Goal: Task Accomplishment & Management: Manage account settings

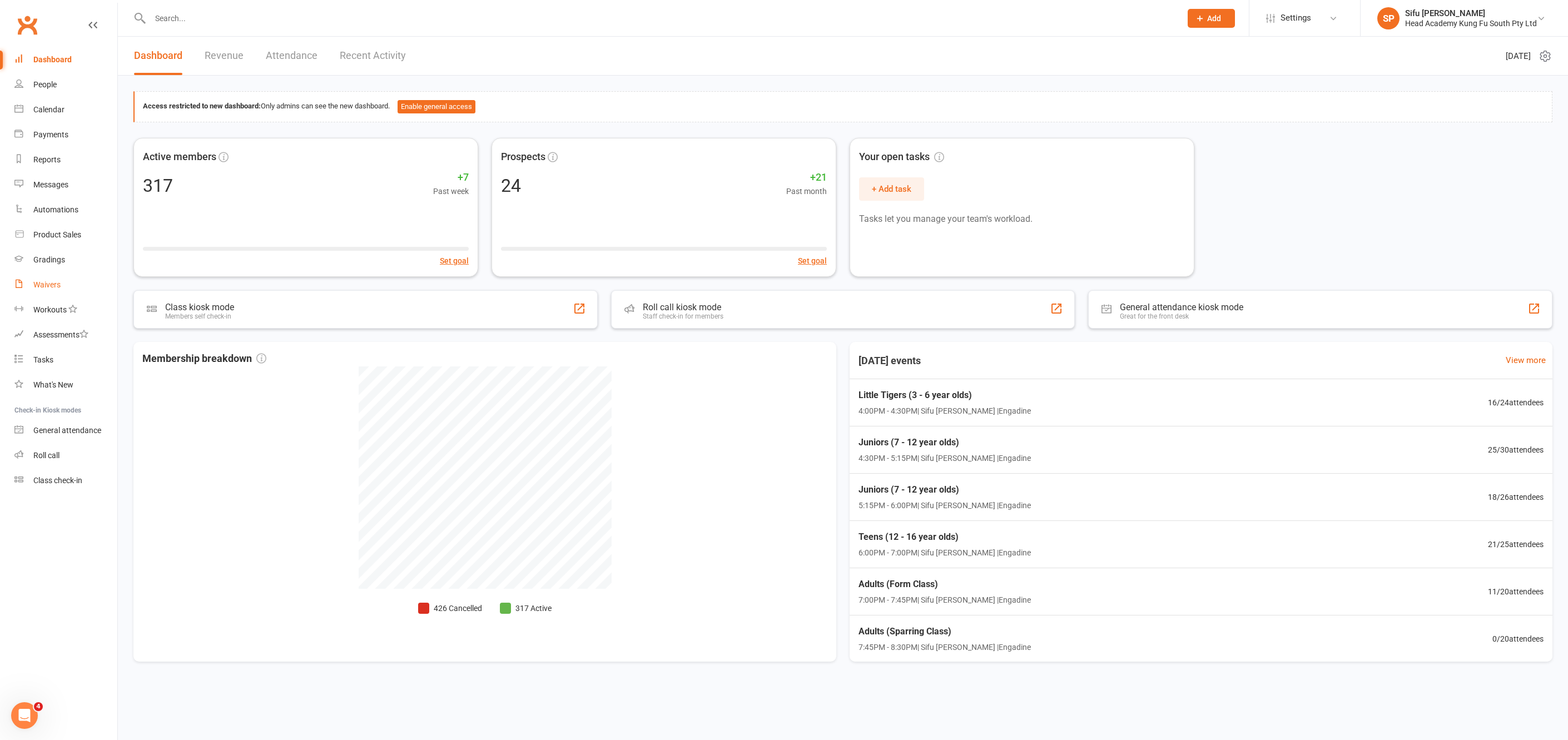
click at [49, 286] on div "Waivers" at bounding box center [47, 283] width 28 height 9
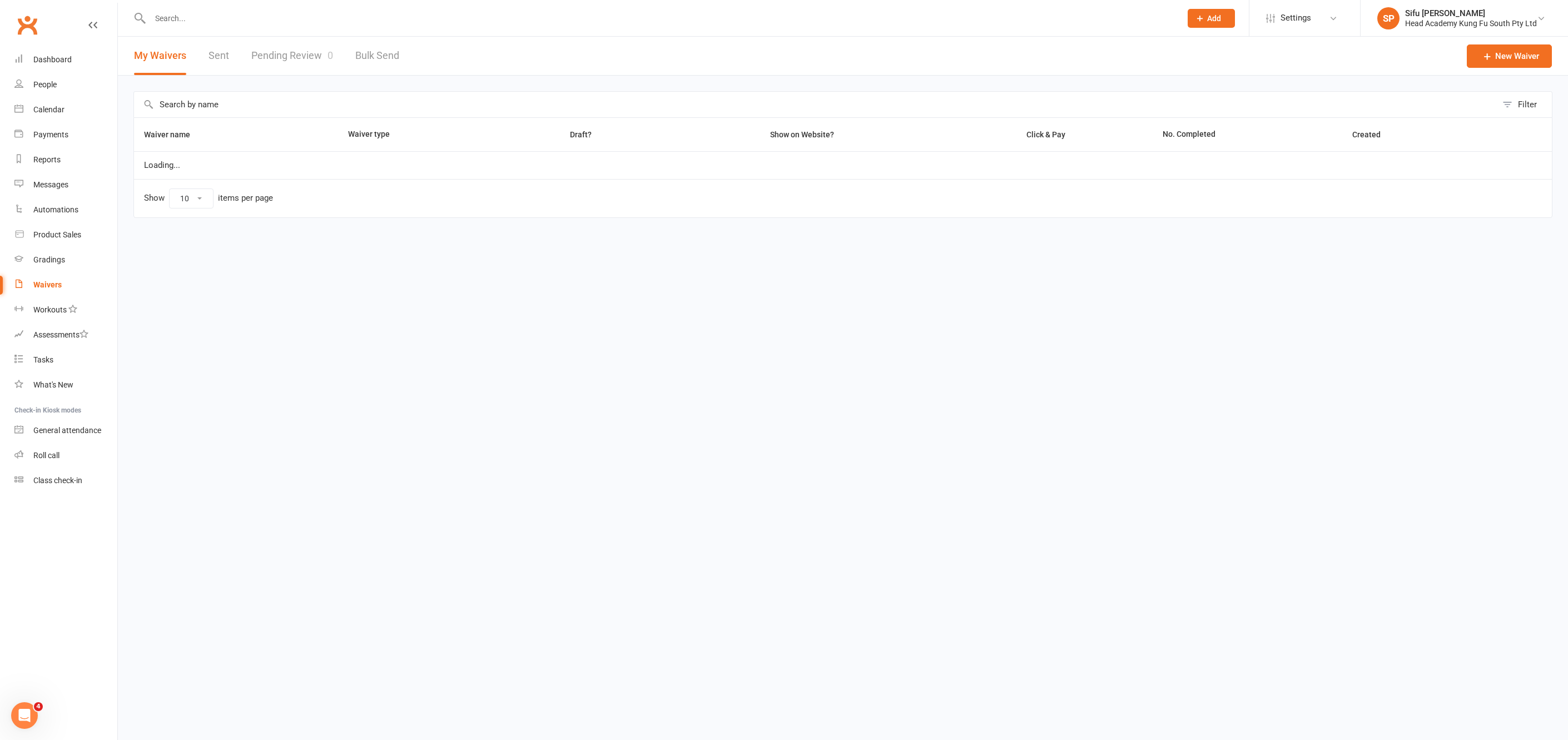
select select "100"
click at [286, 51] on link "Pending Review 0" at bounding box center [292, 56] width 82 height 38
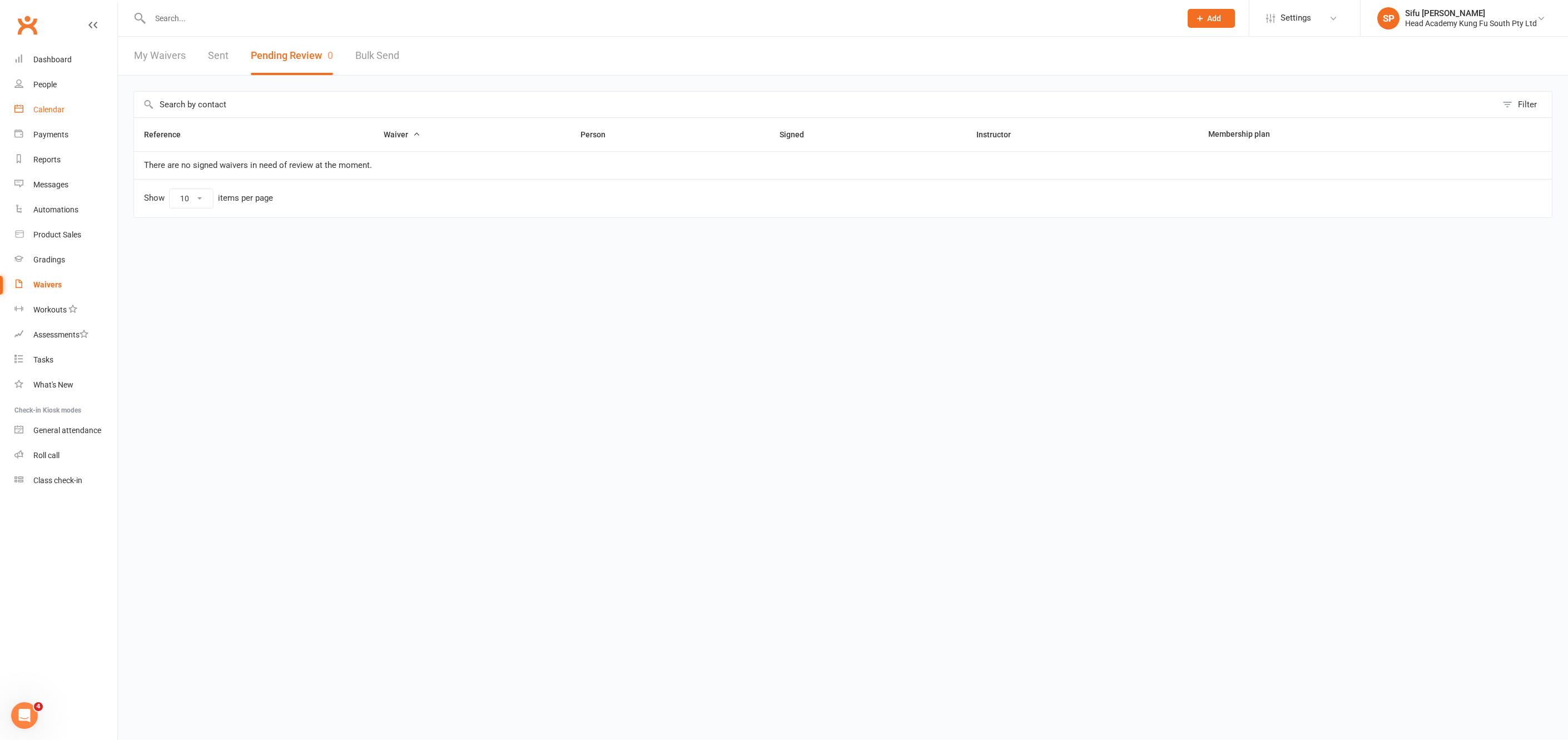
click at [45, 109] on div "Calendar" at bounding box center [49, 108] width 31 height 9
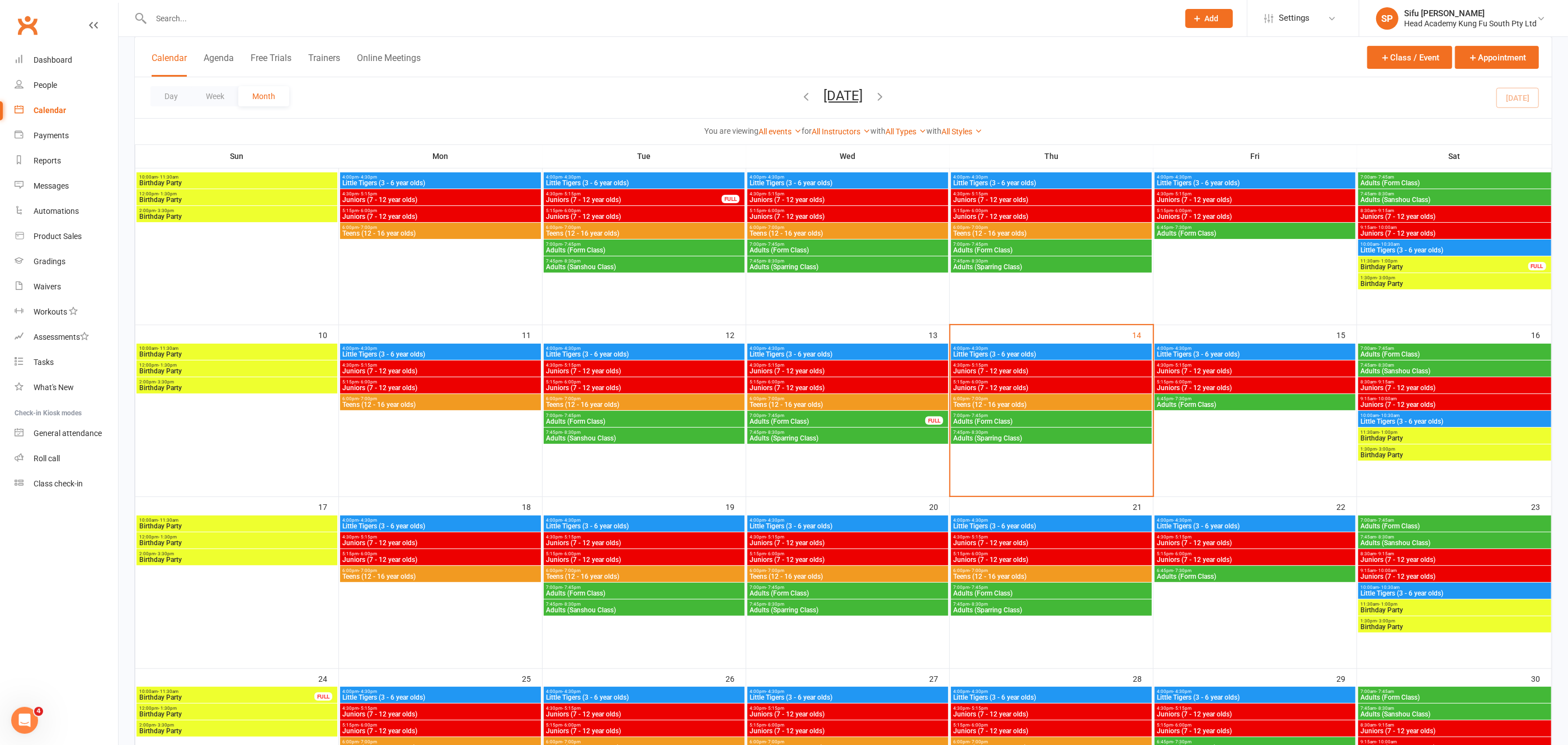
scroll to position [248, 0]
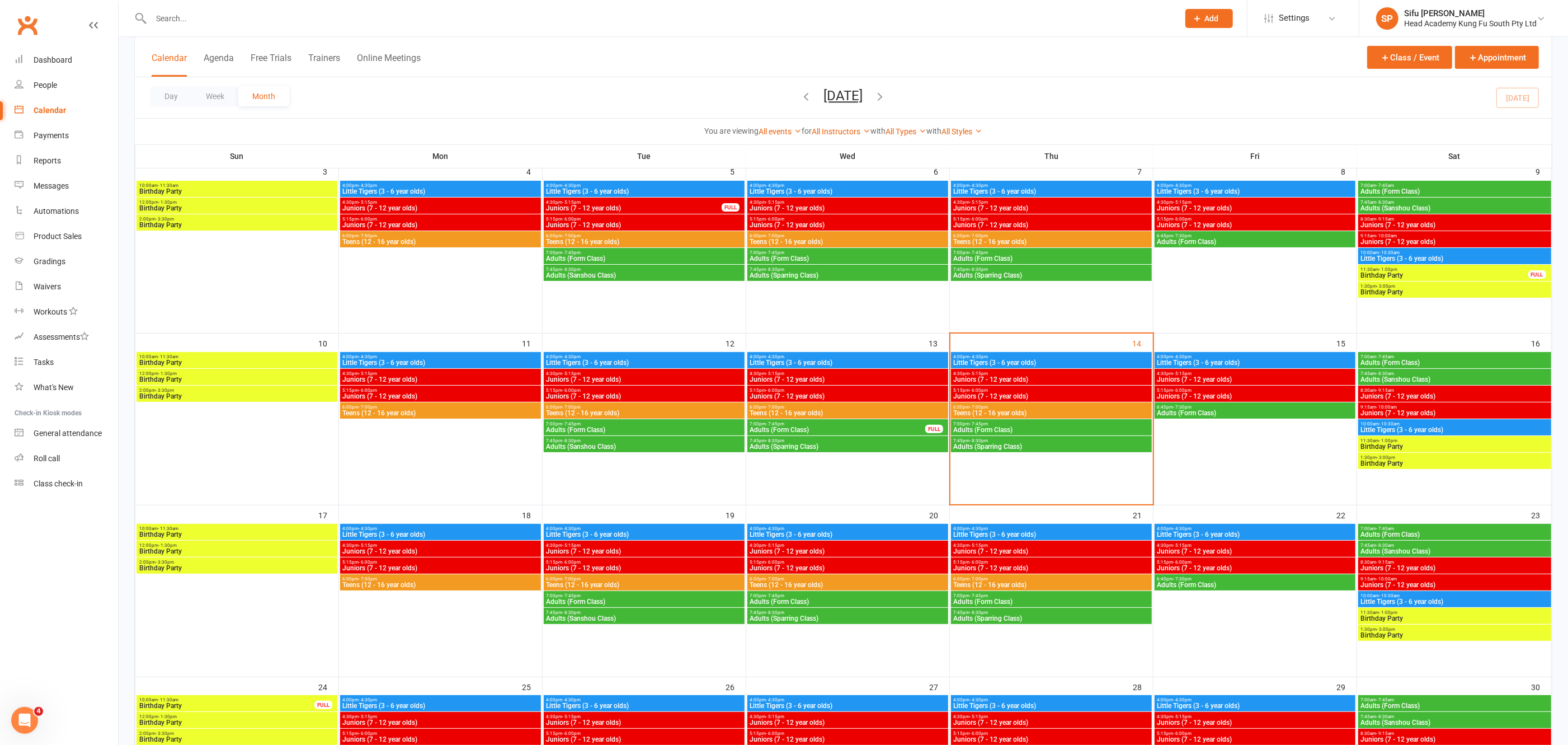
click at [1401, 463] on span "Birthday Party" at bounding box center [1454, 463] width 189 height 7
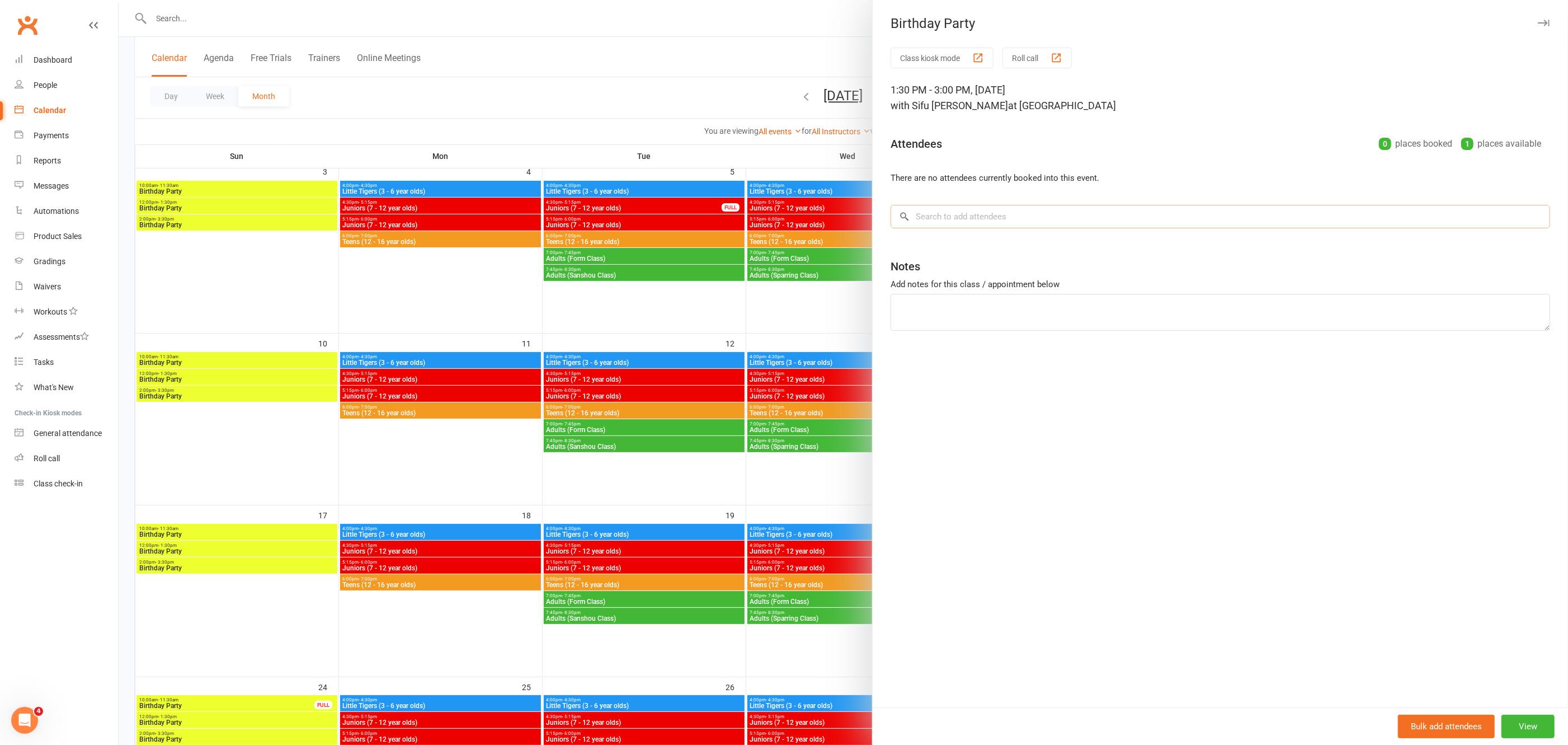
click at [951, 216] on input "search" at bounding box center [1220, 216] width 660 height 24
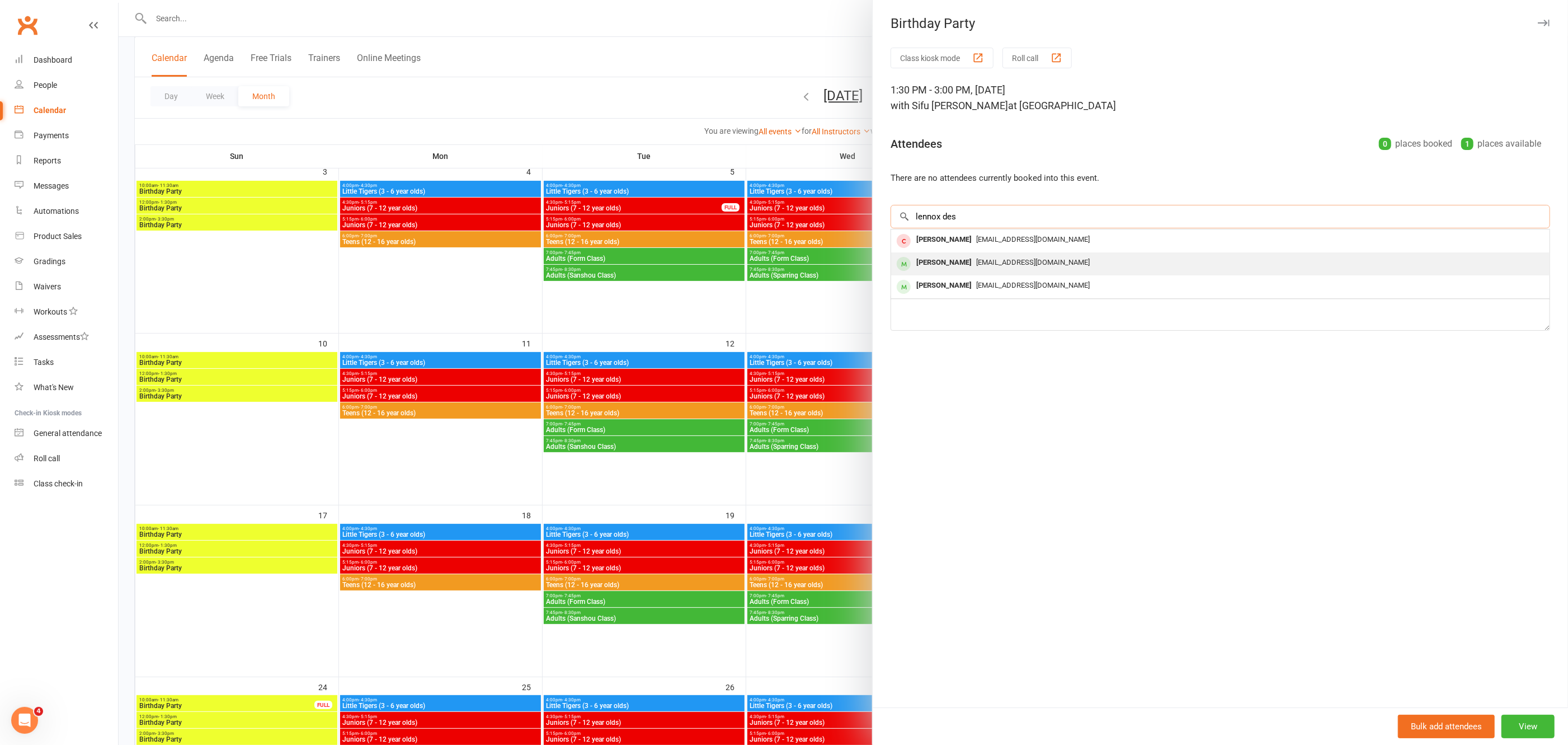
type input "lennox des"
click at [976, 258] on span "yvonneandlauri@hotmail.com" at bounding box center [1033, 261] width 114 height 9
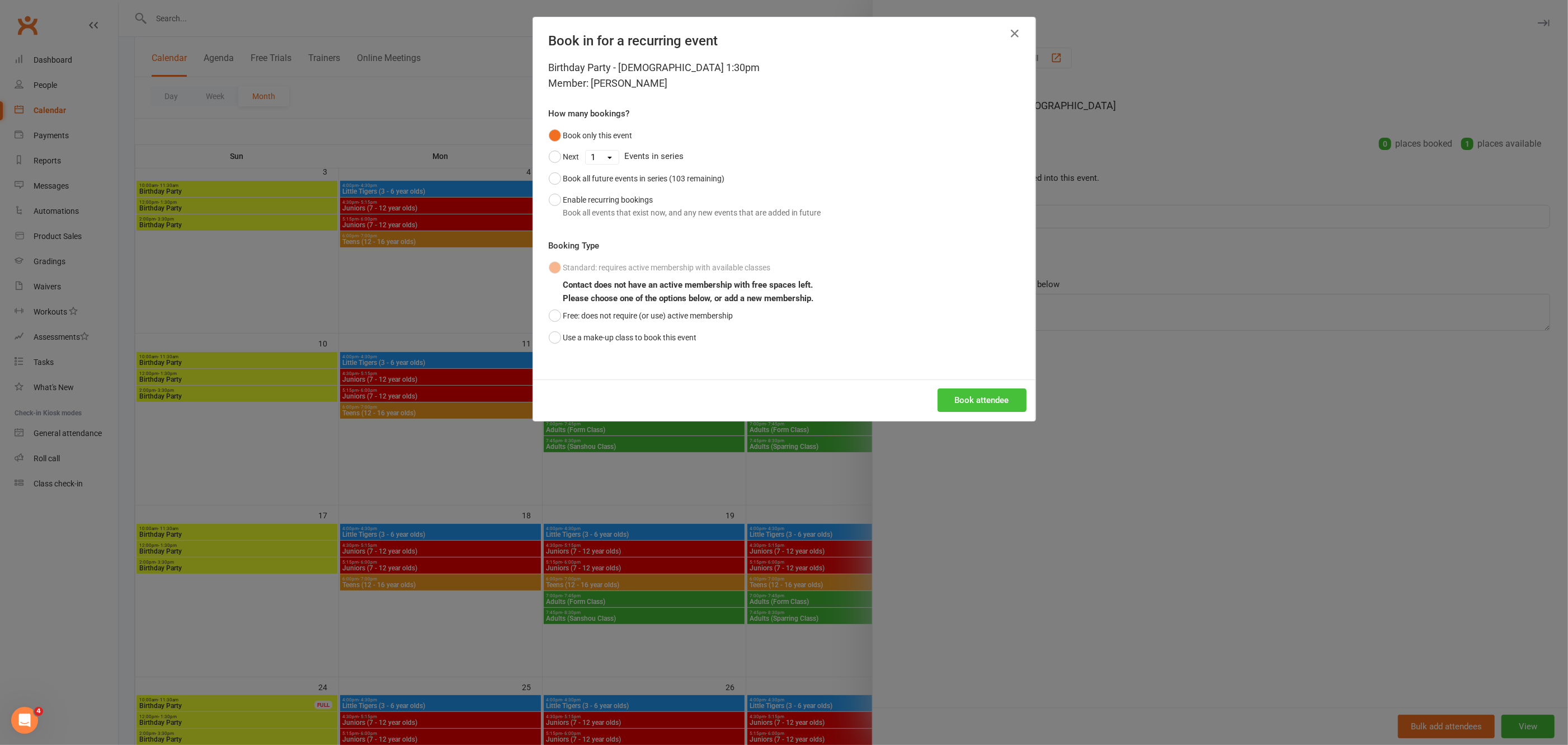
click at [980, 397] on button "Book attendee" at bounding box center [981, 399] width 89 height 24
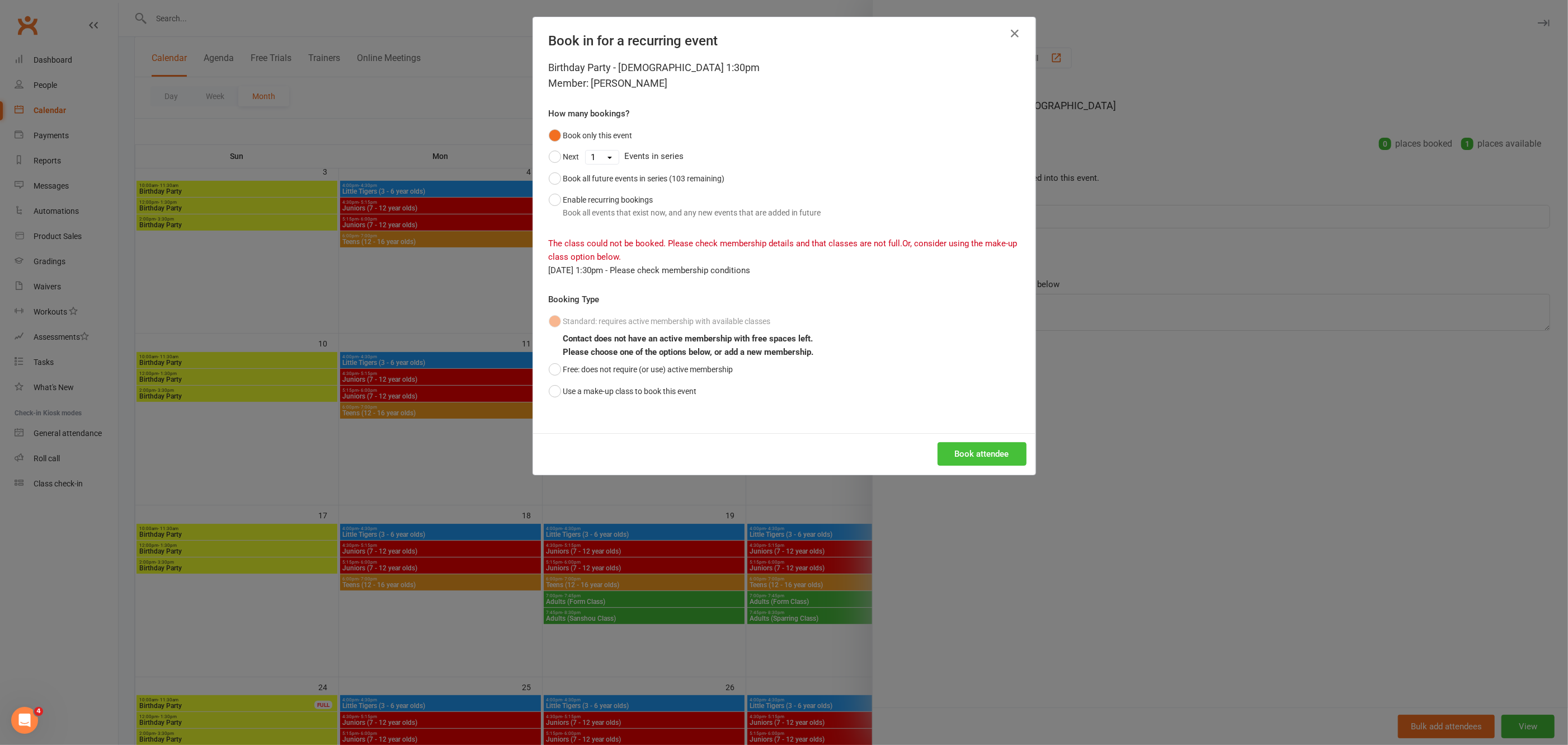
click at [984, 454] on button "Book attendee" at bounding box center [981, 454] width 89 height 24
click at [551, 367] on button "Free: does not require (or use) active membership" at bounding box center [640, 370] width 185 height 21
click at [974, 452] on button "Book attendee" at bounding box center [981, 454] width 89 height 24
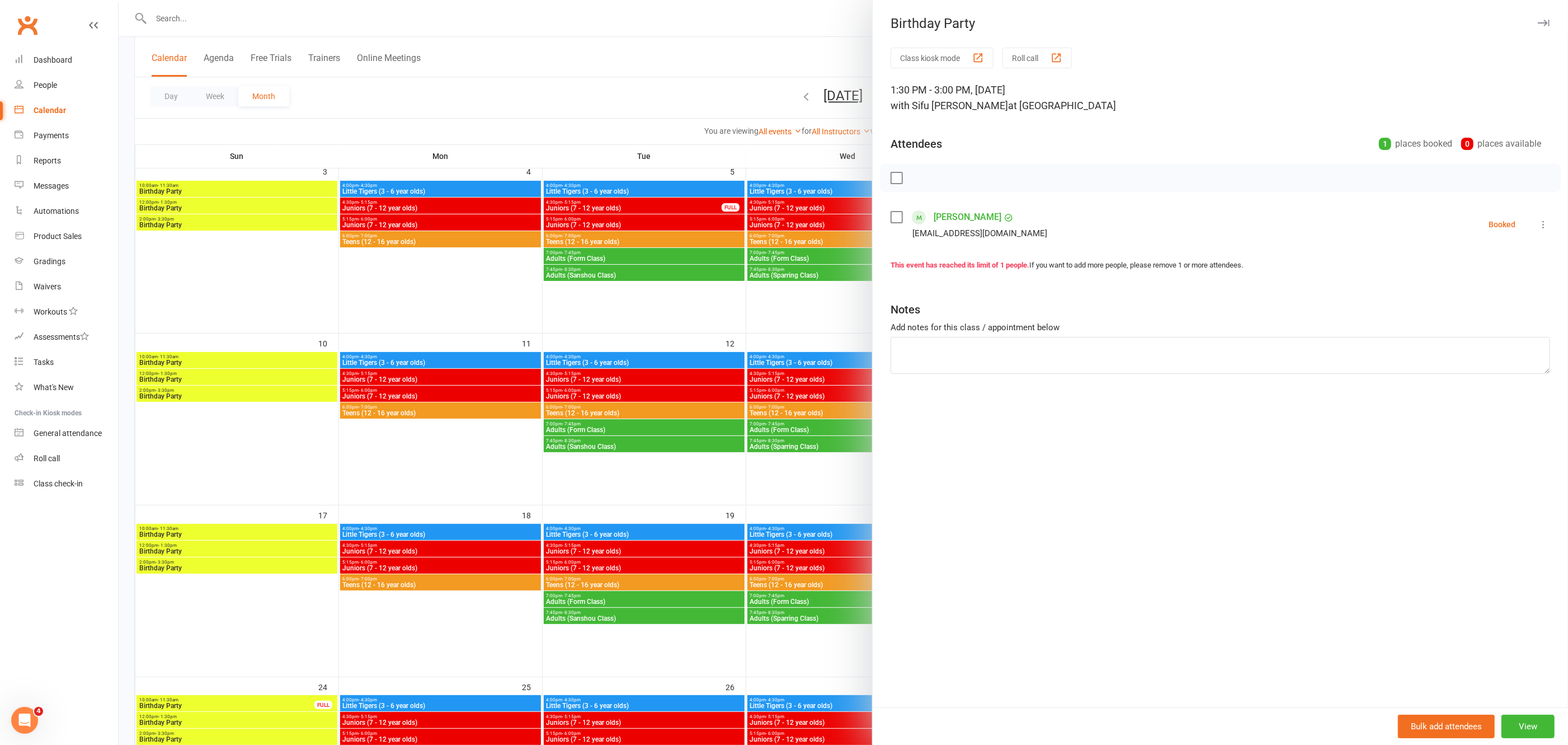
click at [688, 65] on div at bounding box center [843, 372] width 1449 height 745
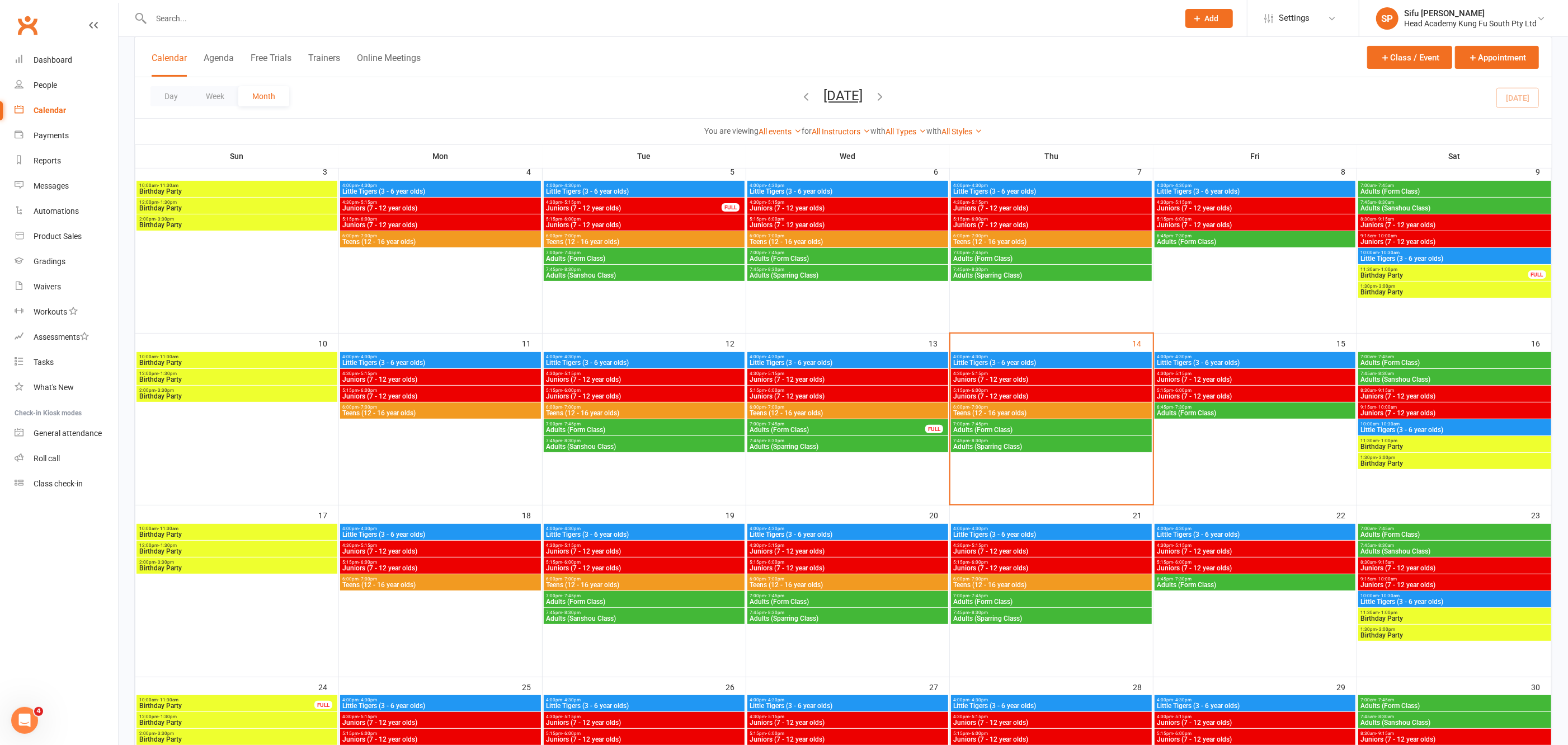
click at [1424, 633] on span "Birthday Party" at bounding box center [1454, 635] width 189 height 7
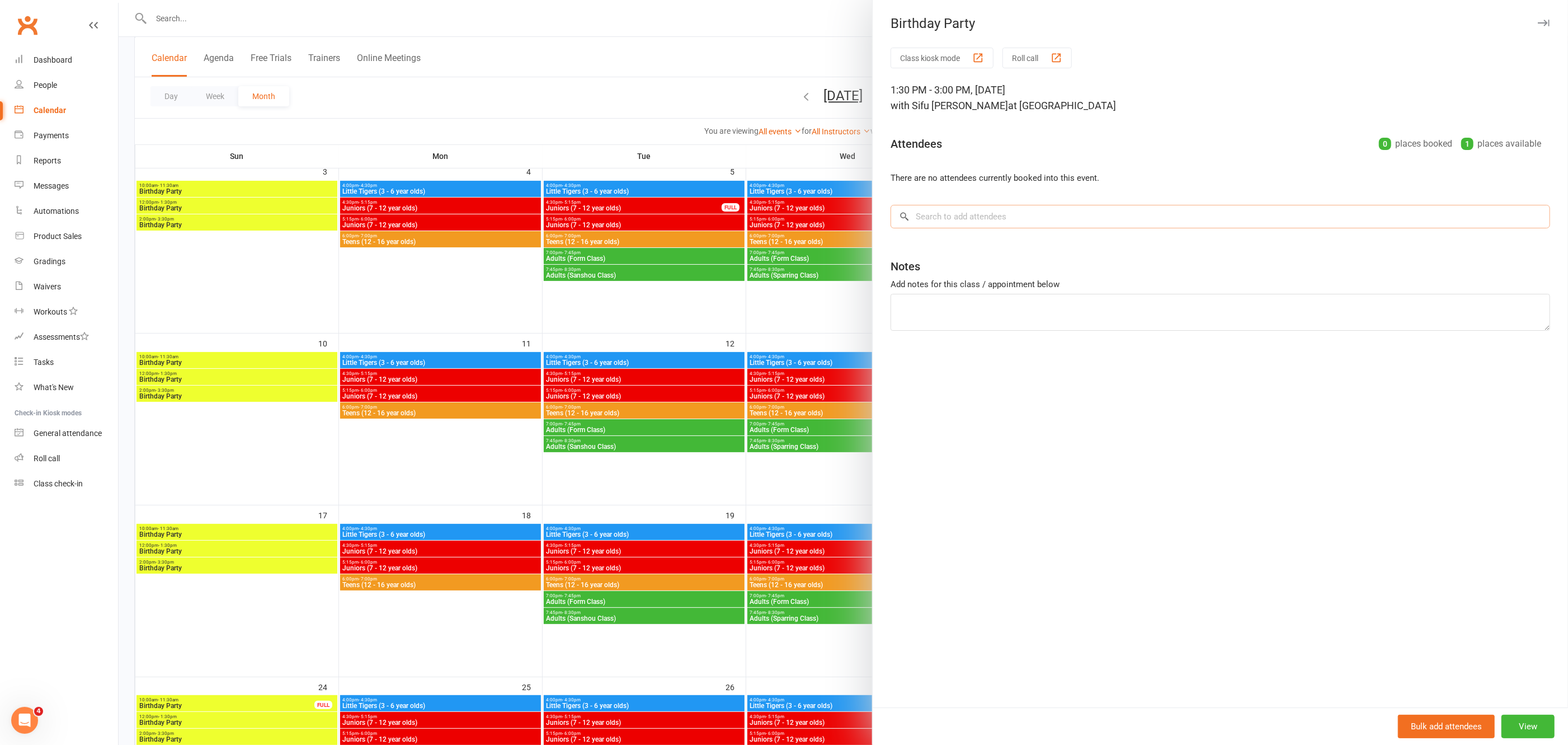
click at [1028, 214] on input "search" at bounding box center [1220, 216] width 660 height 24
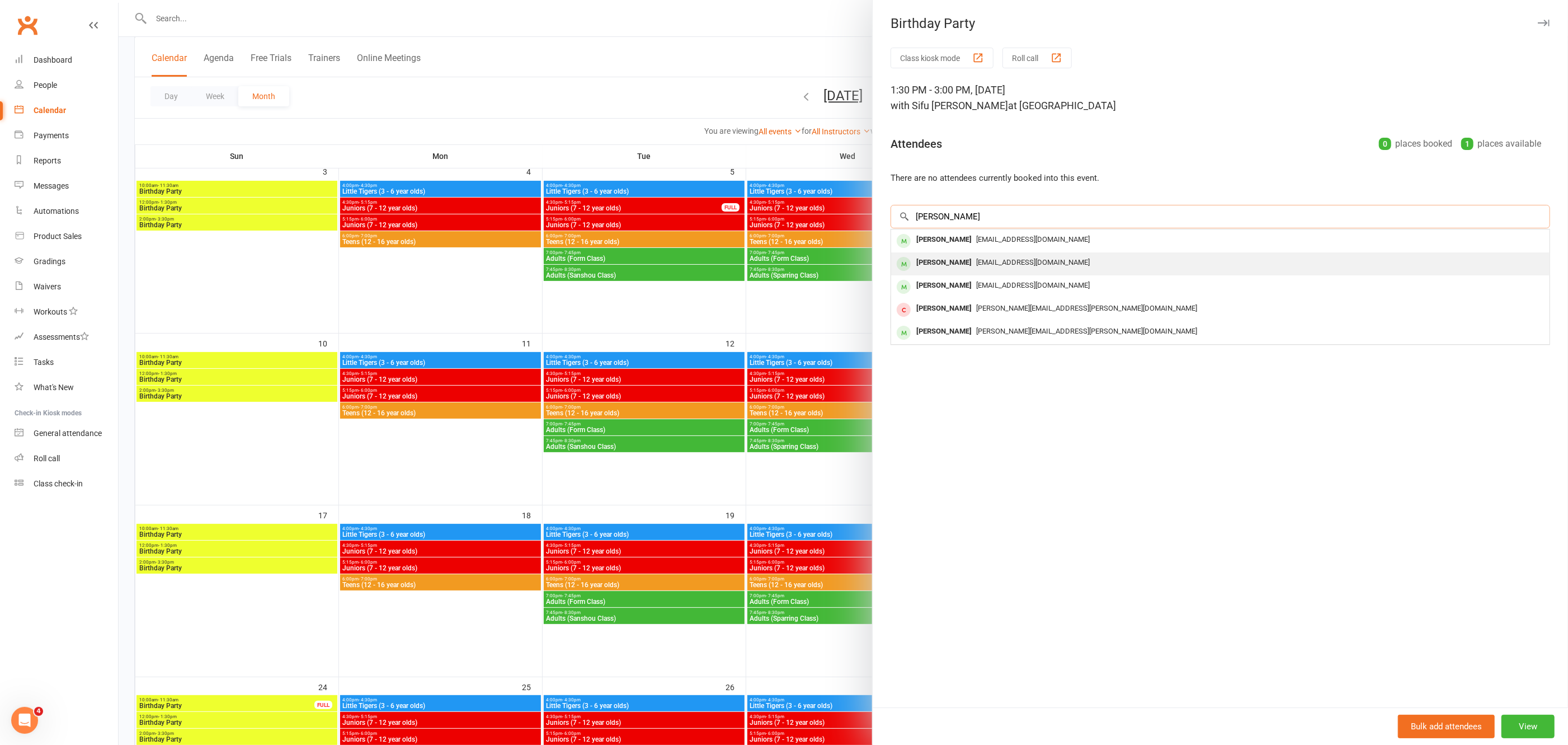
type input "desmond"
click at [1024, 262] on span "yvonneandlauri@hotmail.com" at bounding box center [1033, 261] width 114 height 9
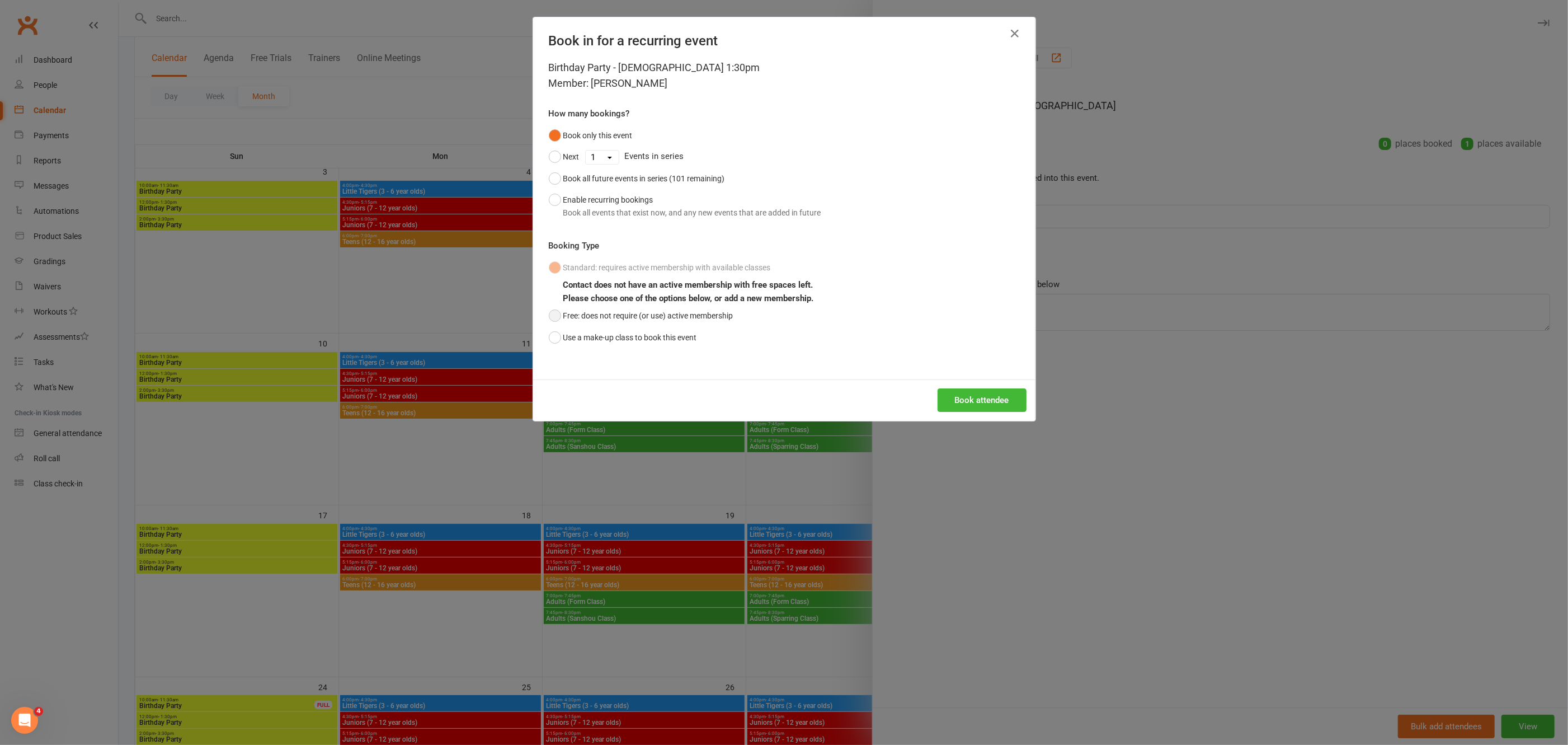
click at [549, 312] on button "Free: does not require (or use) active membership" at bounding box center [640, 315] width 185 height 21
click at [968, 402] on button "Book attendee" at bounding box center [981, 399] width 89 height 24
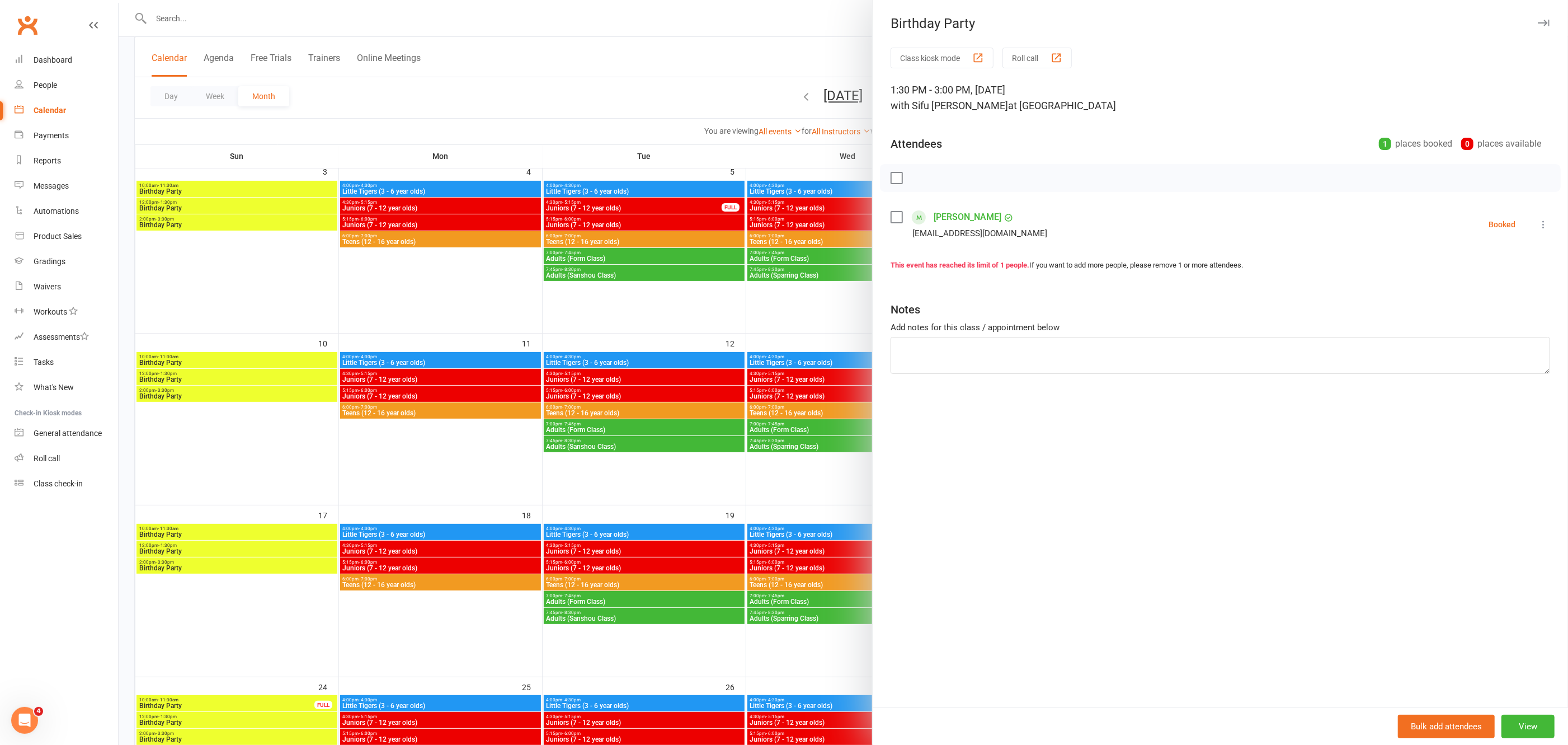
click at [764, 326] on div at bounding box center [843, 372] width 1449 height 745
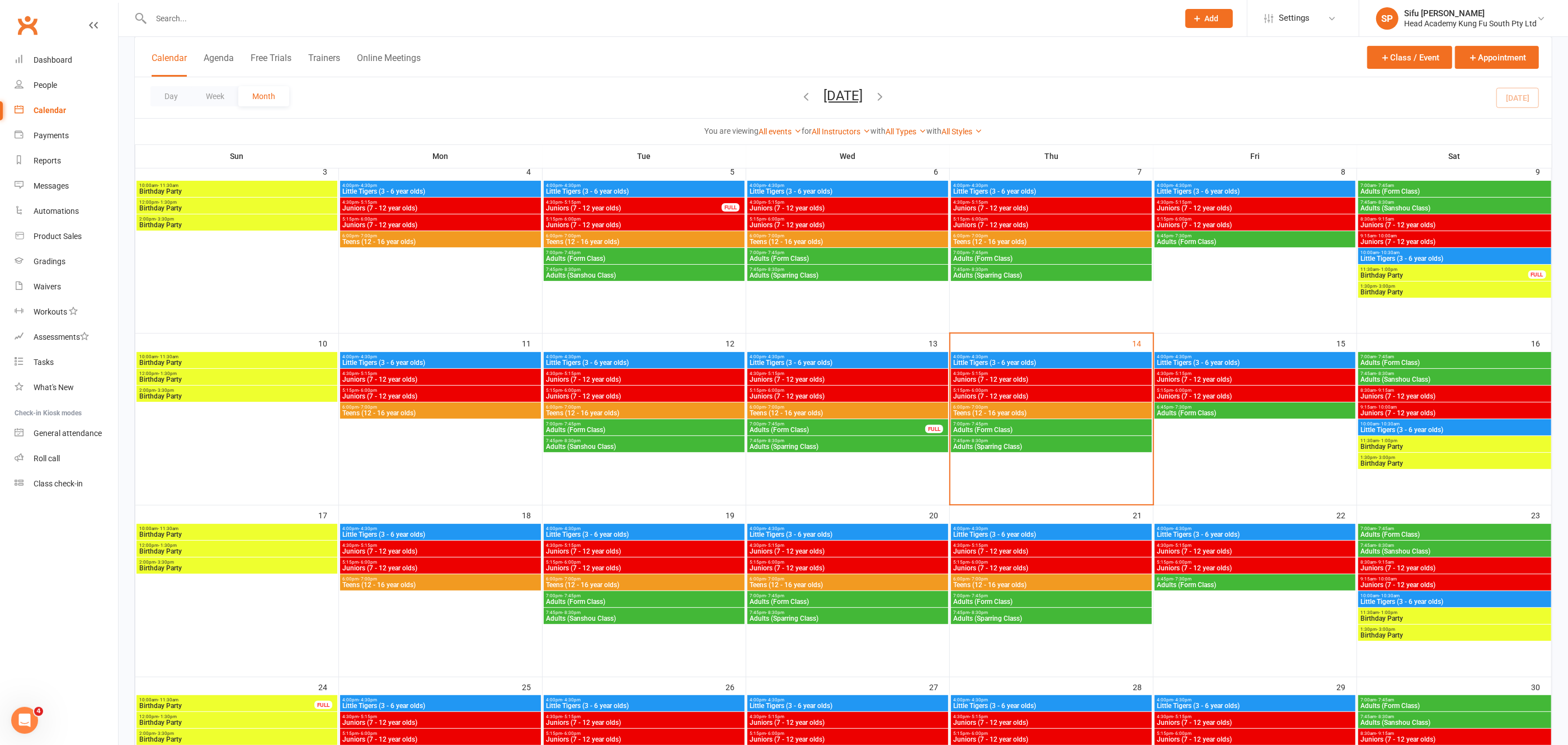
click at [1391, 617] on span "Birthday Party" at bounding box center [1454, 618] width 189 height 7
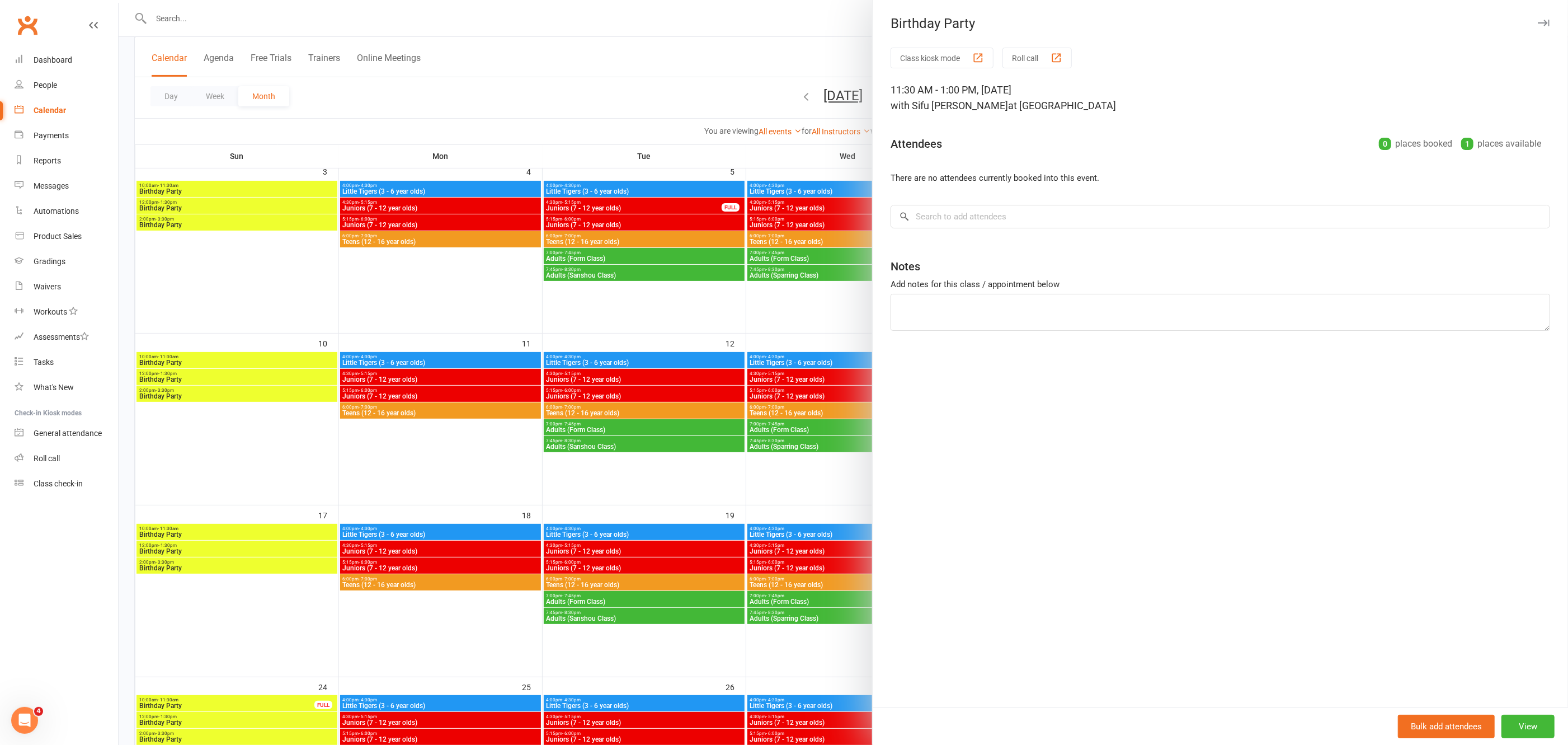
drag, startPoint x: 733, startPoint y: 320, endPoint x: 811, endPoint y: 353, distance: 84.7
click at [734, 320] on div at bounding box center [843, 372] width 1449 height 745
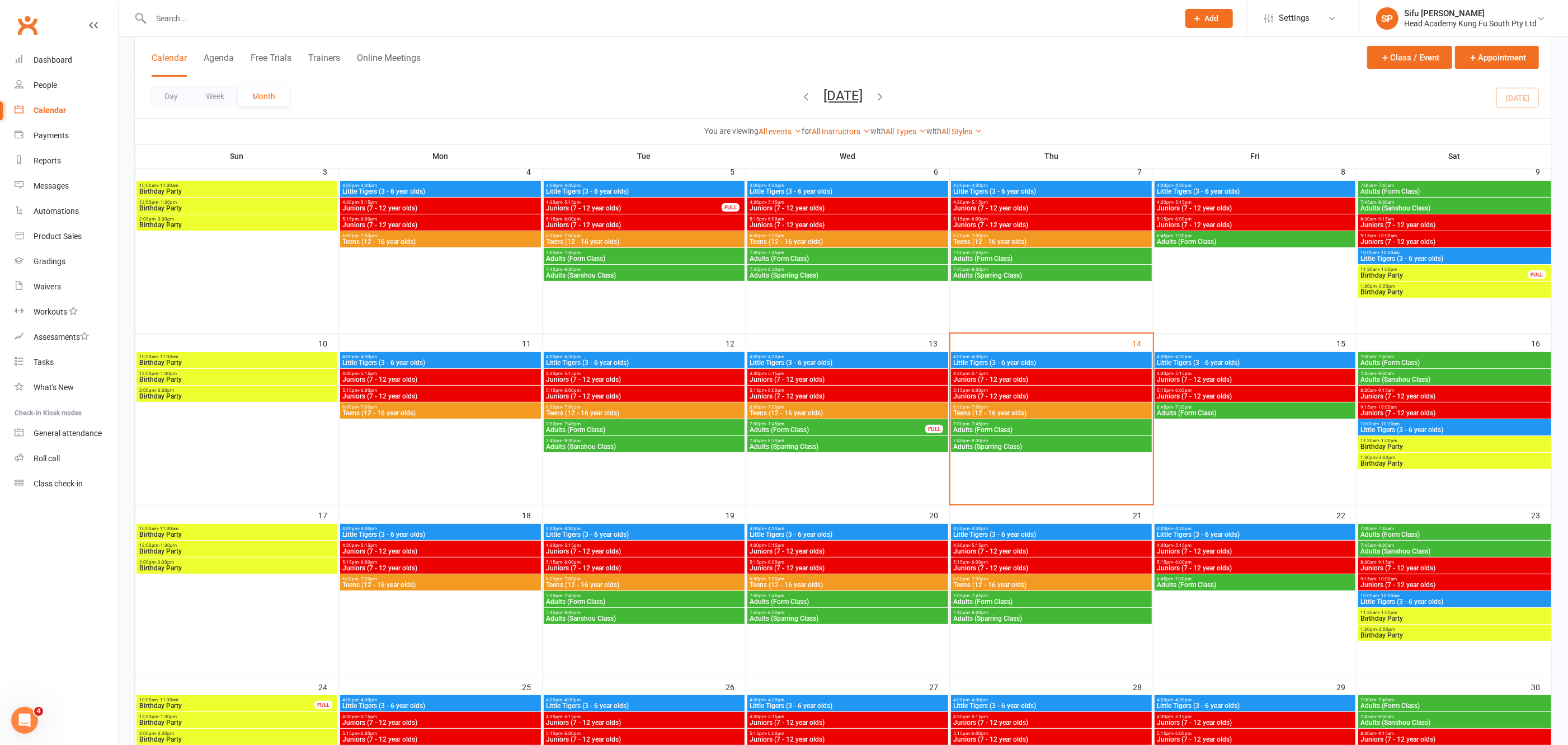
click at [1445, 629] on span "1:30pm - 3:00pm" at bounding box center [1454, 628] width 189 height 5
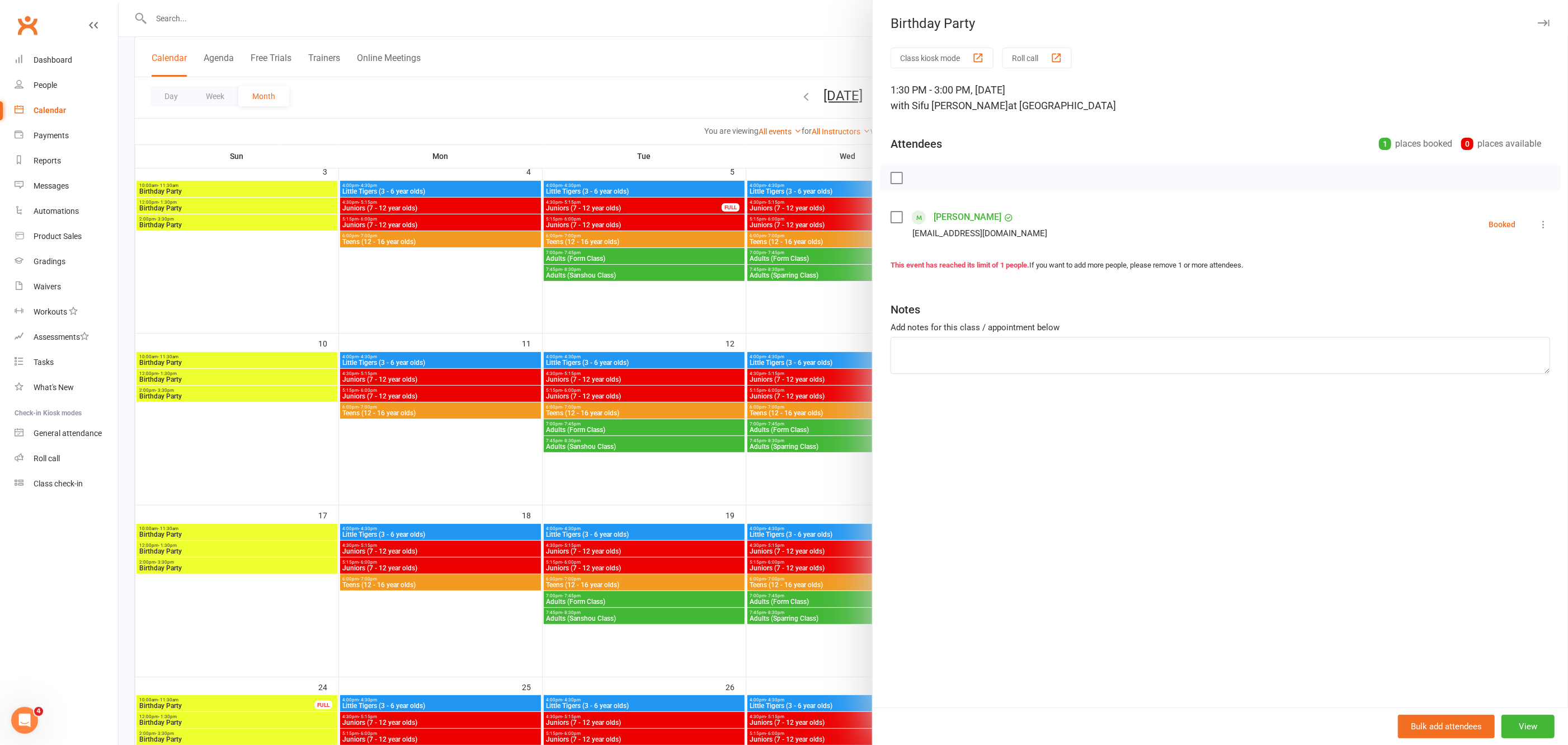
click at [890, 214] on label at bounding box center [896, 217] width 11 height 11
click at [890, 215] on label at bounding box center [896, 217] width 11 height 11
click at [827, 320] on div at bounding box center [843, 372] width 1449 height 745
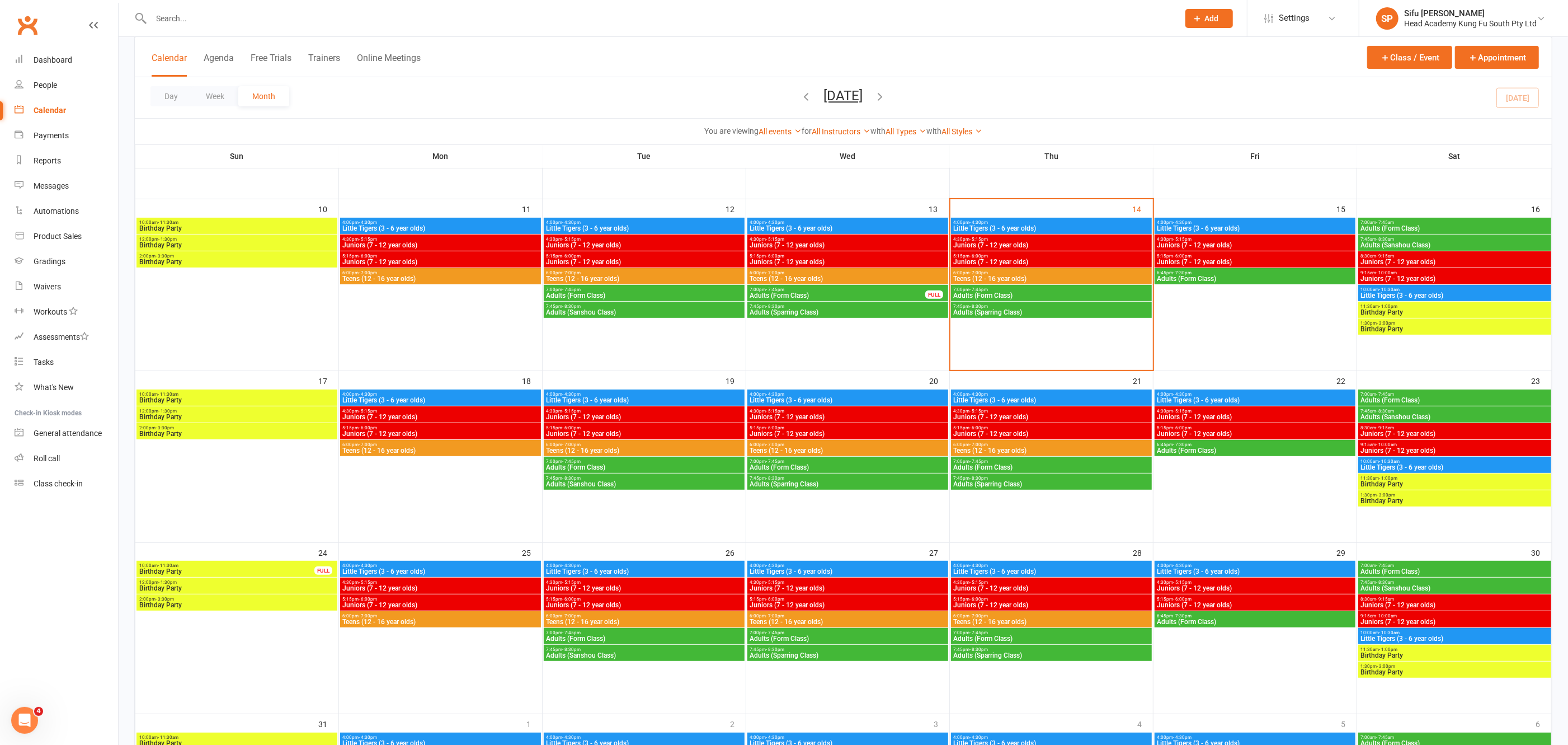
scroll to position [341, 0]
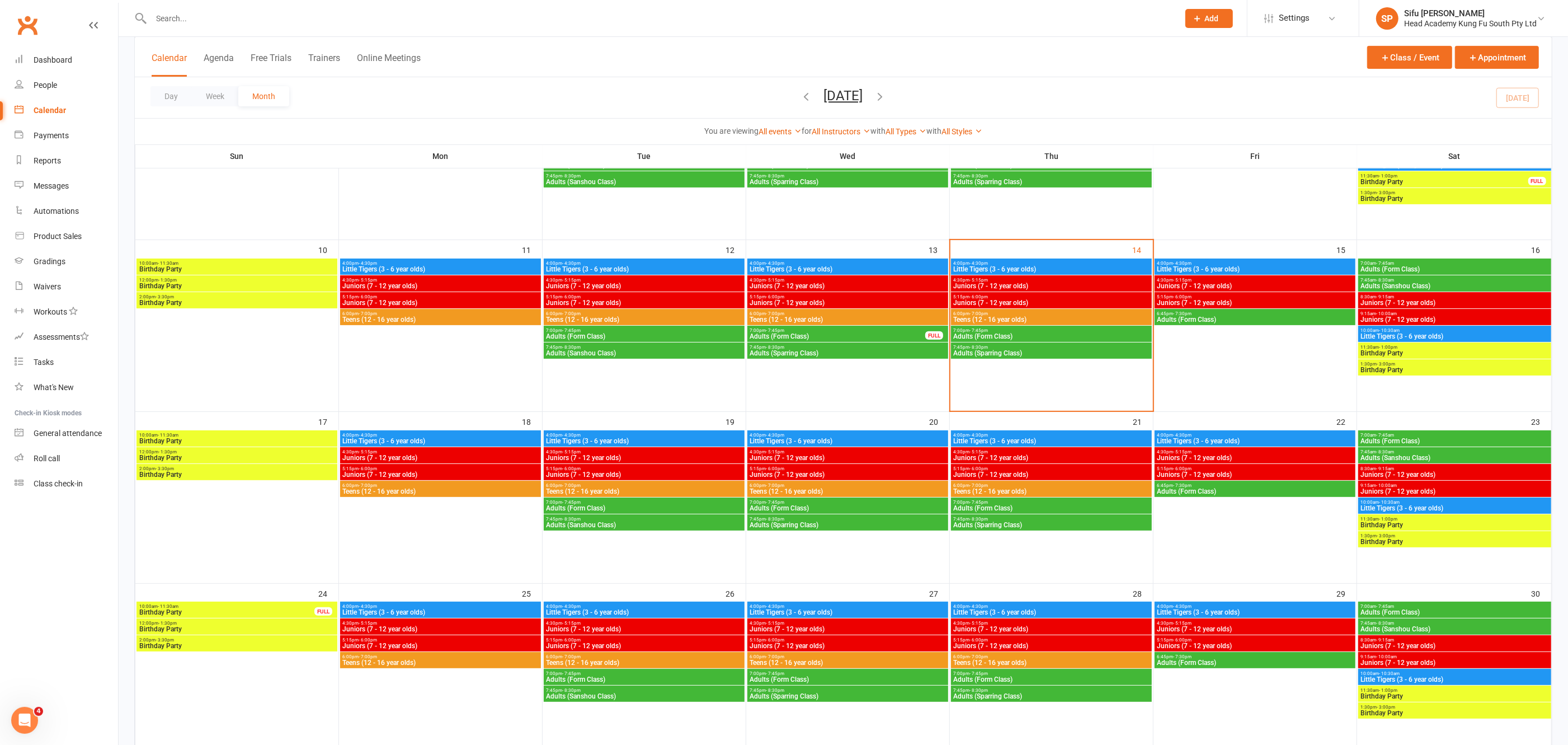
click at [291, 604] on span "10:00am - 11:30am" at bounding box center [227, 605] width 176 height 5
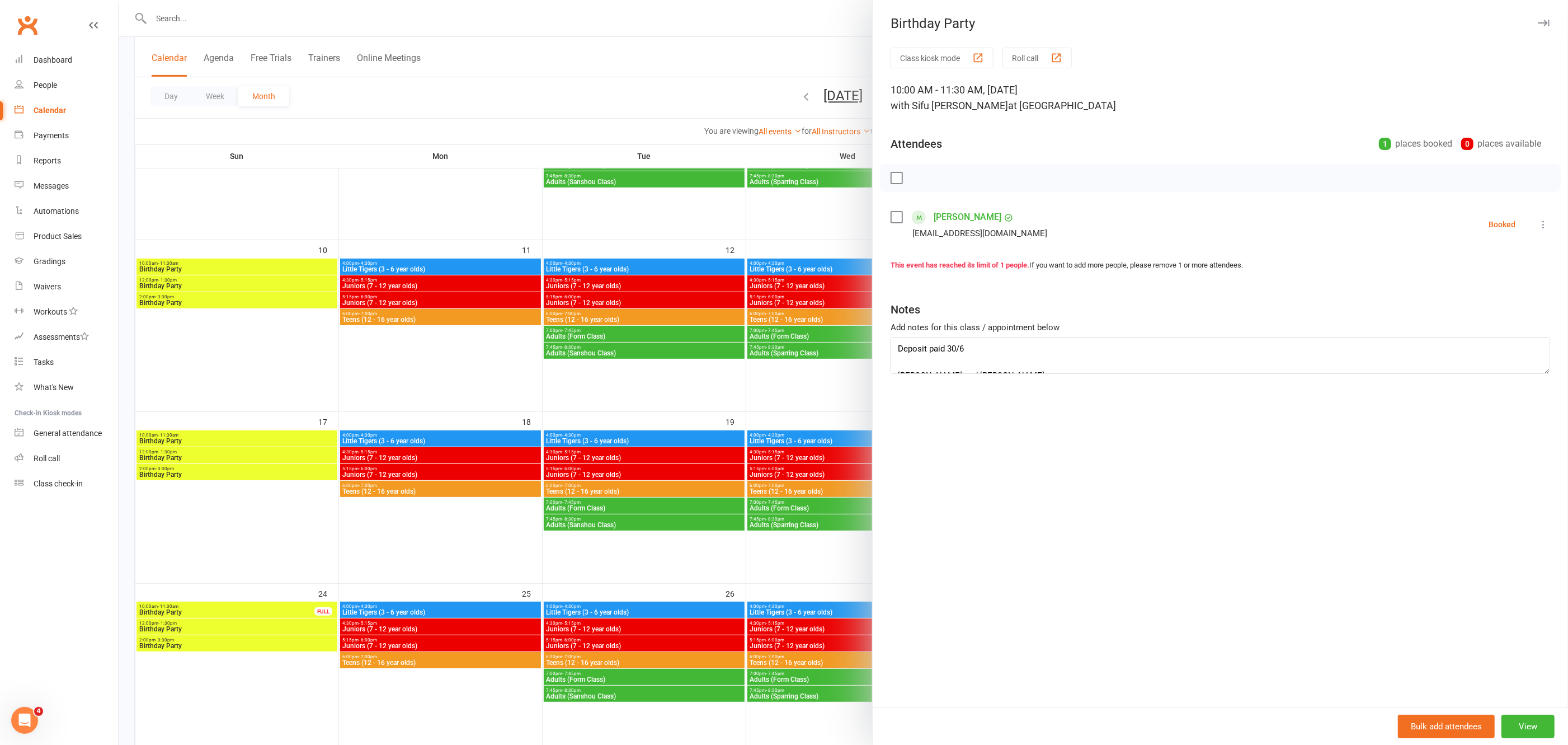
scroll to position [12, 0]
click at [297, 179] on div at bounding box center [843, 372] width 1449 height 745
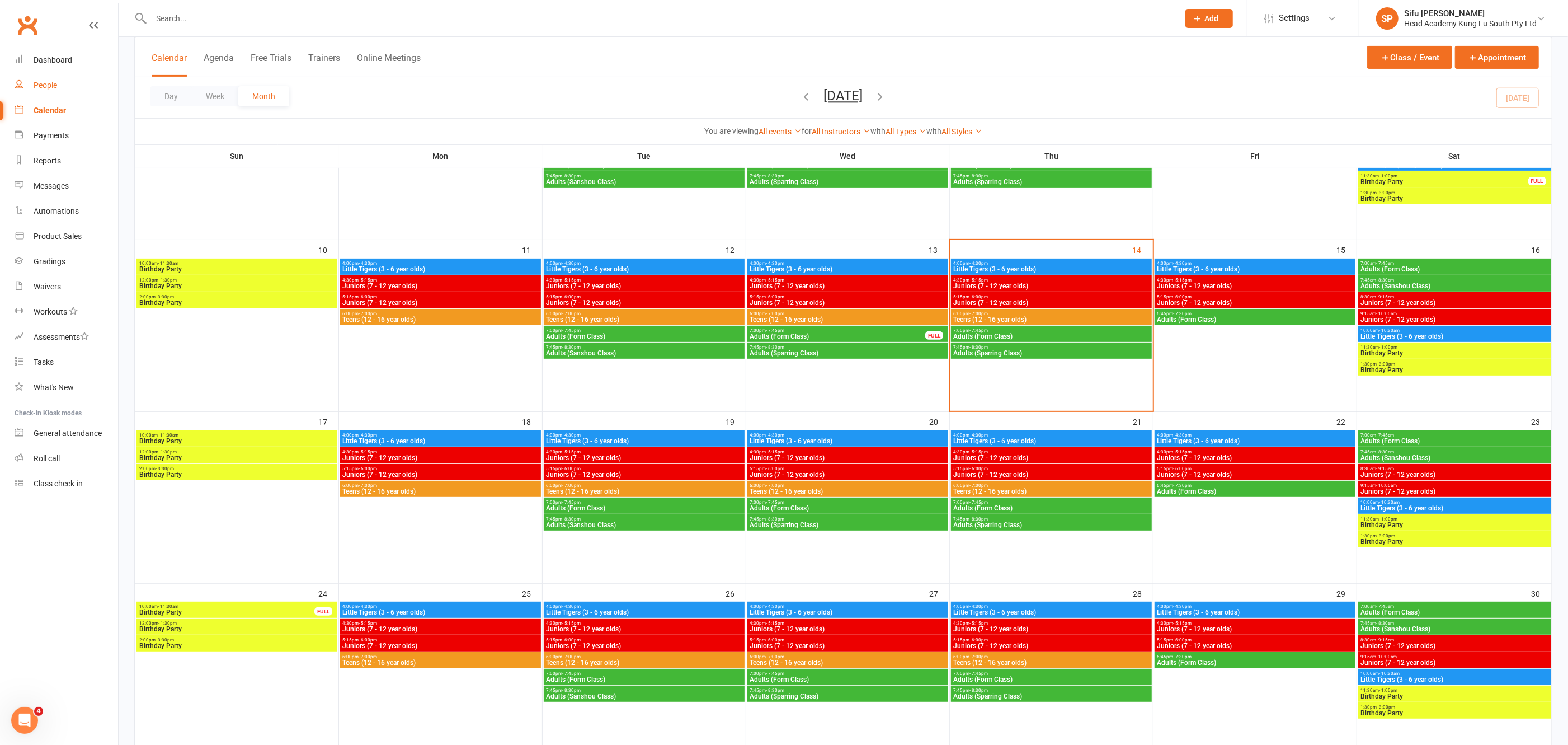
click at [46, 87] on div "People" at bounding box center [45, 84] width 24 height 9
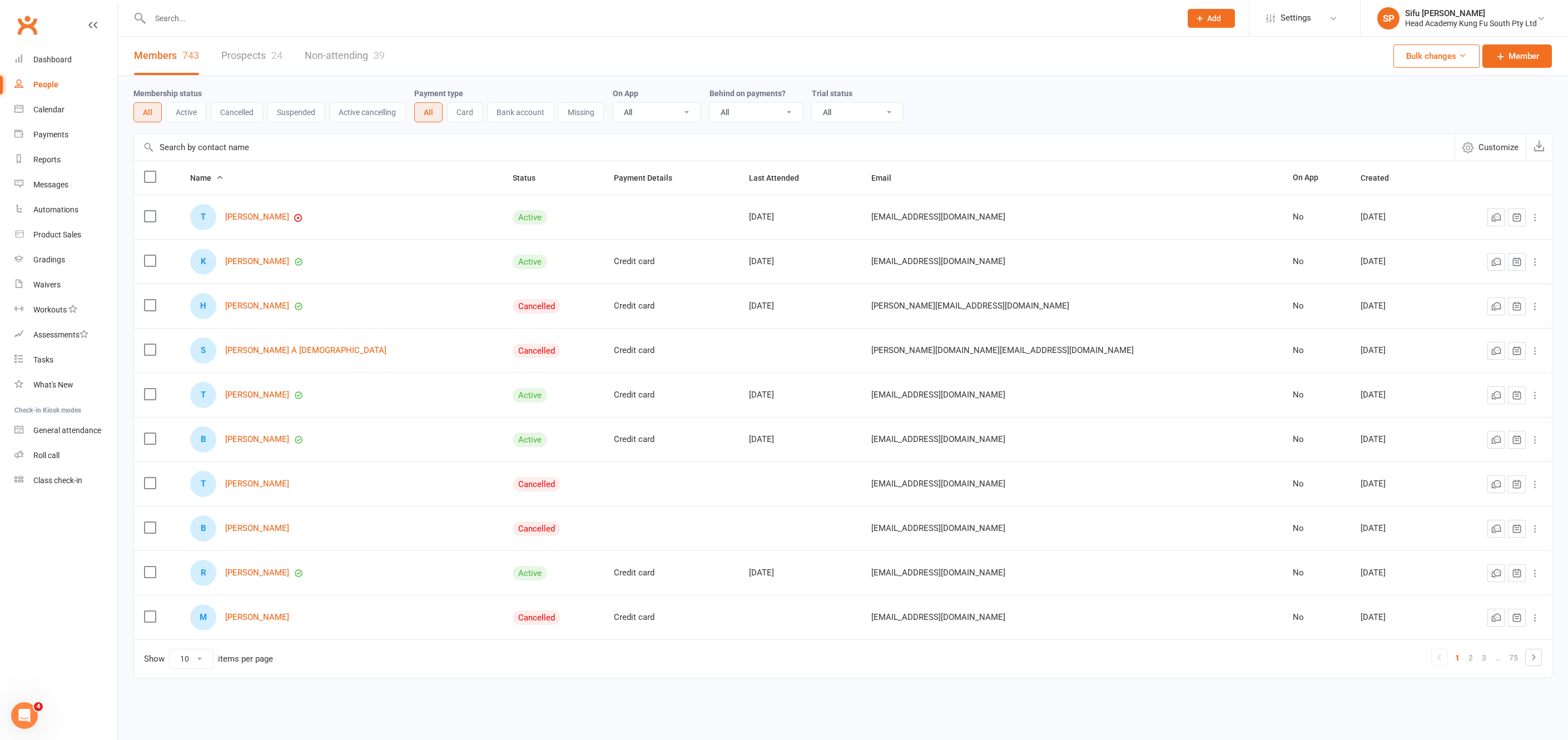
click at [245, 53] on link "Prospects 24" at bounding box center [252, 56] width 61 height 38
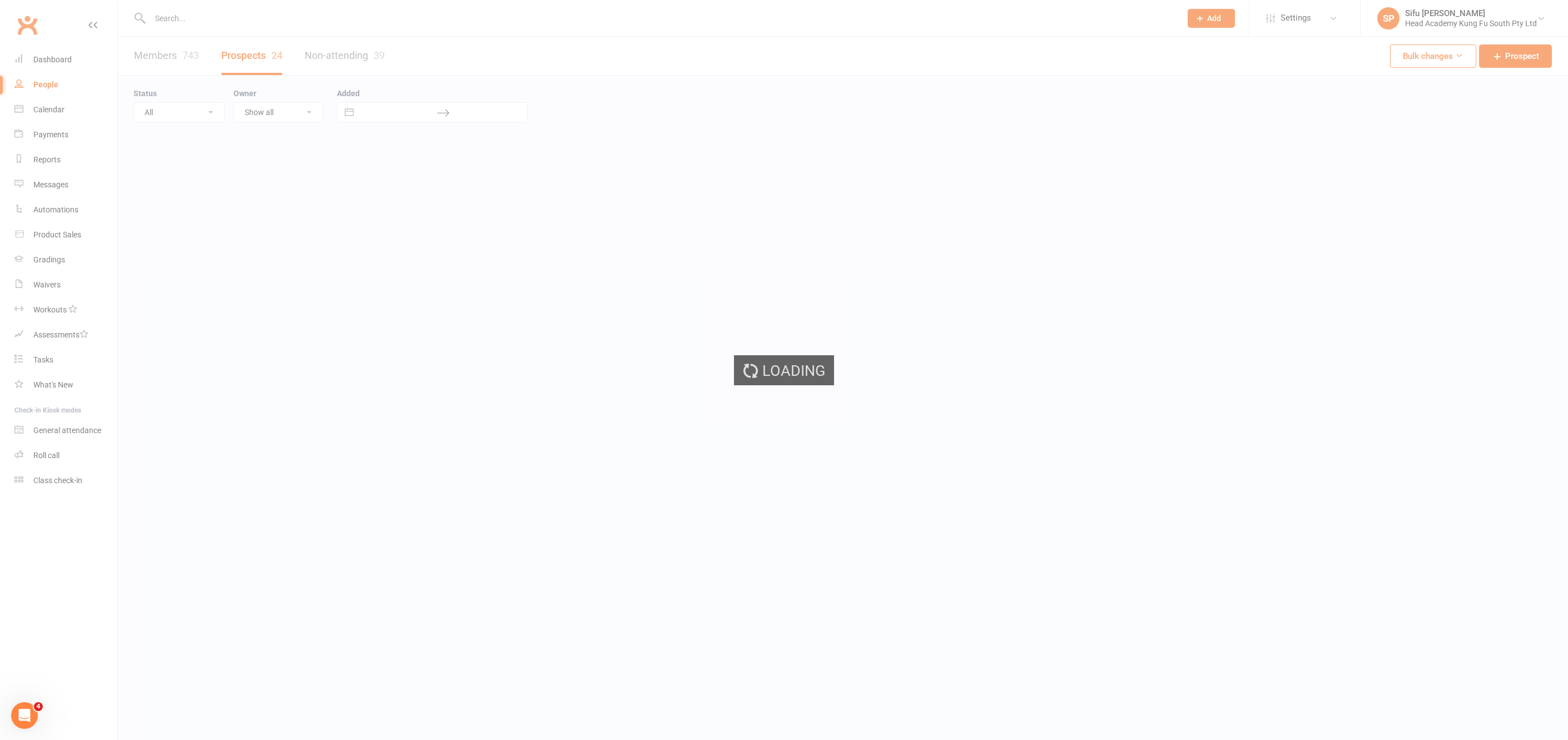
select select "25"
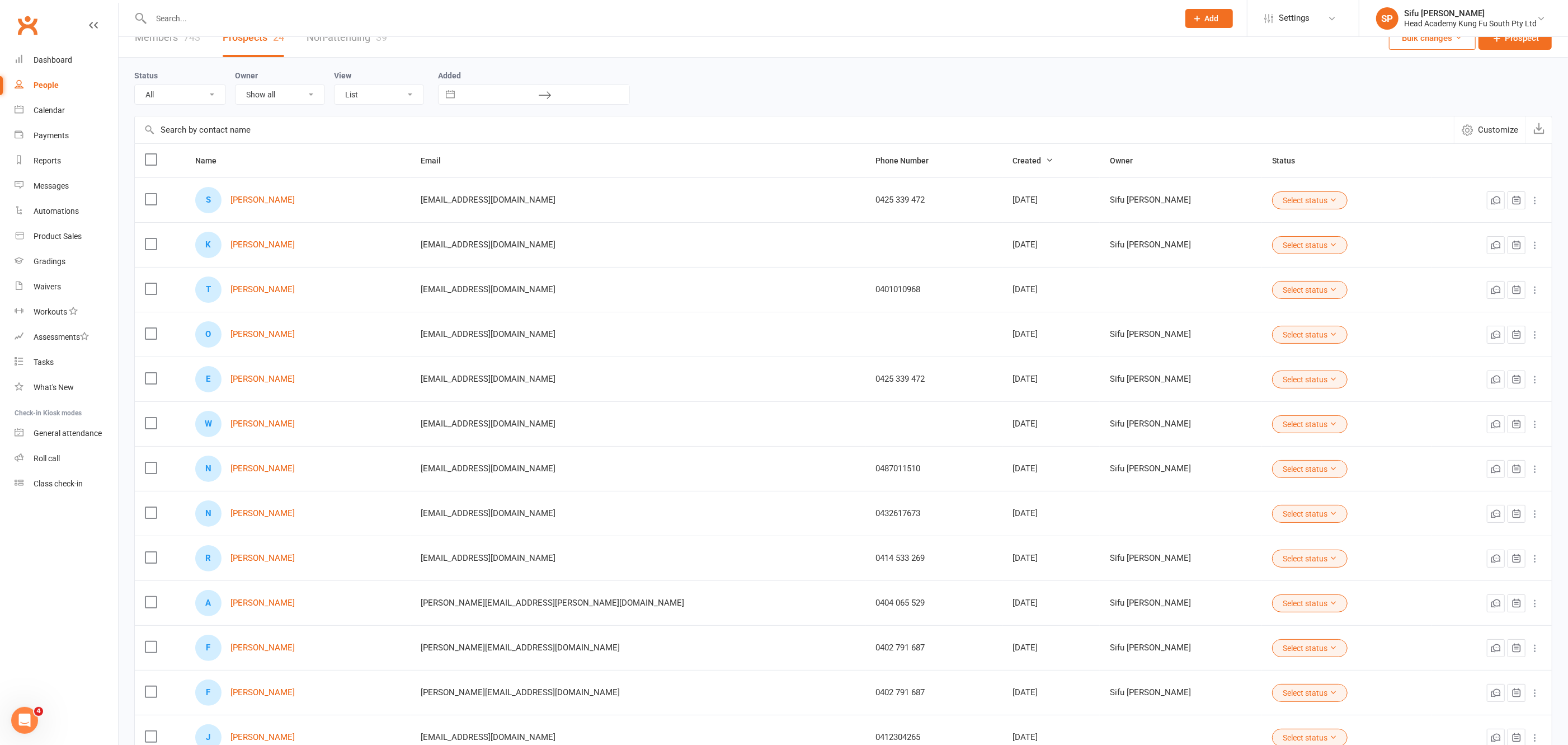
scroll to position [26, 0]
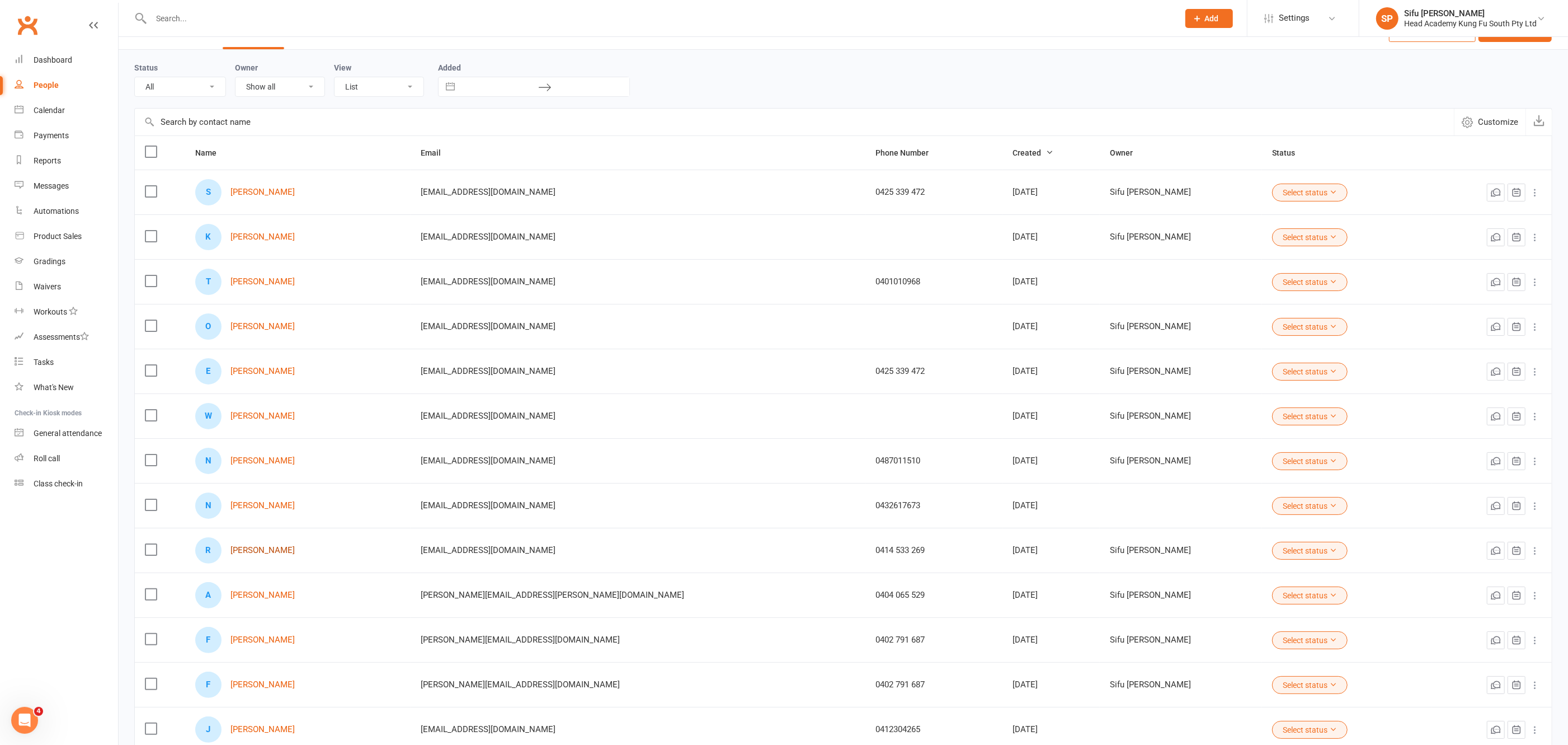
click at [251, 546] on link "Ruby Reithmeier" at bounding box center [262, 551] width 64 height 10
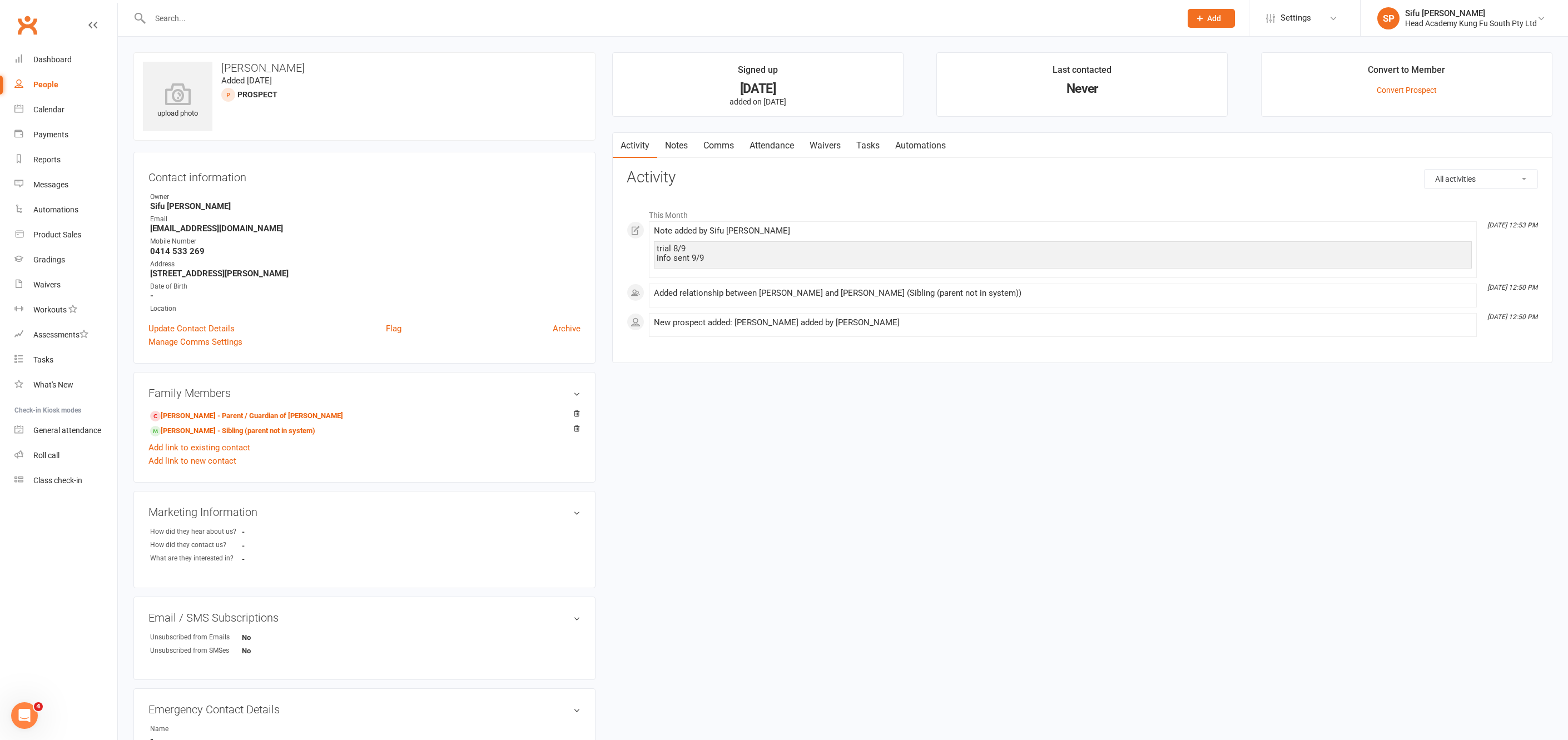
select select "25"
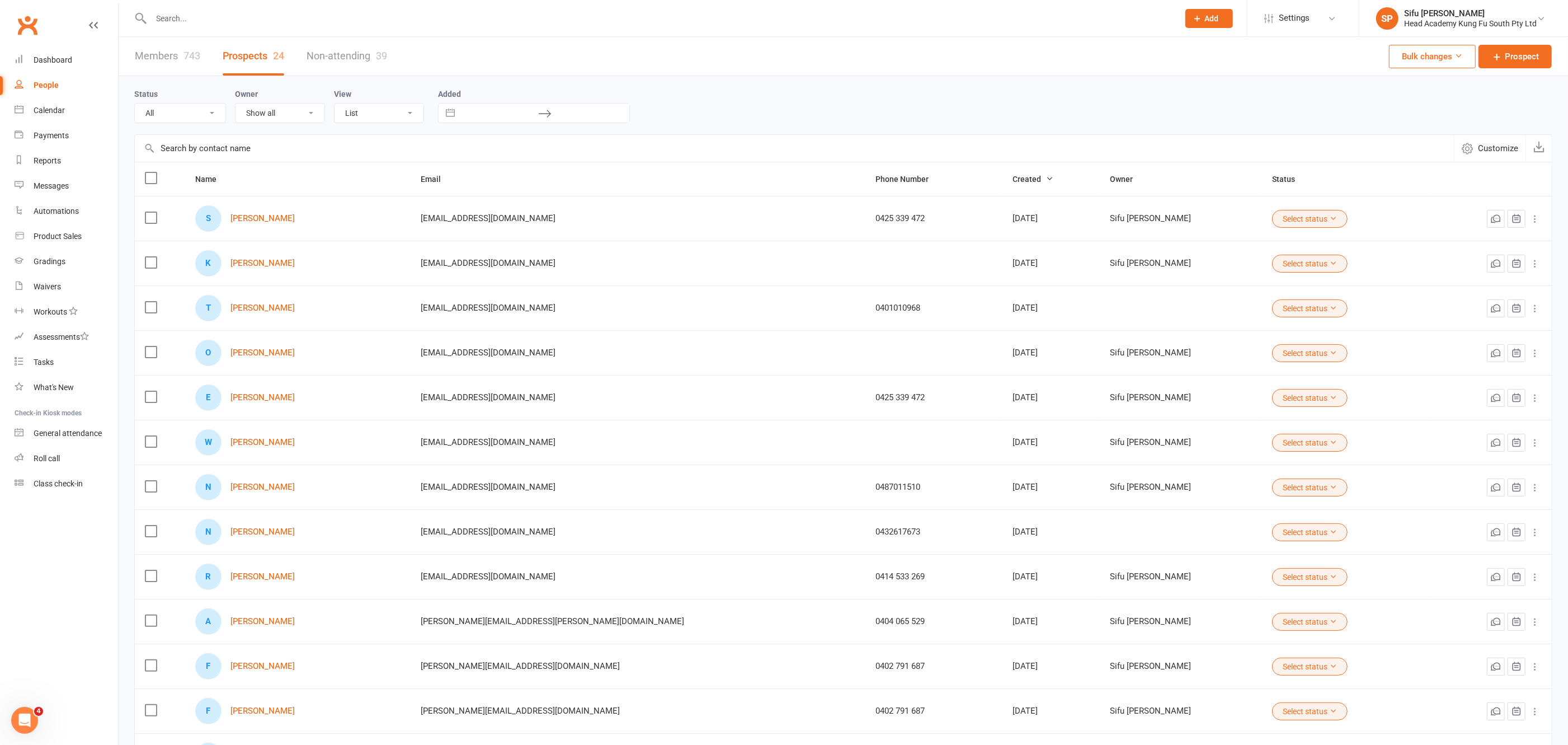
click at [1534, 574] on icon at bounding box center [1534, 577] width 11 height 11
click at [1465, 592] on link "Convert to Member" at bounding box center [1477, 595] width 111 height 22
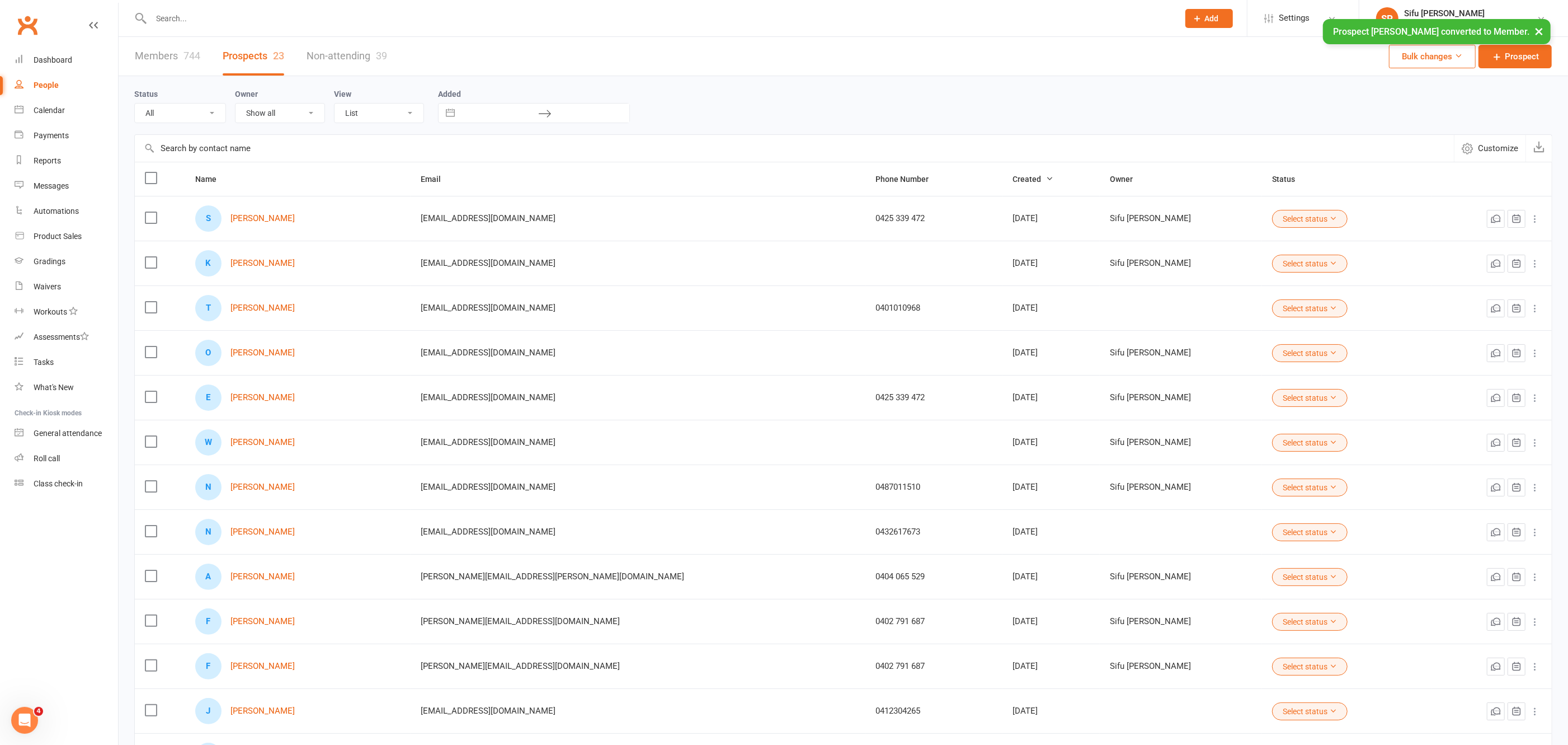
click at [207, 19] on div "× Prospect Ruby Reithmeier converted to Member." at bounding box center [776, 19] width 1554 height 0
click at [207, 21] on input "text" at bounding box center [659, 18] width 1023 height 15
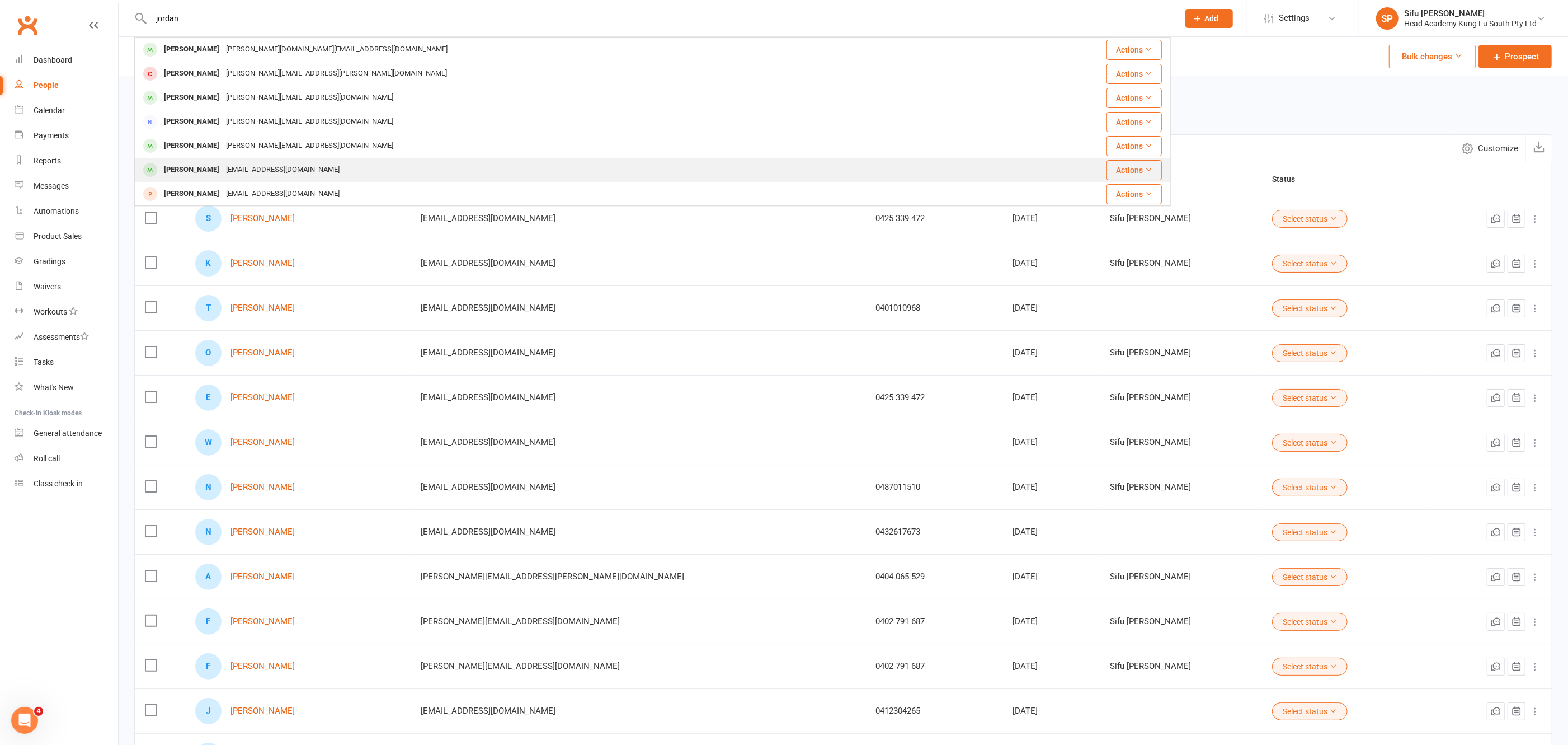
type input "jordan"
click at [251, 169] on div "rohini_18@hotmail.com" at bounding box center [283, 169] width 121 height 16
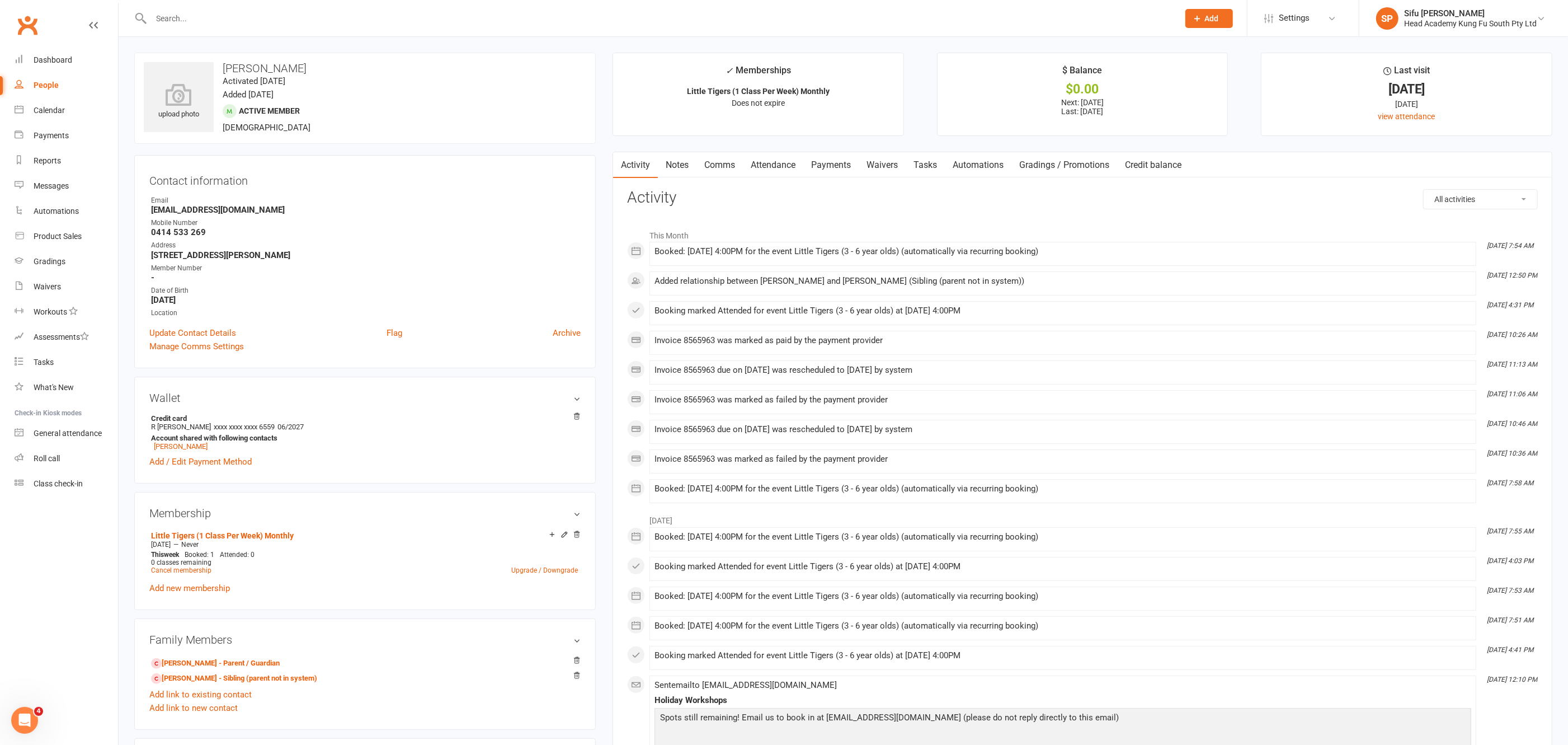
click at [832, 167] on link "Payments" at bounding box center [831, 165] width 56 height 26
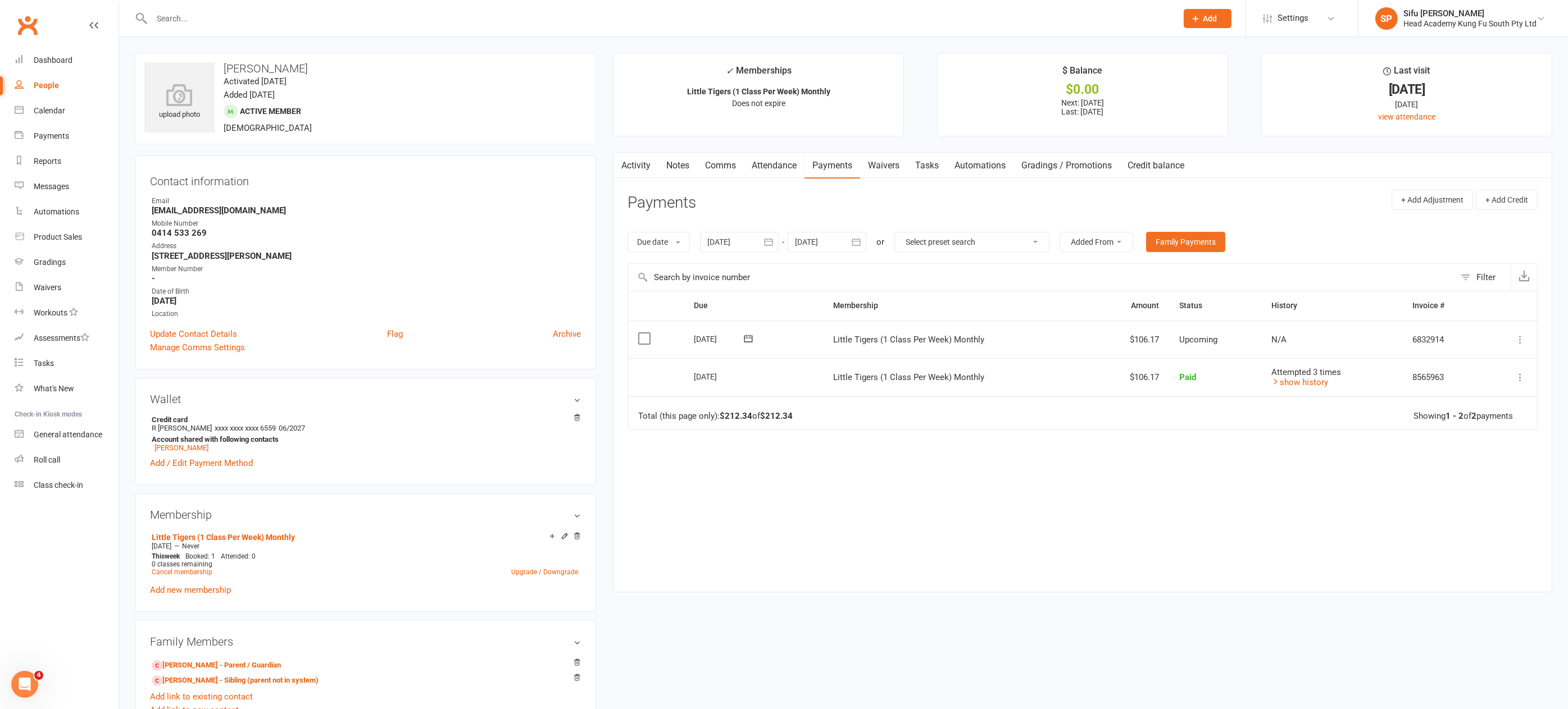
click at [186, 16] on input "text" at bounding box center [659, 18] width 1021 height 15
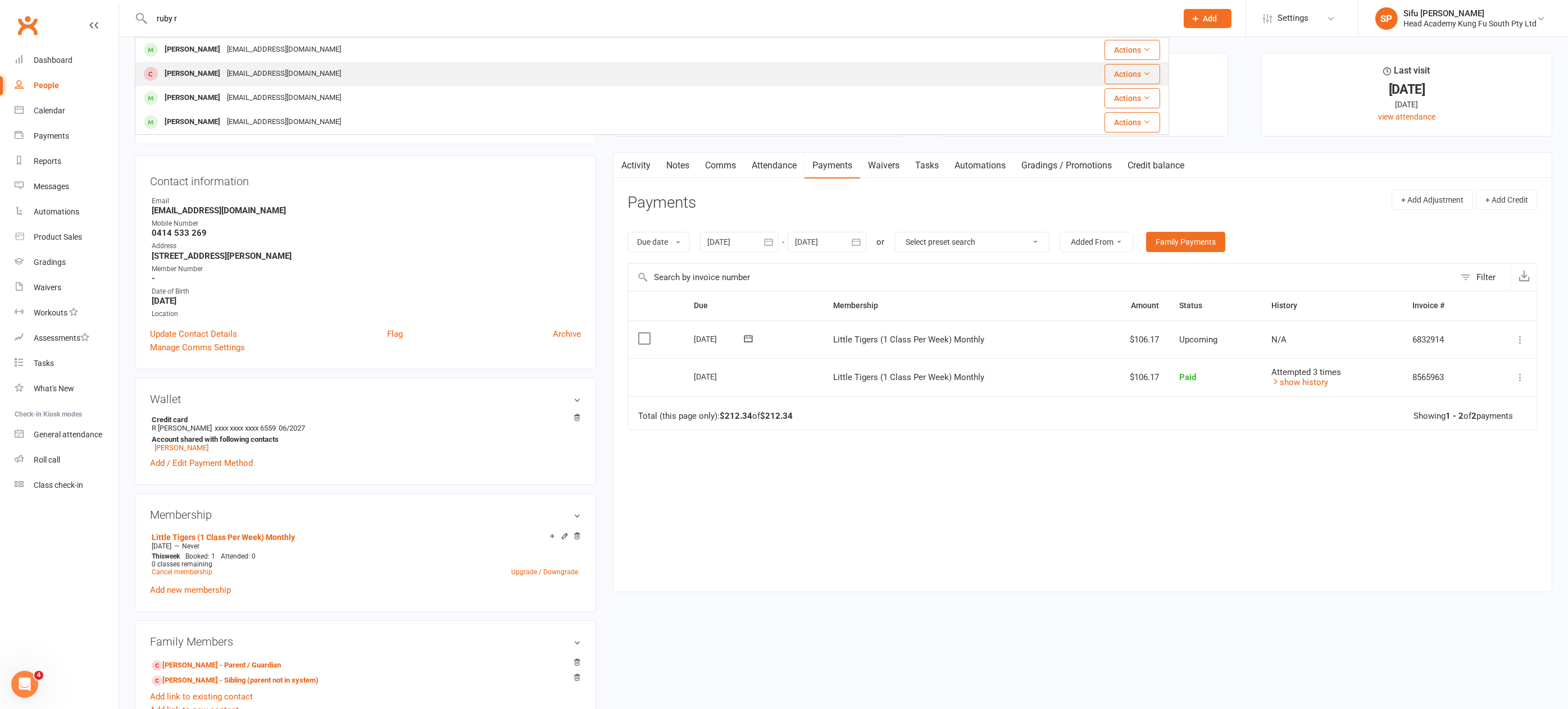
type input "ruby r"
click at [254, 81] on div "rohini_18@hotmail.com" at bounding box center [285, 73] width 121 height 16
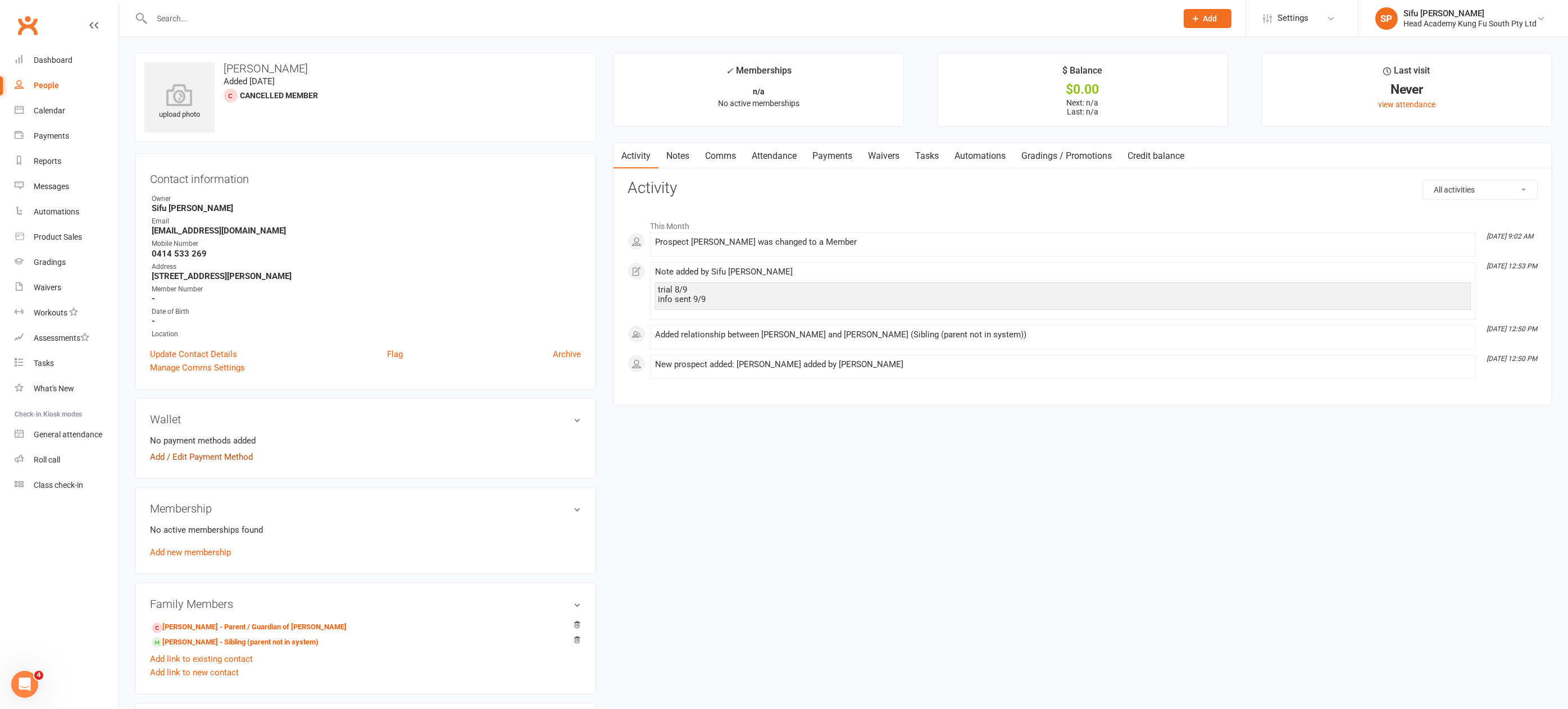
click at [191, 458] on link "Add / Edit Payment Method" at bounding box center [201, 457] width 103 height 13
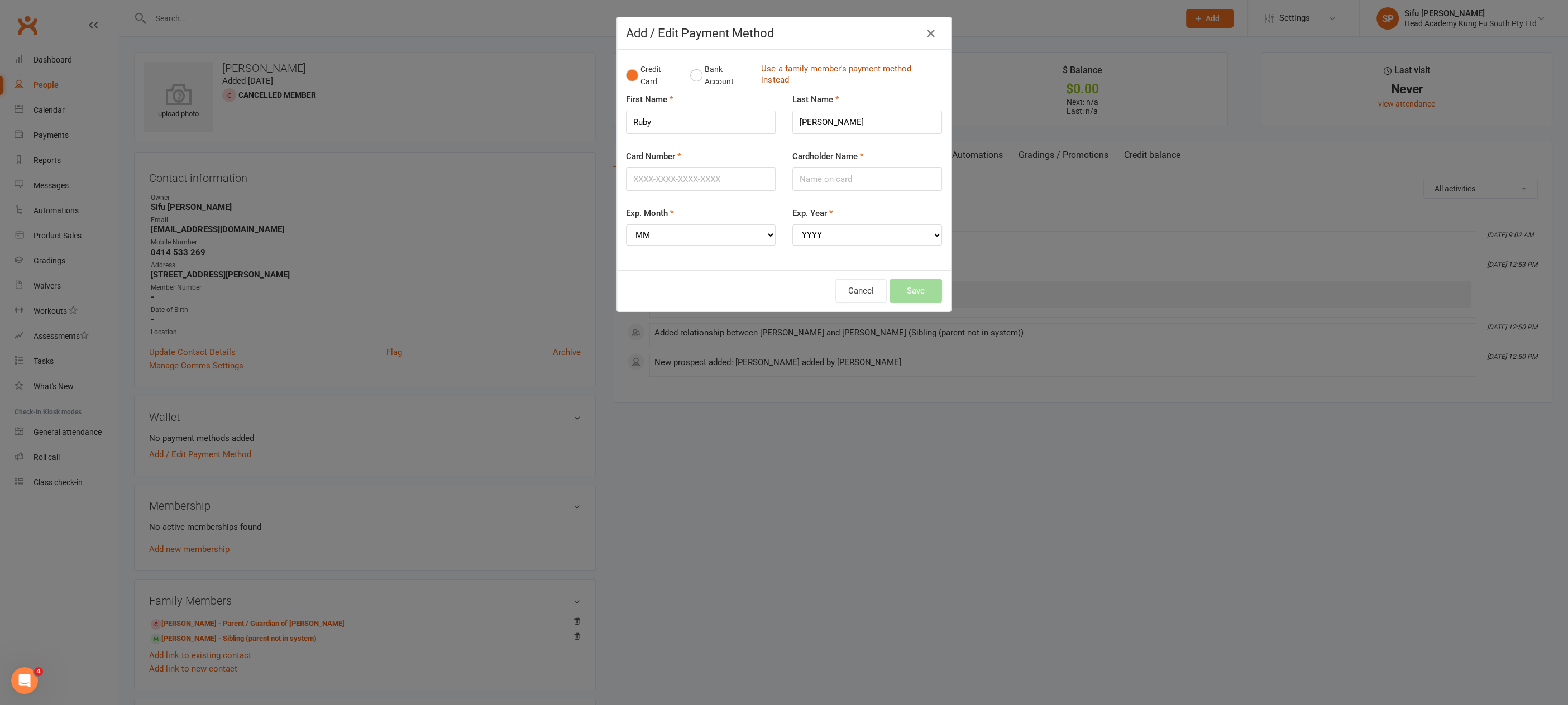
click at [783, 65] on link "Use a family member's payment method instead" at bounding box center [848, 75] width 175 height 25
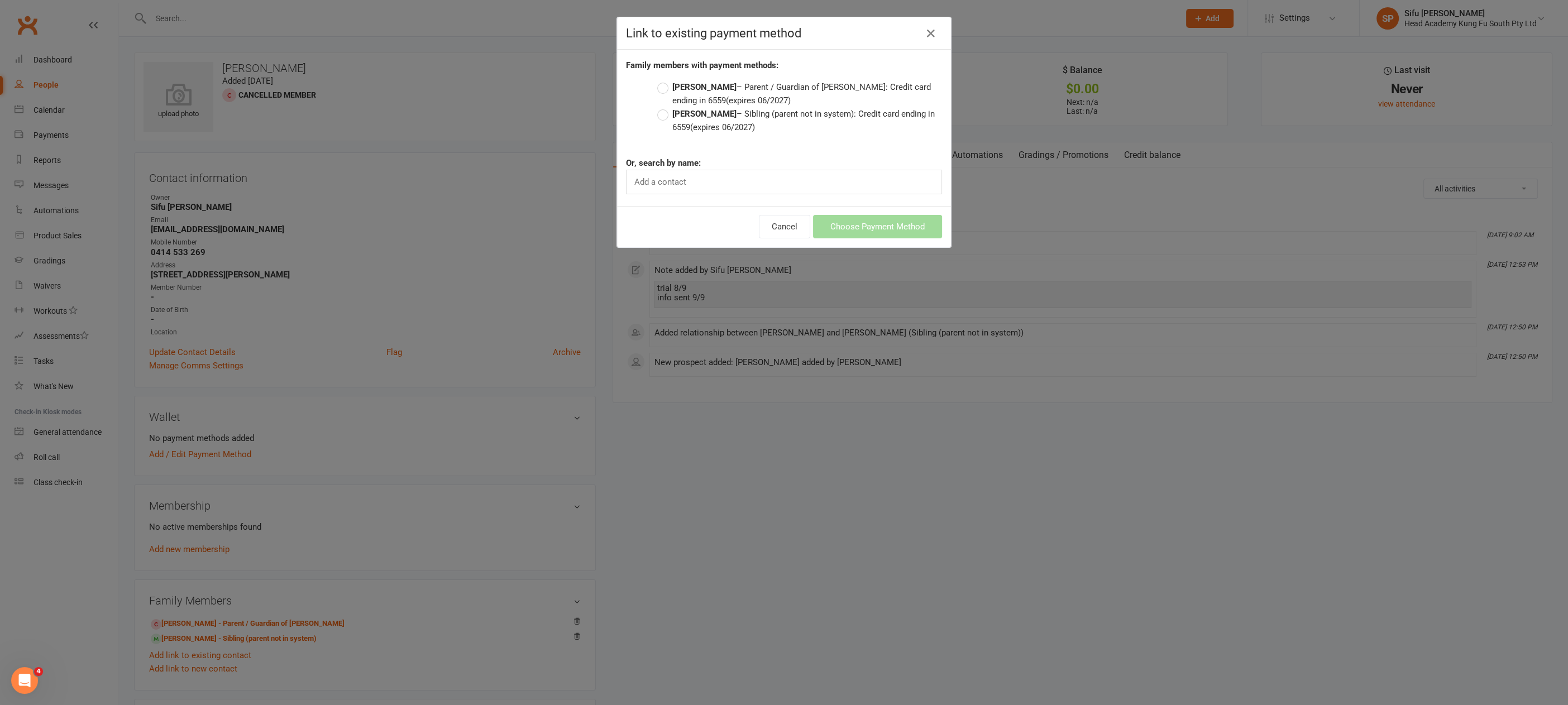
click at [725, 183] on div "Add a contact" at bounding box center [784, 182] width 316 height 25
click at [657, 115] on label "Jordan Reithmeier – Sibling (parent not in system): Credit card ending in 6559 …" at bounding box center [800, 120] width 285 height 27
click at [657, 107] on input "Jordan Reithmeier – Sibling (parent not in system): Credit card ending in 6559 …" at bounding box center [661, 107] width 8 height 0
click at [870, 224] on button "Choose Payment Method" at bounding box center [877, 226] width 129 height 24
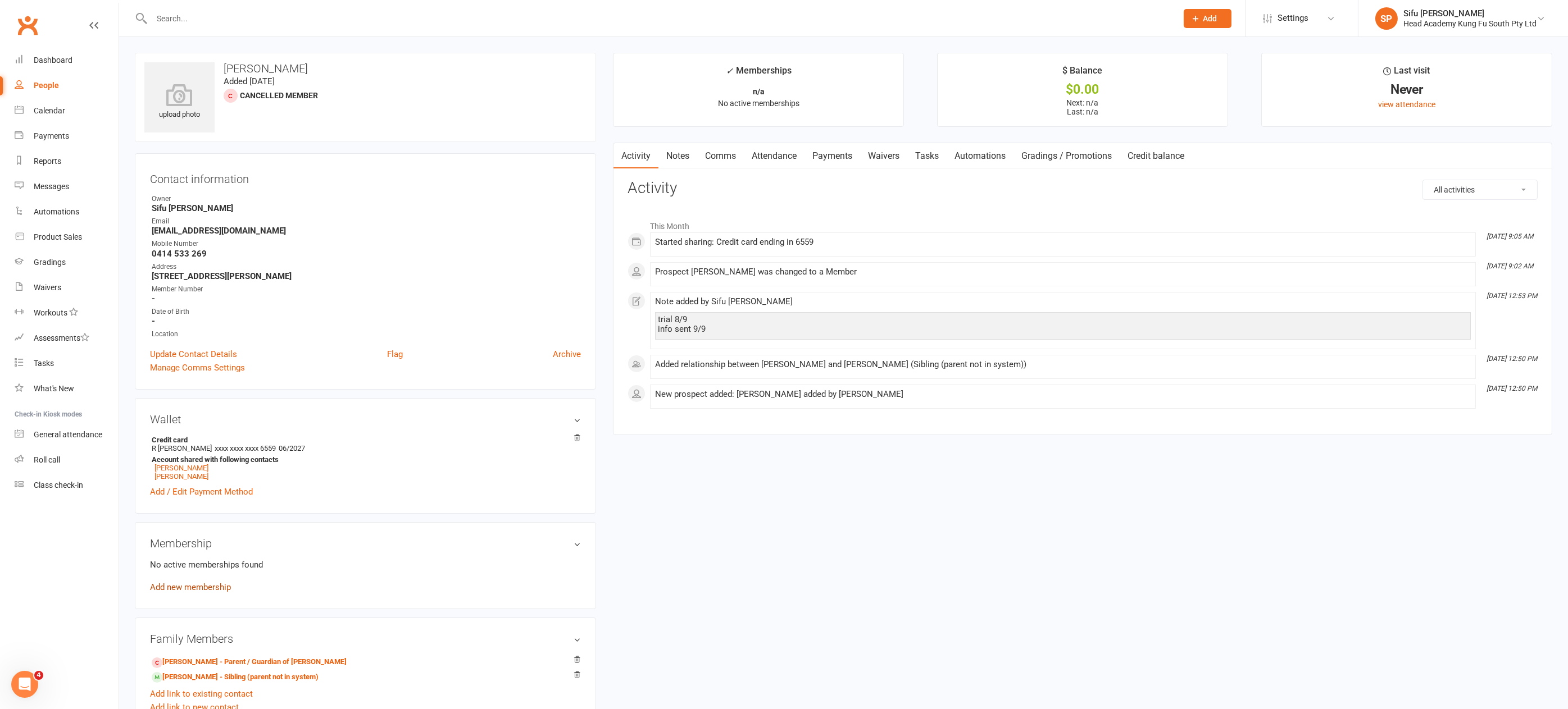
click at [214, 588] on link "Add new membership" at bounding box center [190, 587] width 81 height 11
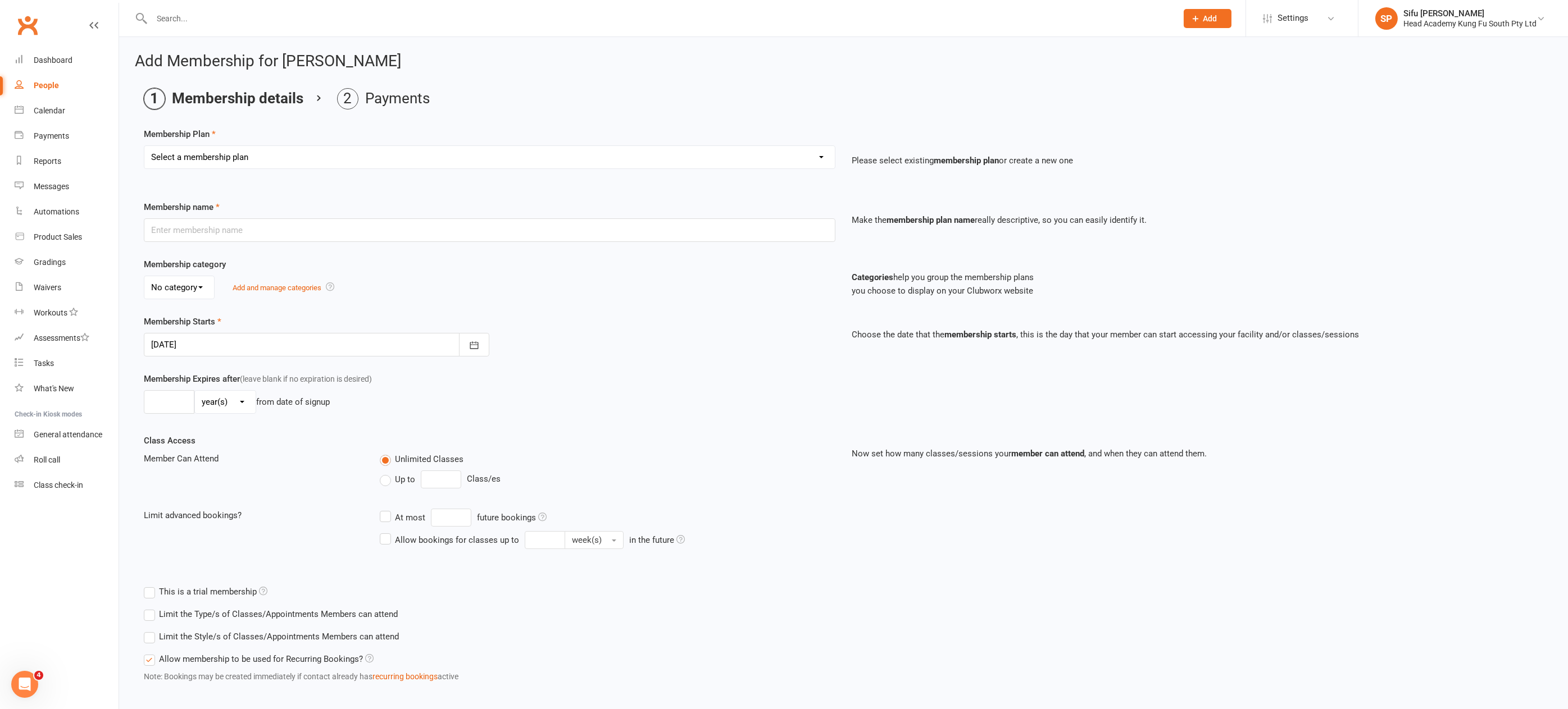
click at [401, 154] on select "Select a membership plan Create new Membership Plan Fortnightly (Unlimited Clas…" at bounding box center [489, 157] width 690 height 22
select select "21"
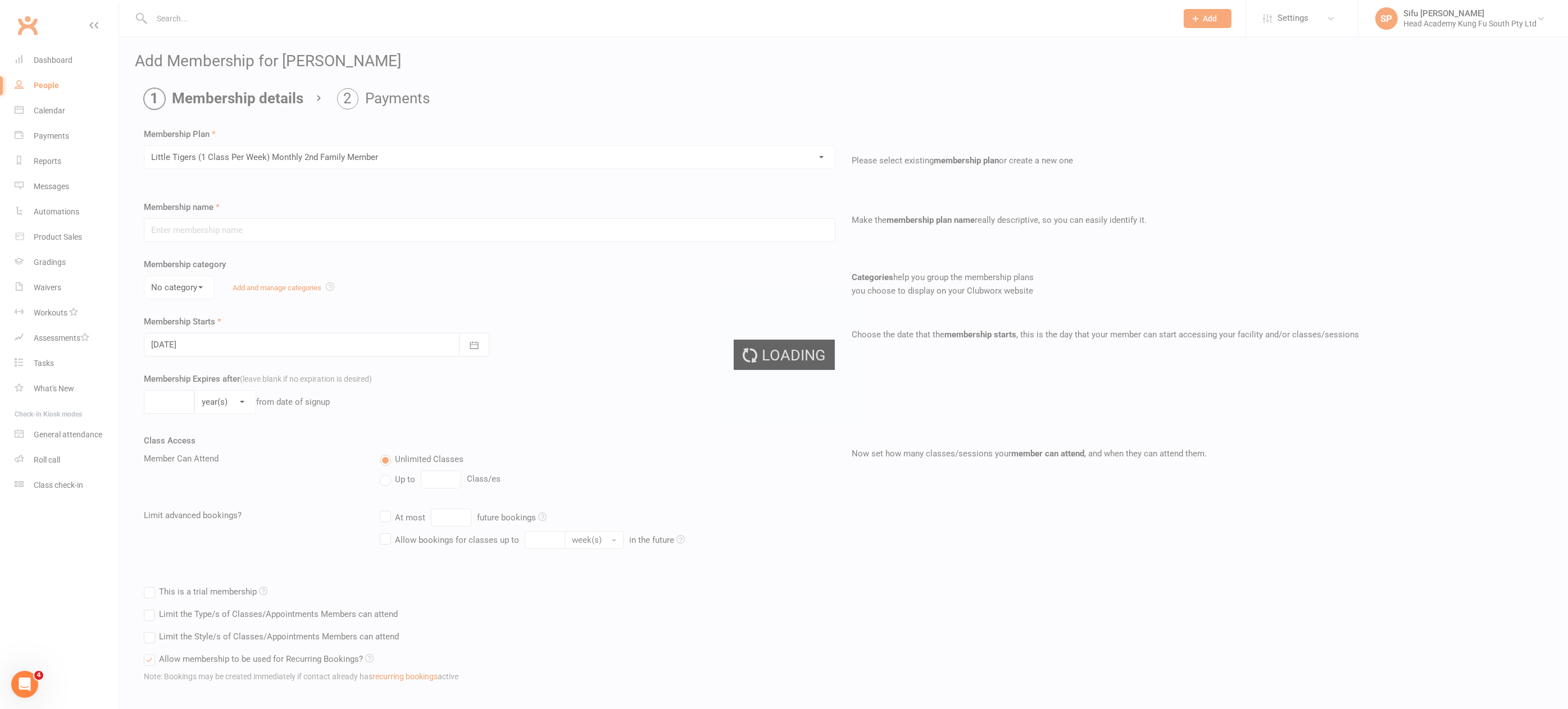
type input "Little Tigers (1 Class Per Week) Monthly 2nd Family Member"
select select "0"
type input "0"
type input "1"
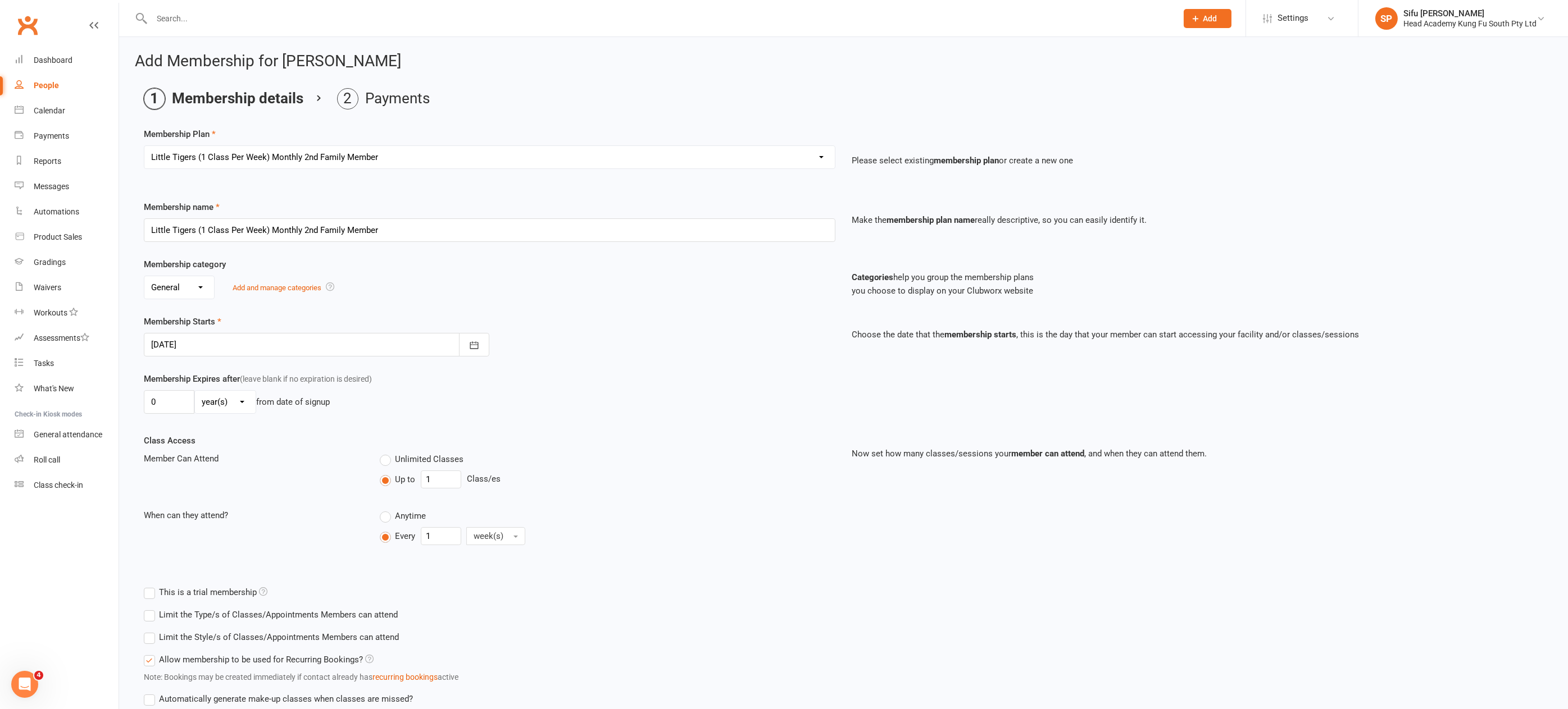
scroll to position [82, 0]
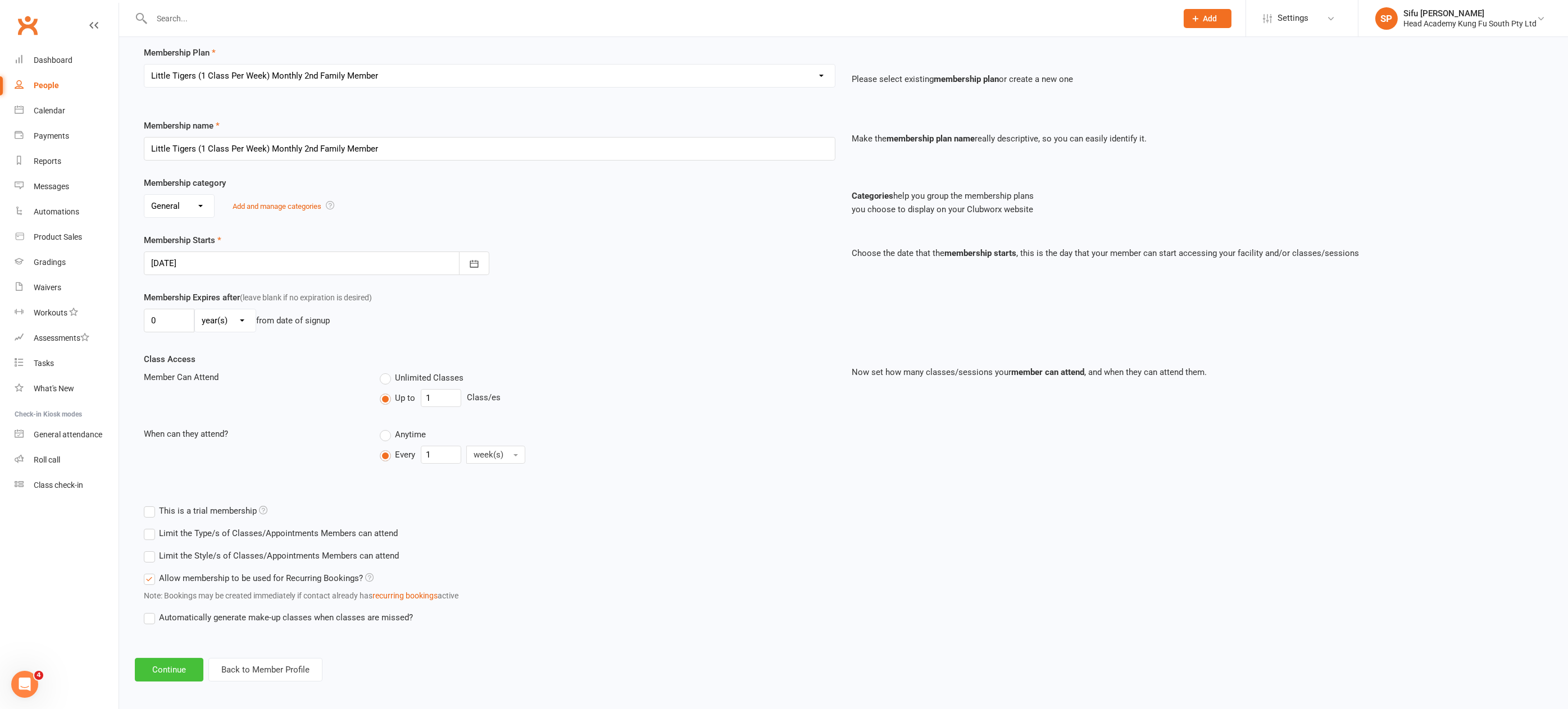
click at [169, 664] on button "Continue" at bounding box center [168, 670] width 68 height 24
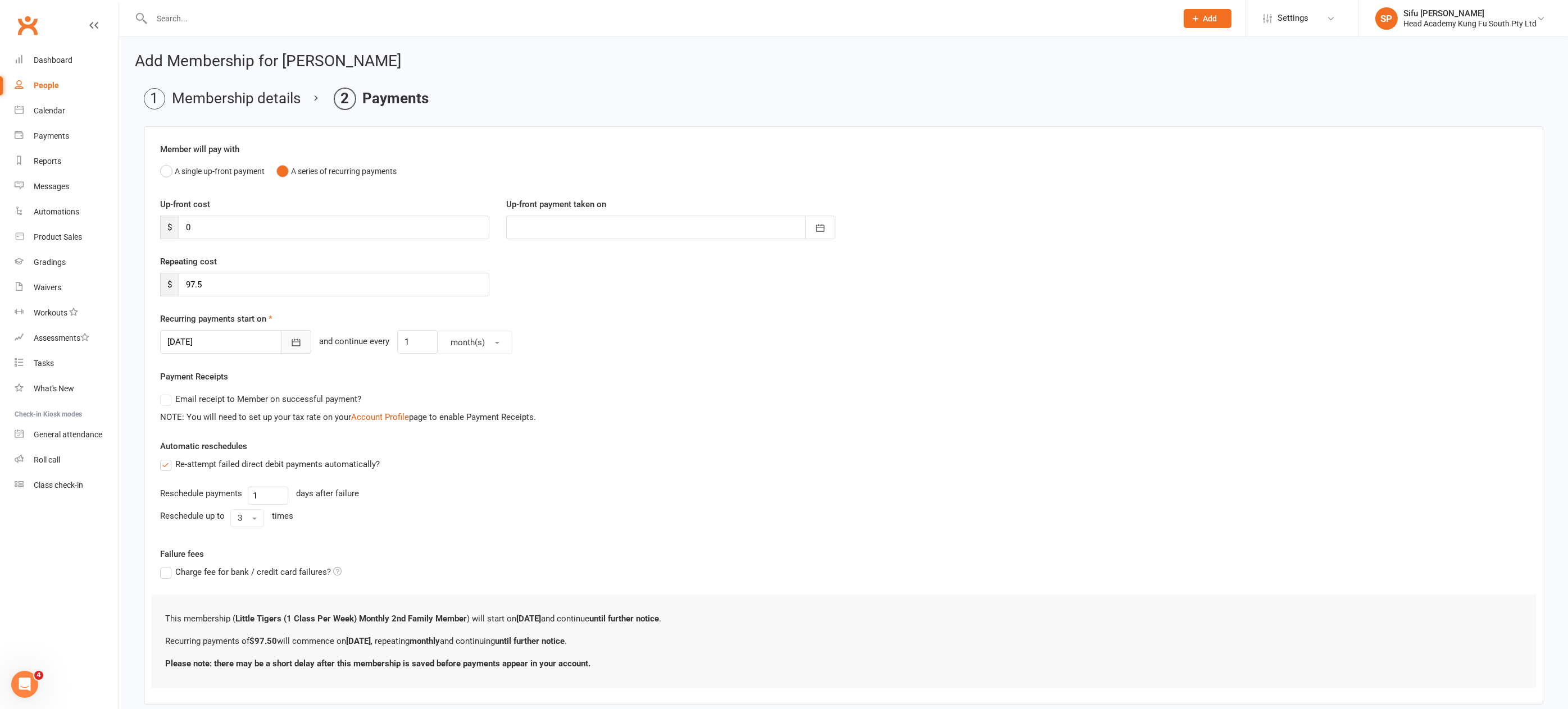
click at [290, 341] on icon "button" at bounding box center [296, 343] width 12 height 12
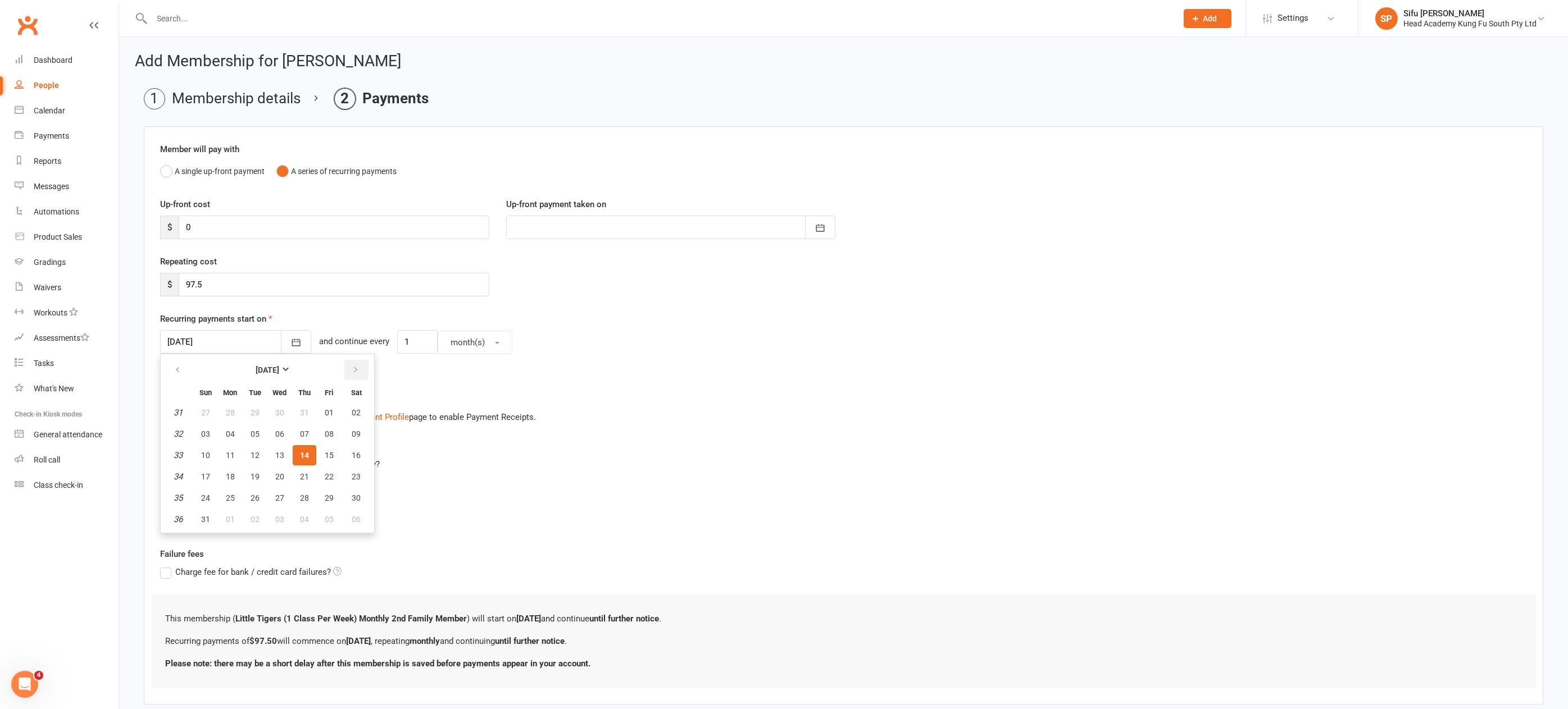
click at [353, 368] on icon "button" at bounding box center [356, 369] width 8 height 9
click at [301, 411] on span "04" at bounding box center [304, 412] width 9 height 9
type input "04 Sep 2025"
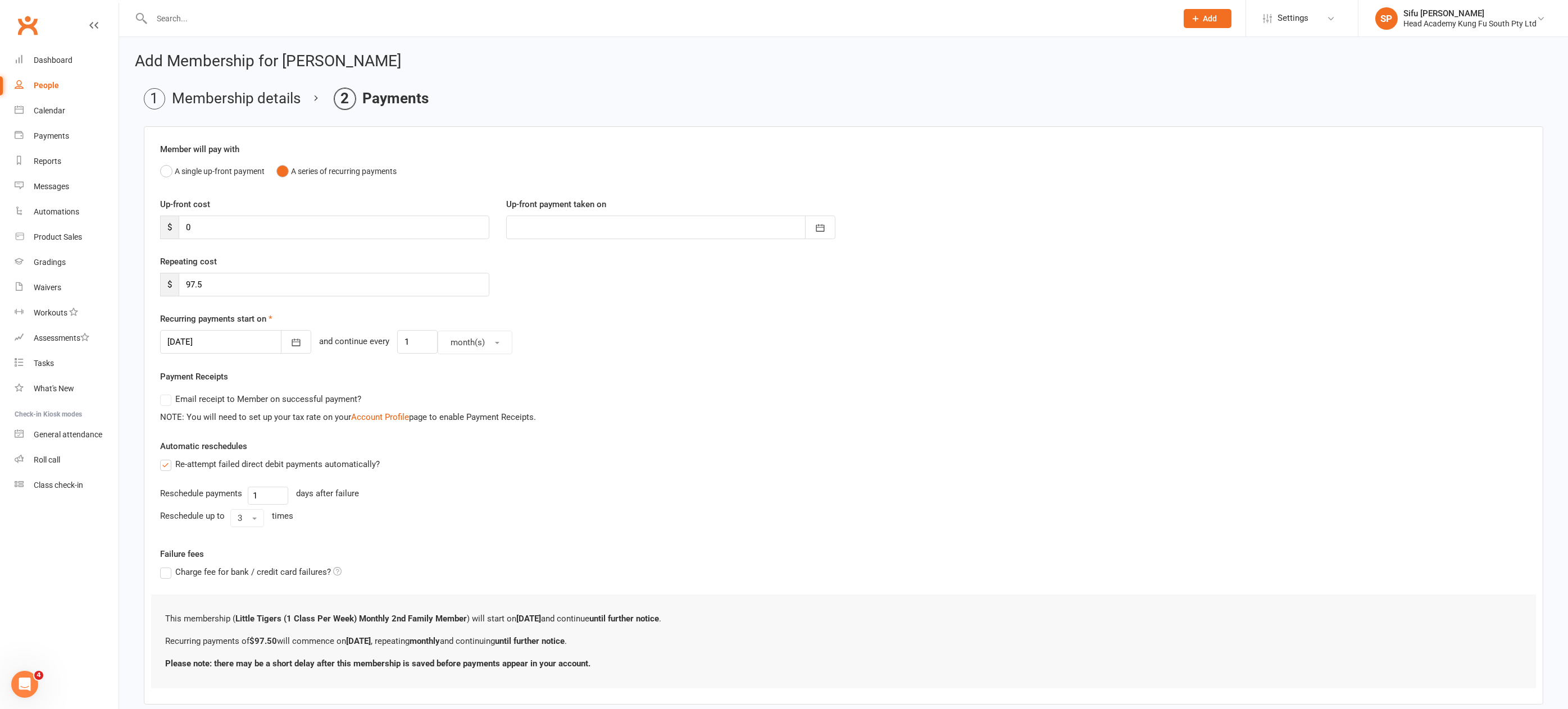
scroll to position [58, 0]
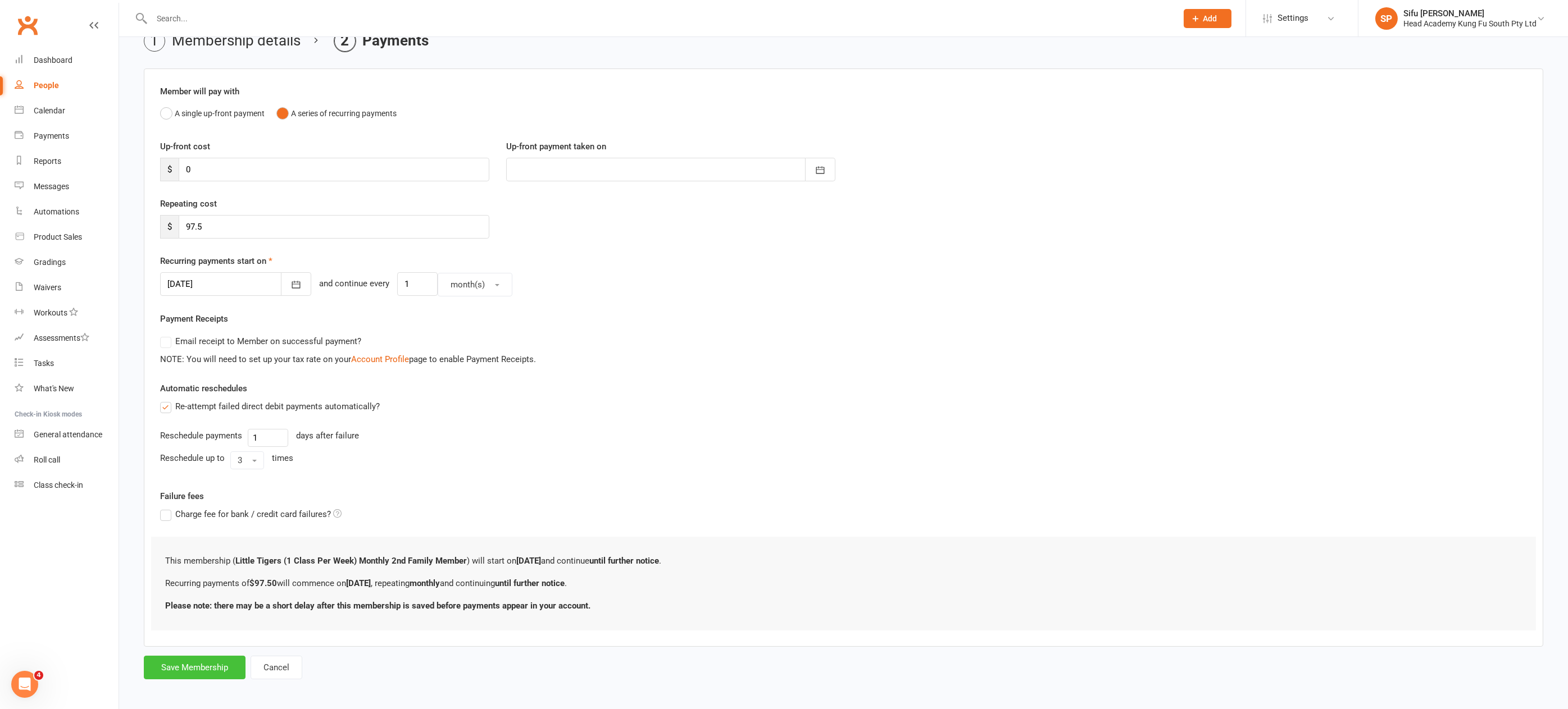
click at [198, 662] on button "Save Membership" at bounding box center [195, 667] width 102 height 24
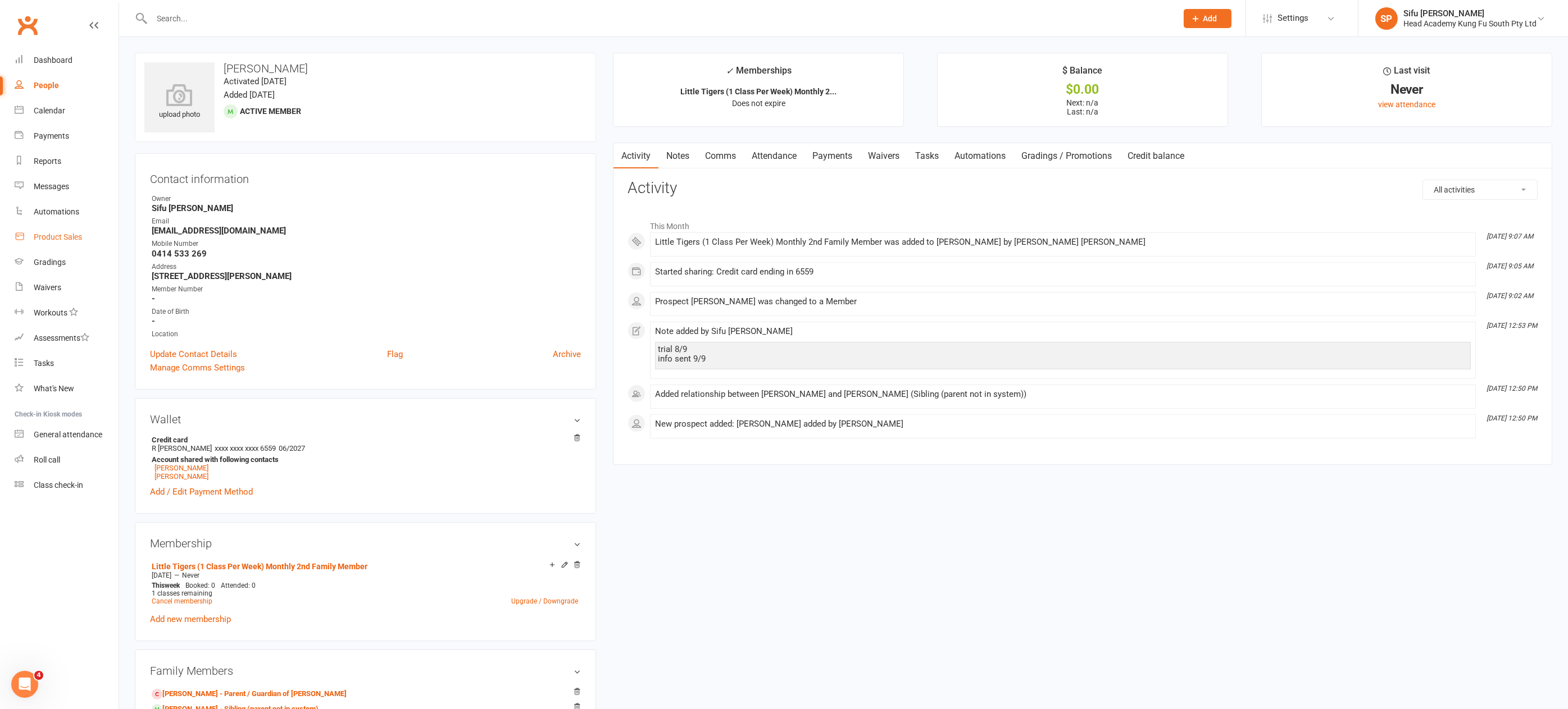
click at [59, 237] on div "Product Sales" at bounding box center [58, 236] width 48 height 9
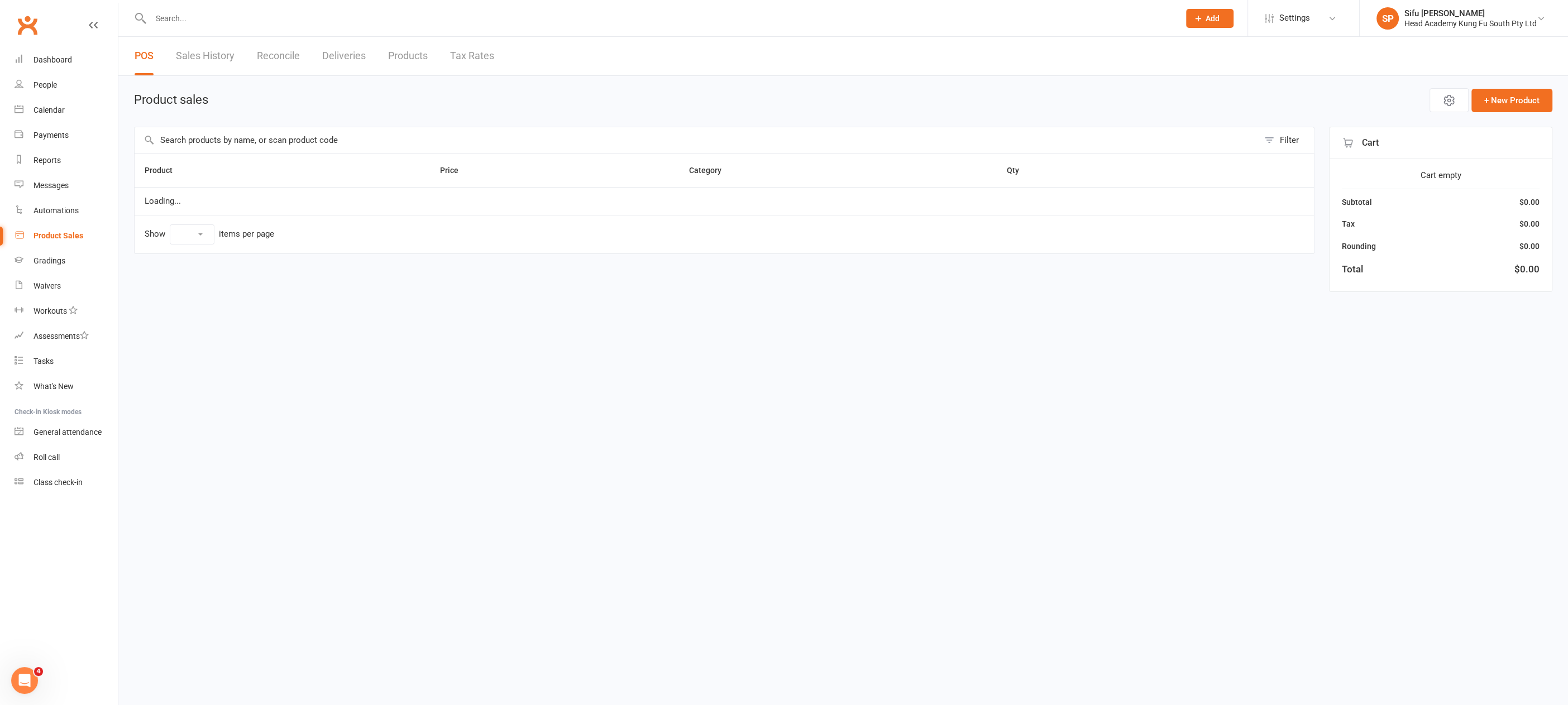
select select "100"
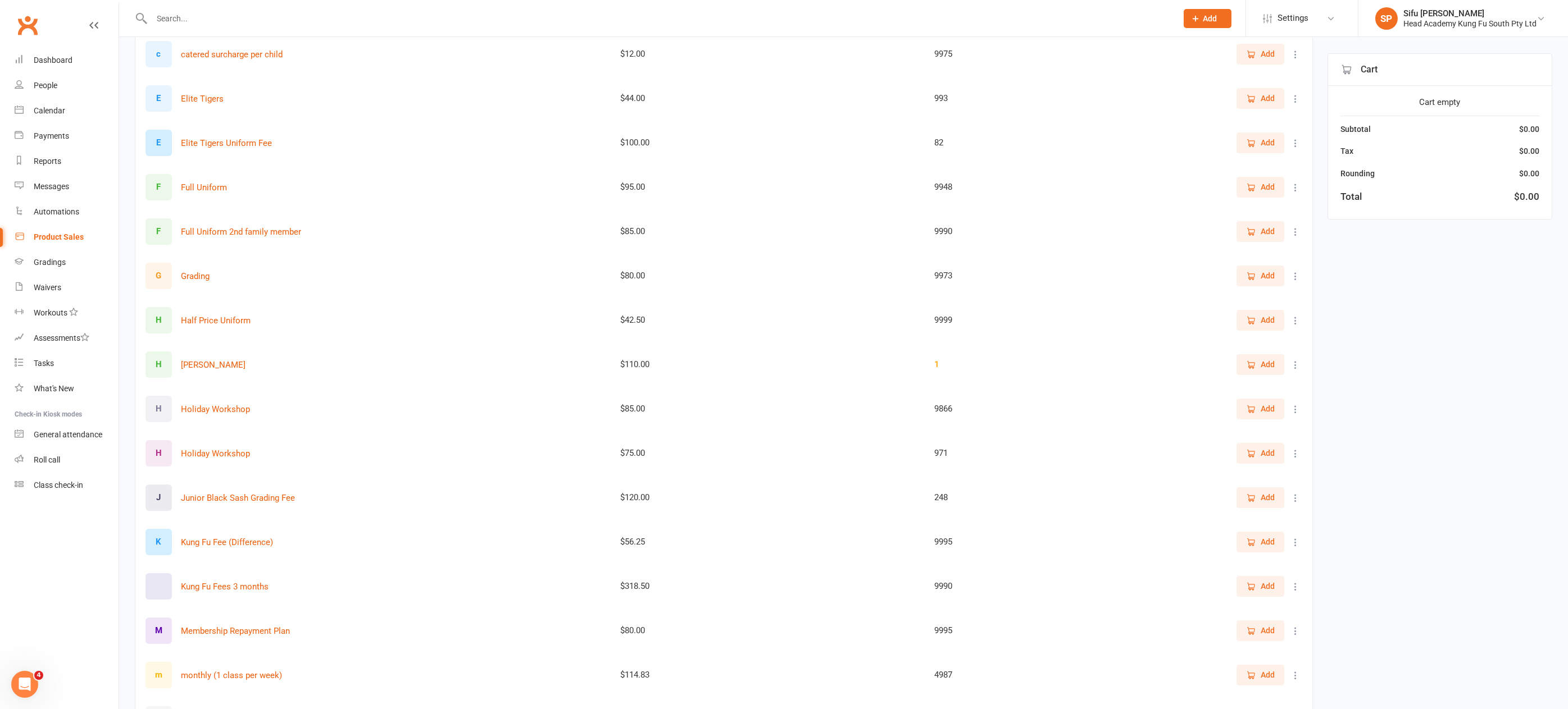
scroll to position [292, 0]
click at [1296, 535] on icon at bounding box center [1296, 540] width 12 height 12
click at [1243, 557] on link "View / Edit" at bounding box center [1237, 559] width 112 height 22
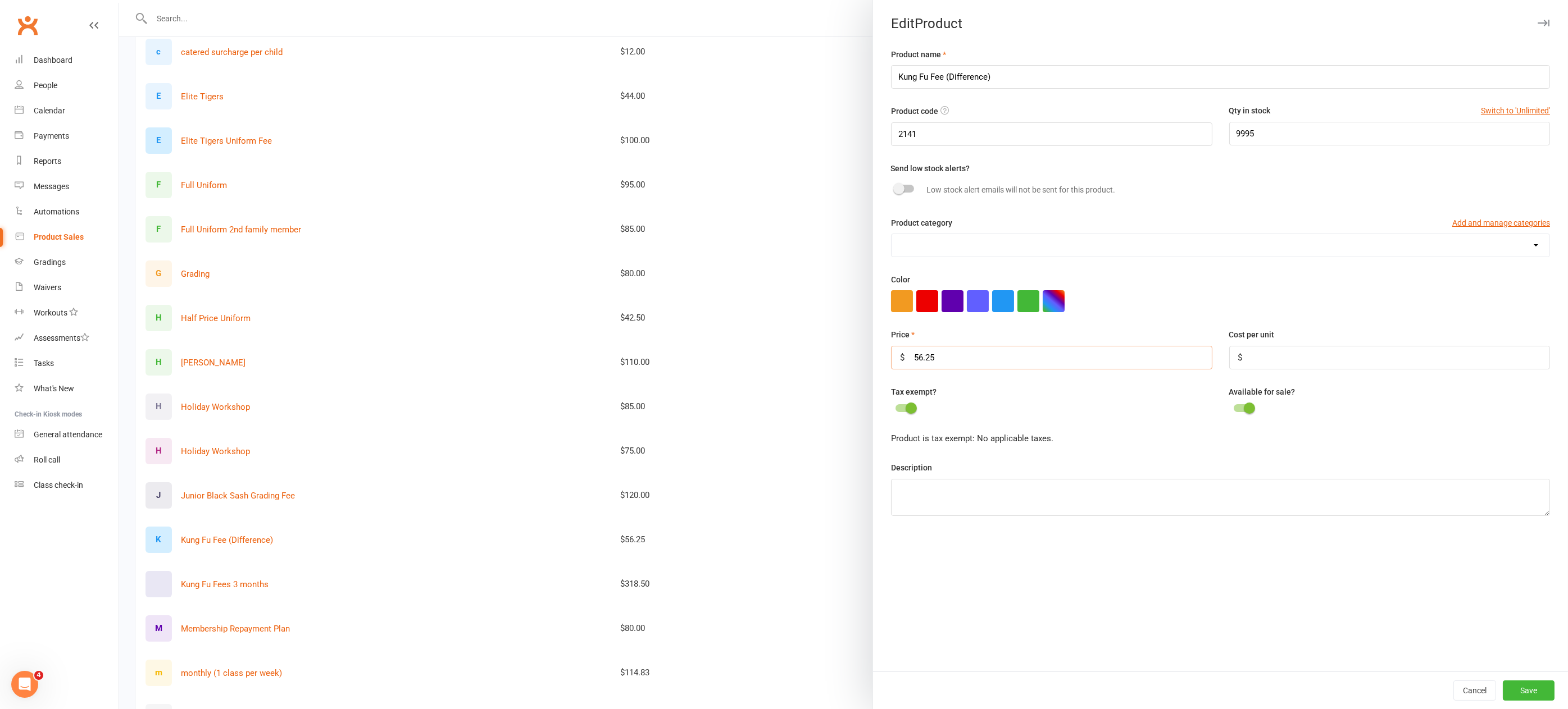
drag, startPoint x: 940, startPoint y: 354, endPoint x: 858, endPoint y: 352, distance: 82.0
click at [119, 0] on react-component "Edit Product Product name Kung Fu Fee (Difference) Product code 2141 Qty in sto…" at bounding box center [119, 0] width 0 height 0
type input "67.50"
click at [1531, 685] on button "Save" at bounding box center [1529, 690] width 52 height 20
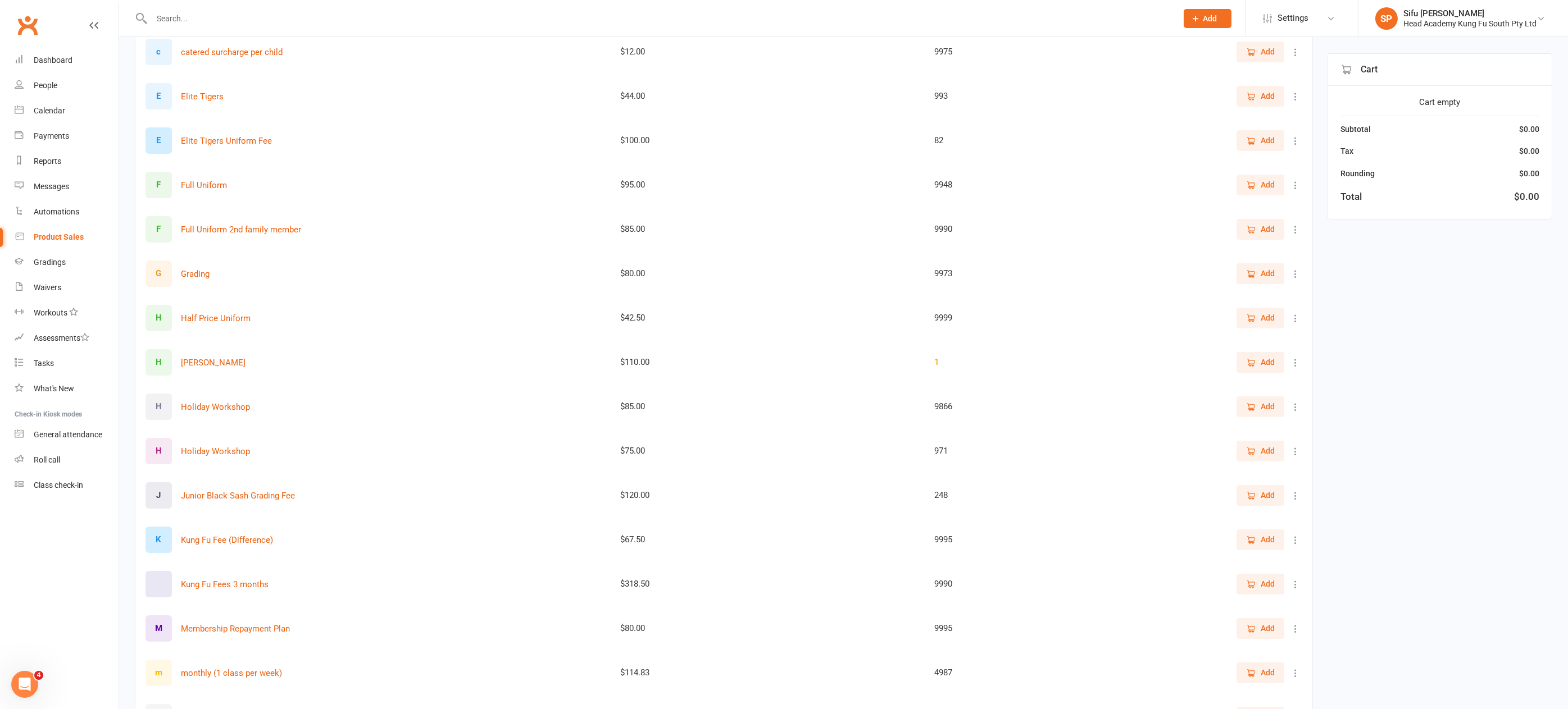
click at [1264, 539] on span "Add" at bounding box center [1267, 539] width 14 height 12
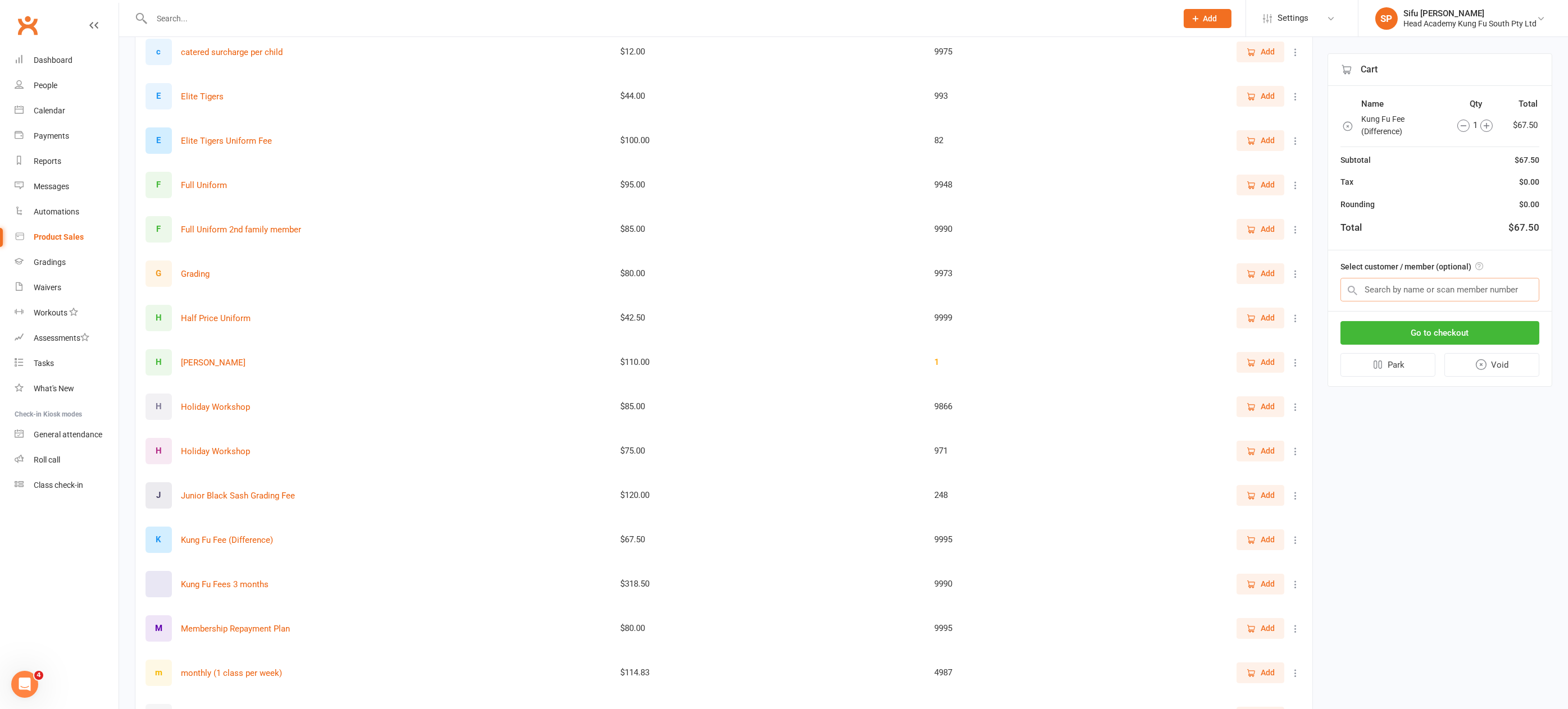
click at [1393, 287] on input "text" at bounding box center [1439, 289] width 199 height 24
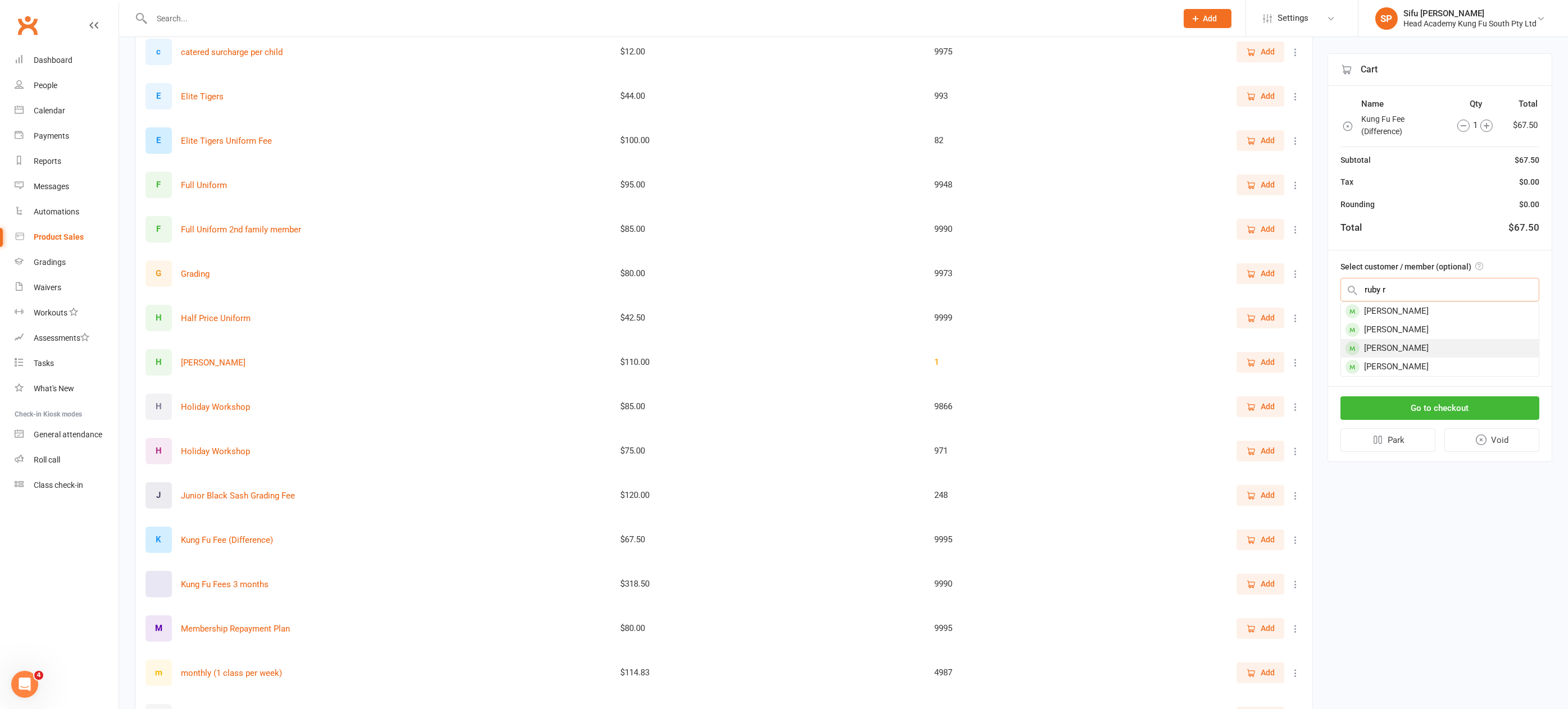
type input "ruby r"
click at [1423, 344] on div "Ruby Reithmeier" at bounding box center [1440, 348] width 198 height 18
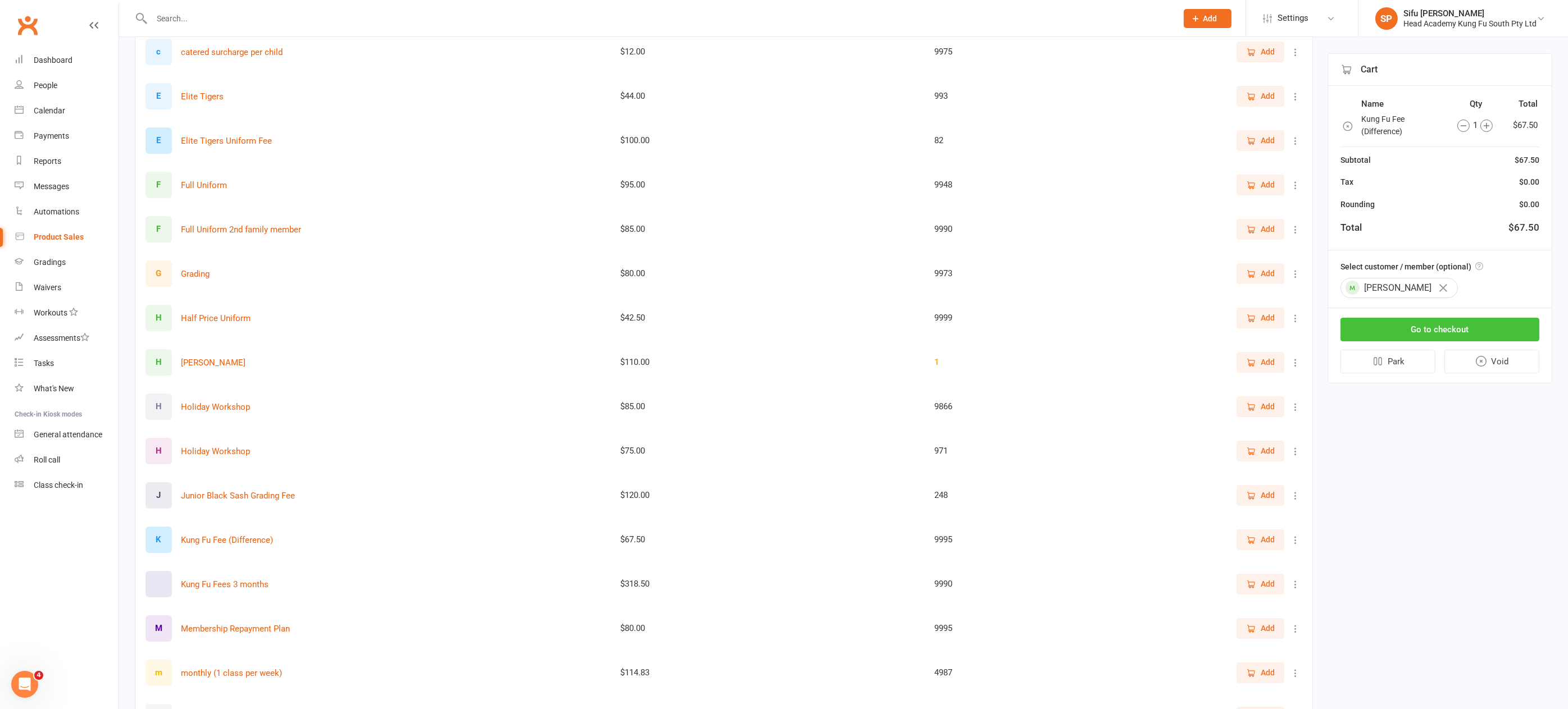
click at [1423, 325] on button "Go to checkout" at bounding box center [1439, 330] width 199 height 24
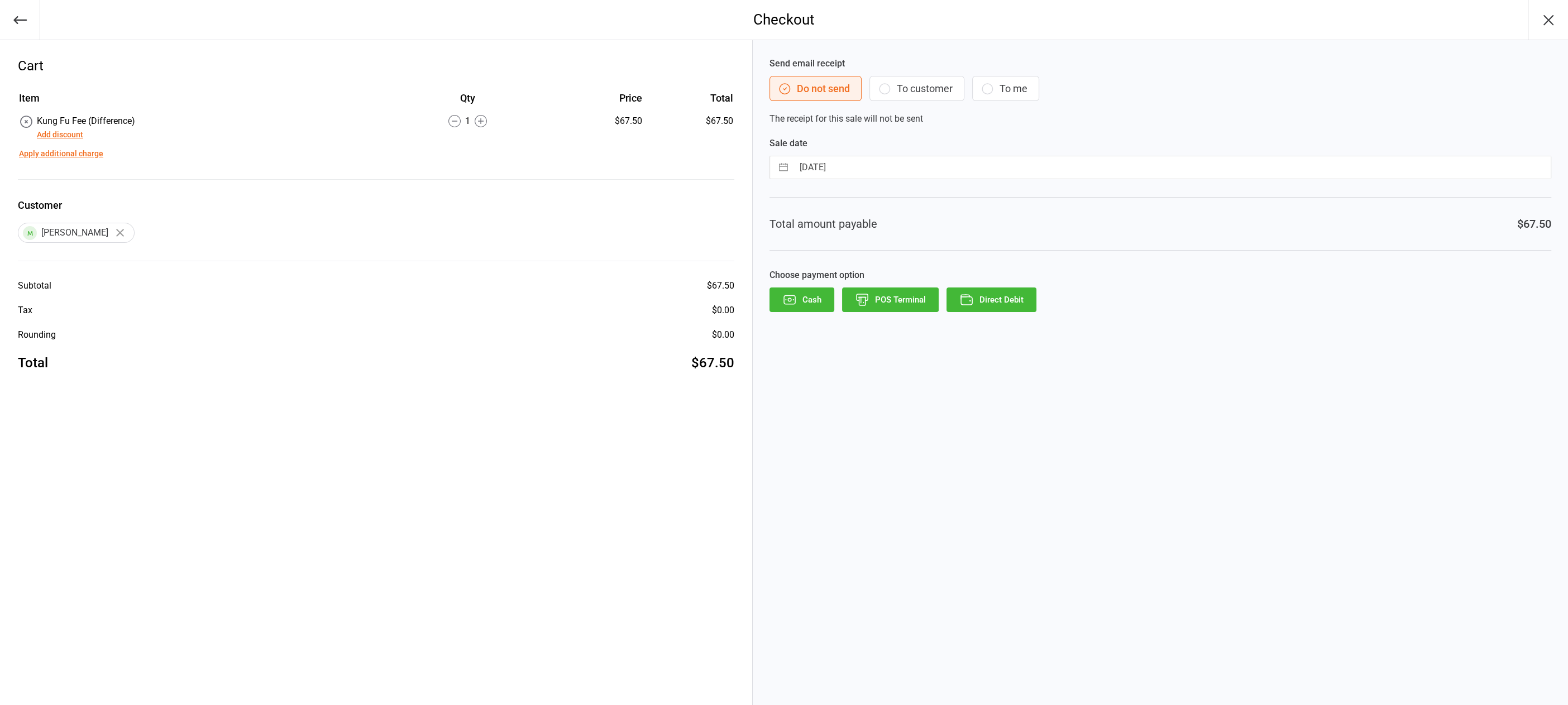
click at [884, 89] on icon "button" at bounding box center [884, 89] width 13 height 13
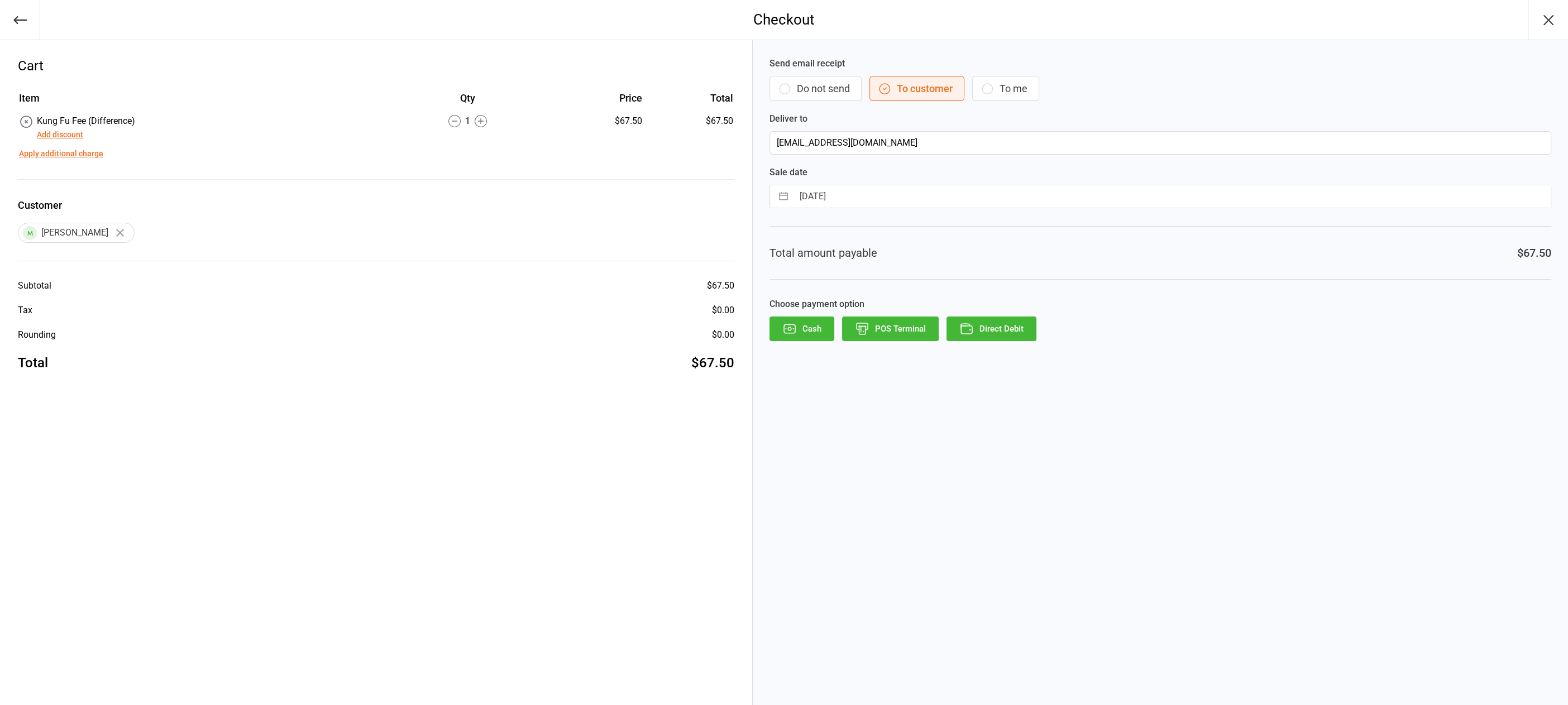
click at [996, 326] on button "Direct Debit" at bounding box center [991, 329] width 90 height 25
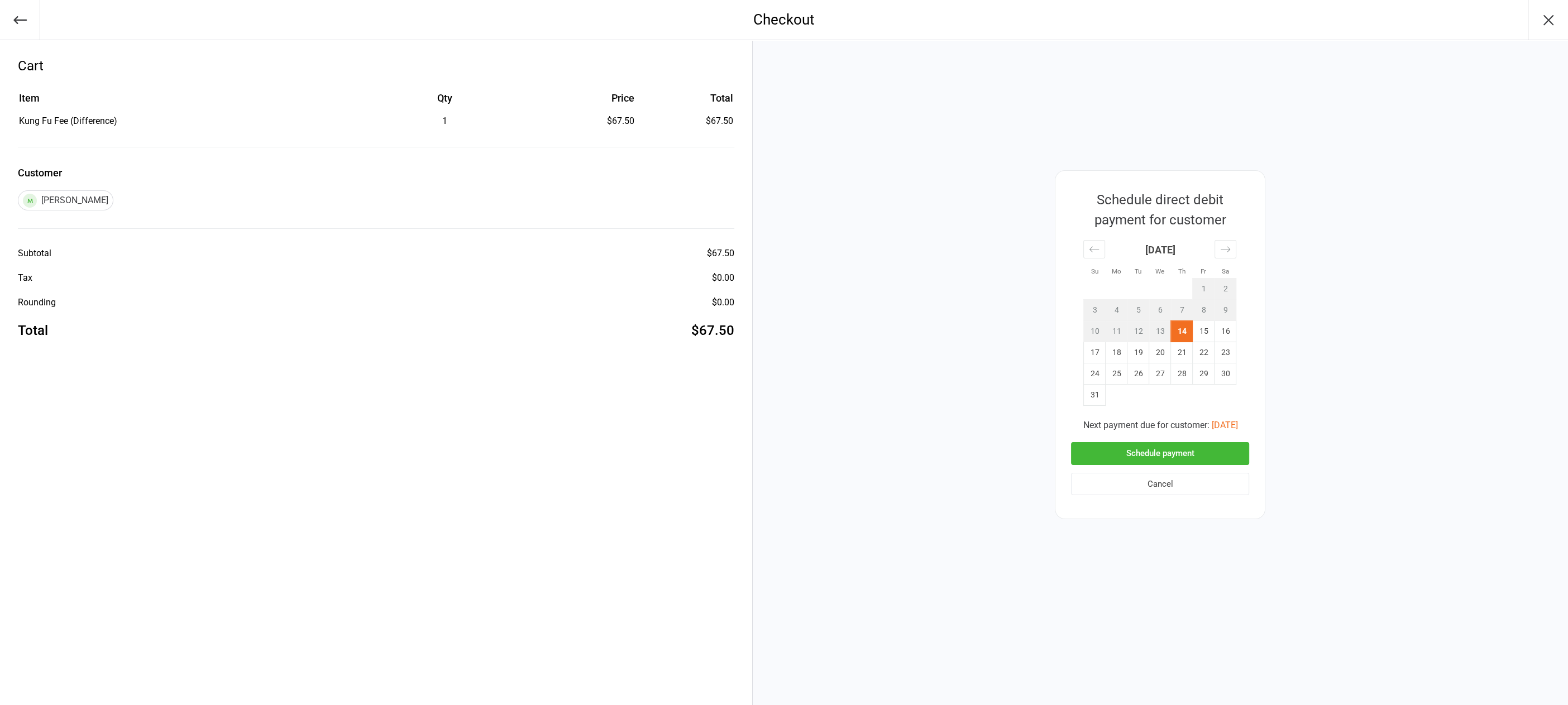
click at [1159, 448] on button "Schedule payment" at bounding box center [1160, 454] width 178 height 23
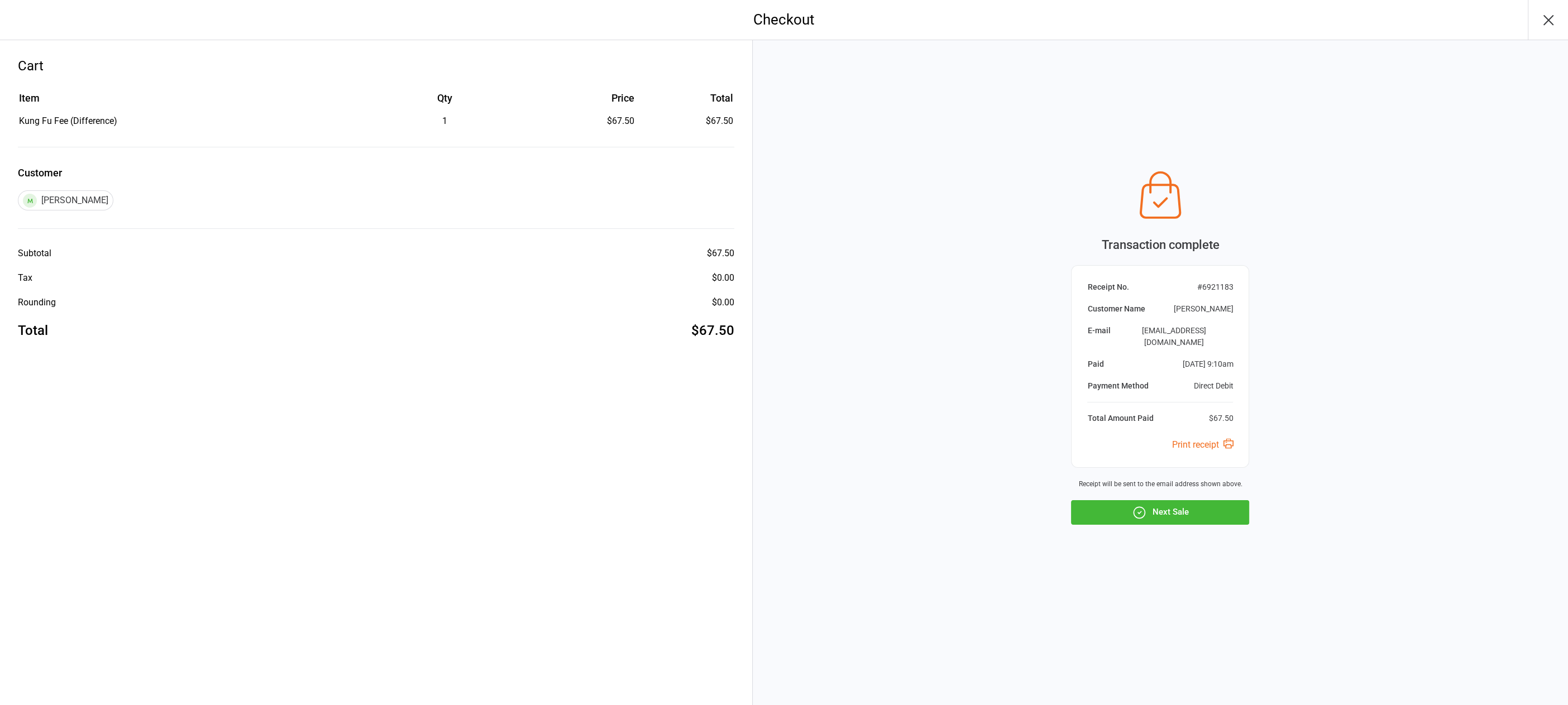
click at [1549, 15] on icon "button" at bounding box center [1548, 20] width 18 height 18
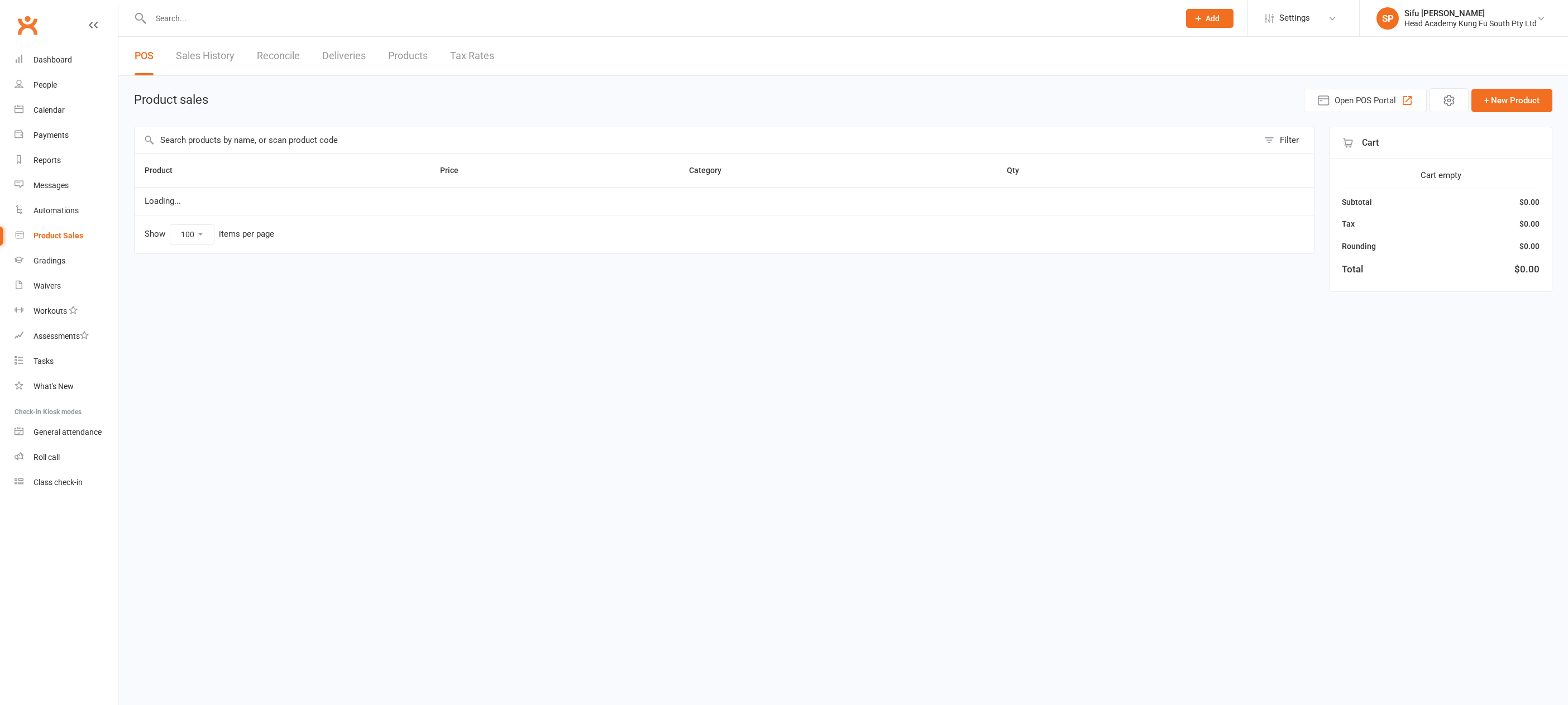
select select "100"
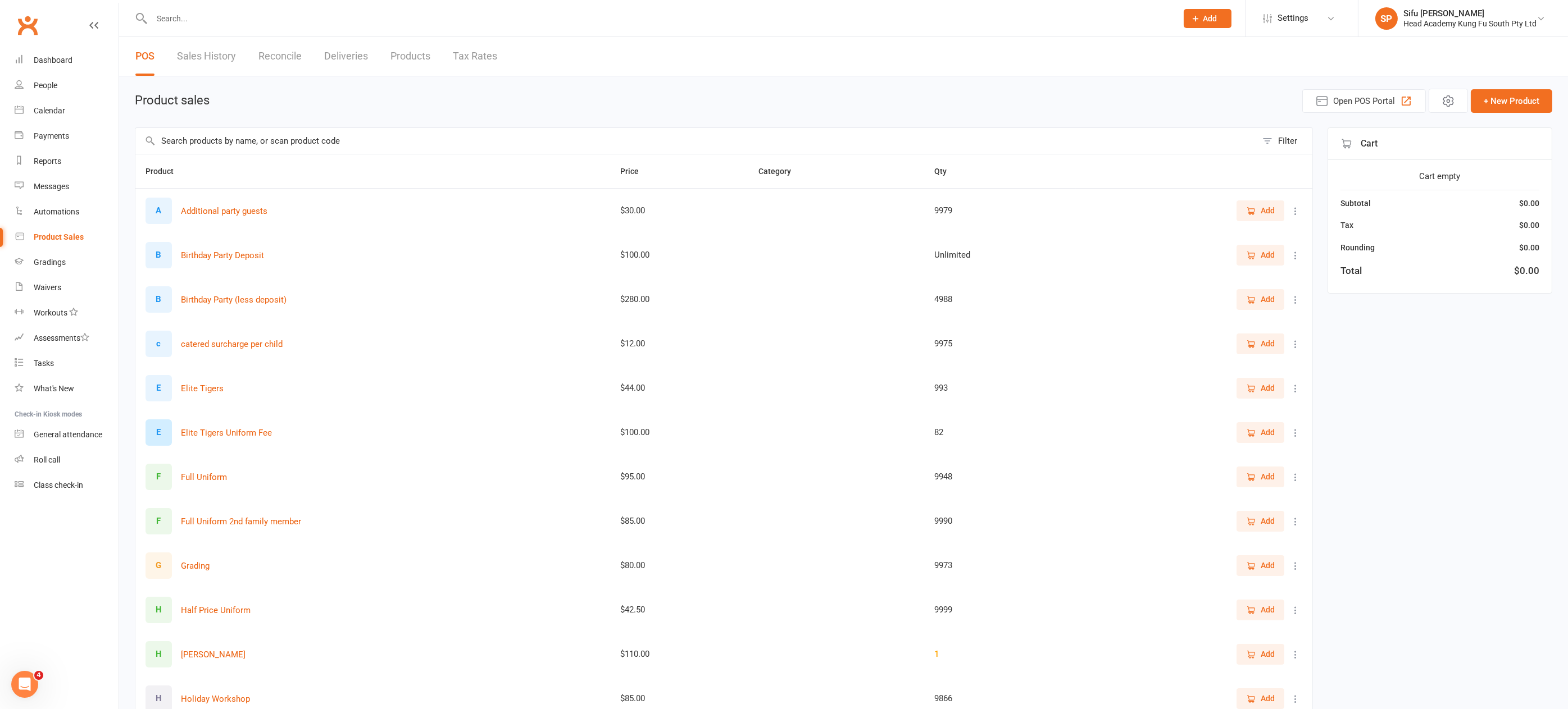
click at [212, 15] on input "text" at bounding box center [659, 18] width 1021 height 15
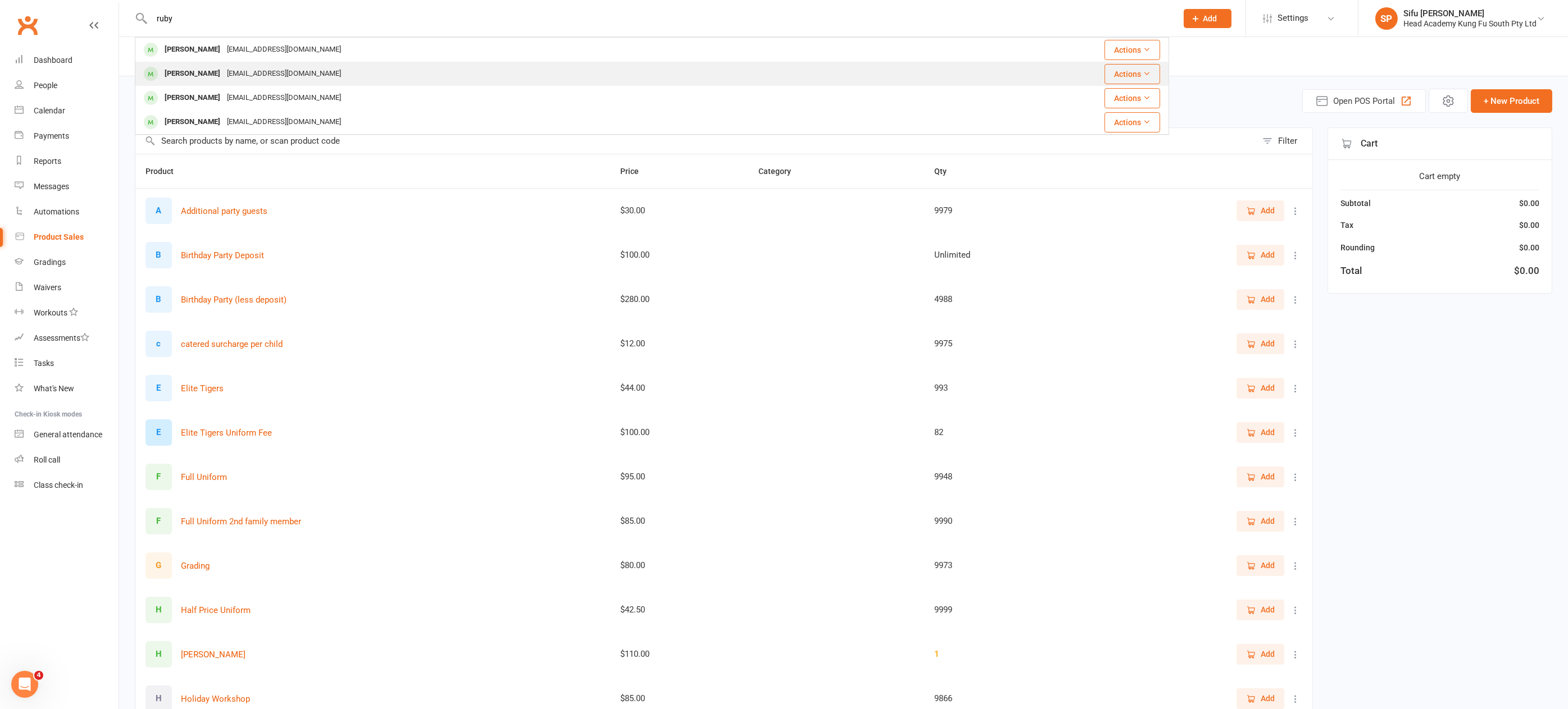
type input "ruby"
click at [261, 72] on div "rohini_18@hotmail.com" at bounding box center [285, 73] width 121 height 16
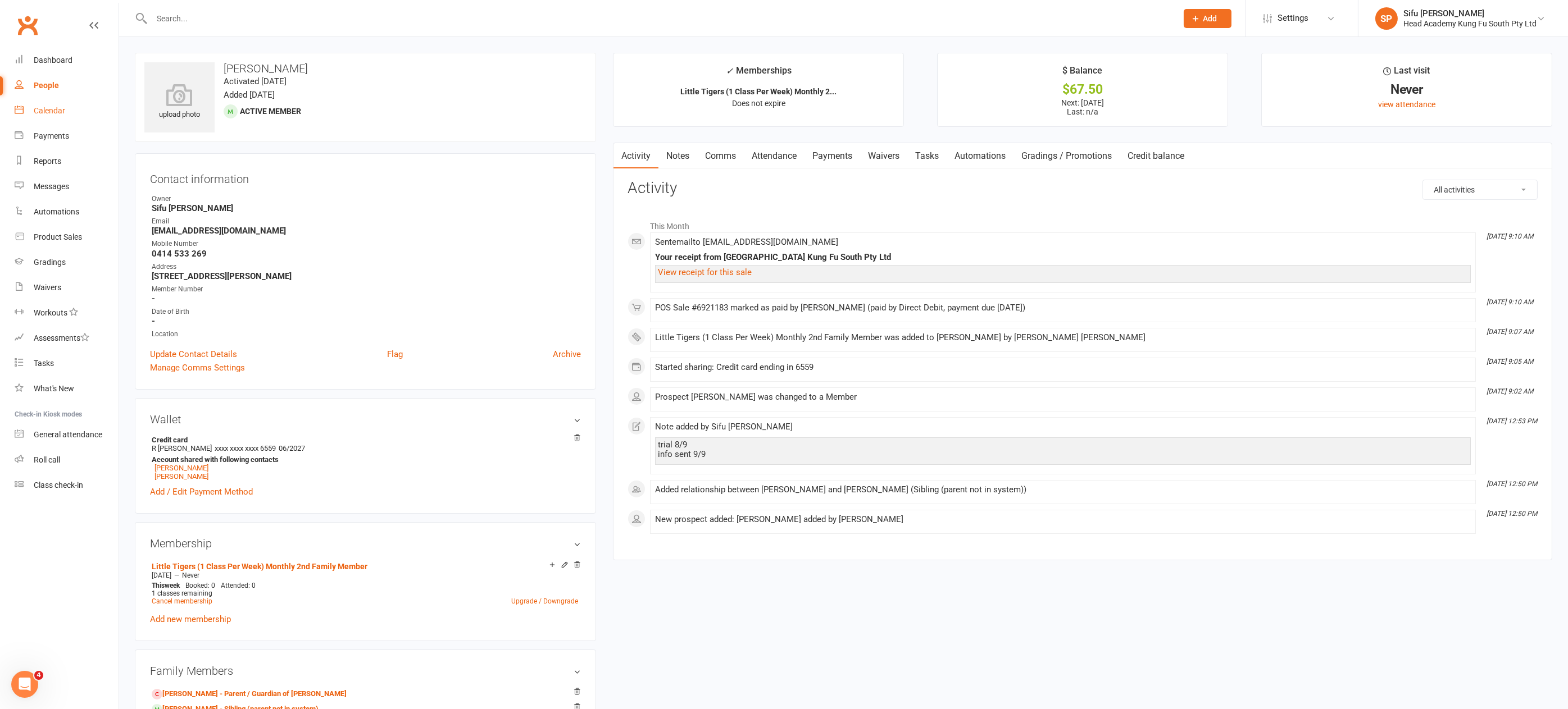
click at [53, 112] on div "Calendar" at bounding box center [49, 110] width 32 height 9
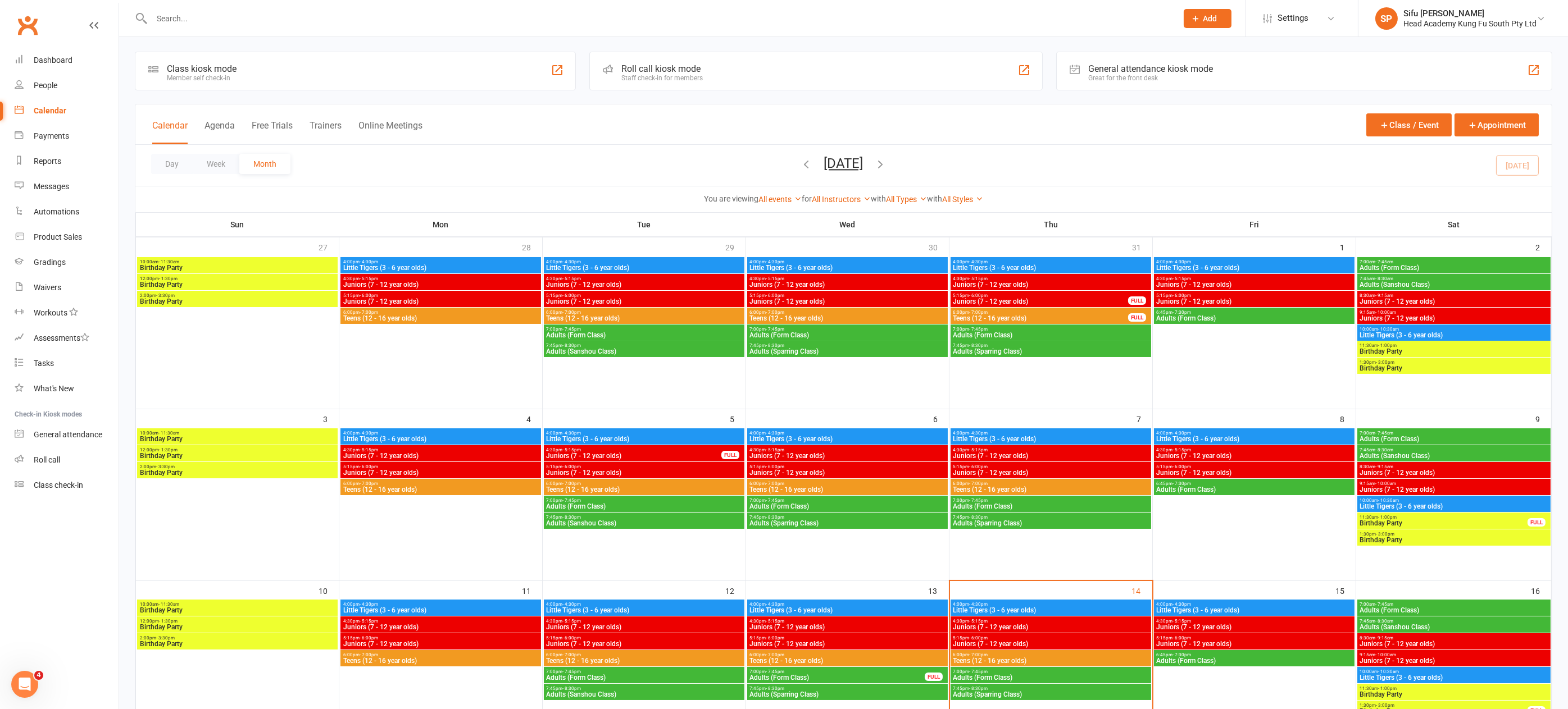
scroll to position [2, 0]
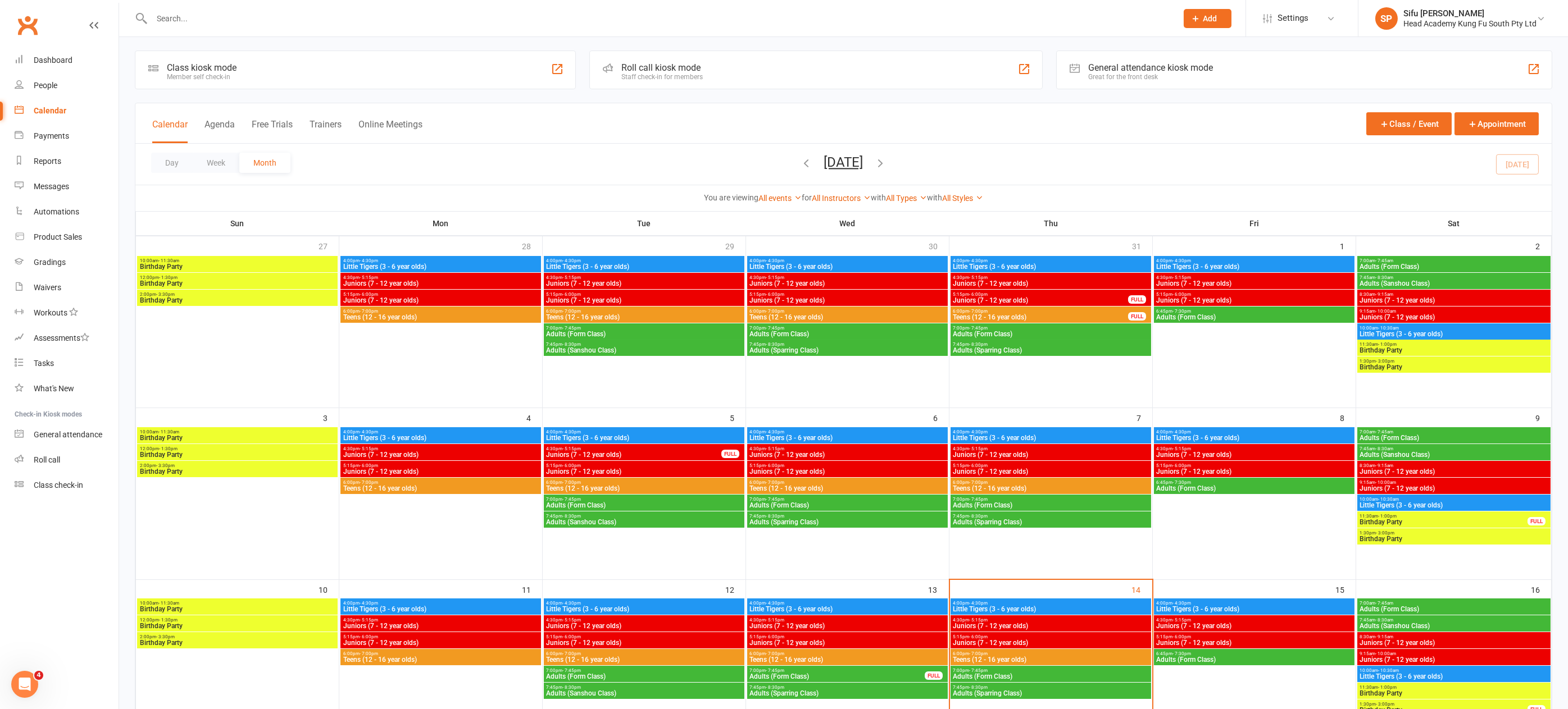
click at [1288, 605] on span "Little Tigers (3 - 6 year olds)" at bounding box center [1254, 608] width 196 height 7
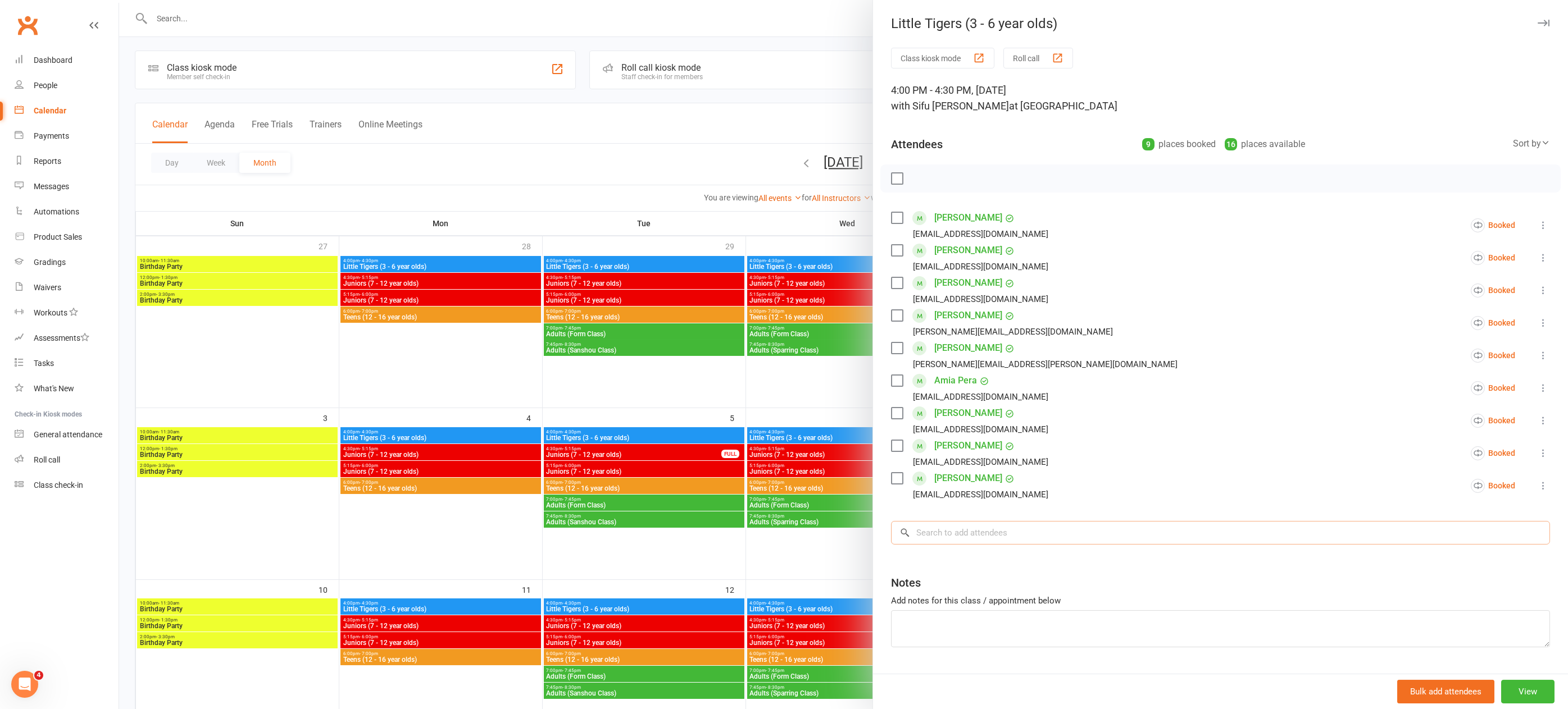
click at [952, 530] on input "search" at bounding box center [1220, 532] width 659 height 24
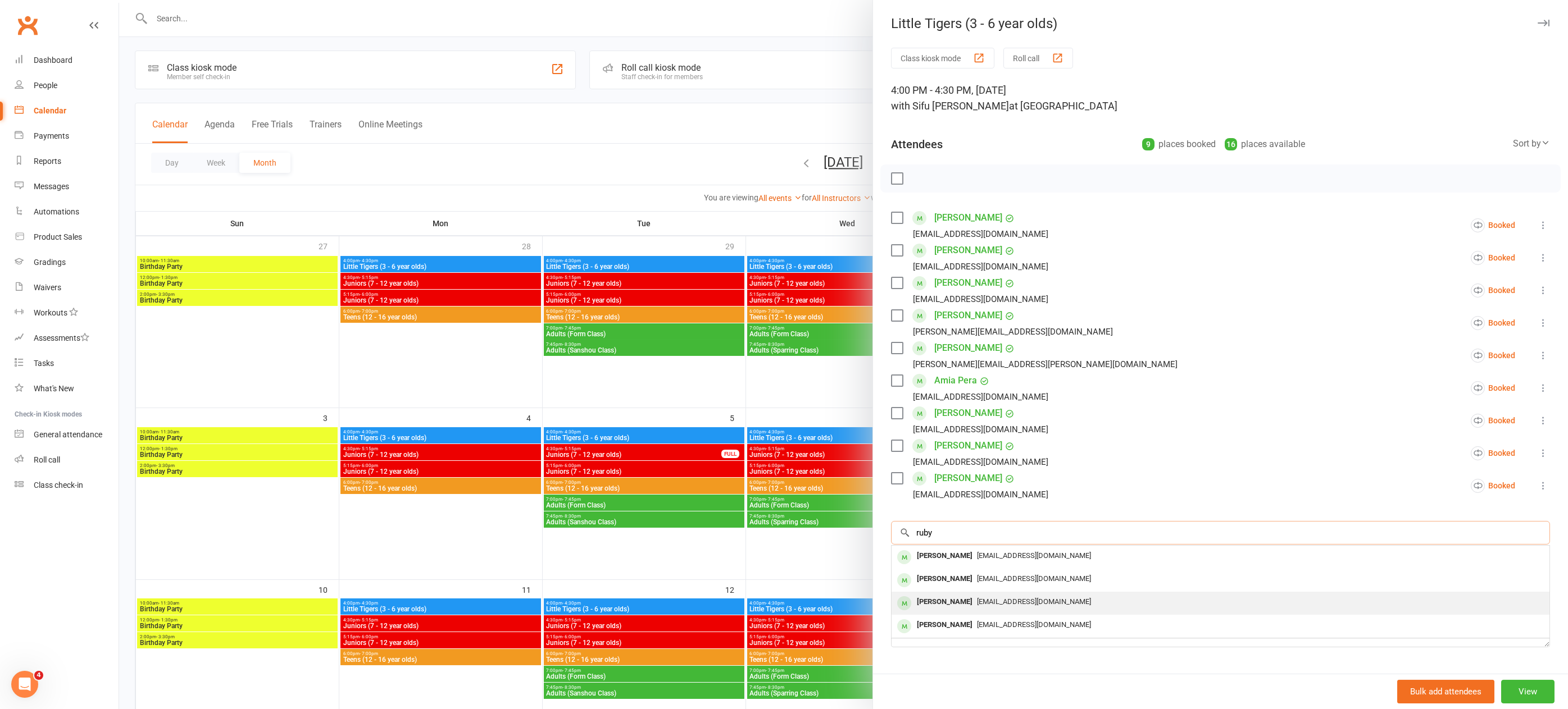
type input "ruby"
click at [961, 602] on div "Ruby Reithmeier" at bounding box center [944, 601] width 64 height 16
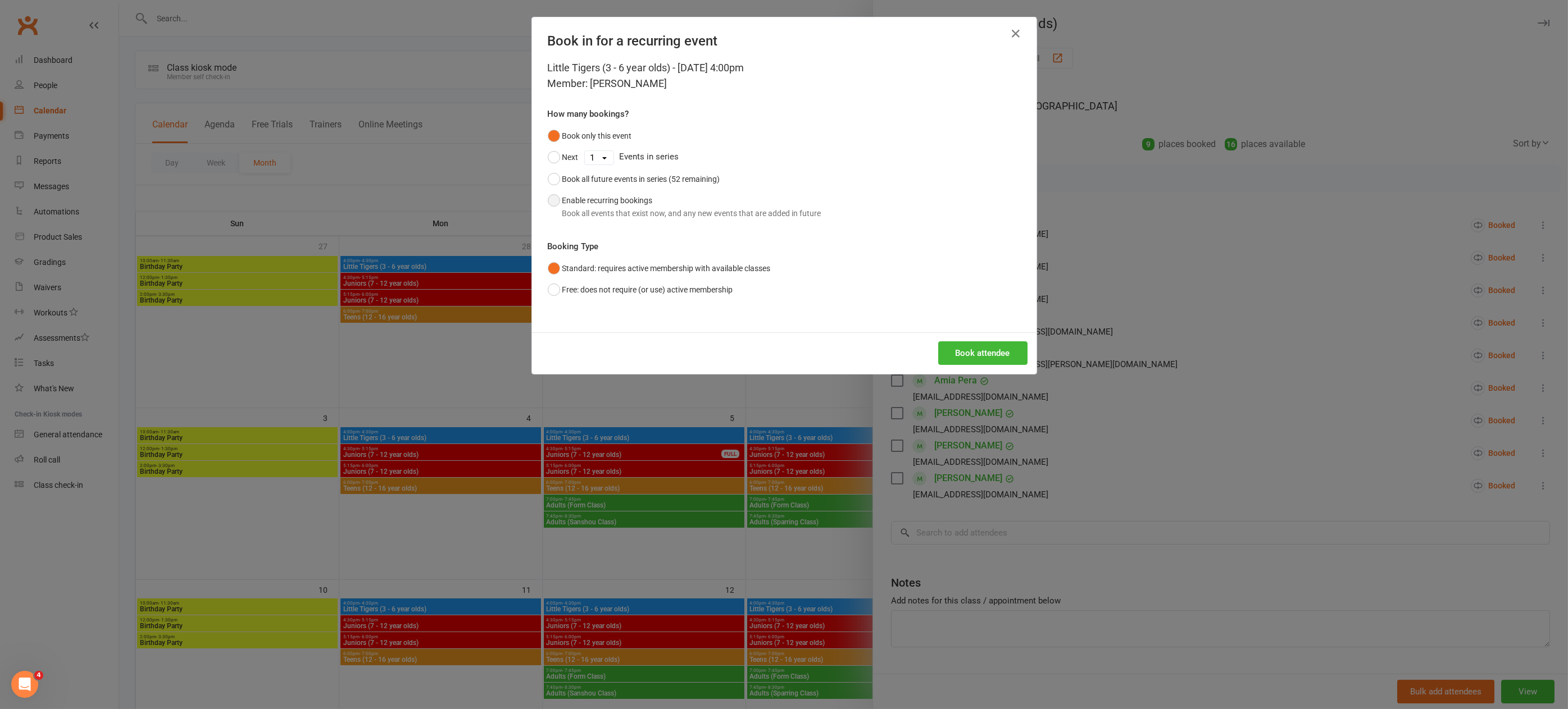
click at [551, 199] on button "Enable recurring bookings Book all events that exist now, and any new events th…" at bounding box center [684, 207] width 274 height 35
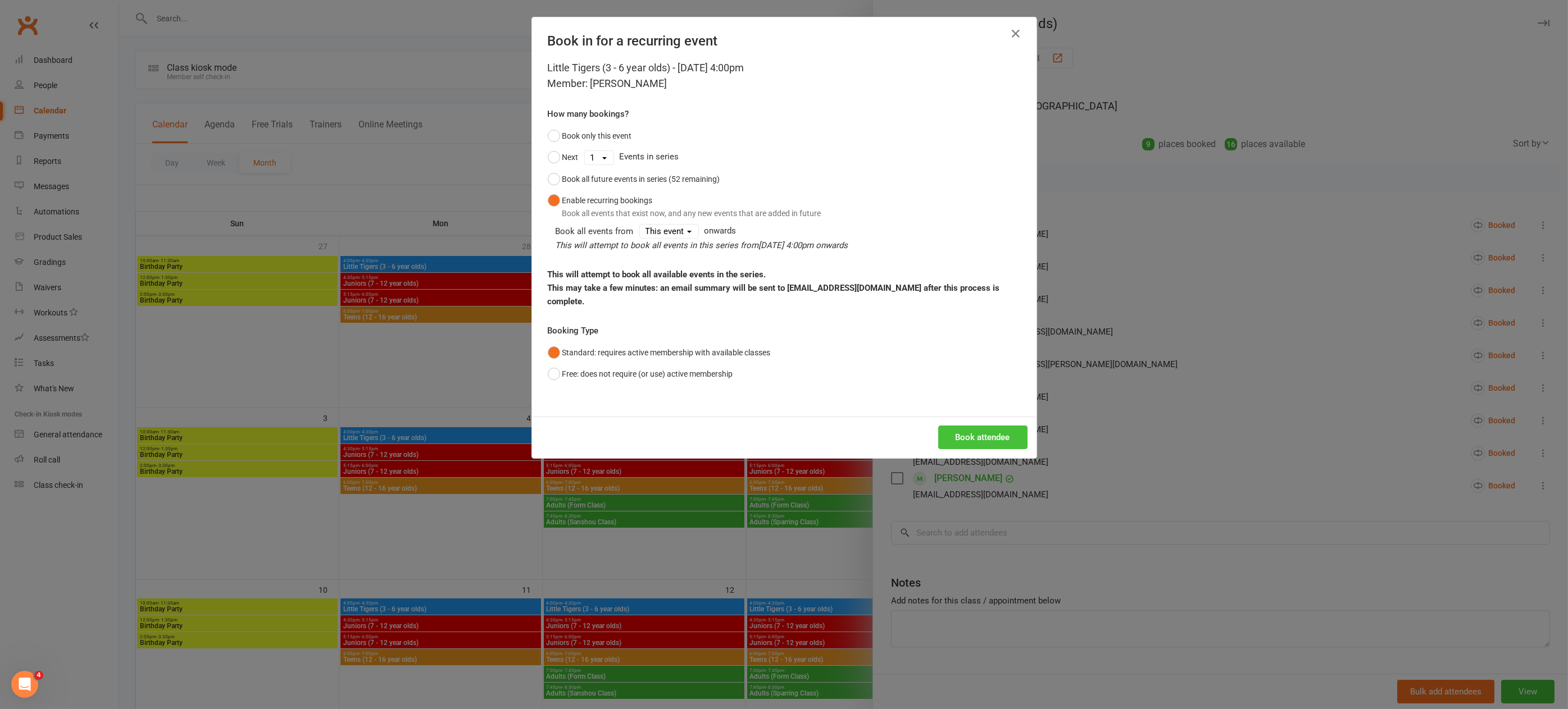
click at [981, 426] on button "Book attendee" at bounding box center [983, 437] width 89 height 24
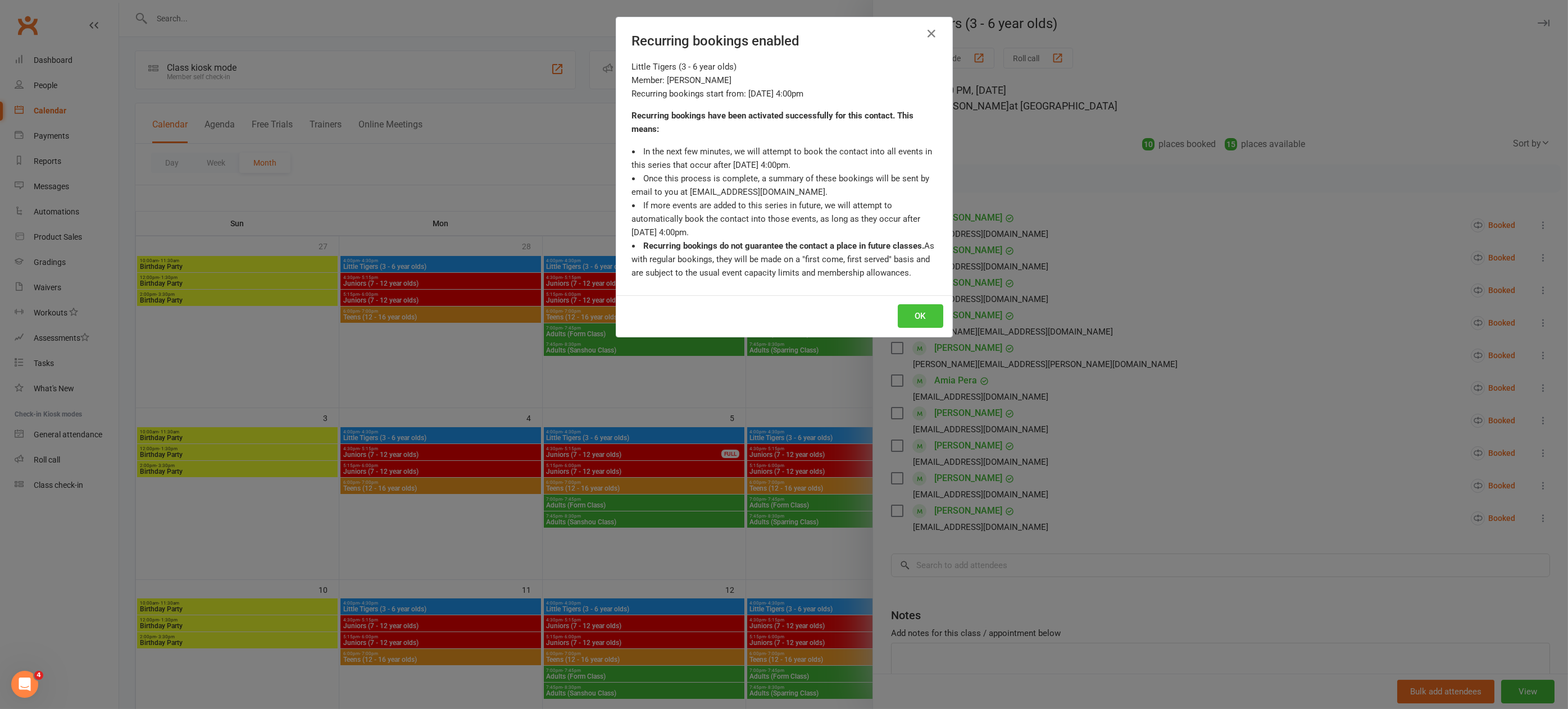
click at [922, 315] on button "OK" at bounding box center [920, 316] width 45 height 24
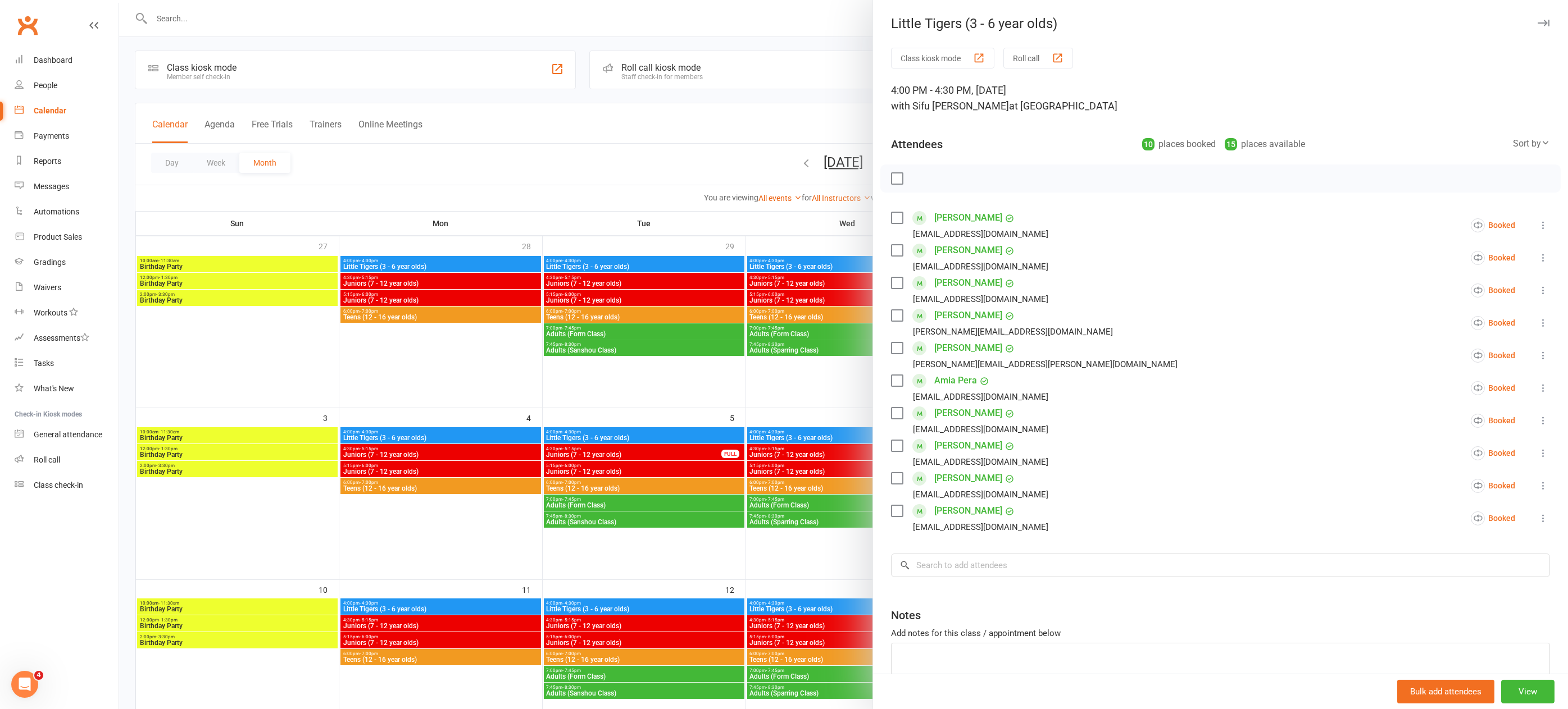
click at [614, 145] on div at bounding box center [843, 354] width 1449 height 709
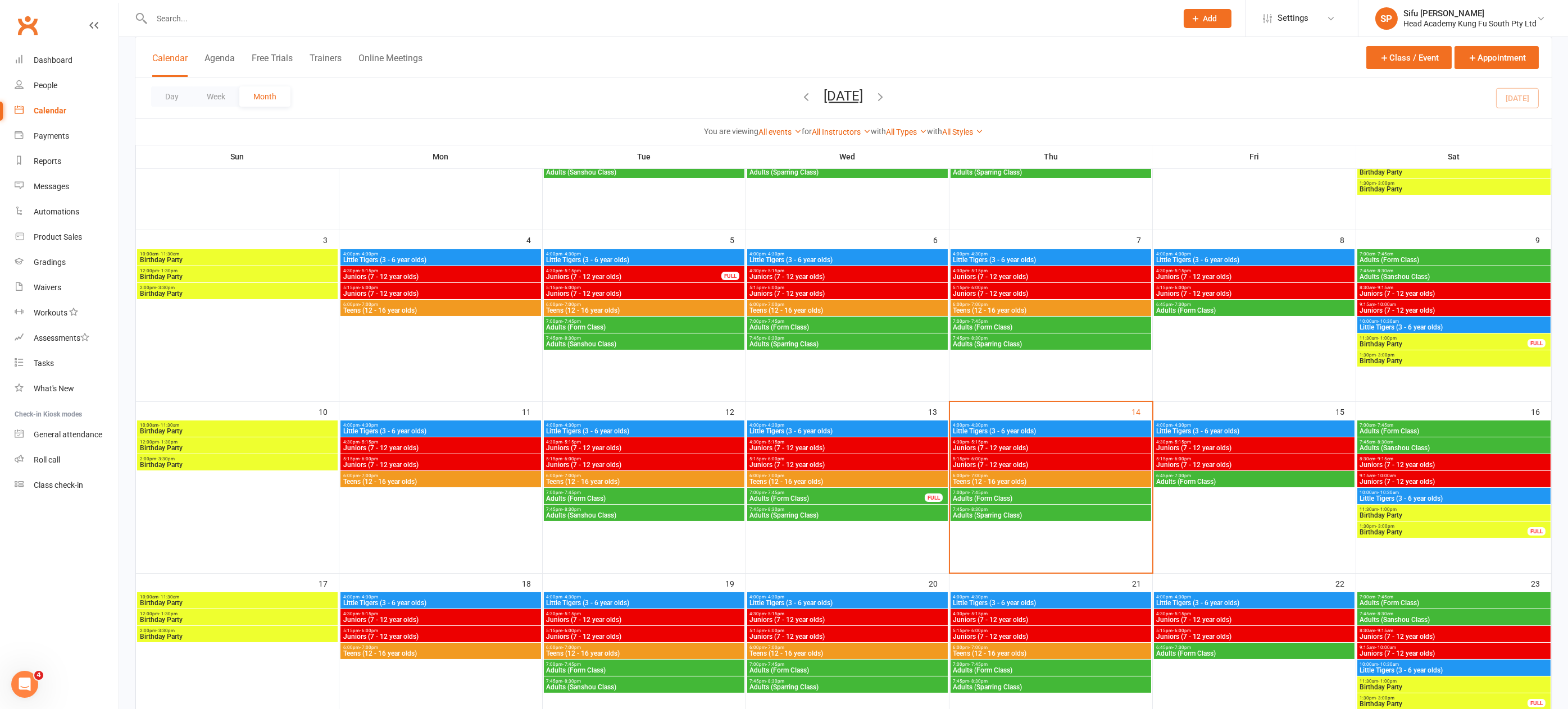
scroll to position [182, 0]
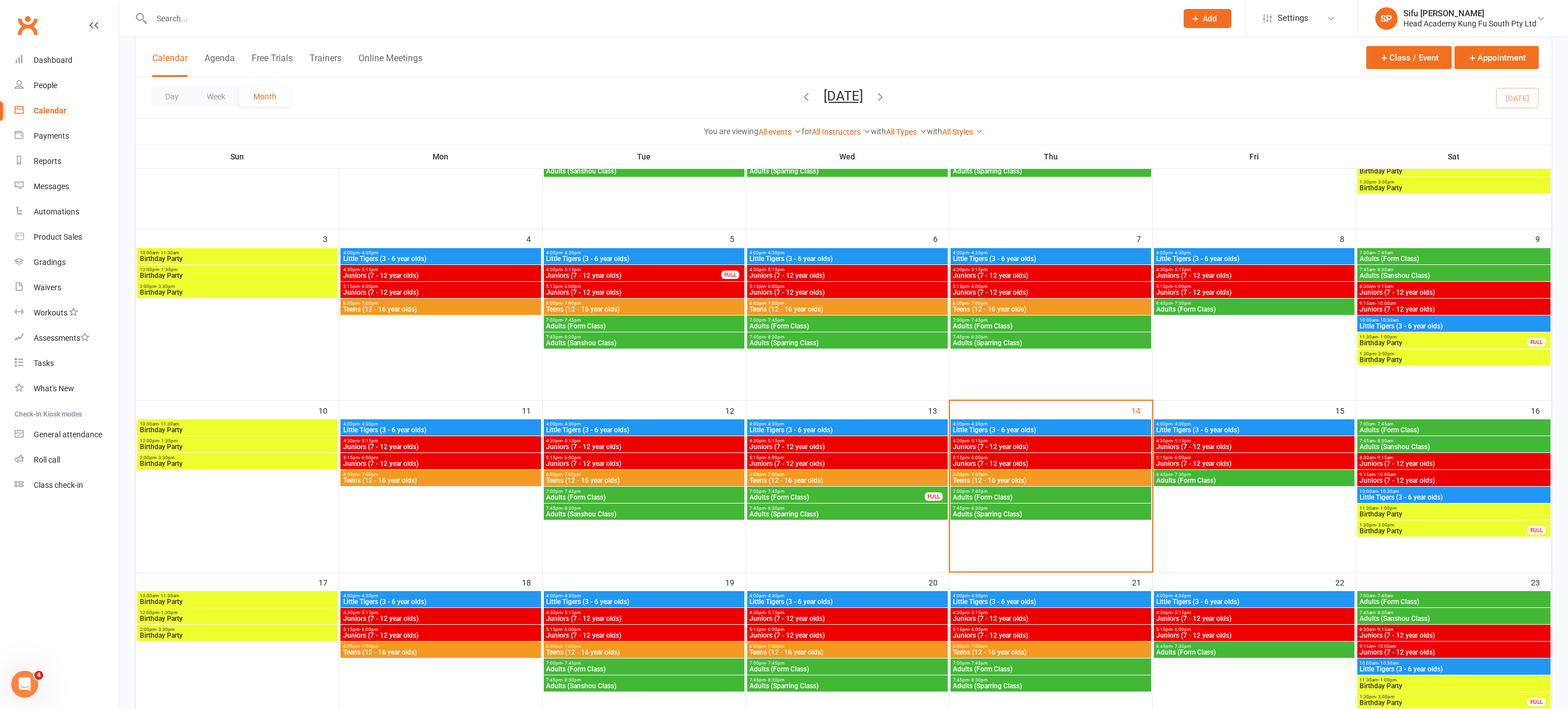
click at [878, 428] on span "Little Tigers (3 - 6 year olds)" at bounding box center [847, 429] width 196 height 7
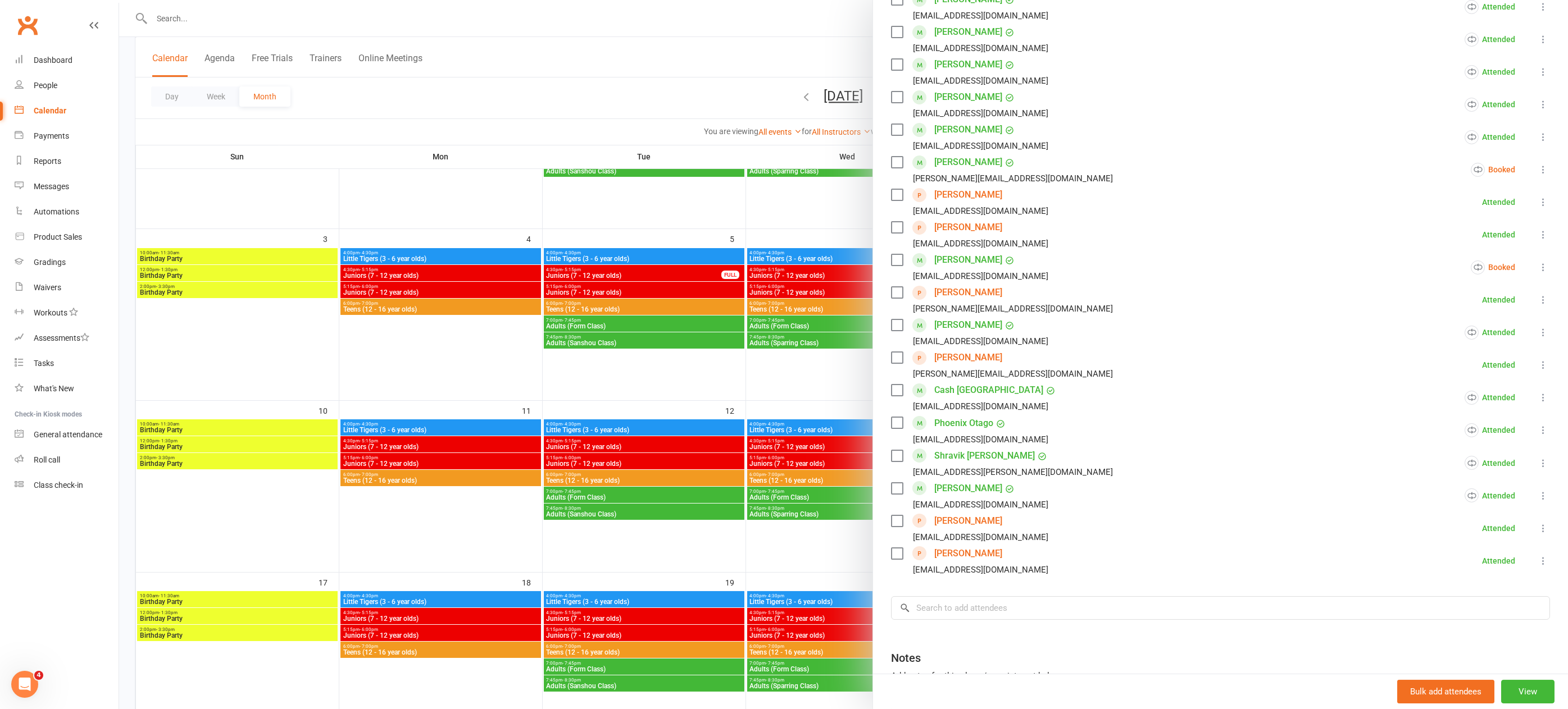
scroll to position [220, 0]
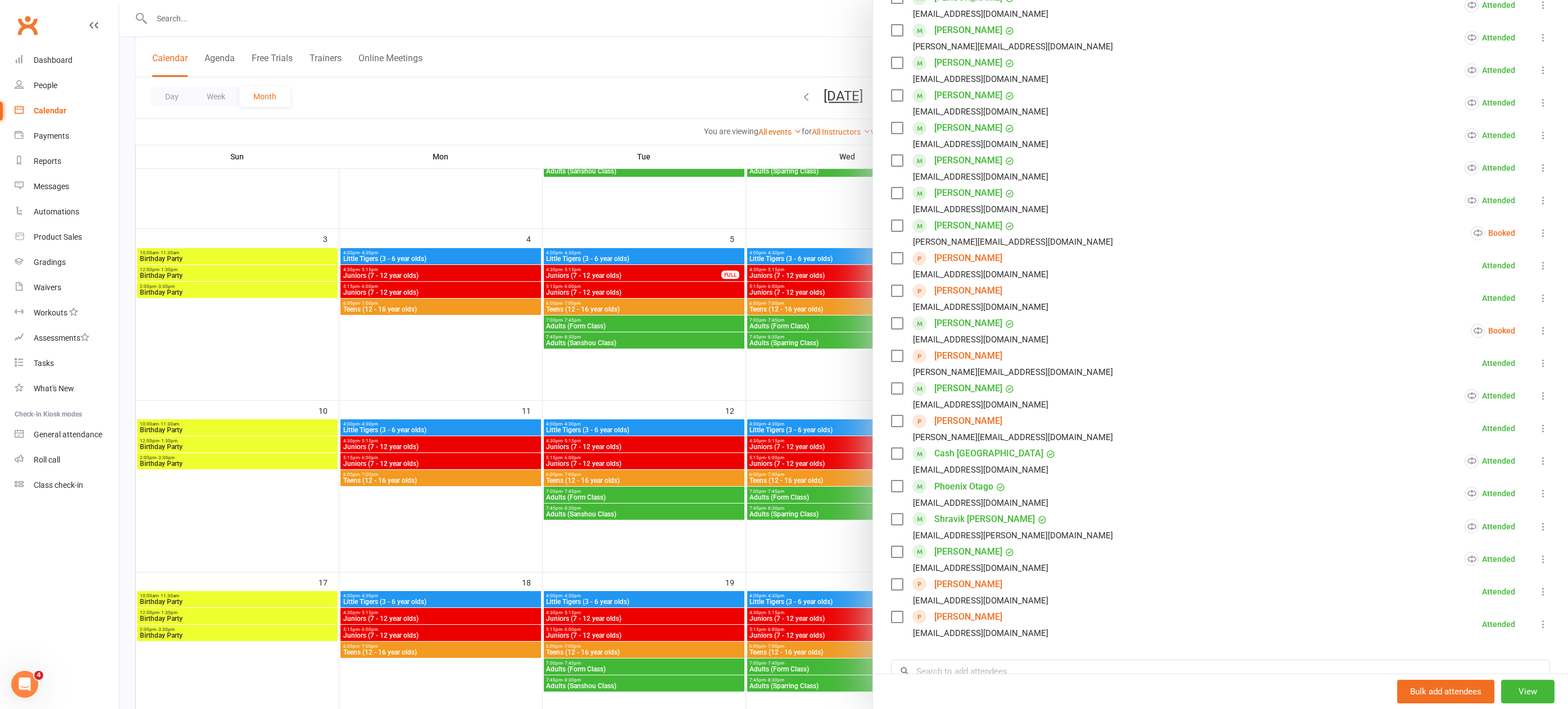
click at [940, 257] on link "Ella Horsnell" at bounding box center [968, 257] width 68 height 18
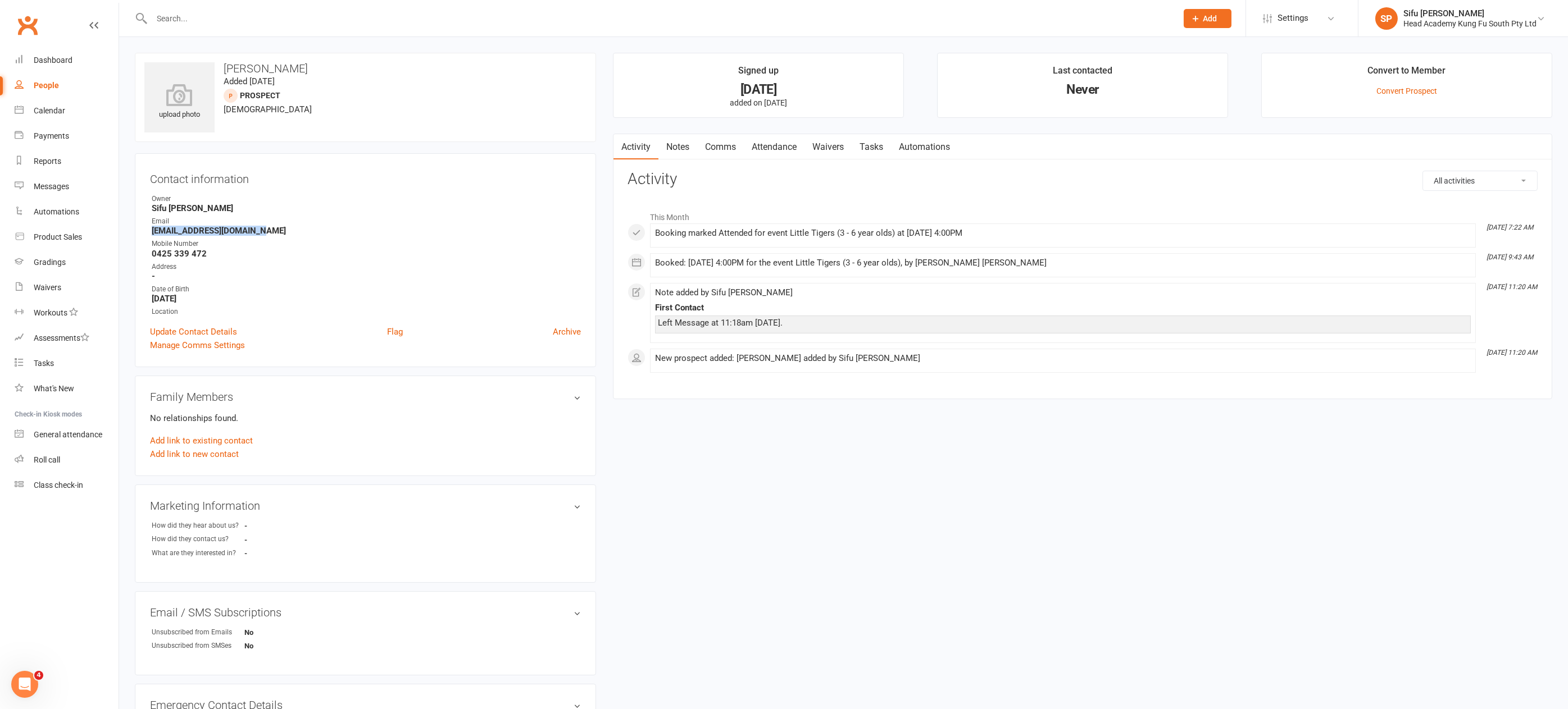
drag, startPoint x: 153, startPoint y: 229, endPoint x: 256, endPoint y: 232, distance: 103.0
click at [256, 232] on strong "katieahorsnell@gmail.com" at bounding box center [366, 231] width 429 height 11
copy strong "katieahorsnell@gmail.com"
click at [685, 144] on link "Notes" at bounding box center [678, 147] width 38 height 26
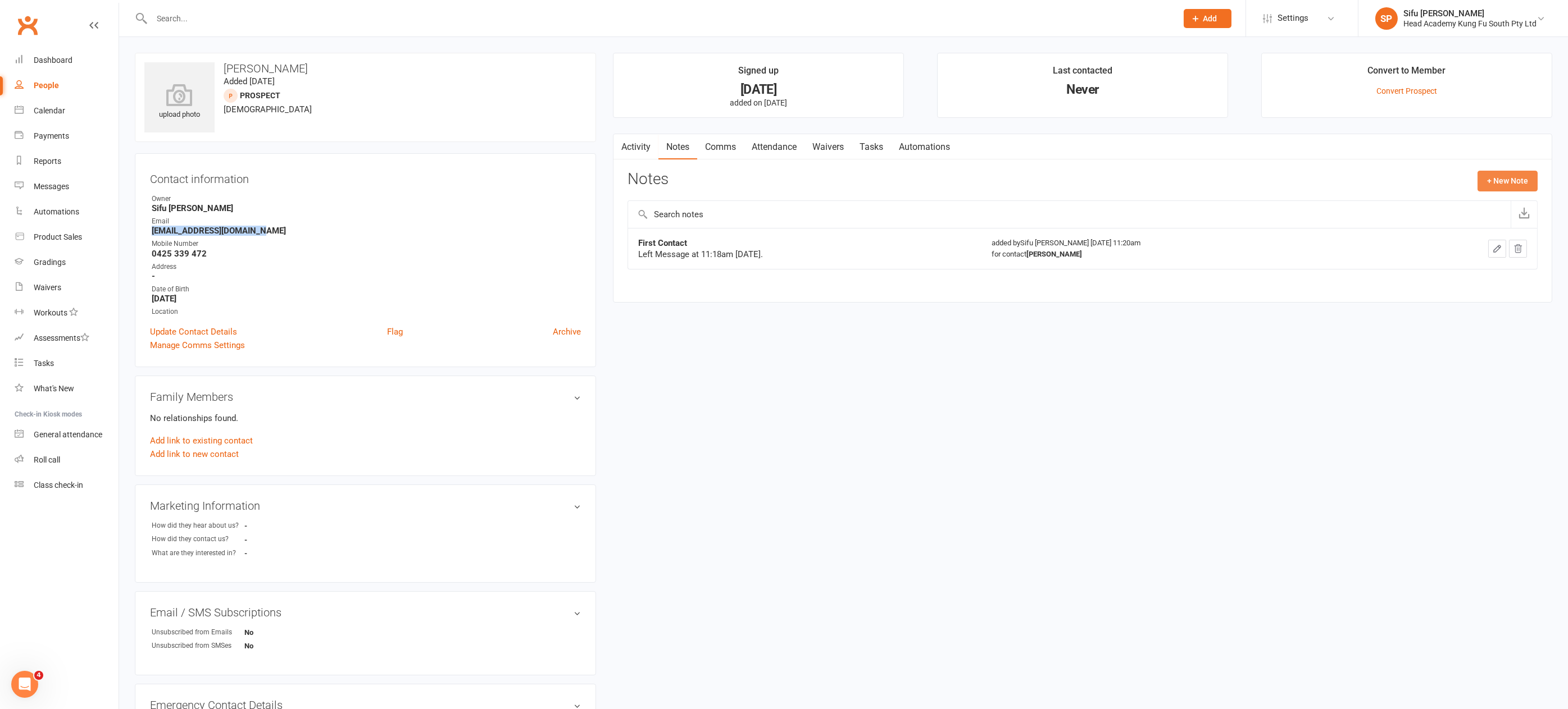
click at [1498, 181] on button "+ New Note" at bounding box center [1507, 181] width 61 height 20
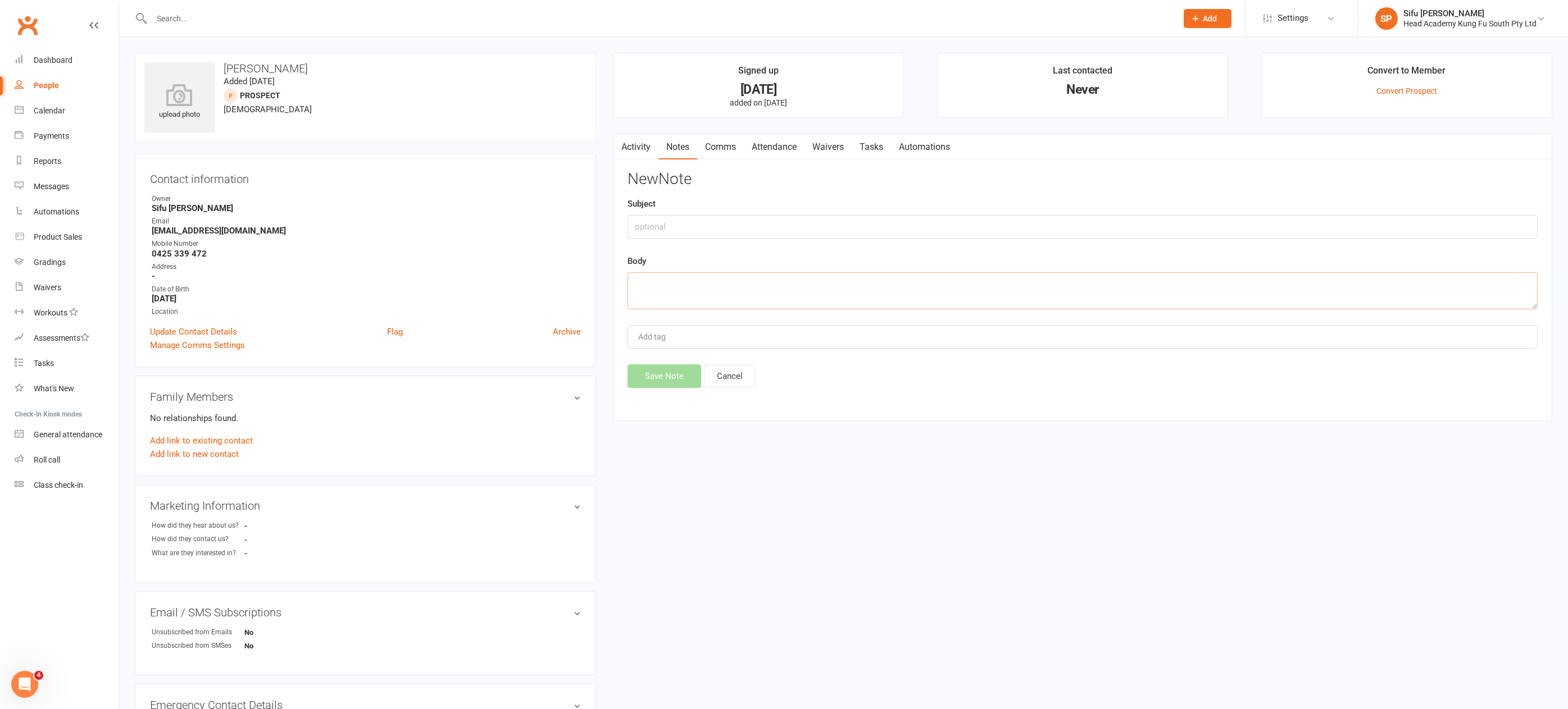
click at [710, 284] on textarea at bounding box center [1083, 290] width 910 height 37
type textarea "membership info sent 14/8"
click at [647, 372] on button "Save Note" at bounding box center [664, 376] width 74 height 24
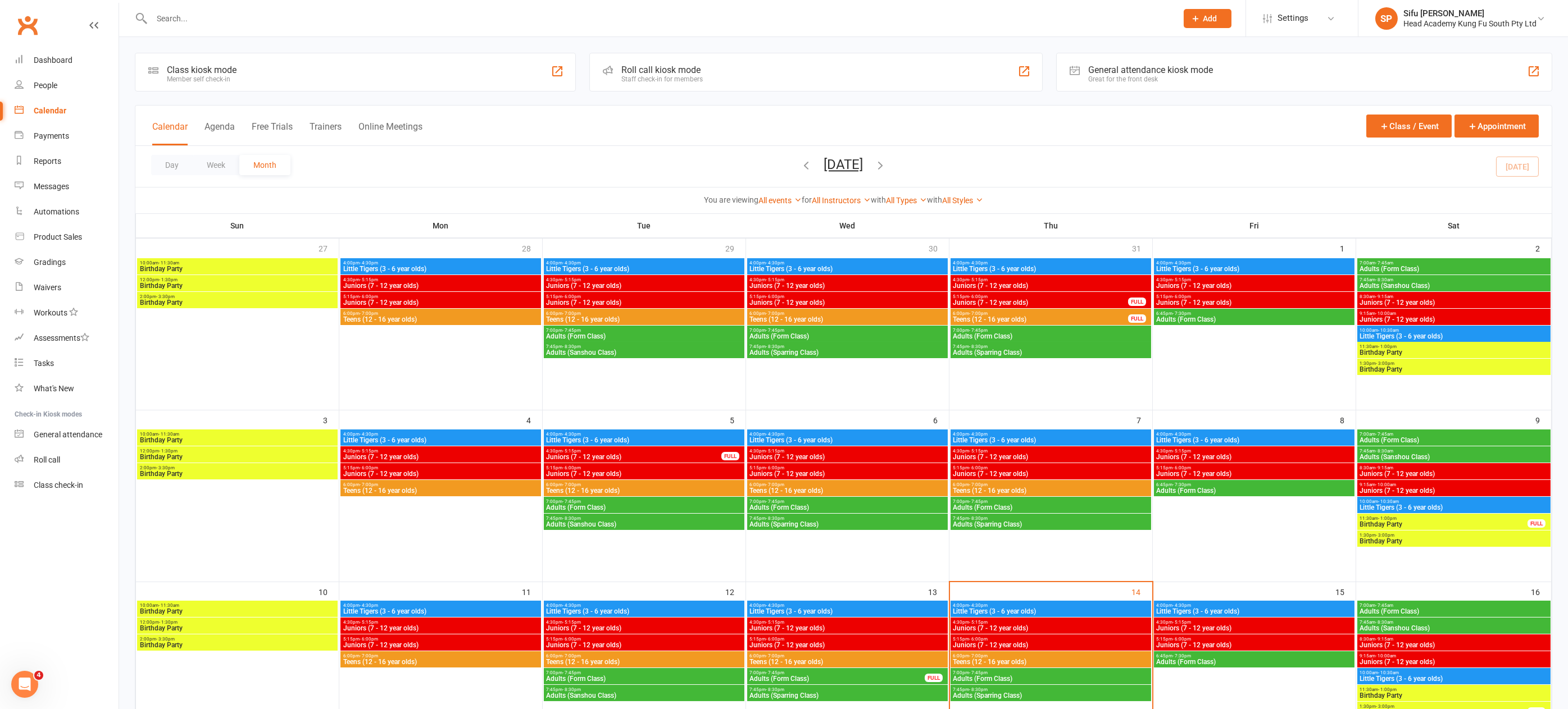
click at [832, 612] on span "Little Tigers (3 - 6 year olds)" at bounding box center [847, 611] width 196 height 7
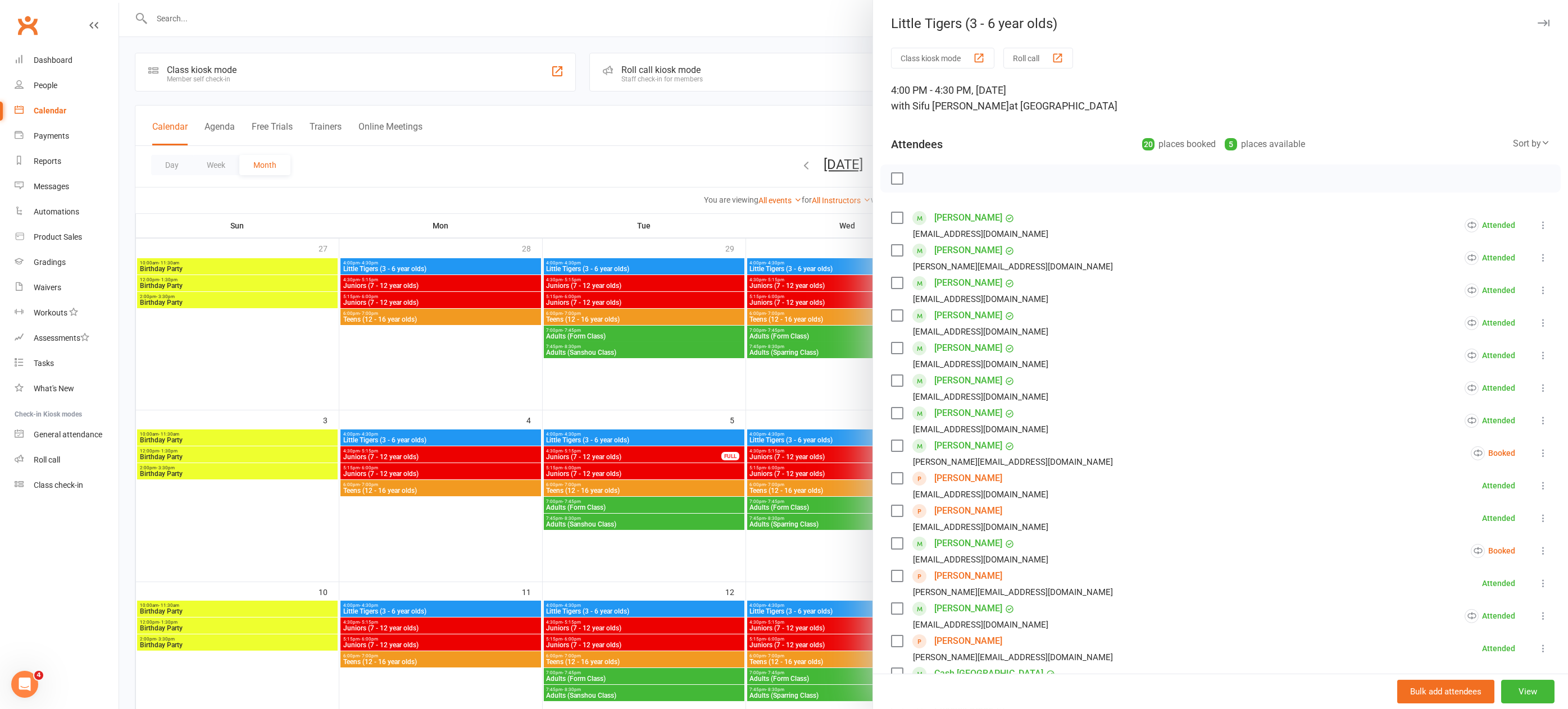
click at [970, 510] on link "Sophie Horsnell" at bounding box center [968, 510] width 68 height 18
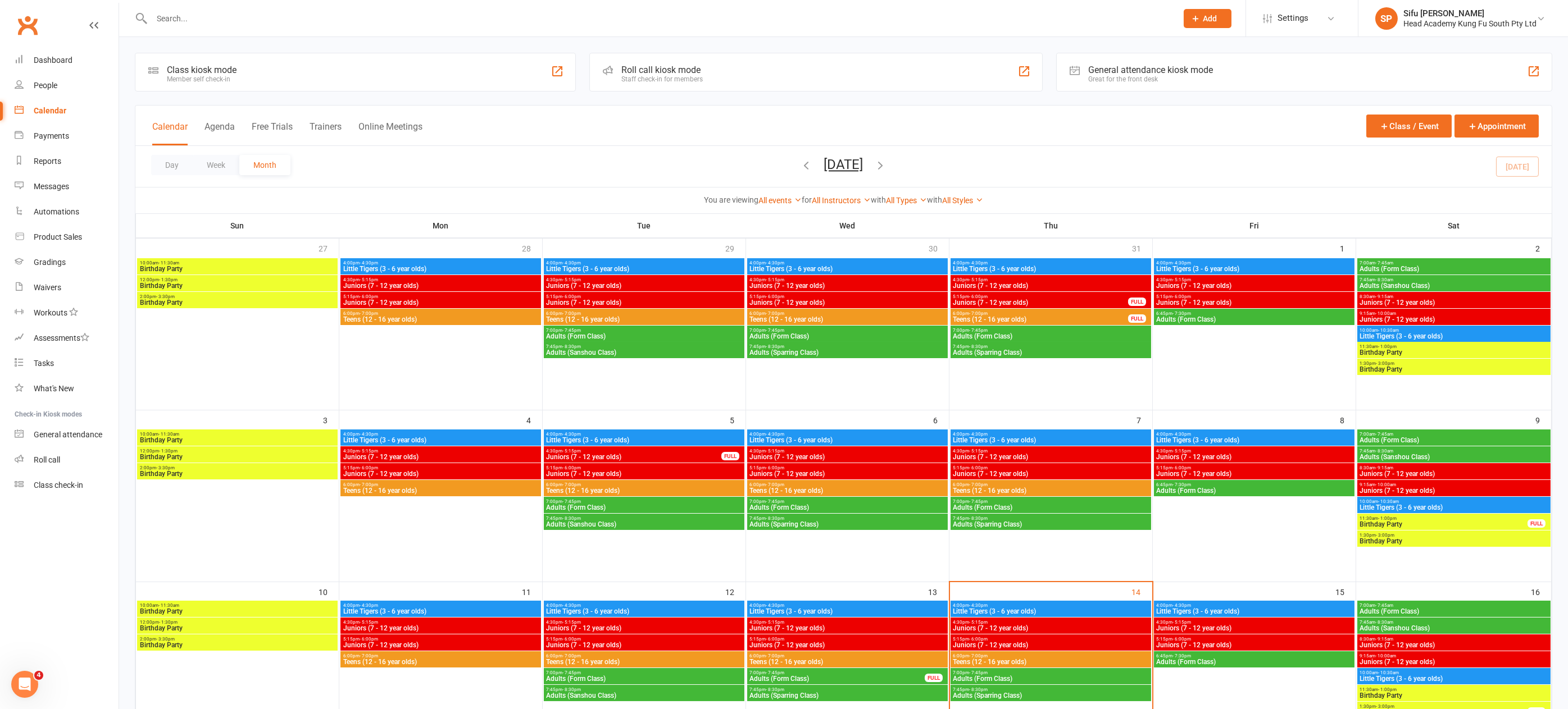
click at [902, 607] on span "4:00pm - 4:30pm" at bounding box center [847, 605] width 196 height 5
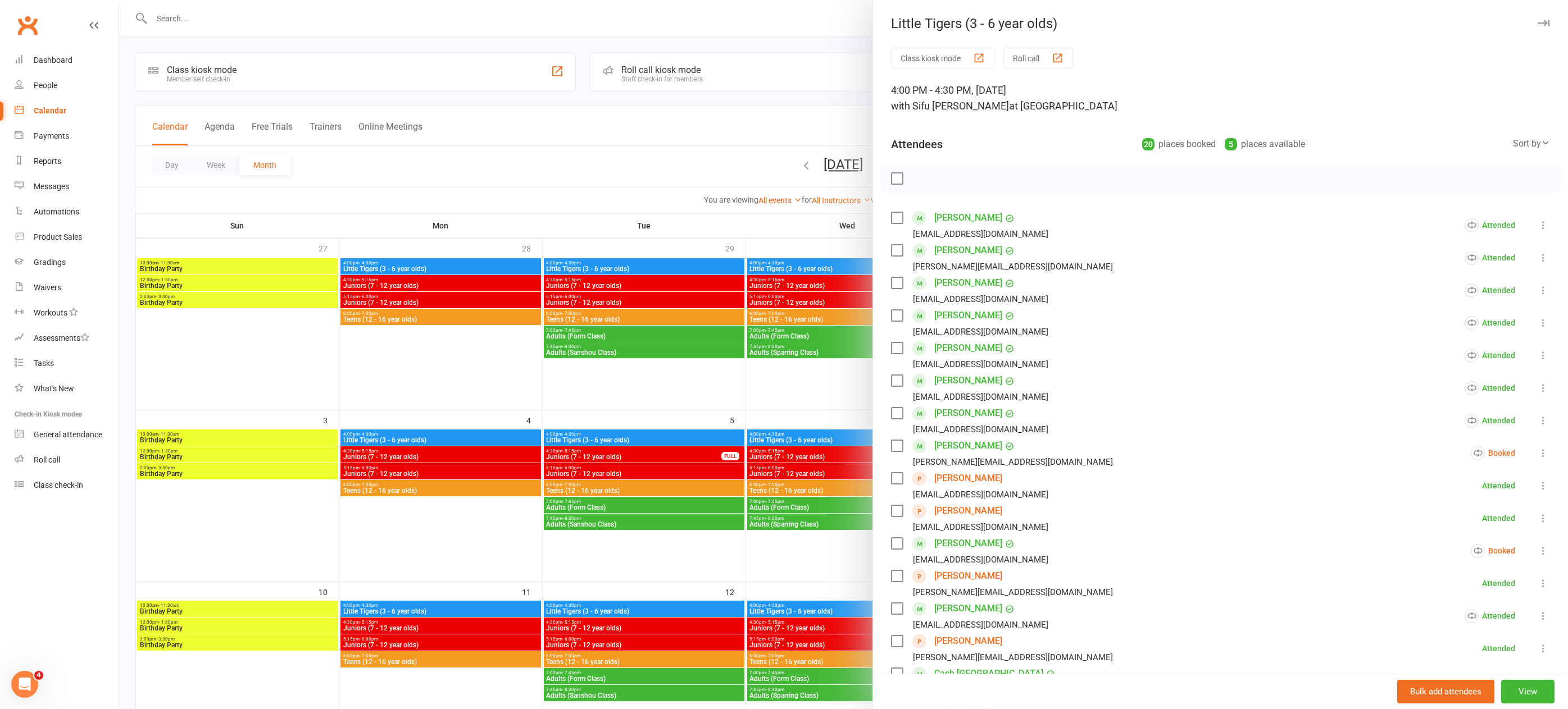
click at [958, 471] on link "Ella Horsnell" at bounding box center [968, 477] width 68 height 18
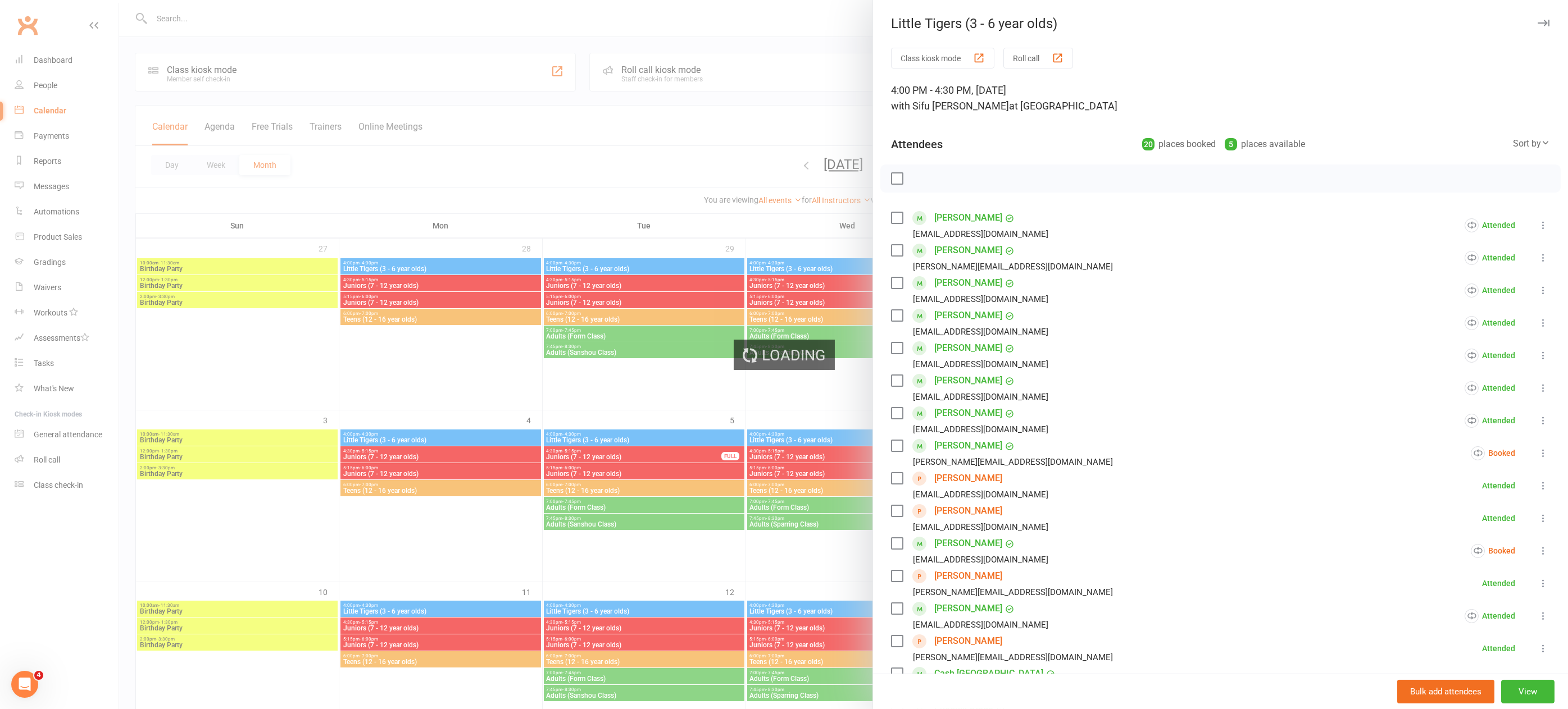
click at [958, 476] on link "Ella Horsnell" at bounding box center [968, 477] width 68 height 18
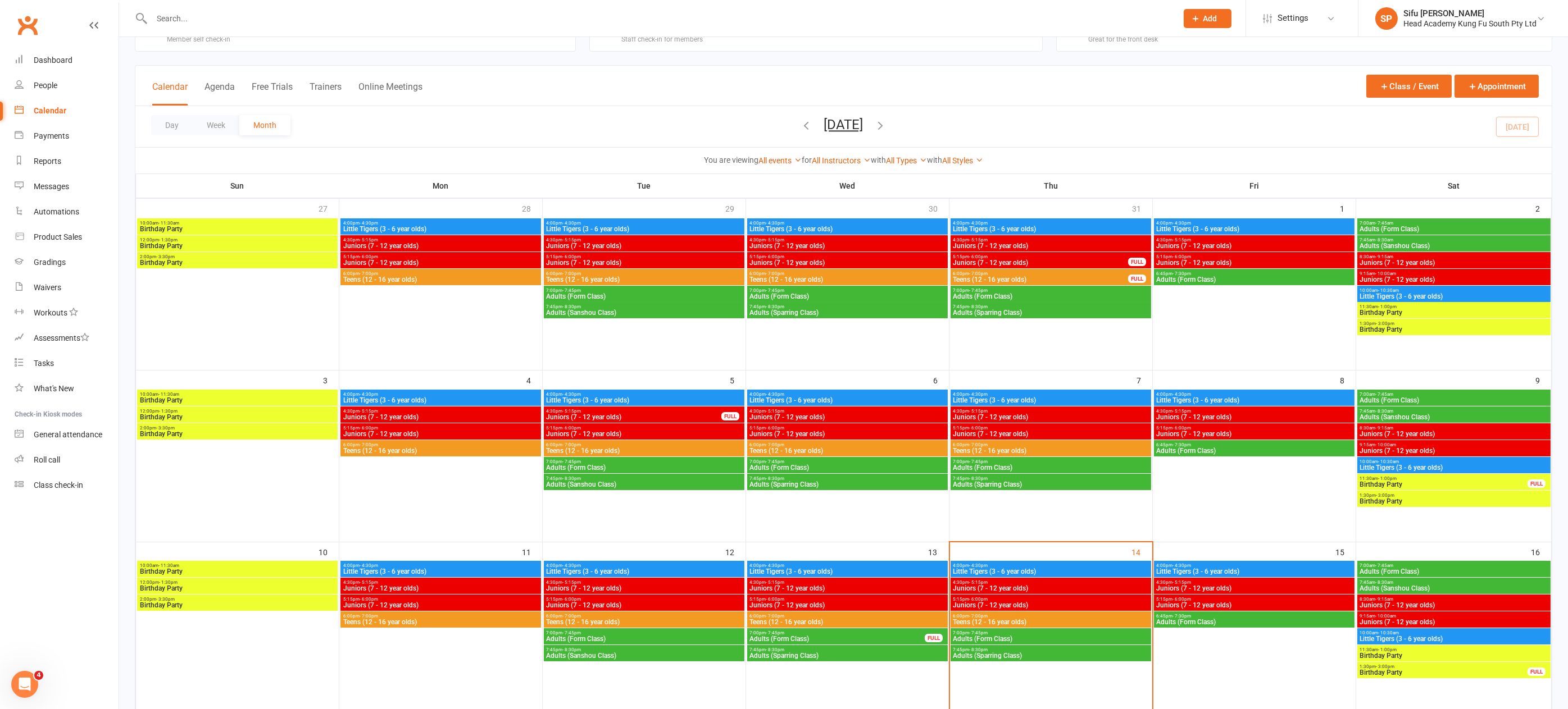
scroll to position [45, 0]
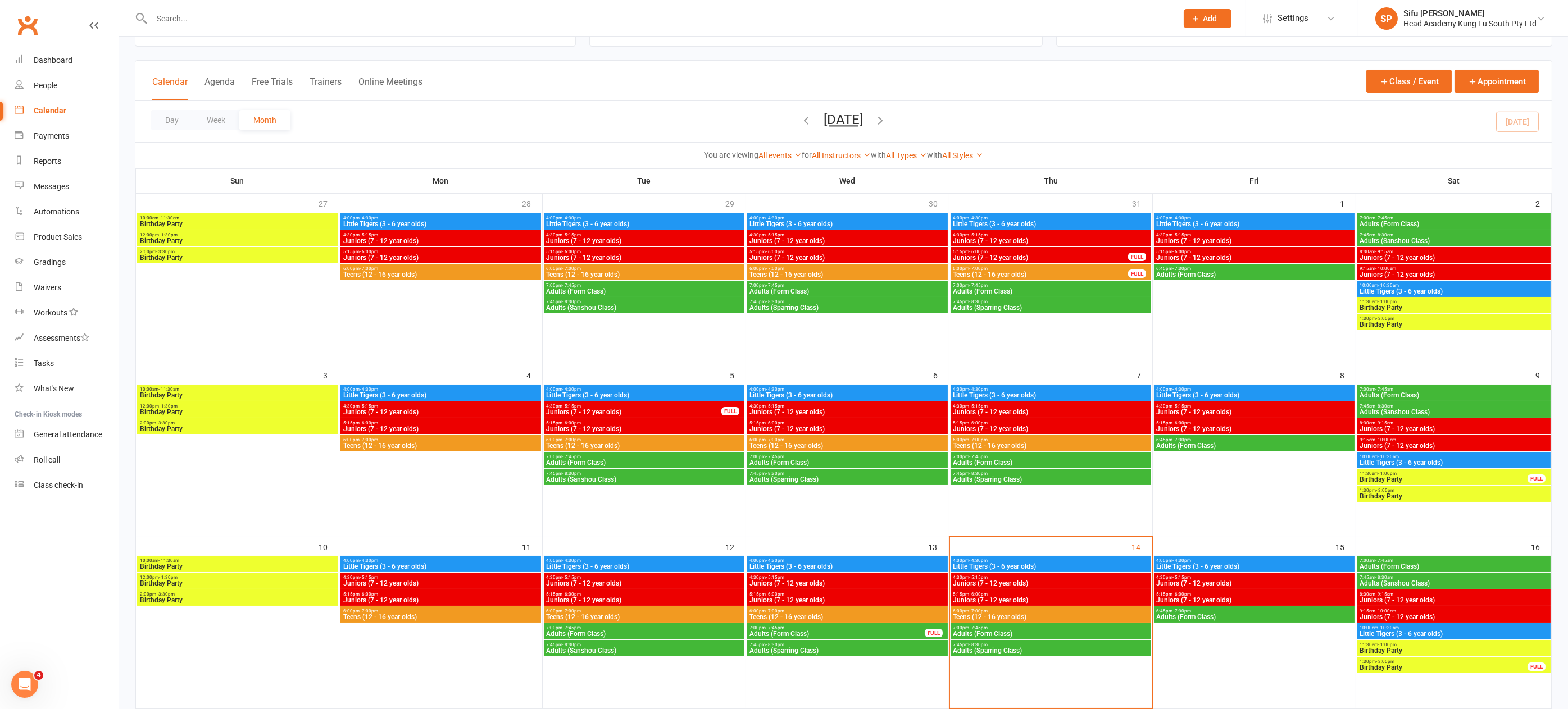
click at [884, 584] on span "Juniors (7 - 12 year olds)" at bounding box center [847, 583] width 196 height 7
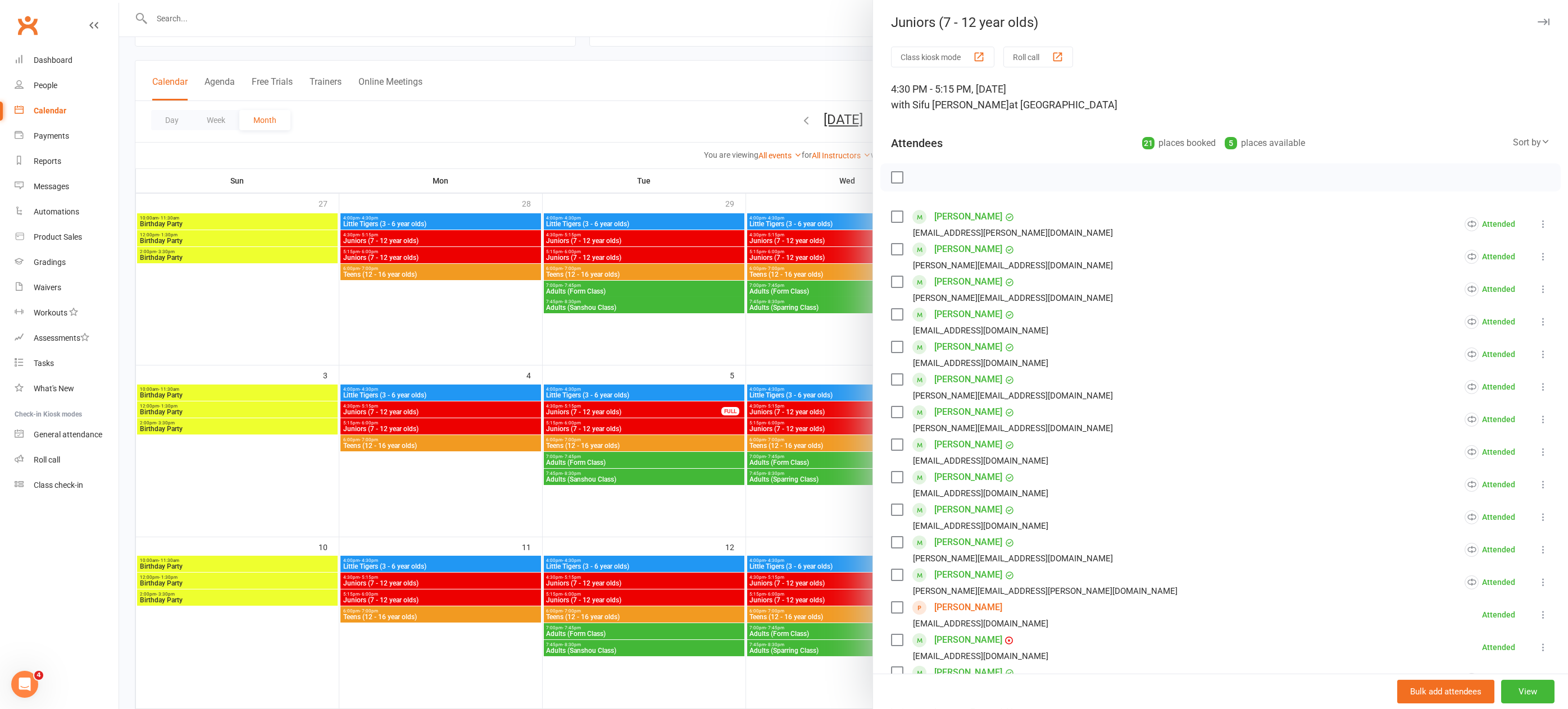
scroll to position [0, 0]
click at [696, 514] on div at bounding box center [843, 354] width 1449 height 709
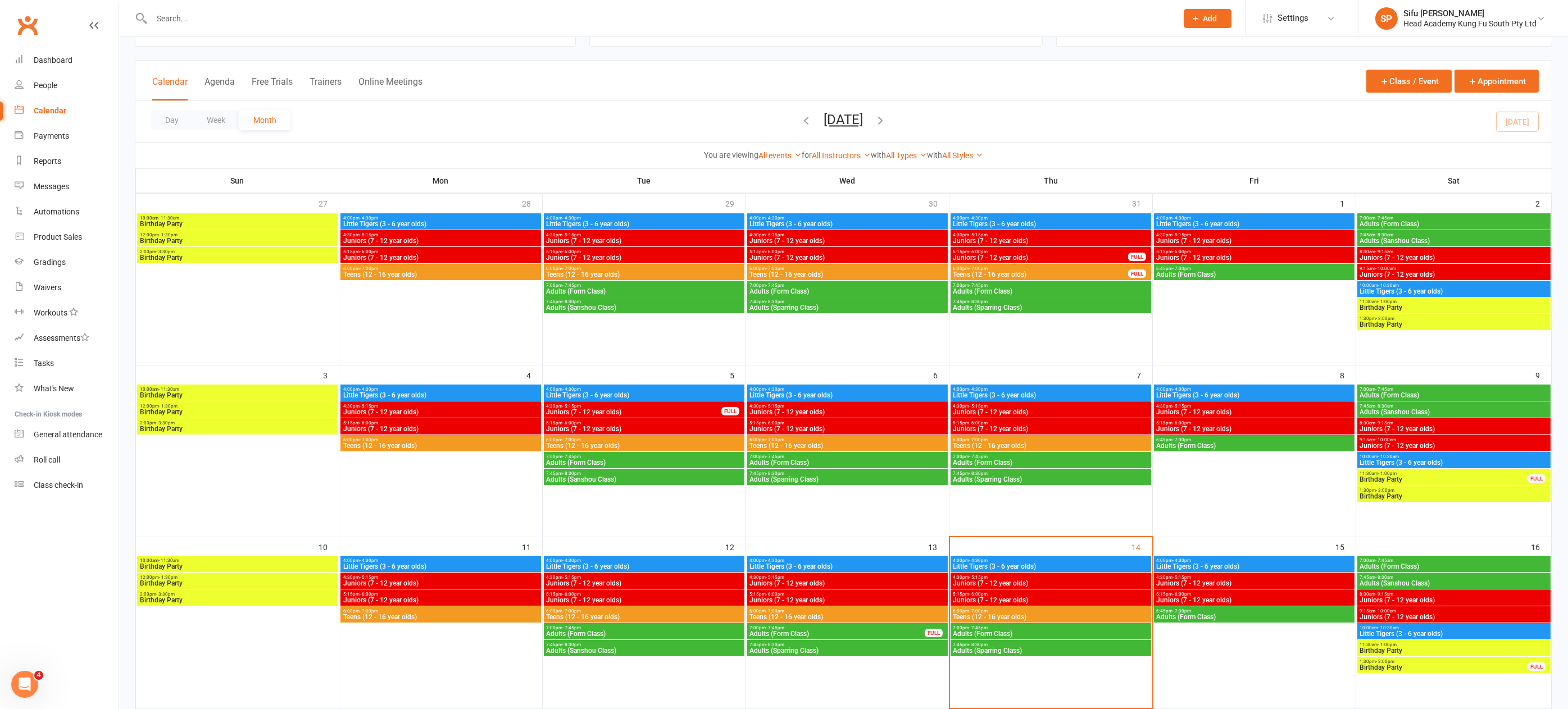
click at [878, 567] on span "Little Tigers (3 - 6 year olds)" at bounding box center [847, 566] width 196 height 7
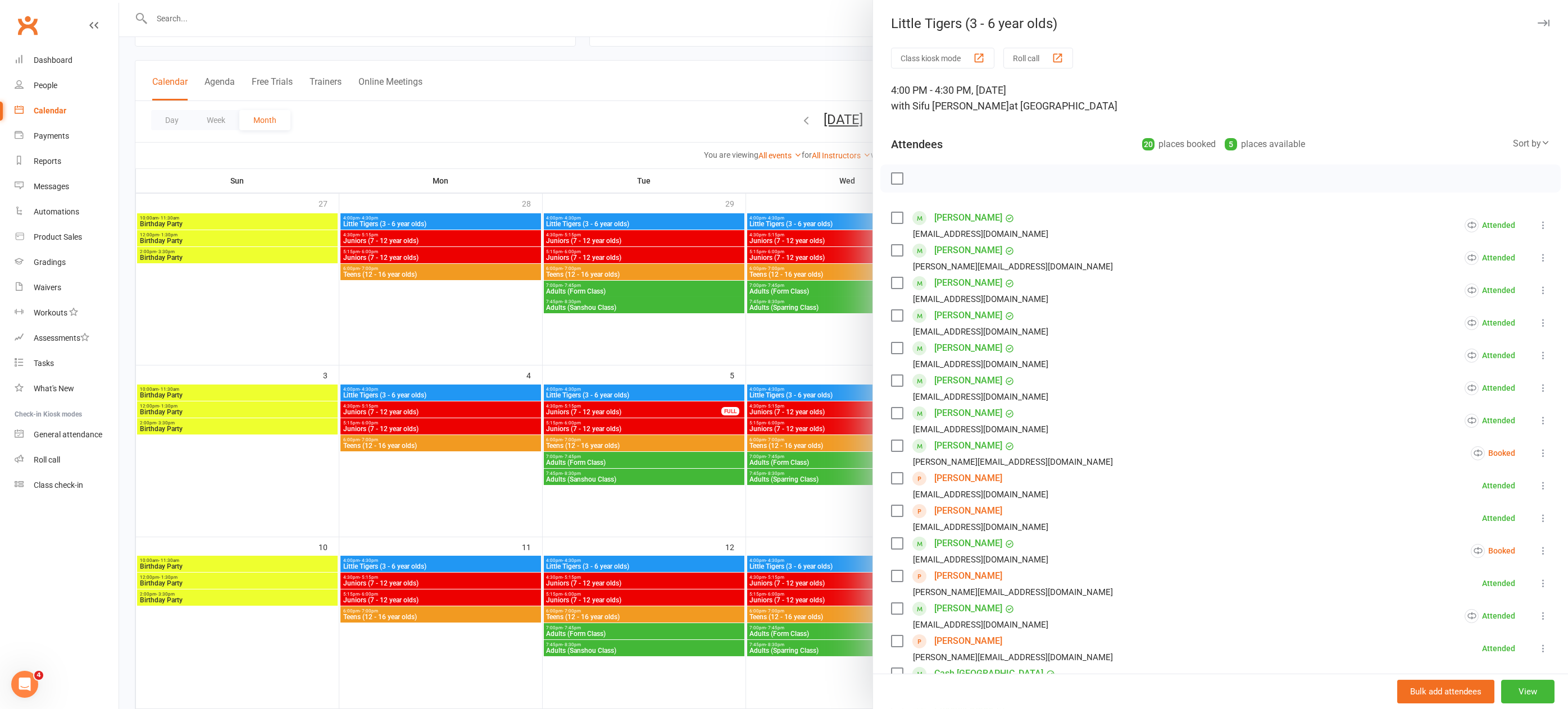
click at [946, 511] on link "Sophie Horsnell" at bounding box center [968, 510] width 68 height 18
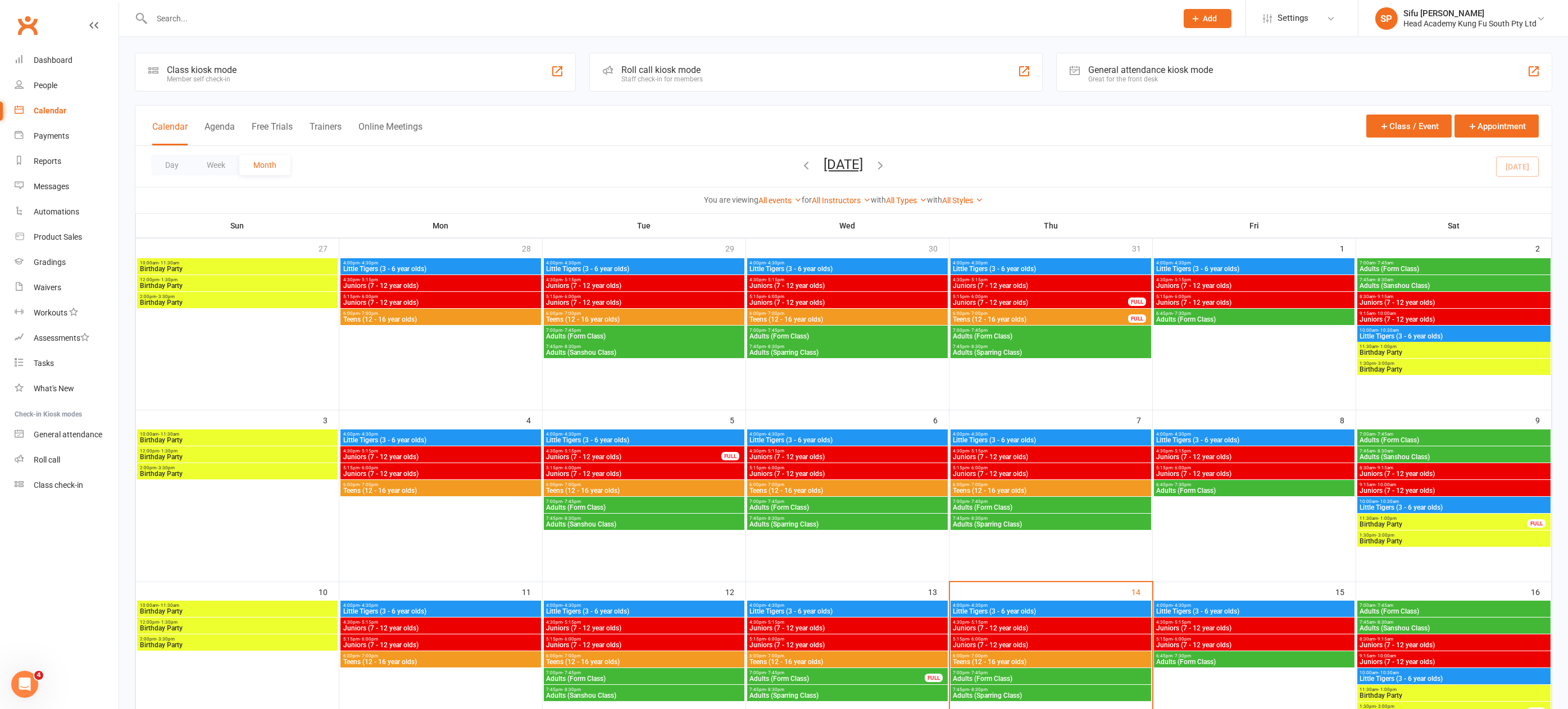
click at [851, 606] on span "4:00pm - 4:30pm" at bounding box center [847, 605] width 196 height 5
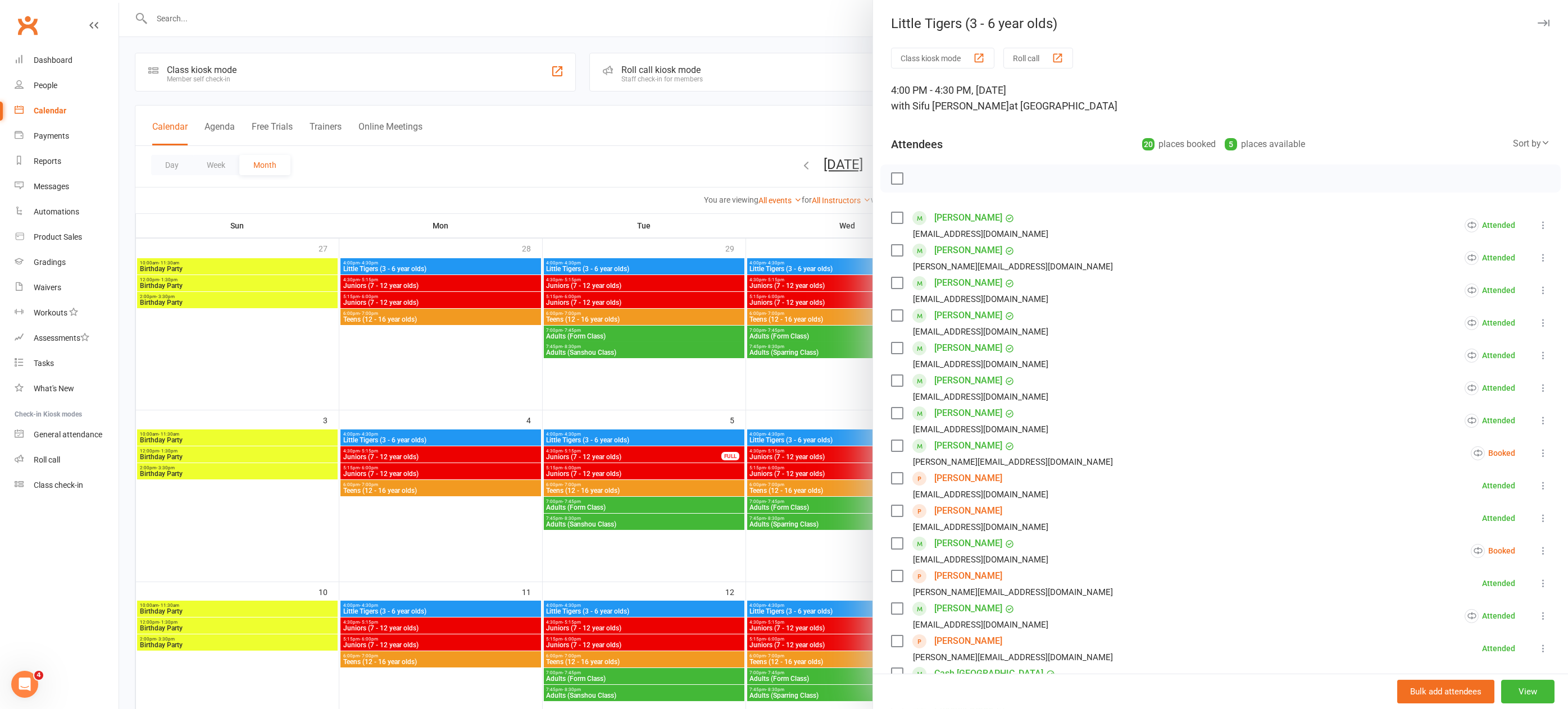
click at [962, 575] on link "Finn Mooney" at bounding box center [968, 575] width 68 height 18
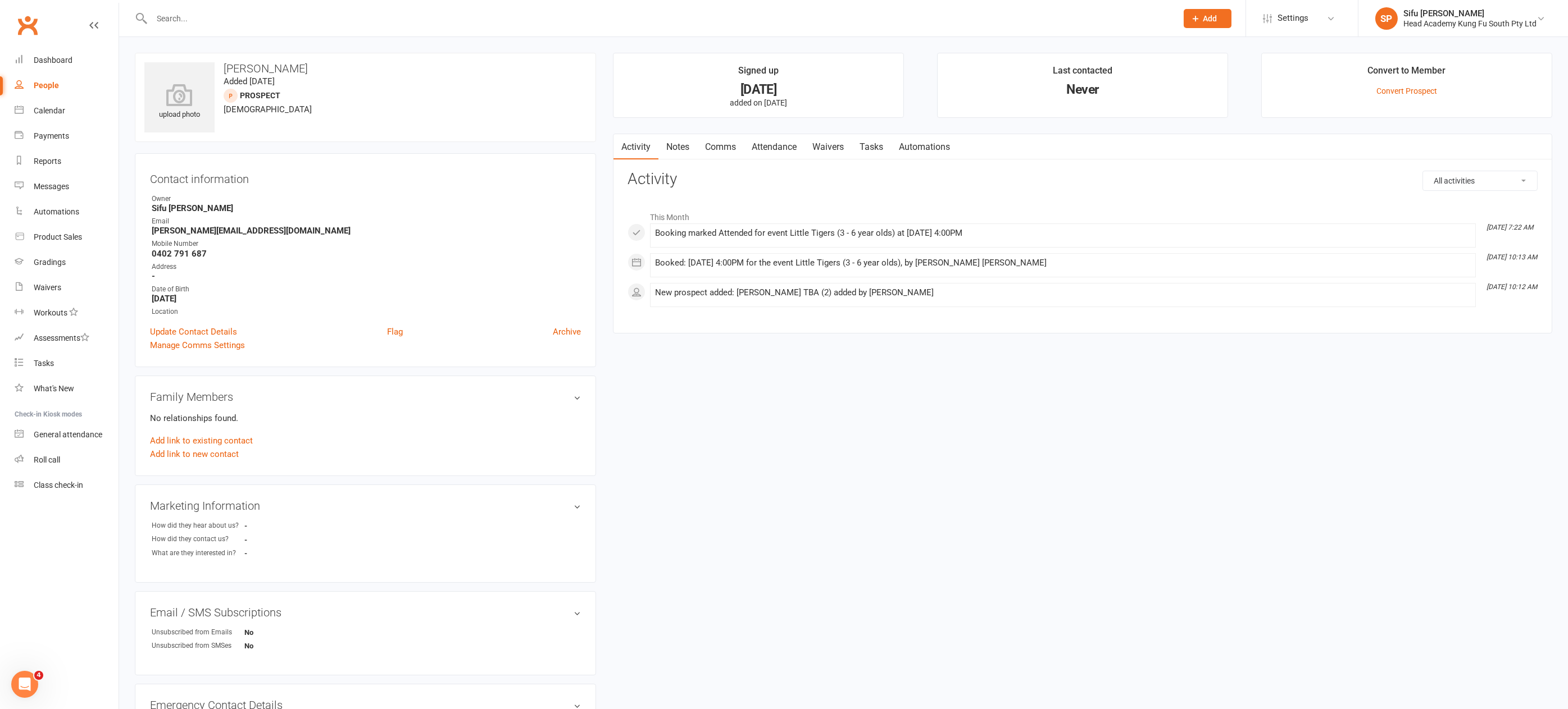
click at [675, 144] on link "Notes" at bounding box center [678, 147] width 38 height 26
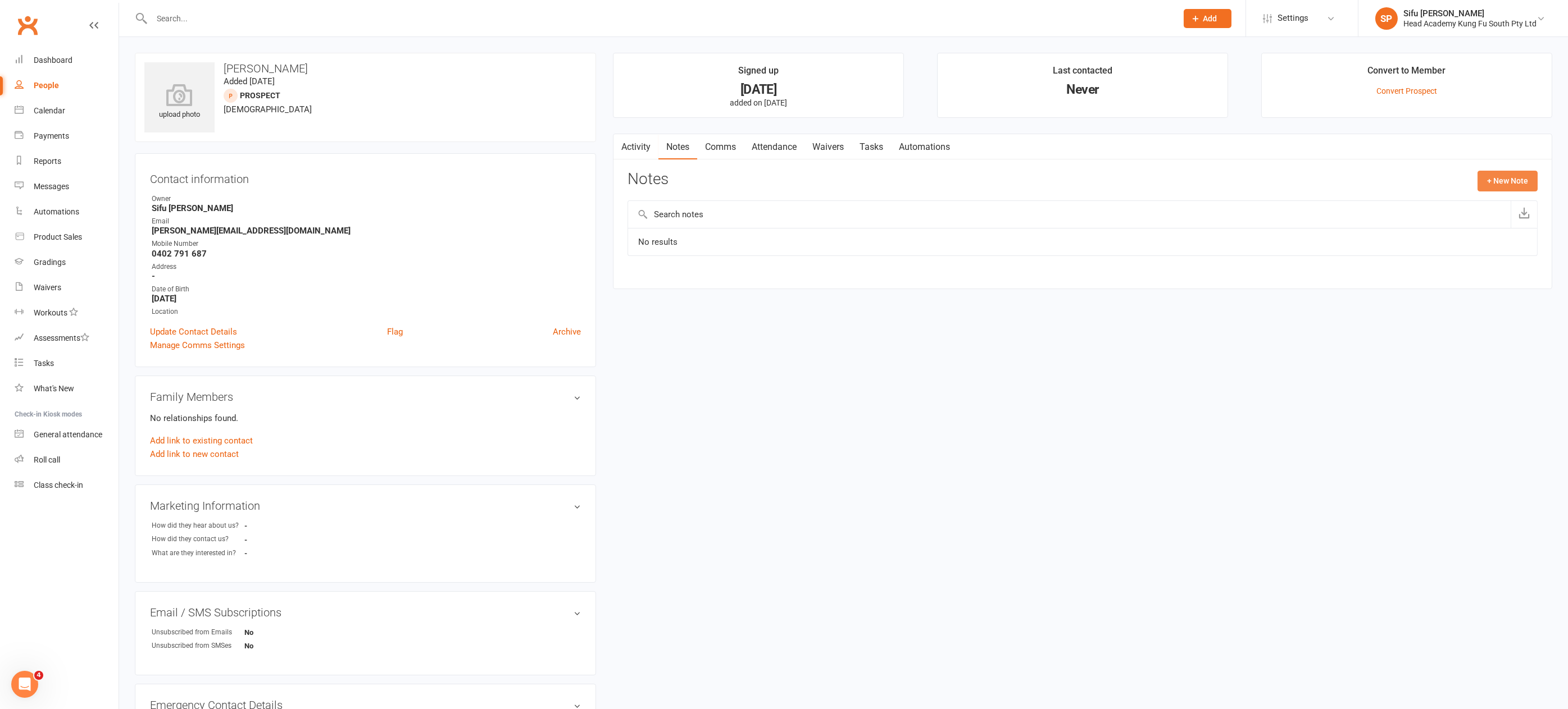
click at [1515, 175] on button "+ New Note" at bounding box center [1507, 181] width 61 height 20
click at [728, 283] on textarea at bounding box center [1083, 290] width 910 height 37
drag, startPoint x: 680, startPoint y: 280, endPoint x: 599, endPoint y: 275, distance: 81.2
click at [599, 275] on div "upload photo Finn Mooney Added 8 August, 2025 prospect 4 years old Contact info…" at bounding box center [843, 474] width 1434 height 842
type textarea "membership email sent 14/8"
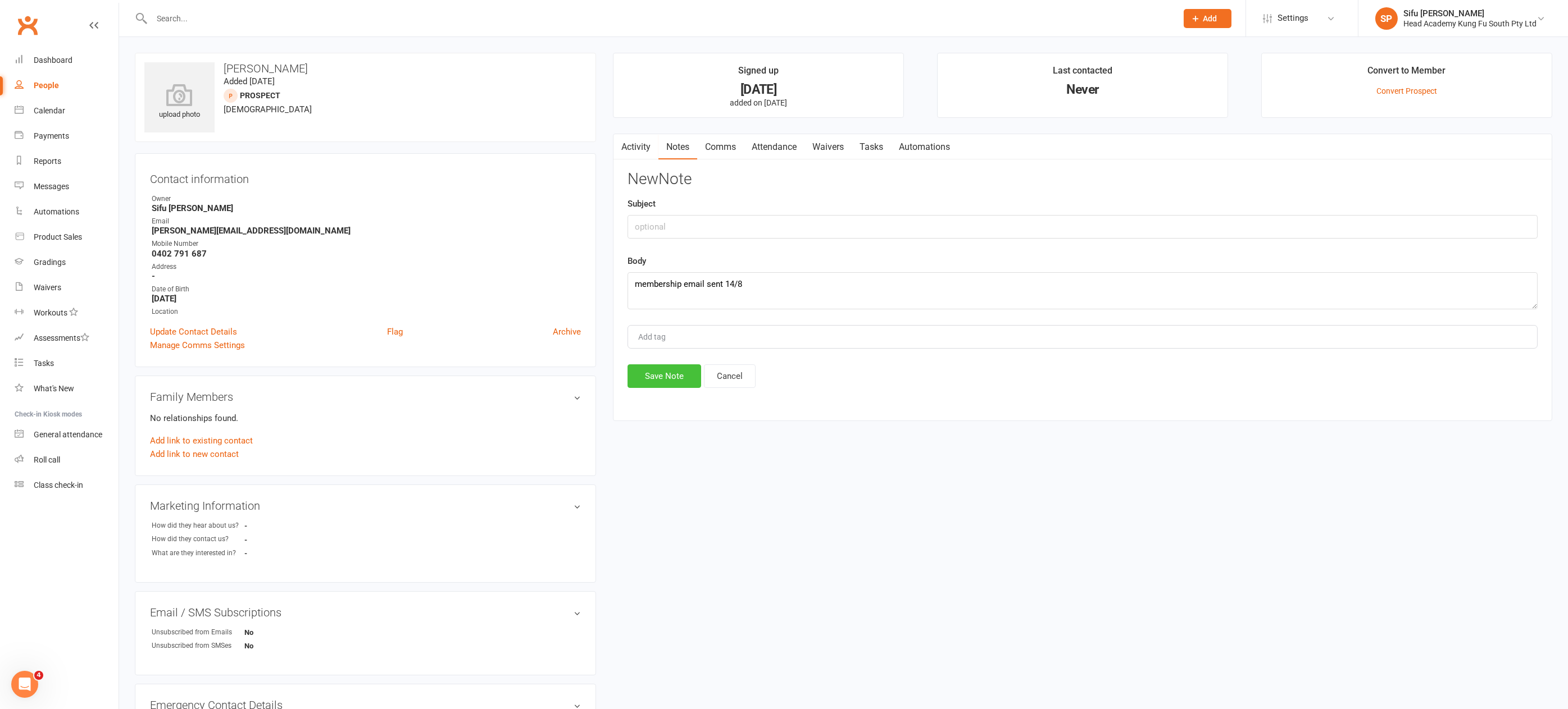
click at [664, 369] on button "Save Note" at bounding box center [664, 376] width 74 height 24
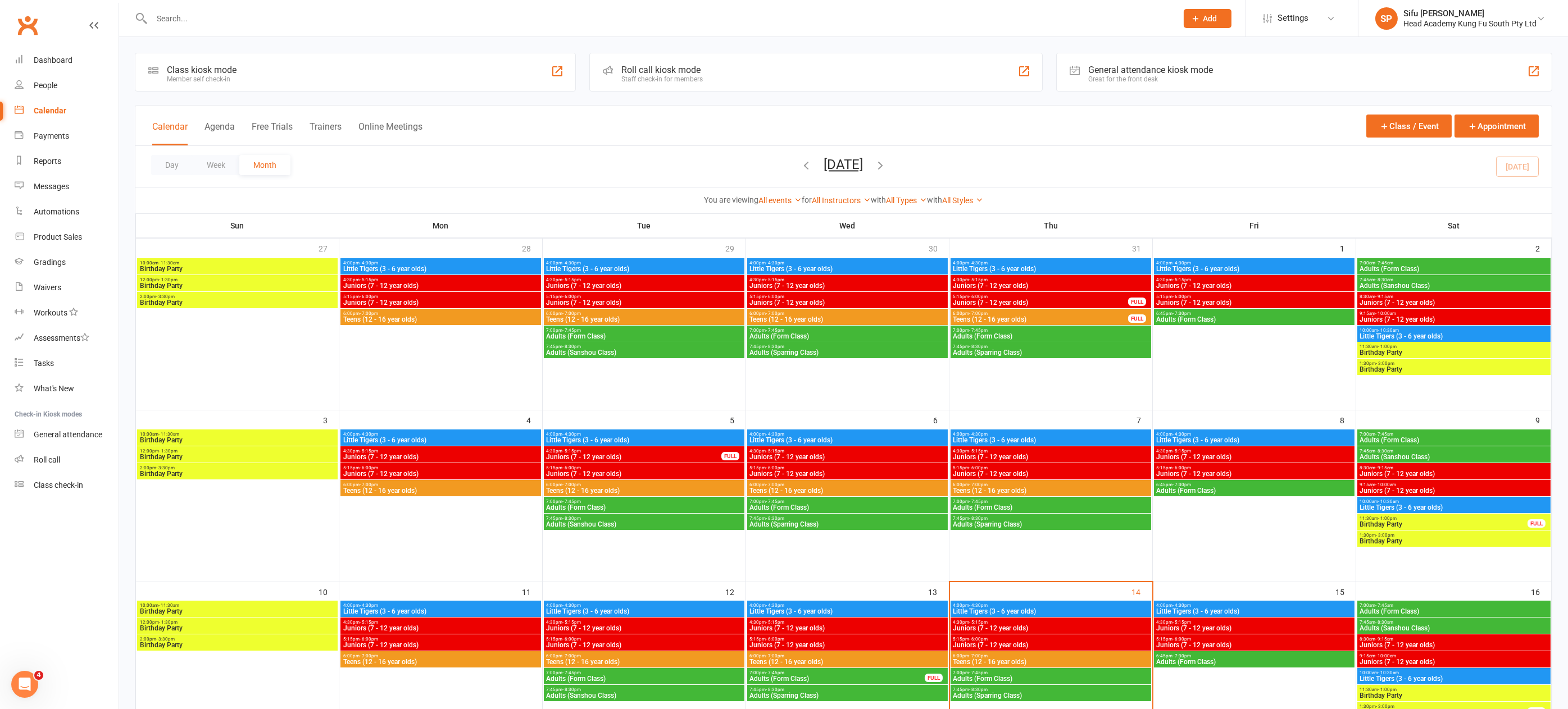
click at [838, 607] on span "4:00pm - 4:30pm" at bounding box center [847, 605] width 196 height 5
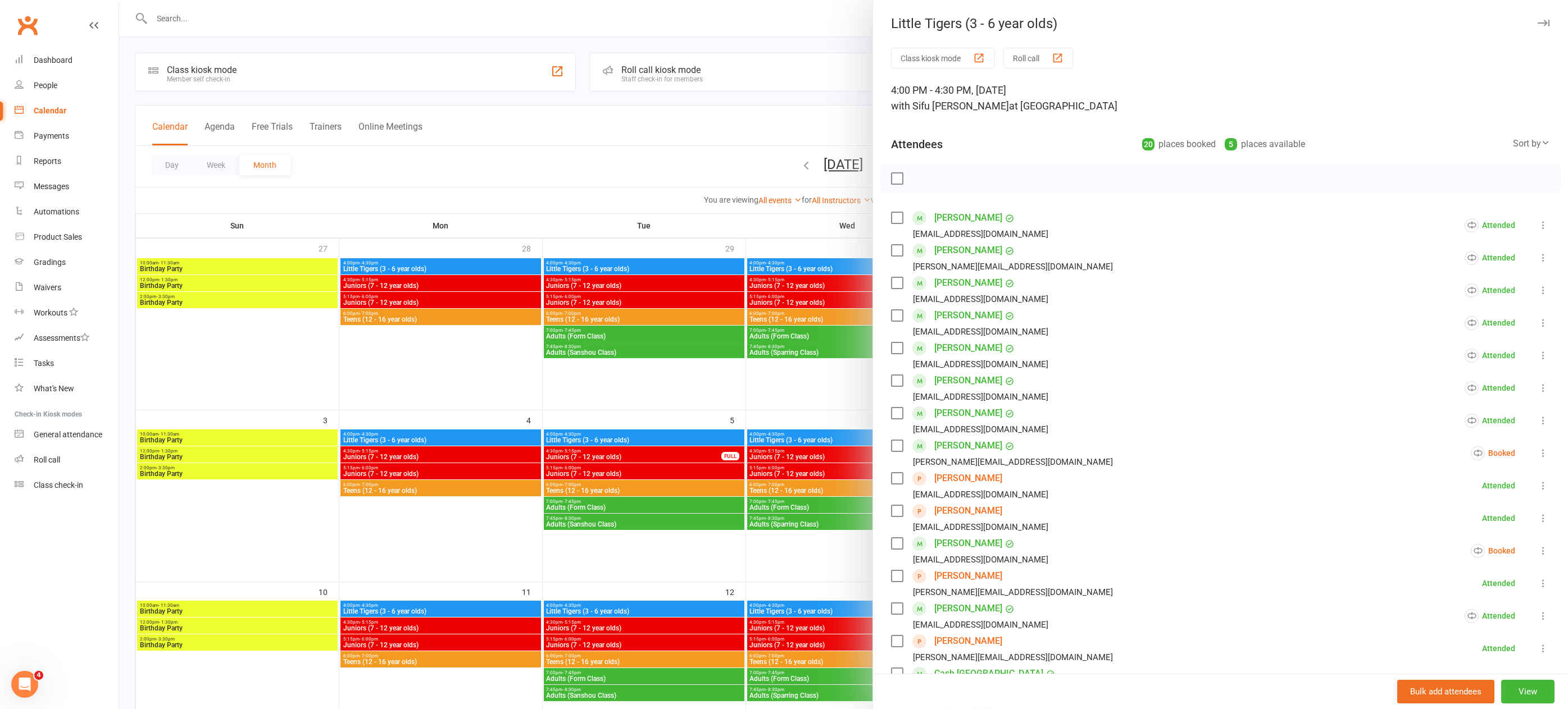
click at [965, 641] on link "Flynn Murphy" at bounding box center [968, 641] width 68 height 18
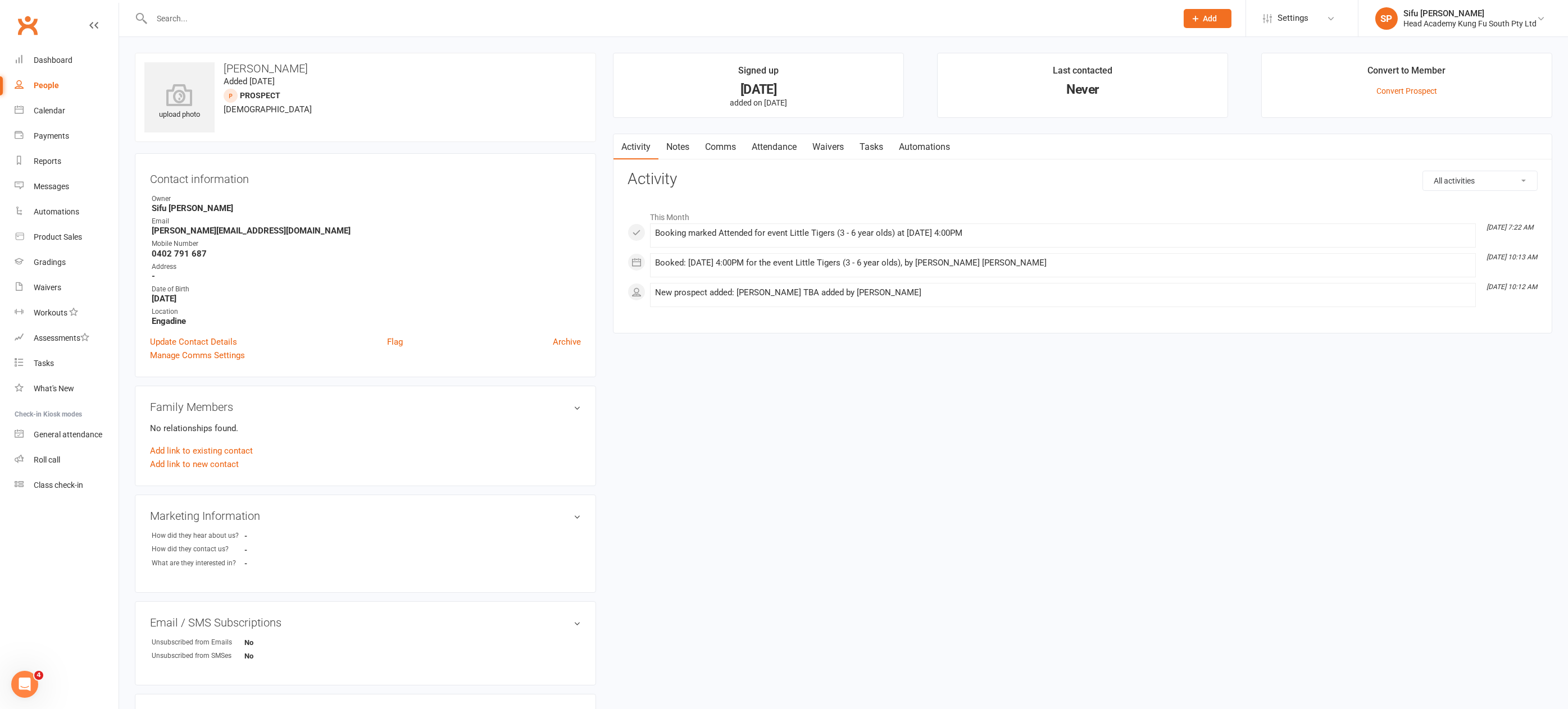
click at [673, 146] on link "Notes" at bounding box center [678, 147] width 38 height 26
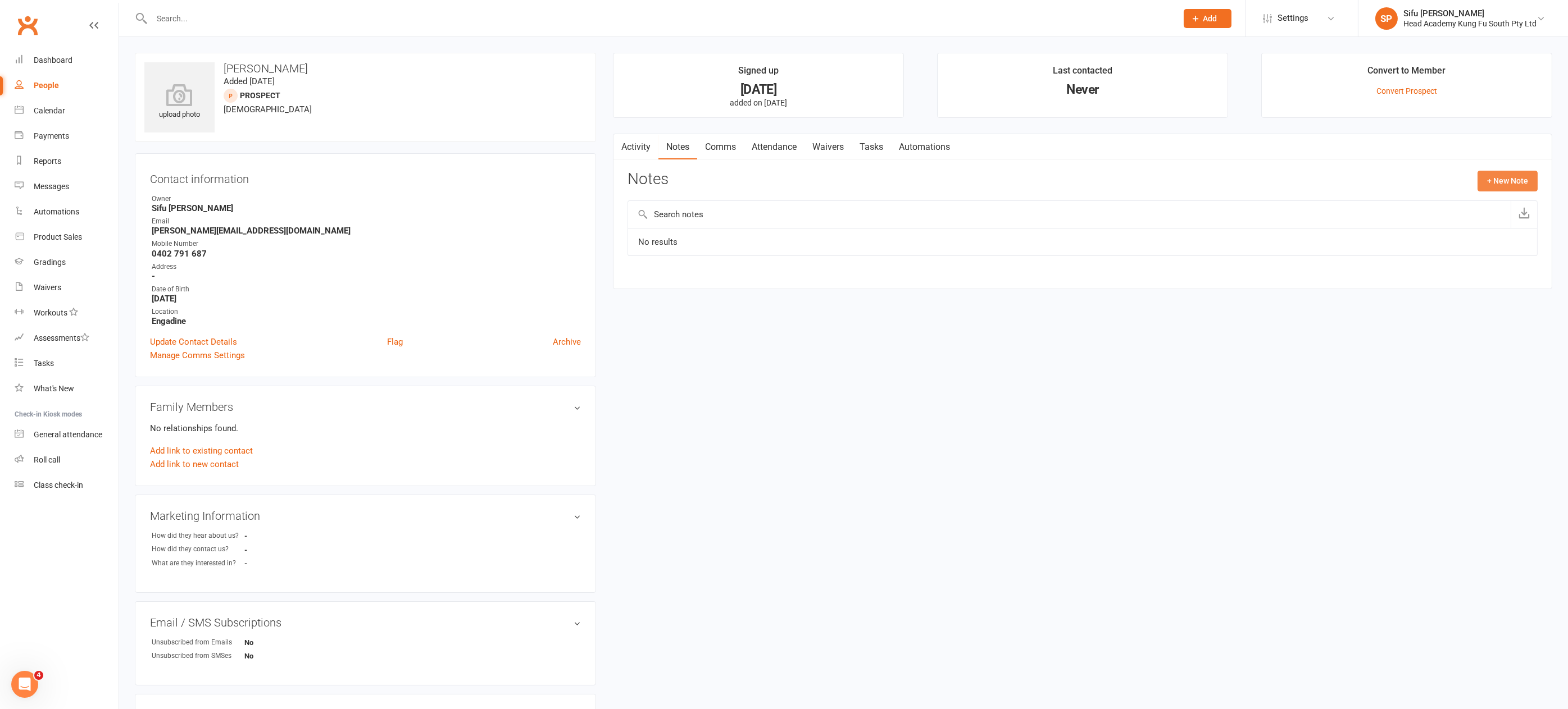
click at [1502, 182] on button "+ New Note" at bounding box center [1507, 181] width 61 height 20
click at [698, 286] on textarea at bounding box center [1083, 290] width 910 height 37
paste textarea "membership email sent 14/8"
type textarea "membership email sent 14/8"
click at [675, 374] on button "Save Note" at bounding box center [664, 376] width 74 height 24
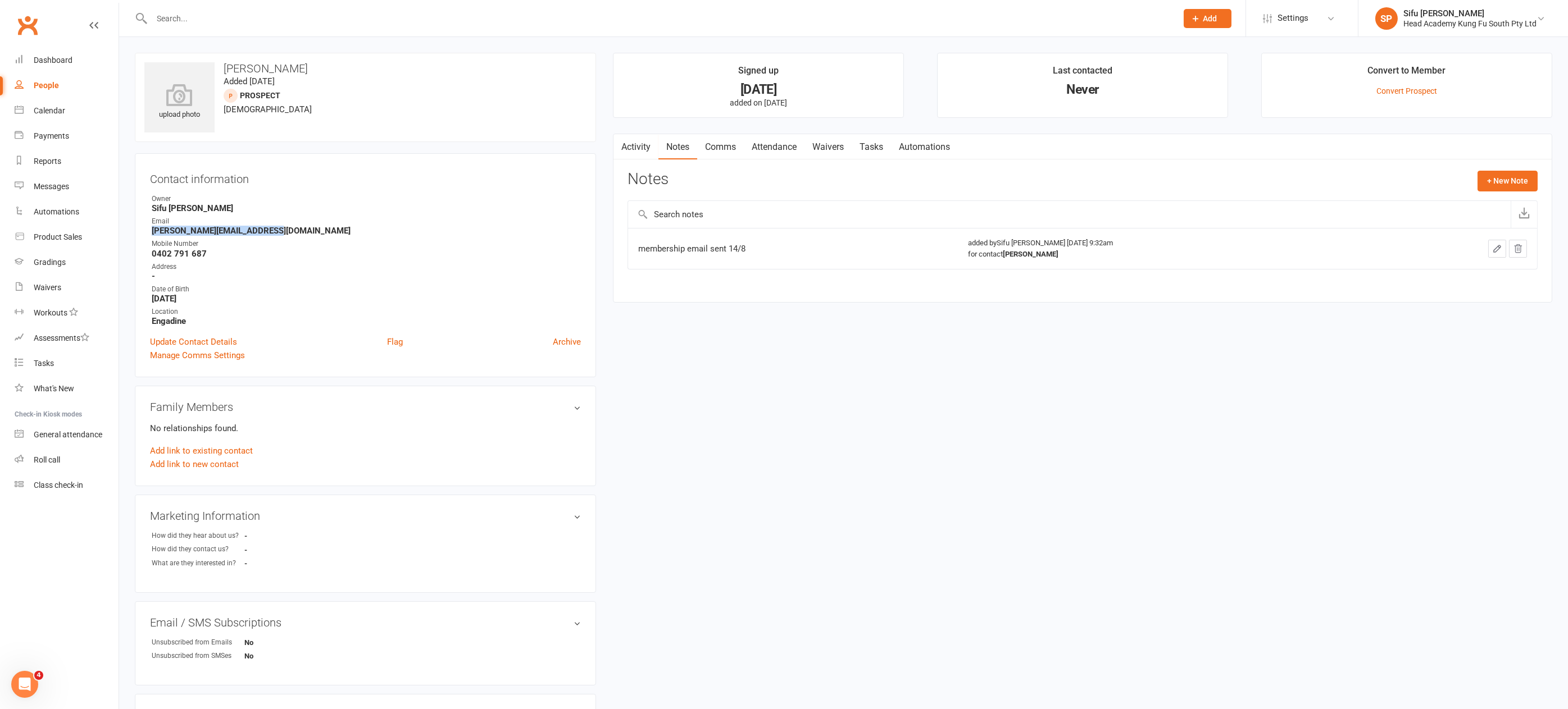
drag, startPoint x: 151, startPoint y: 229, endPoint x: 264, endPoint y: 230, distance: 113.0
click at [264, 230] on strong "janelle.sheargold@gmail.com" at bounding box center [366, 231] width 429 height 11
copy strong "janelle.sheargold@gmail.com"
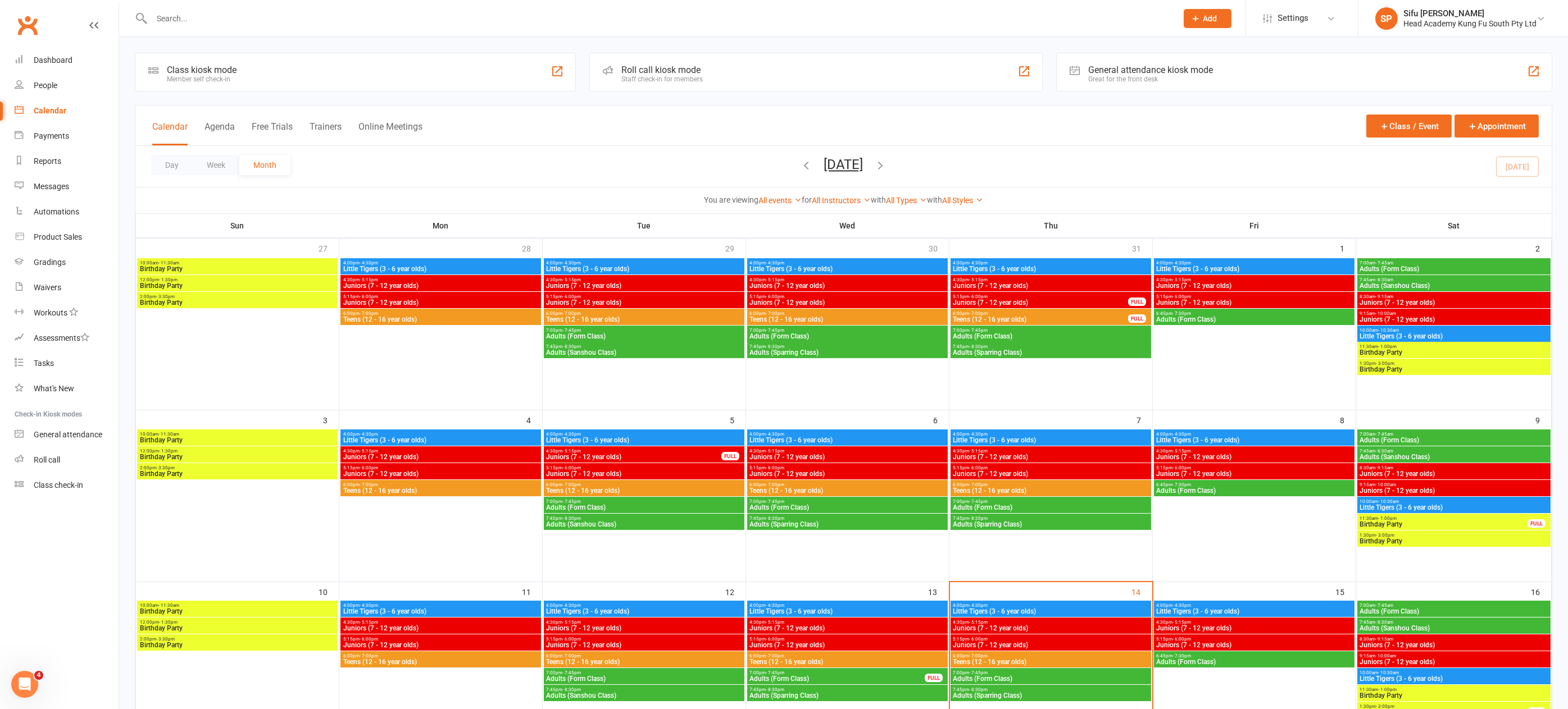
click at [861, 606] on span "4:00pm - 4:30pm" at bounding box center [847, 605] width 196 height 5
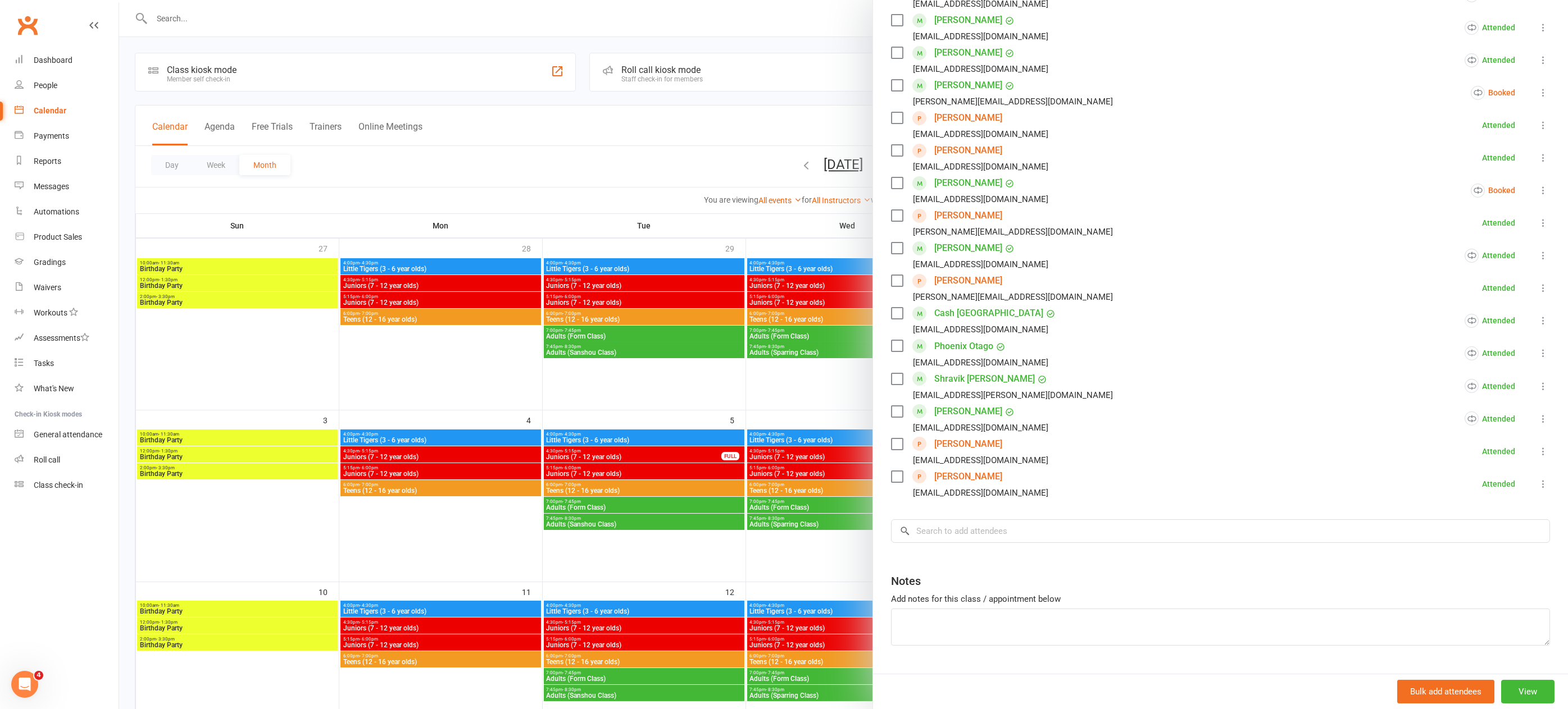
scroll to position [385, 0]
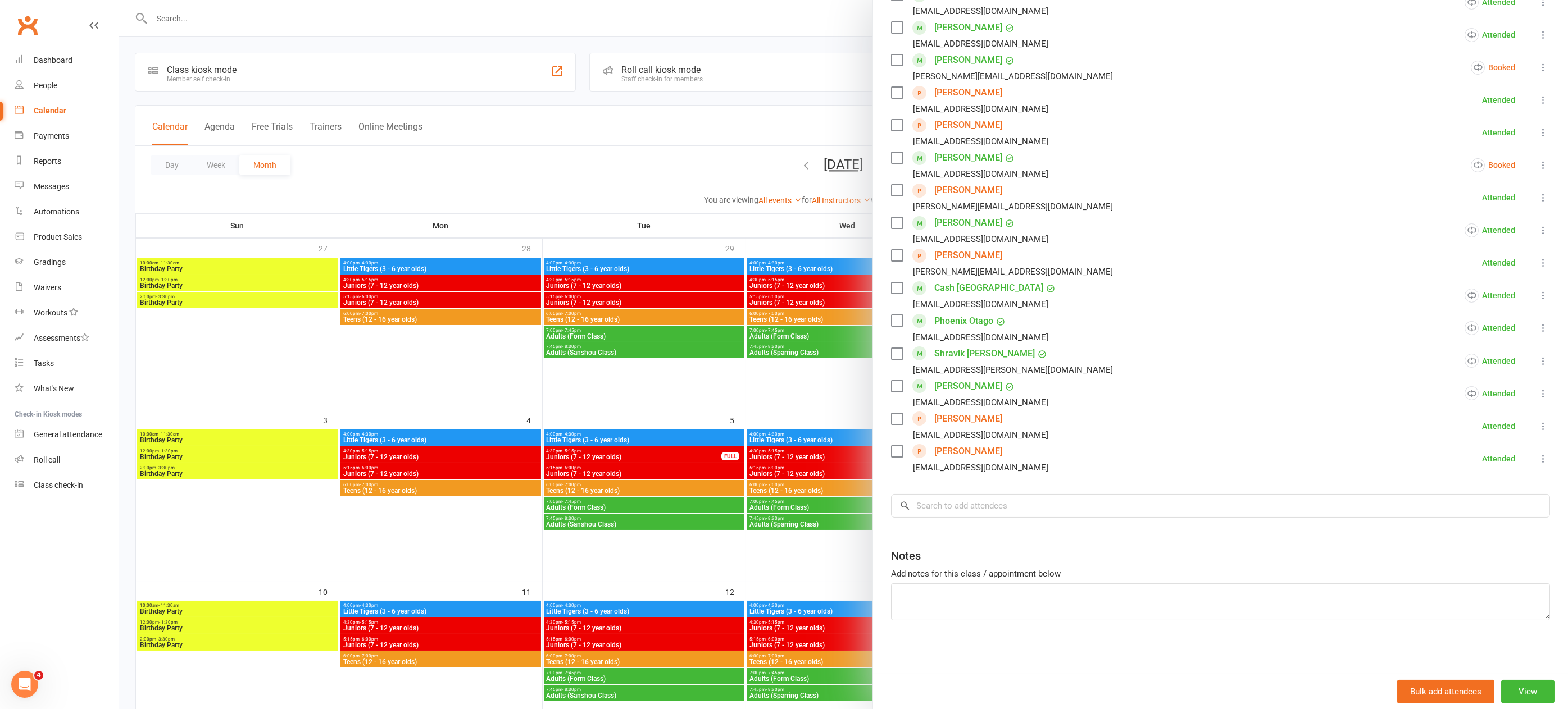
click at [969, 418] on link "Kylan Vanderweide" at bounding box center [968, 419] width 68 height 18
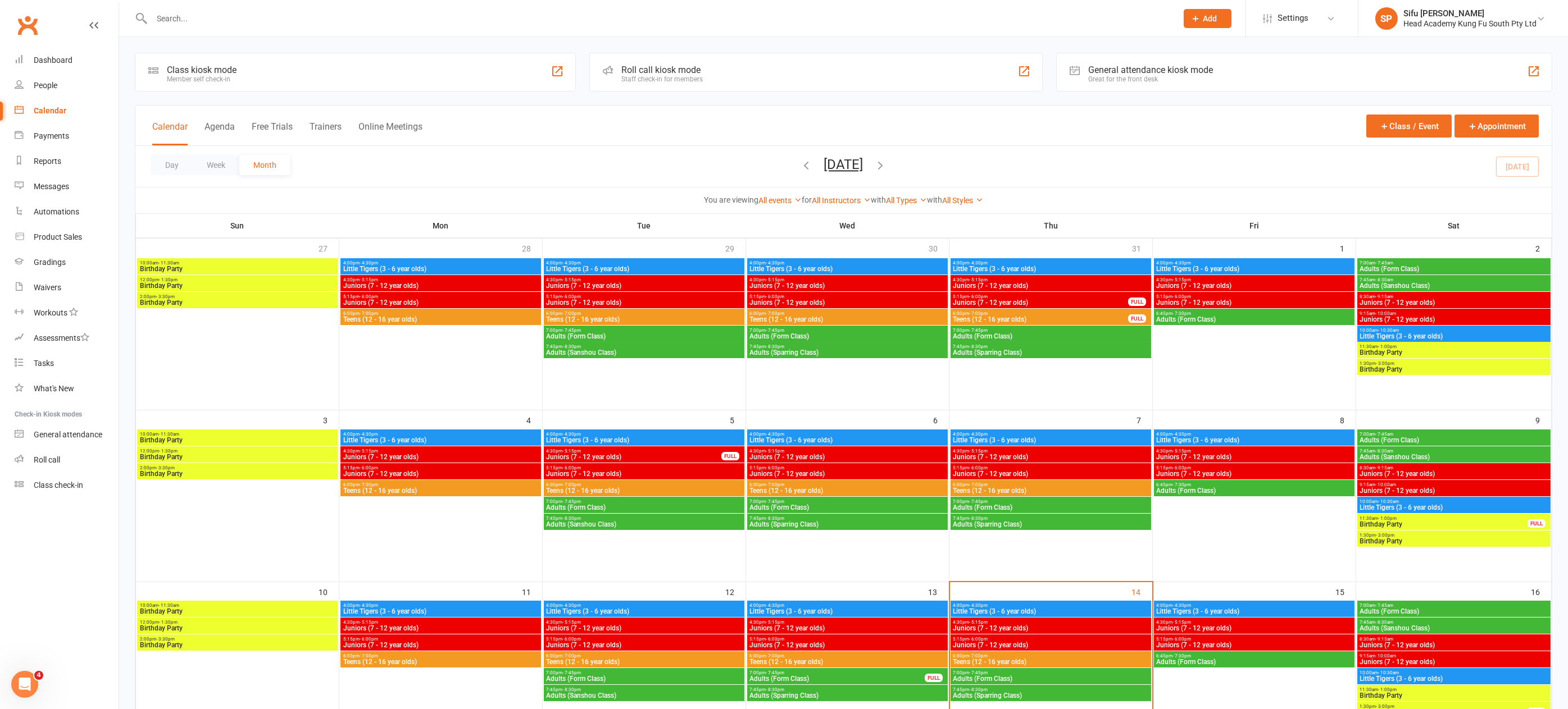
click at [867, 604] on span "4:00pm - 4:30pm" at bounding box center [847, 605] width 196 height 5
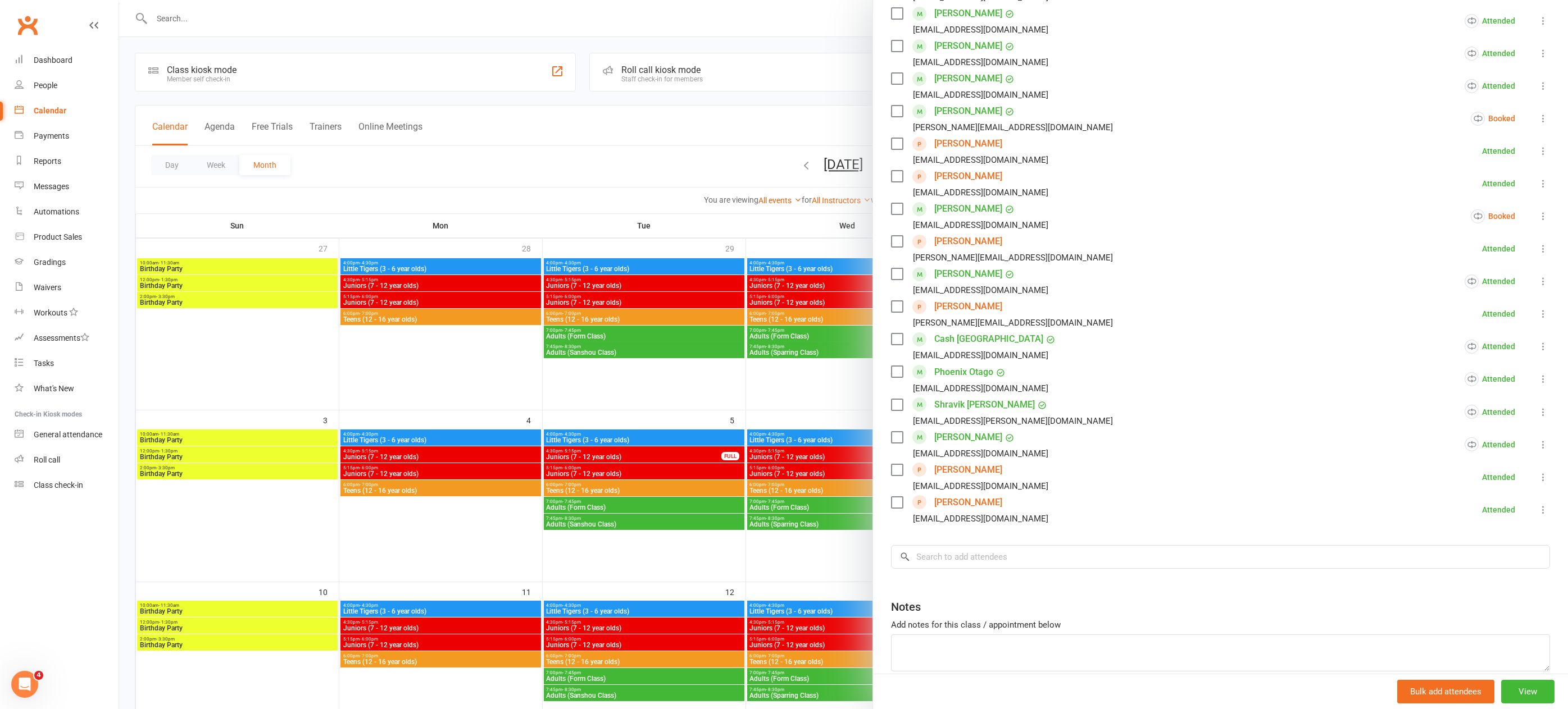
scroll to position [385, 0]
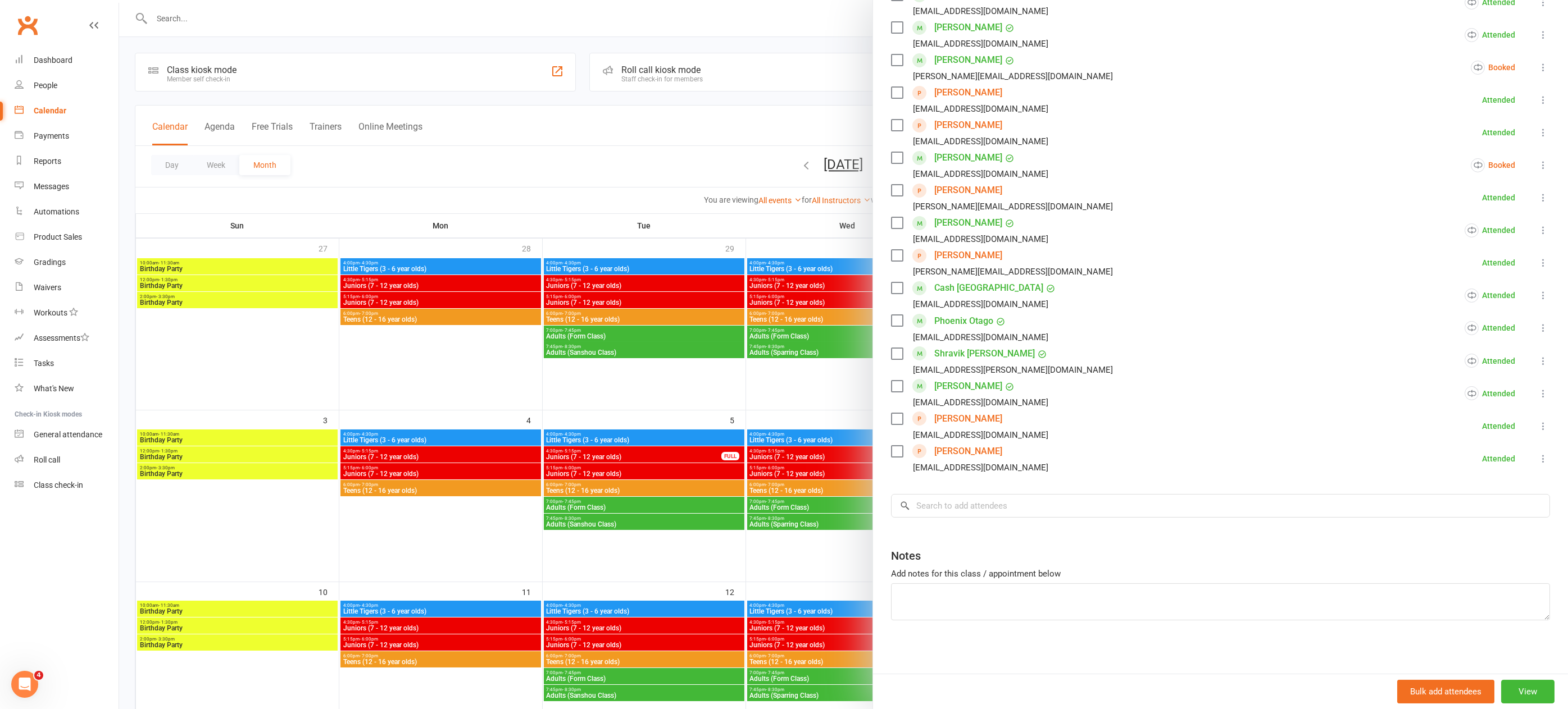
click at [983, 417] on link "Kylan Vanderweide" at bounding box center [968, 419] width 68 height 18
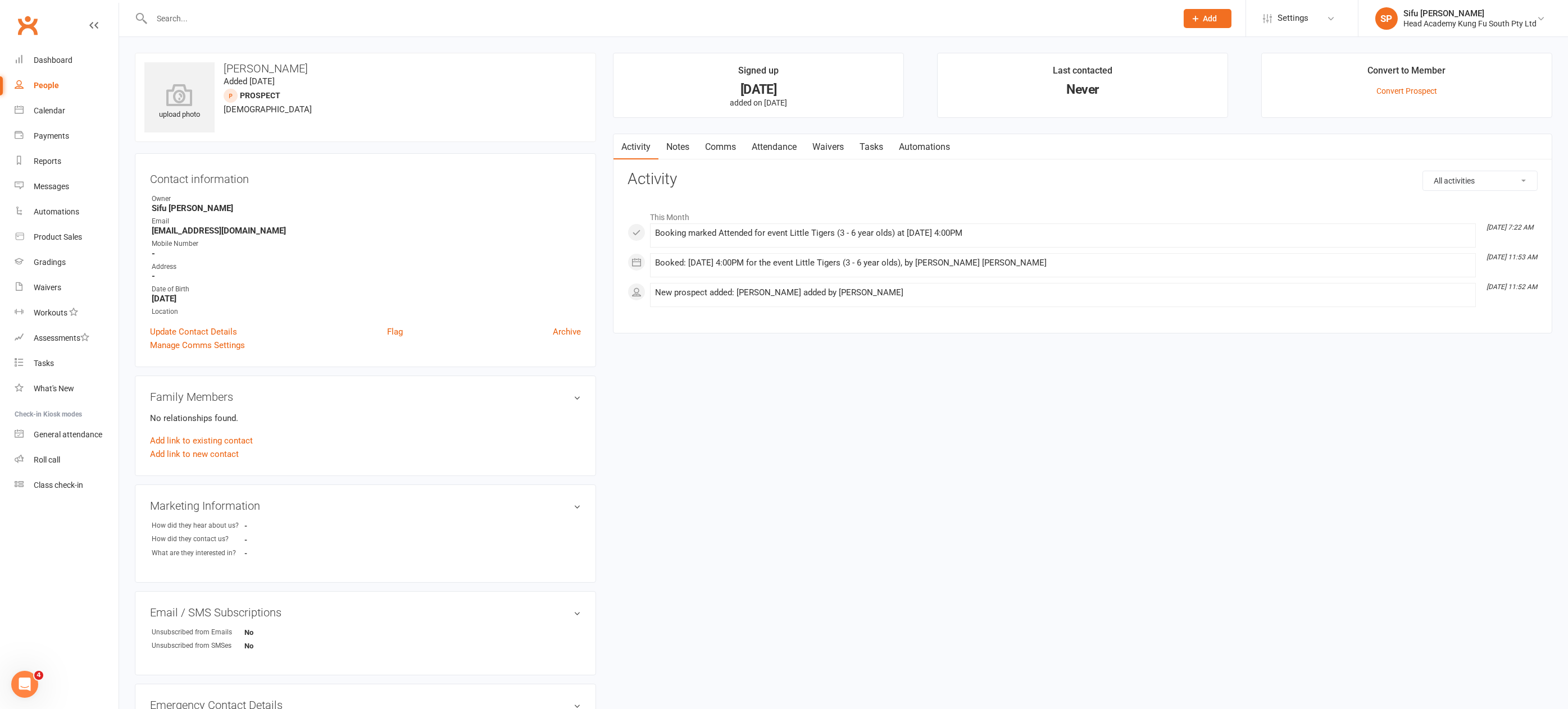
click at [676, 143] on link "Notes" at bounding box center [678, 147] width 38 height 26
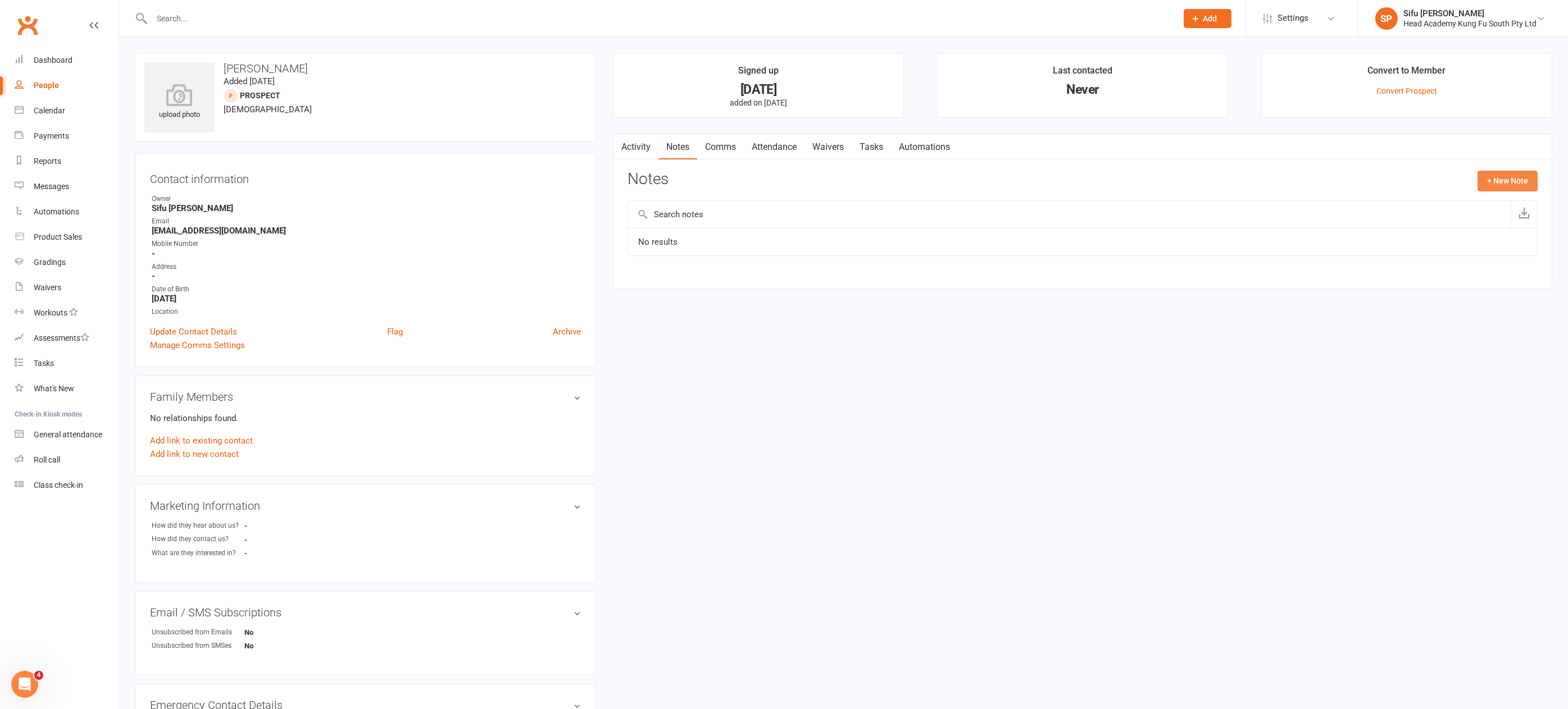
click at [1514, 174] on button "+ New Note" at bounding box center [1507, 181] width 61 height 20
click at [675, 289] on textarea at bounding box center [1083, 290] width 910 height 37
type textarea "membership info sent 14/8"
click at [648, 372] on button "Save Note" at bounding box center [664, 375] width 74 height 24
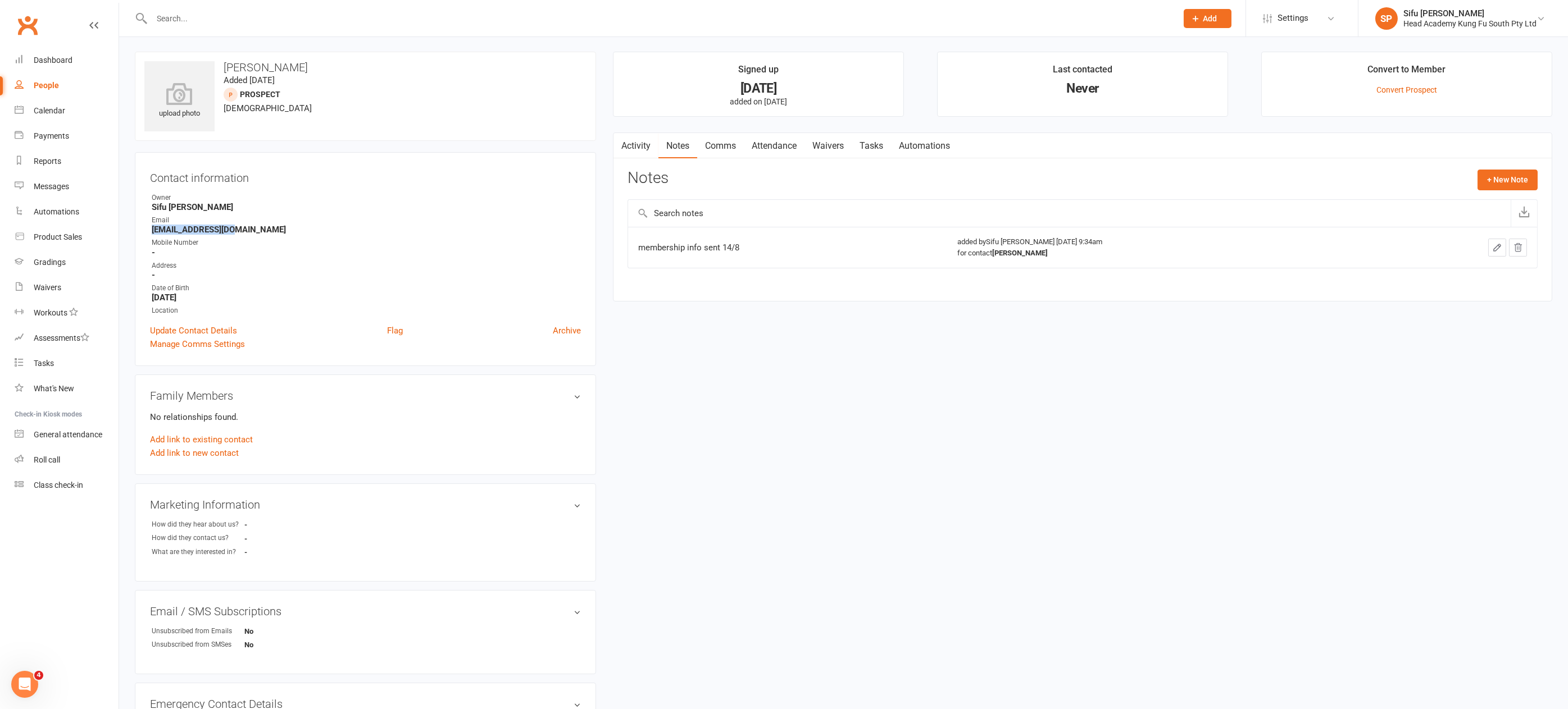
drag, startPoint x: 152, startPoint y: 228, endPoint x: 239, endPoint y: 232, distance: 87.1
click at [239, 232] on strong "beckyv86@ymail.com" at bounding box center [366, 230] width 429 height 11
copy strong "beckyv86@ymail.com"
click at [204, 11] on input "text" at bounding box center [659, 18] width 1021 height 15
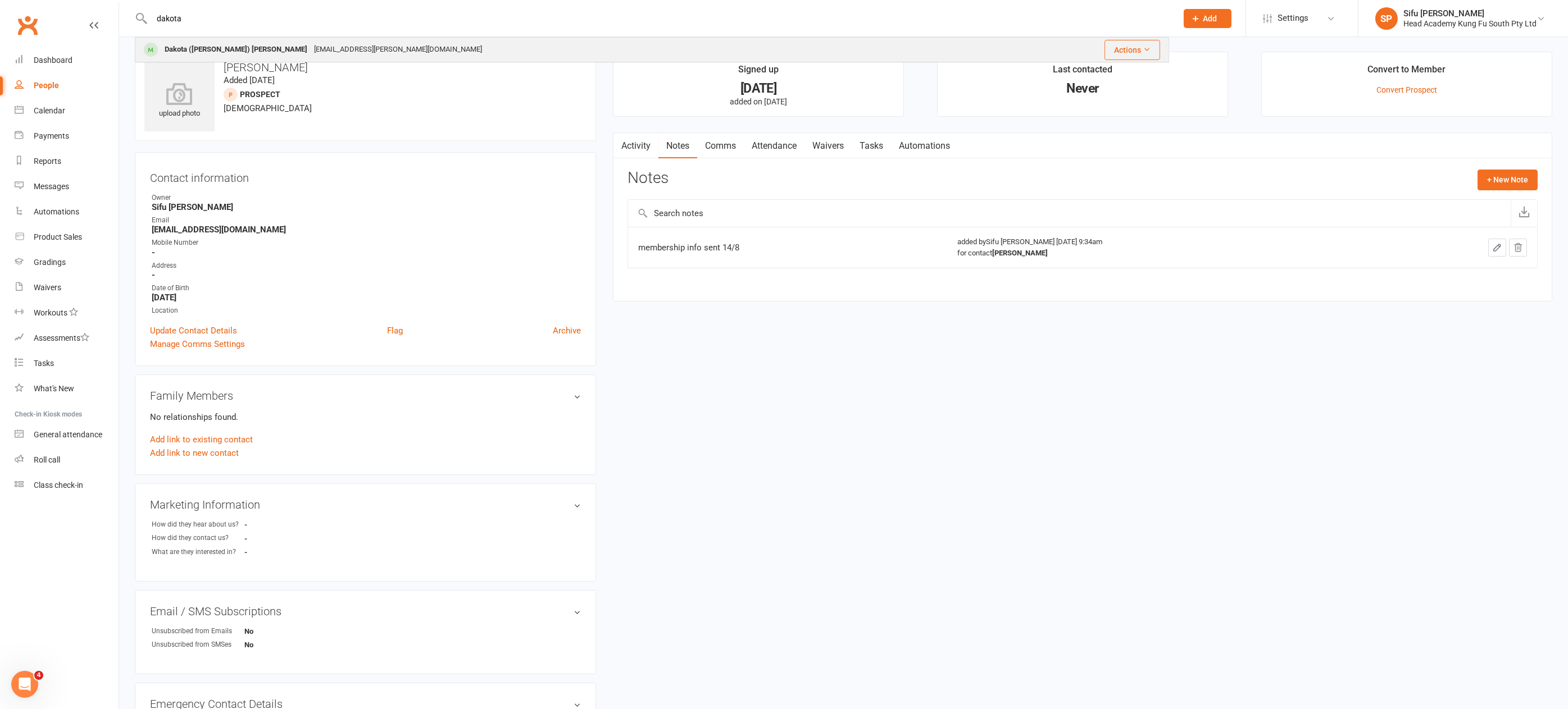
type input "dakota"
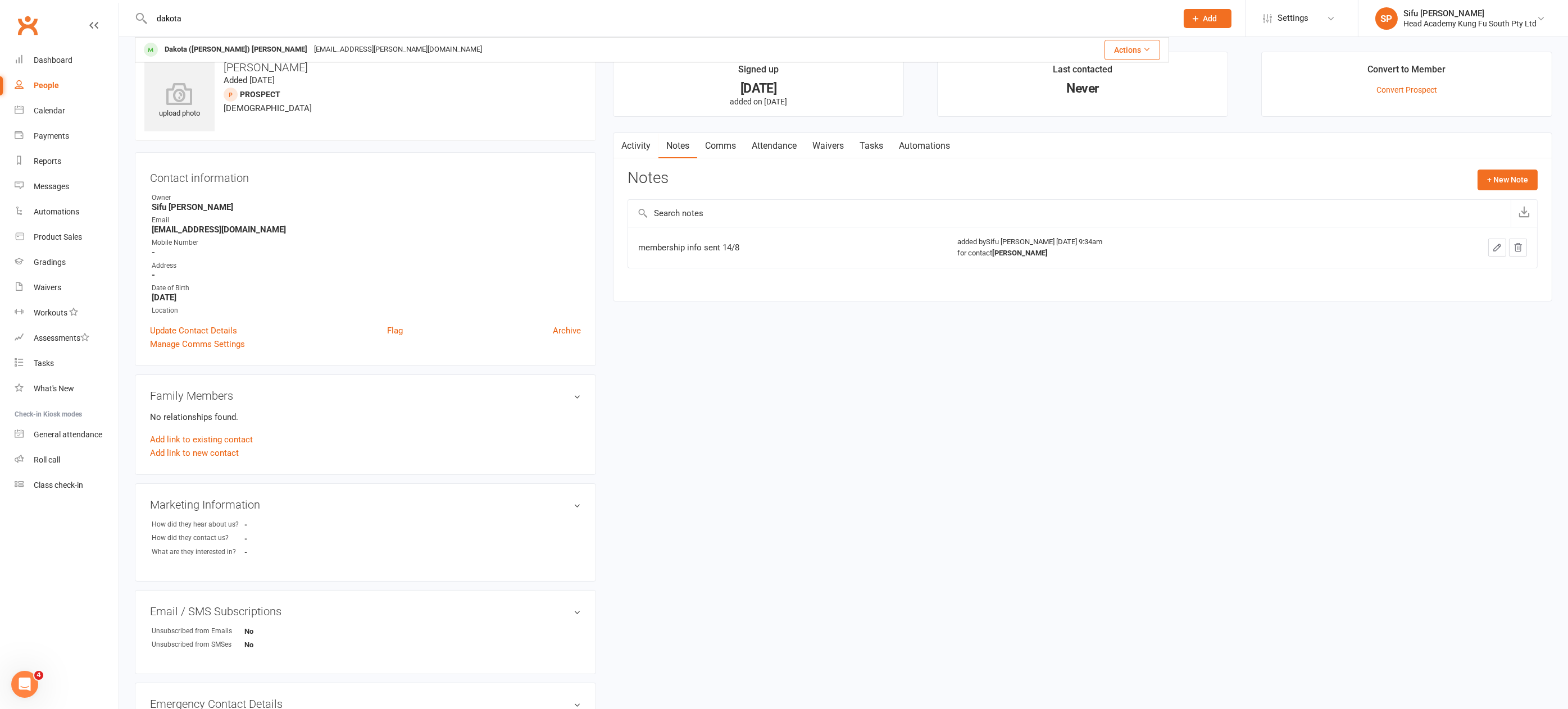
click at [311, 55] on div "Blayze.marksteiner@gmail.com" at bounding box center [398, 49] width 175 height 16
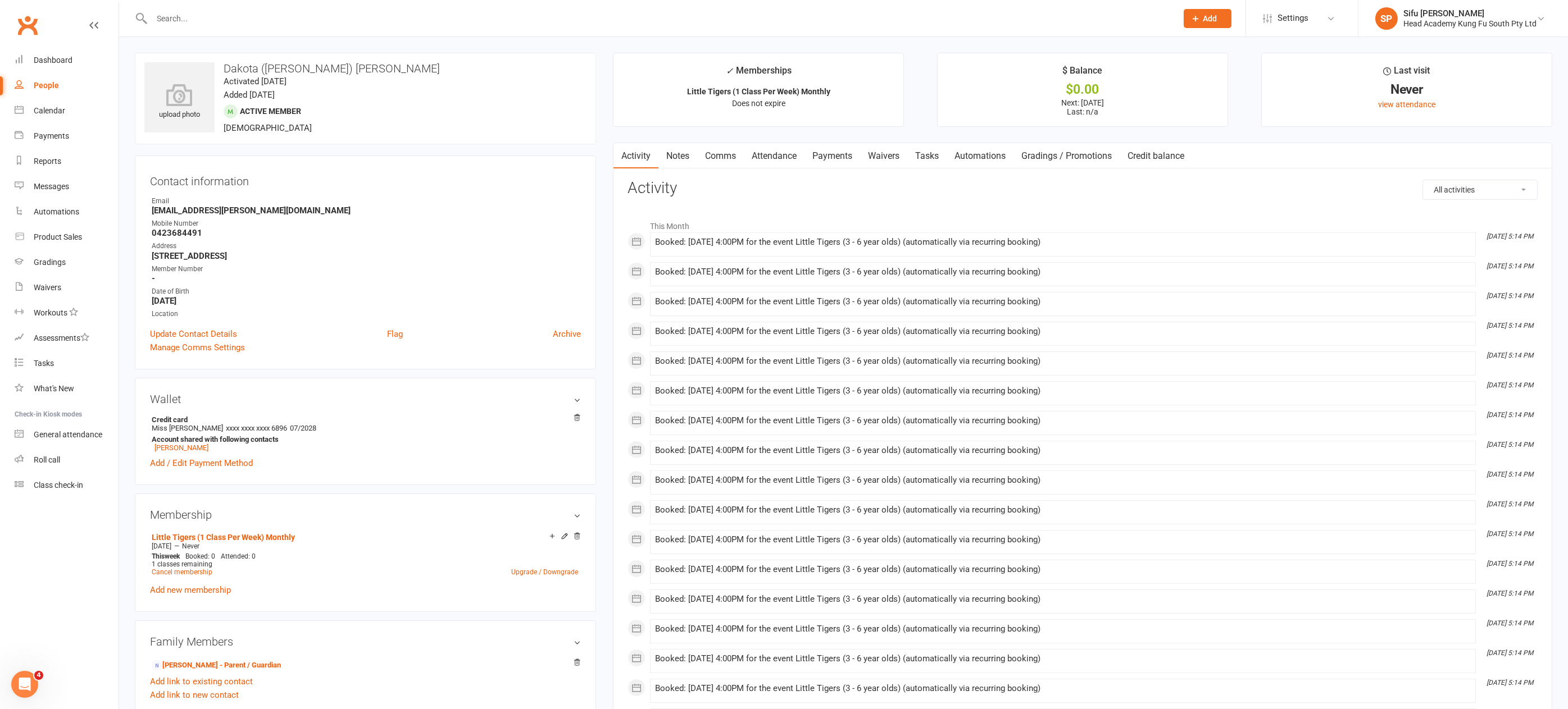
click at [51, 82] on div "People" at bounding box center [46, 85] width 25 height 9
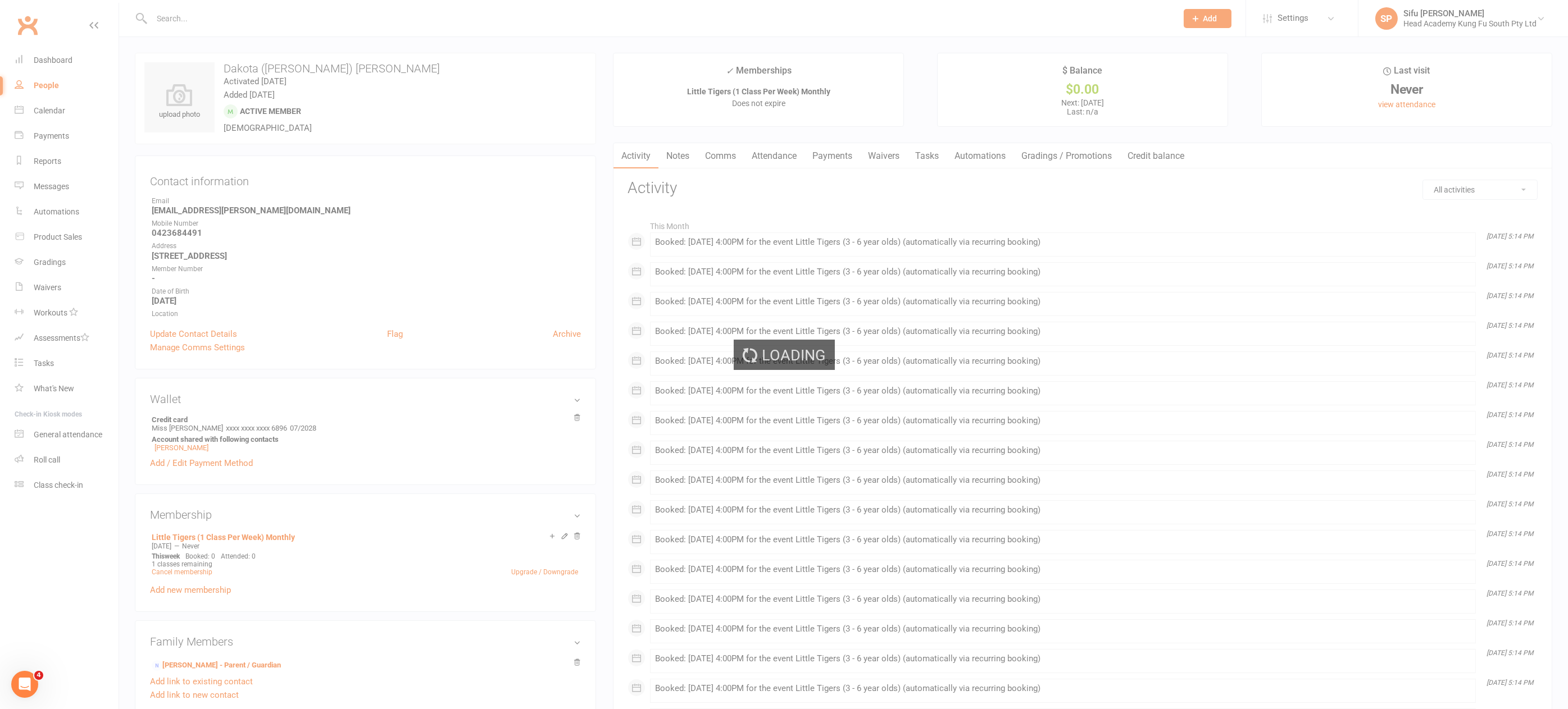
select select "25"
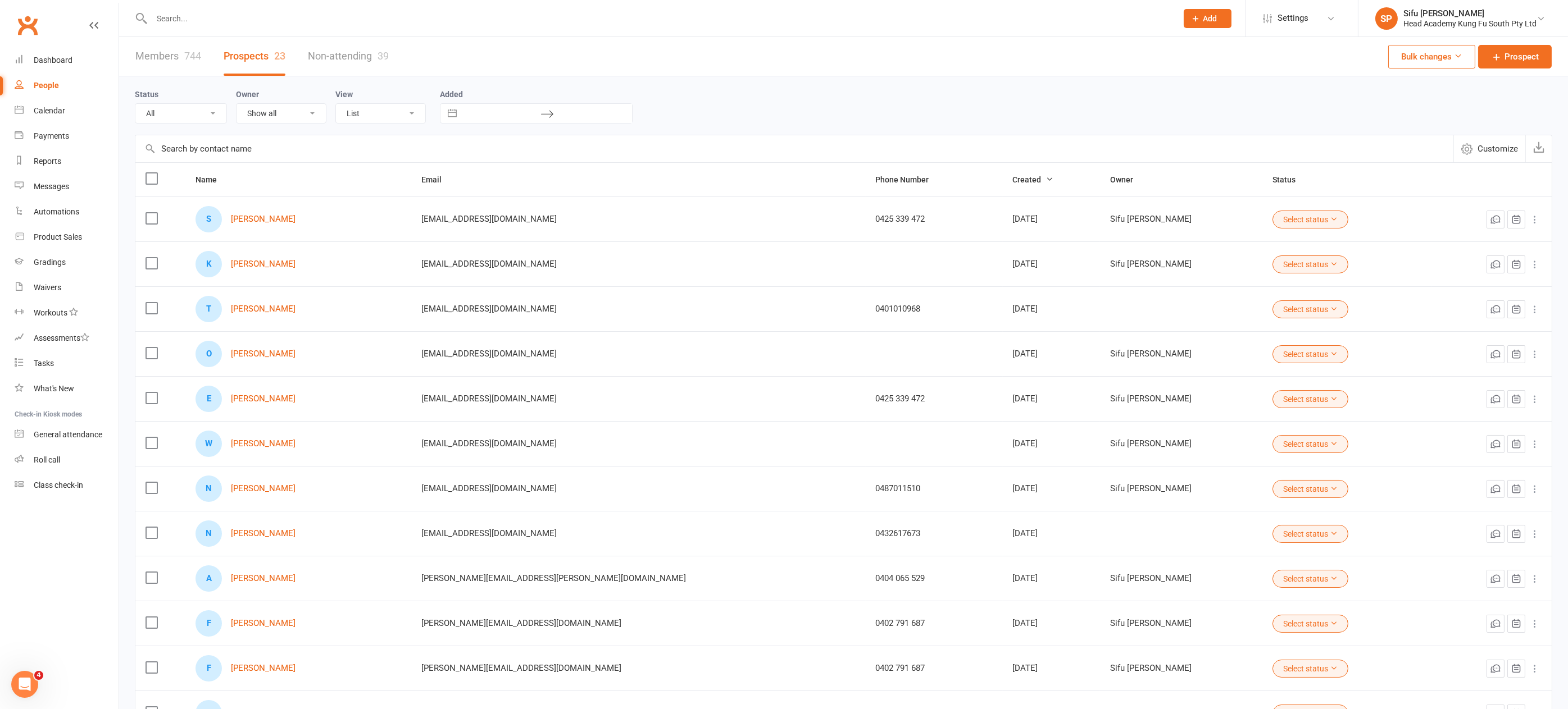
click at [190, 19] on input "text" at bounding box center [659, 18] width 1021 height 15
type input "antony"
click at [248, 578] on link "[PERSON_NAME]" at bounding box center [262, 578] width 64 height 10
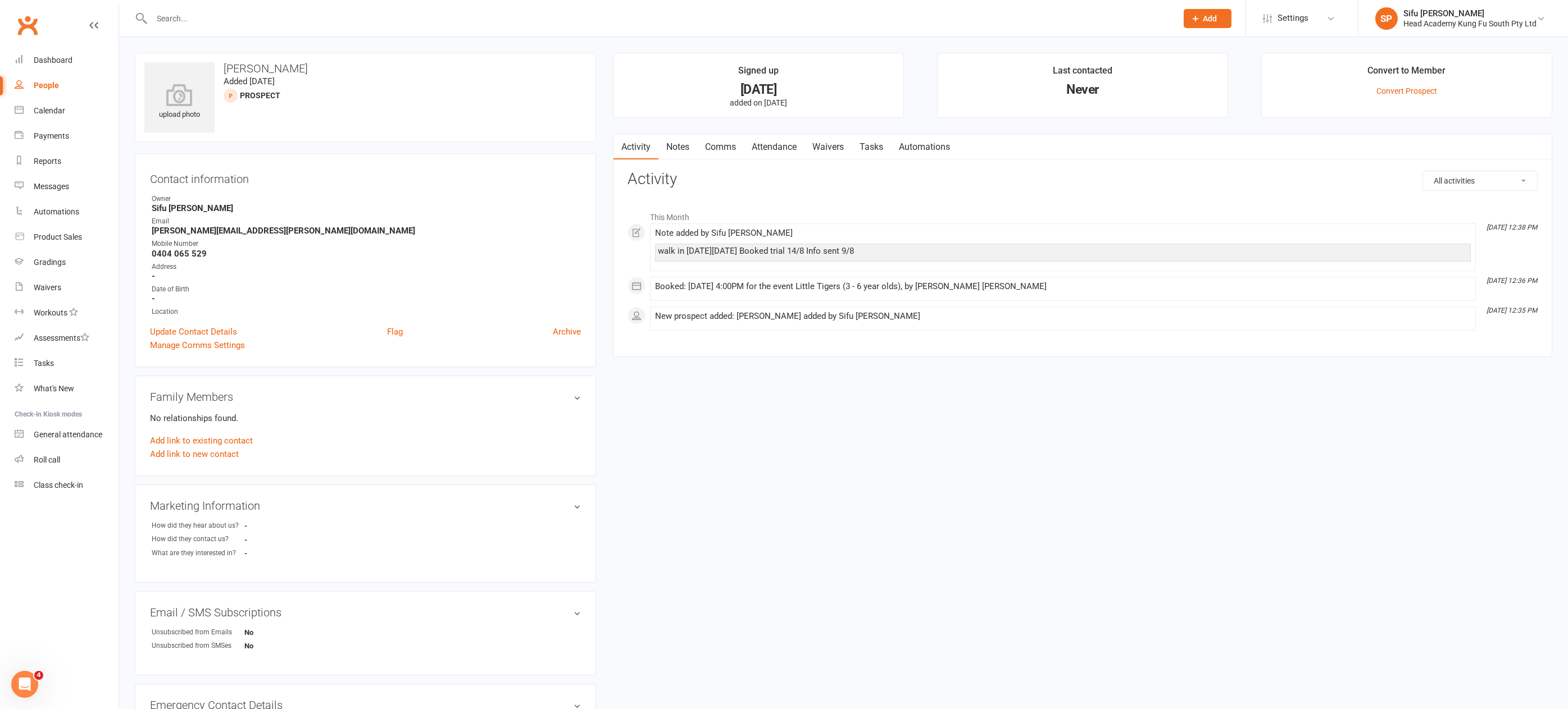
click at [680, 144] on link "Notes" at bounding box center [678, 147] width 38 height 26
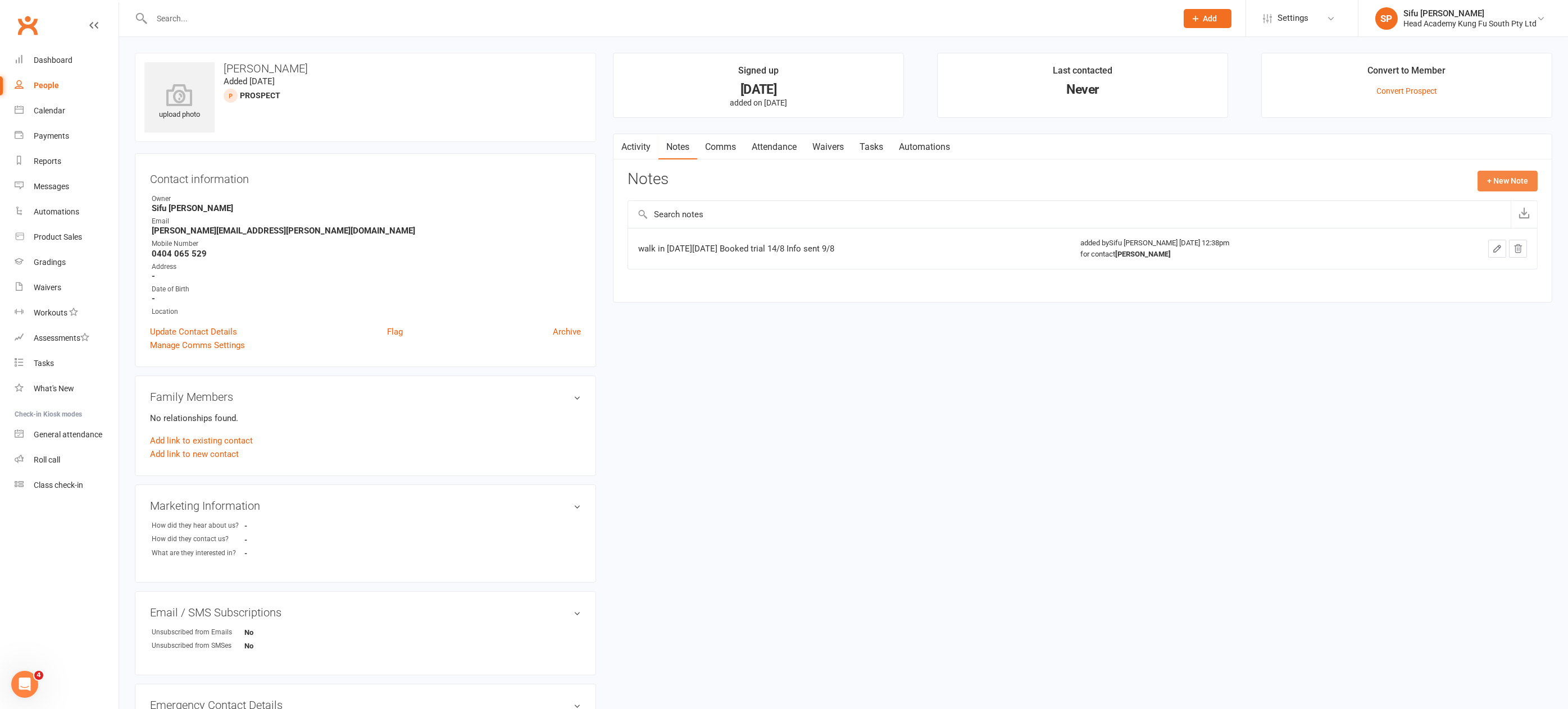
click at [1488, 179] on button "+ New Note" at bounding box center [1507, 181] width 61 height 20
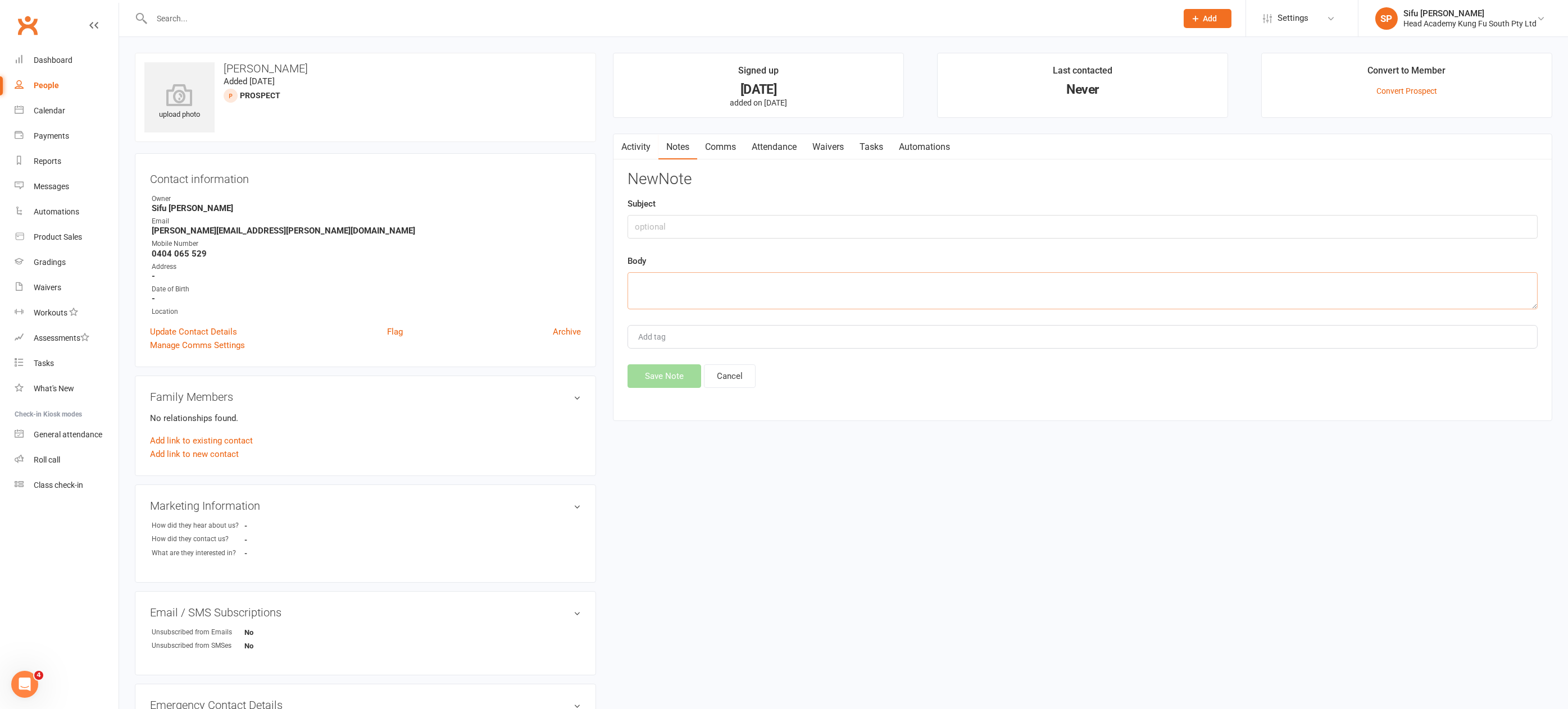
click at [656, 281] on textarea at bounding box center [1083, 290] width 910 height 37
type textarea "second trial 14/8"
click at [648, 378] on button "Save Note" at bounding box center [664, 376] width 74 height 24
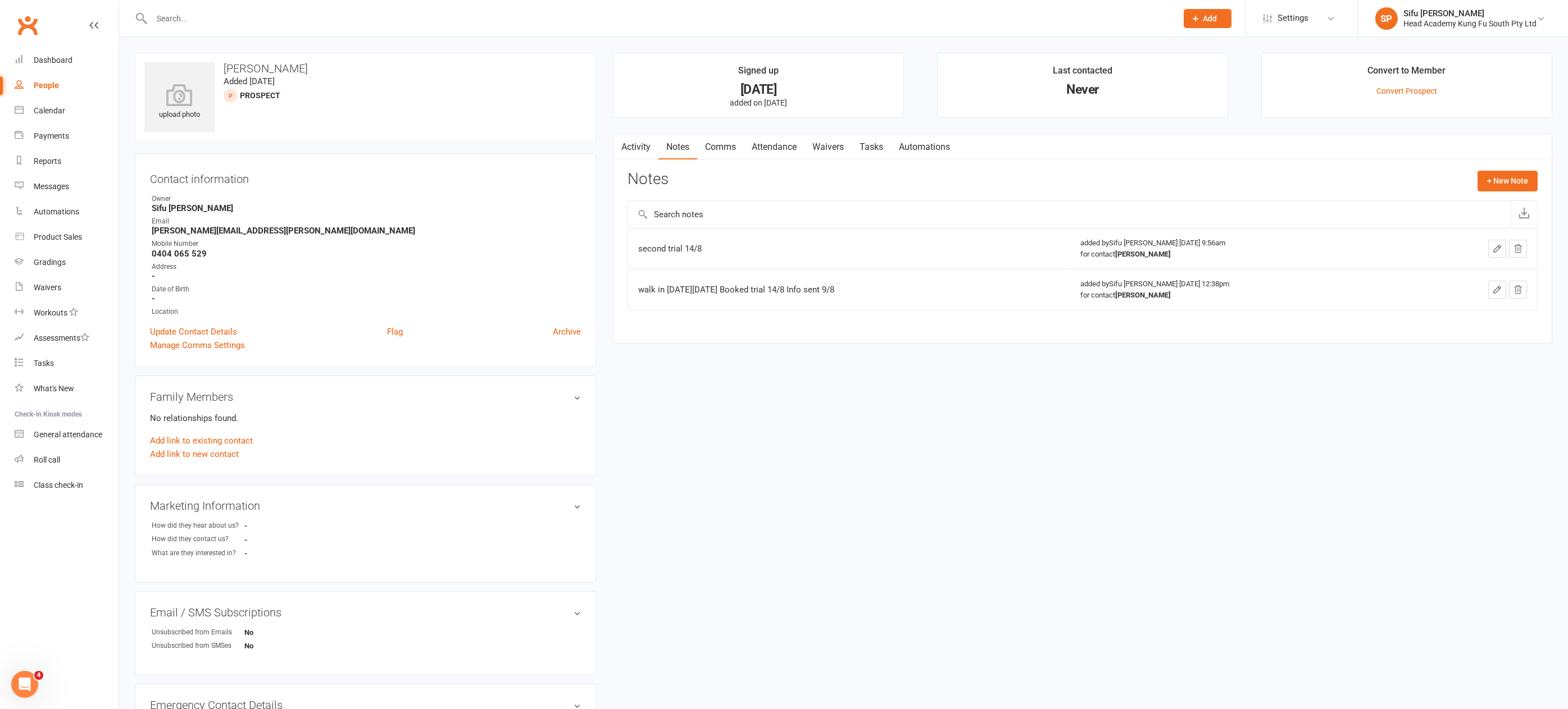
click at [35, 83] on div "People" at bounding box center [46, 85] width 25 height 9
select select "25"
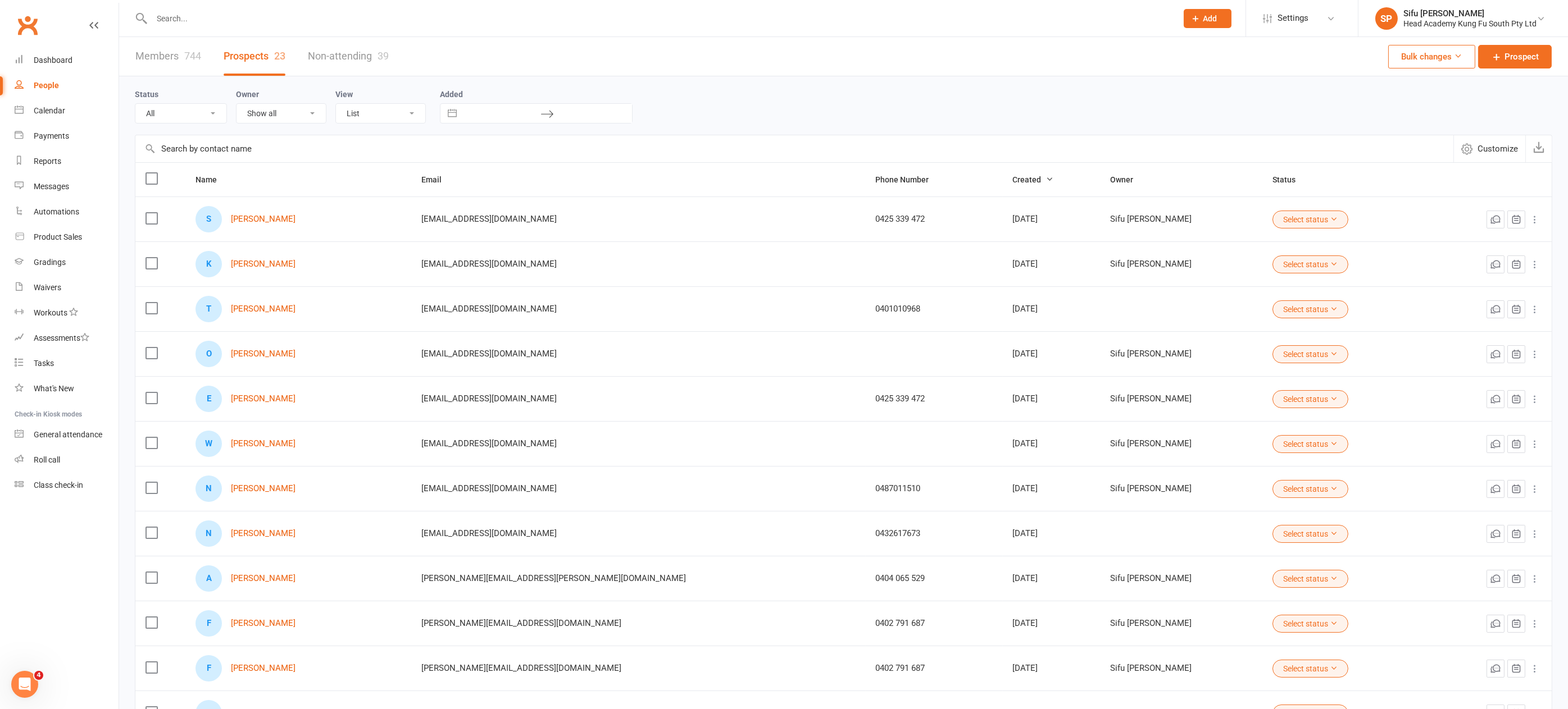
click at [248, 55] on link "Prospects 23" at bounding box center [255, 57] width 62 height 38
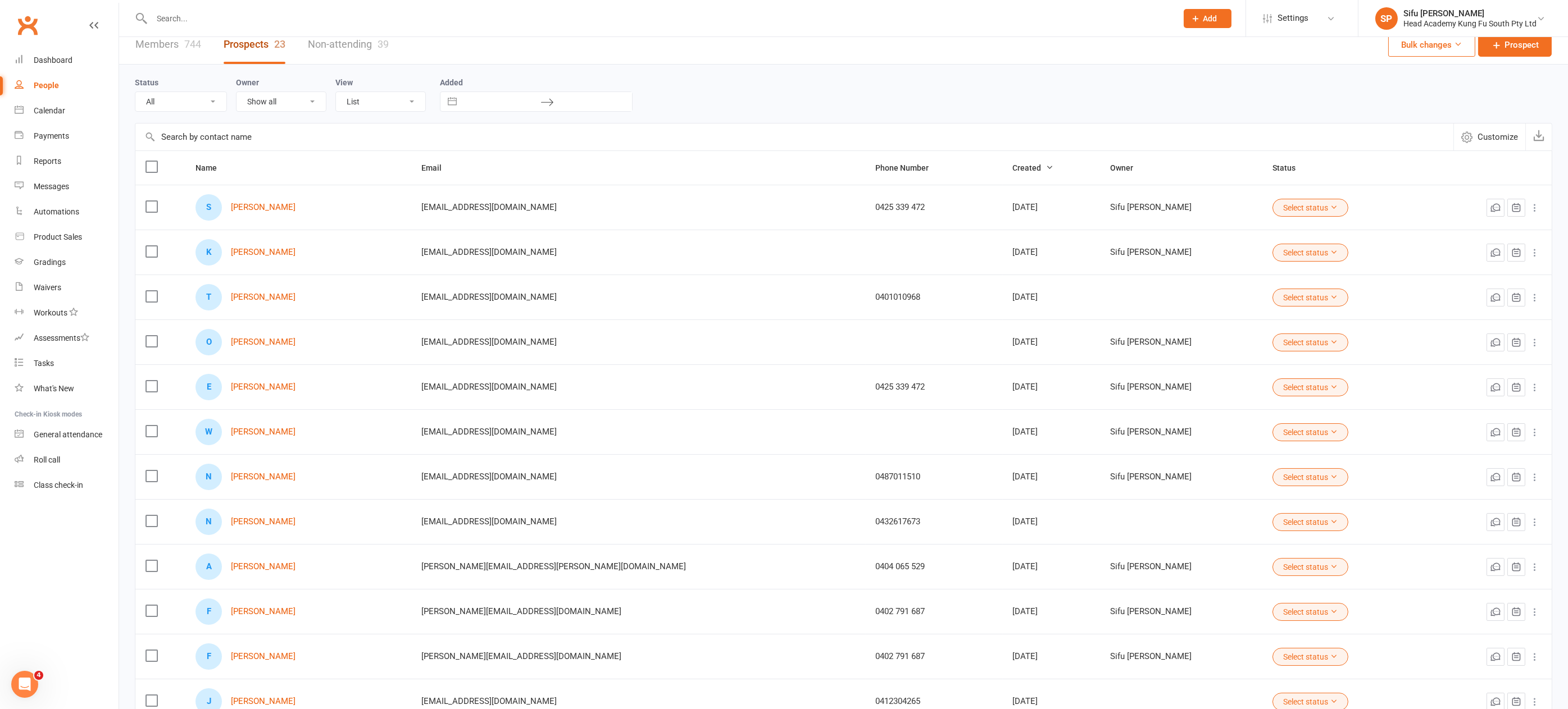
scroll to position [17, 0]
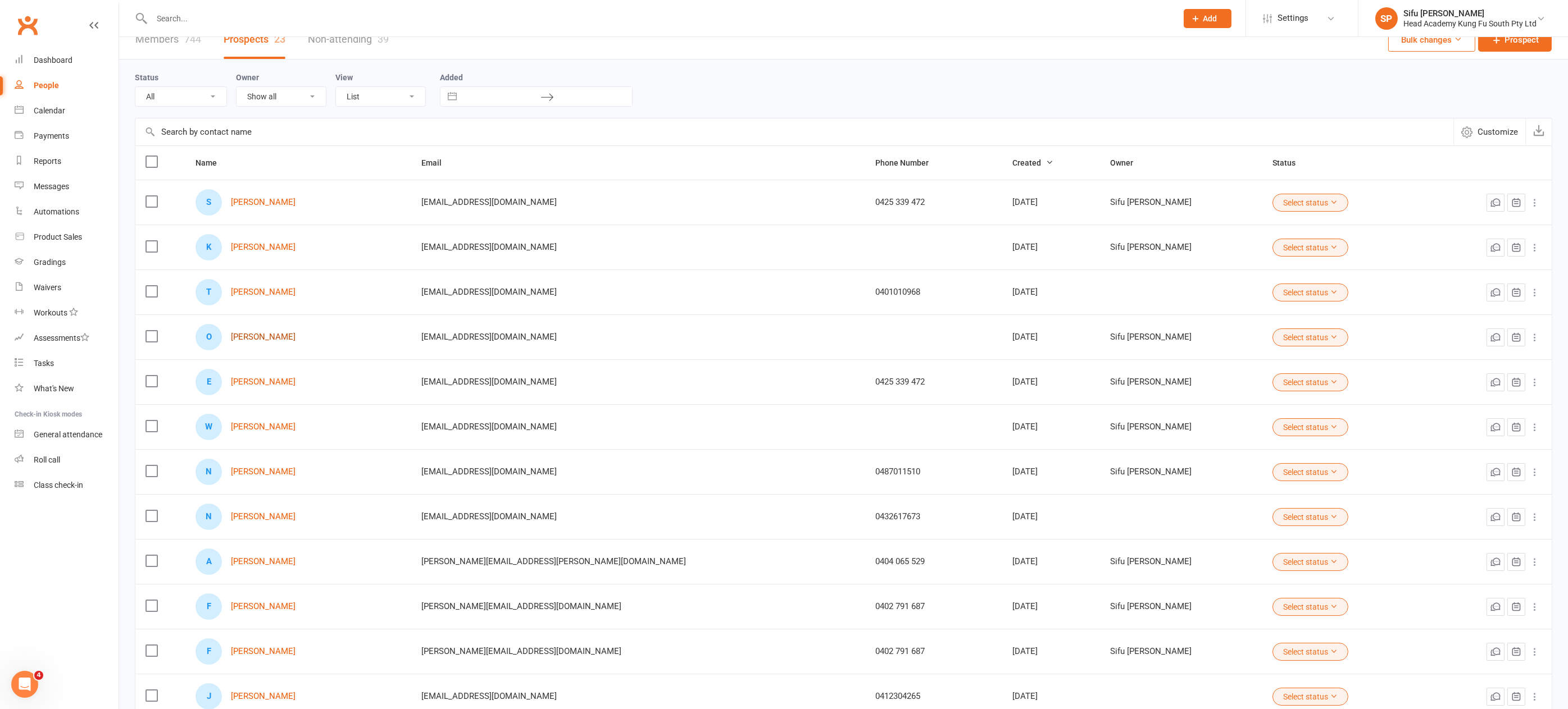
click at [290, 332] on link "Oliver Monsaingean" at bounding box center [262, 337] width 64 height 10
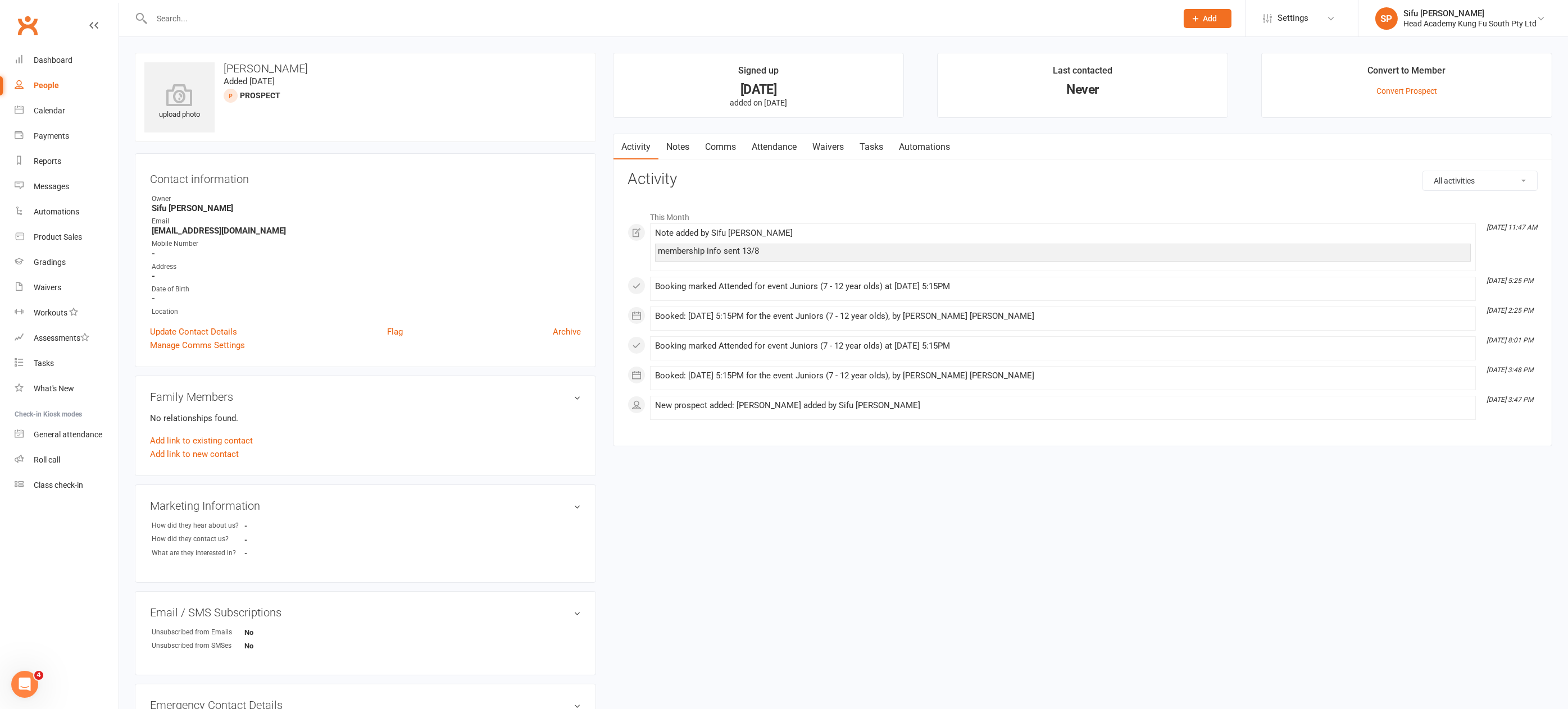
click at [676, 144] on link "Notes" at bounding box center [678, 147] width 38 height 26
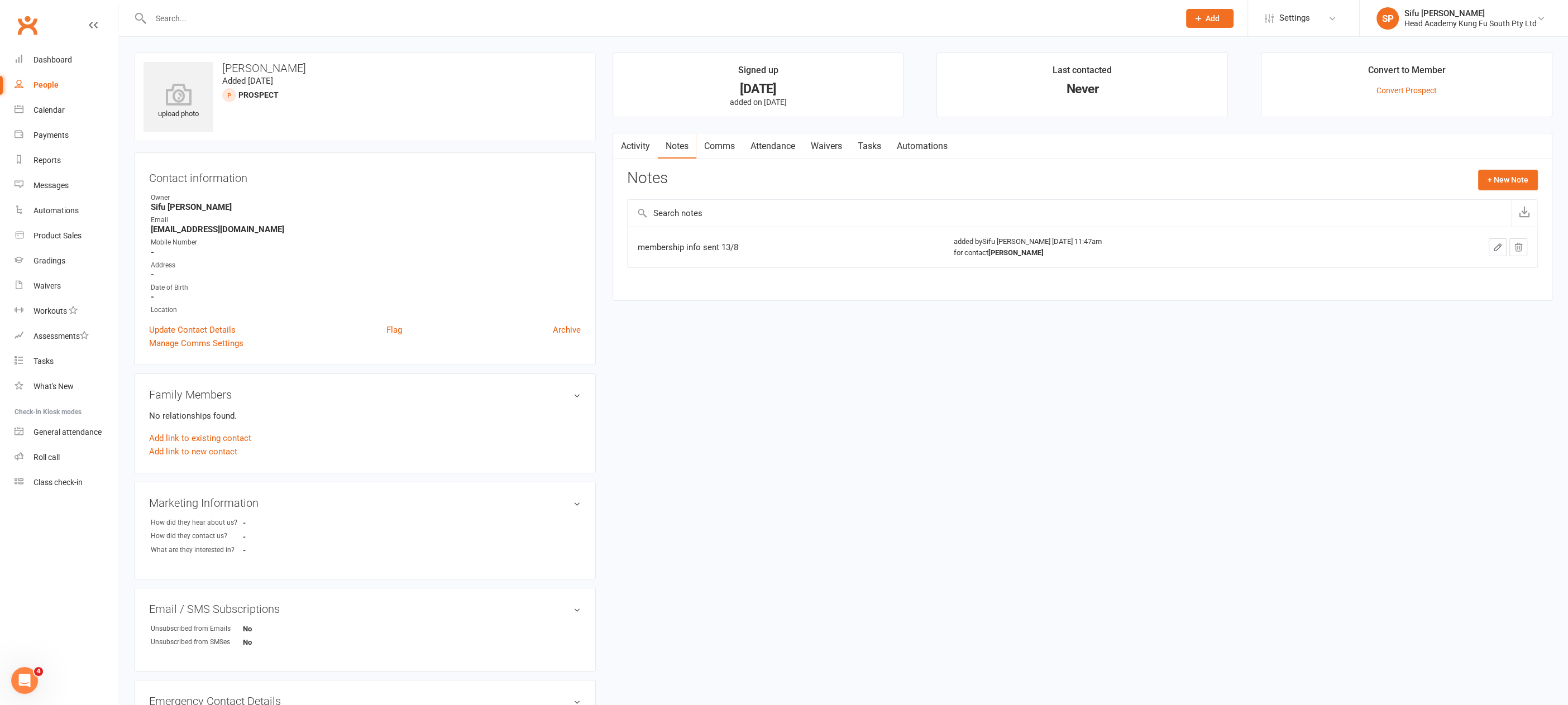
select select "25"
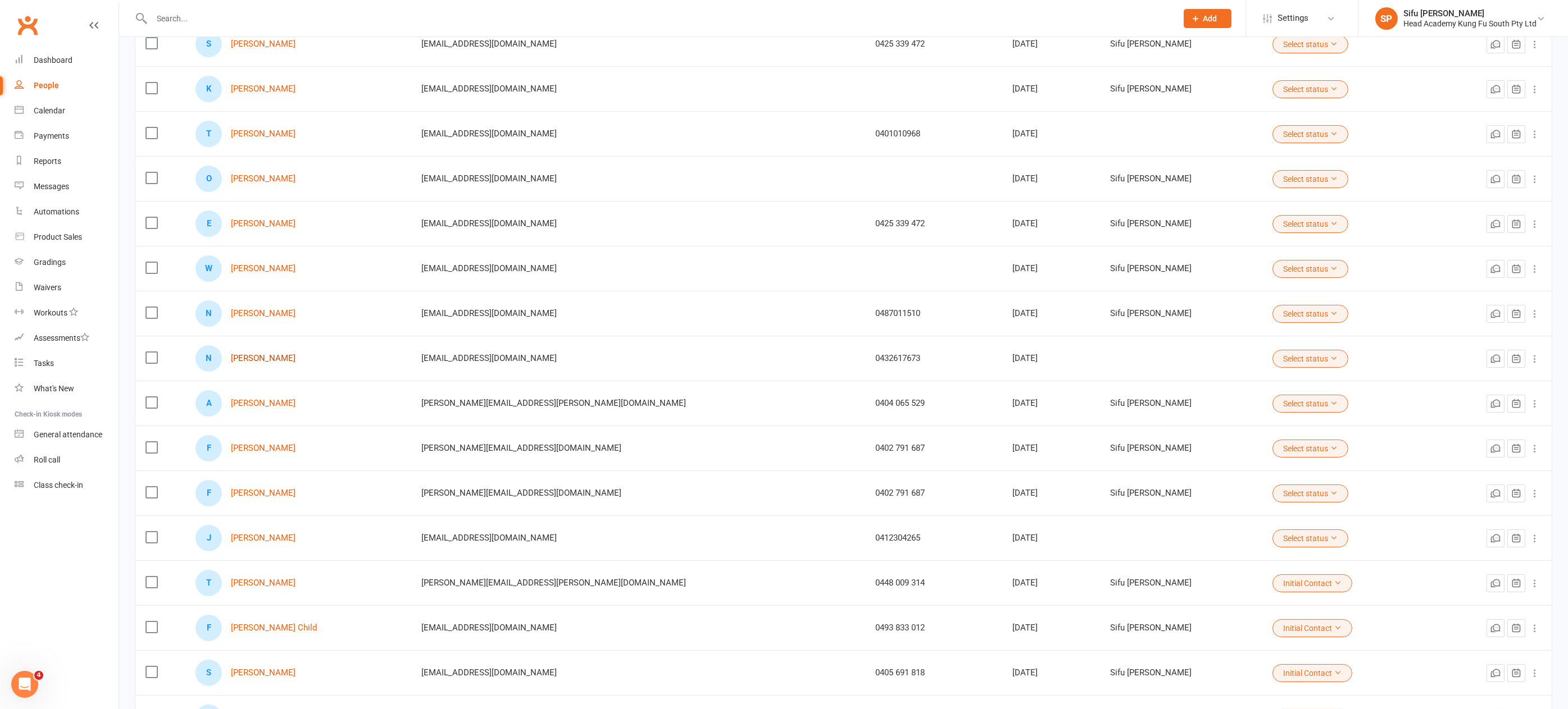
scroll to position [177, 0]
click at [287, 354] on link "Natasha Brown" at bounding box center [262, 356] width 64 height 10
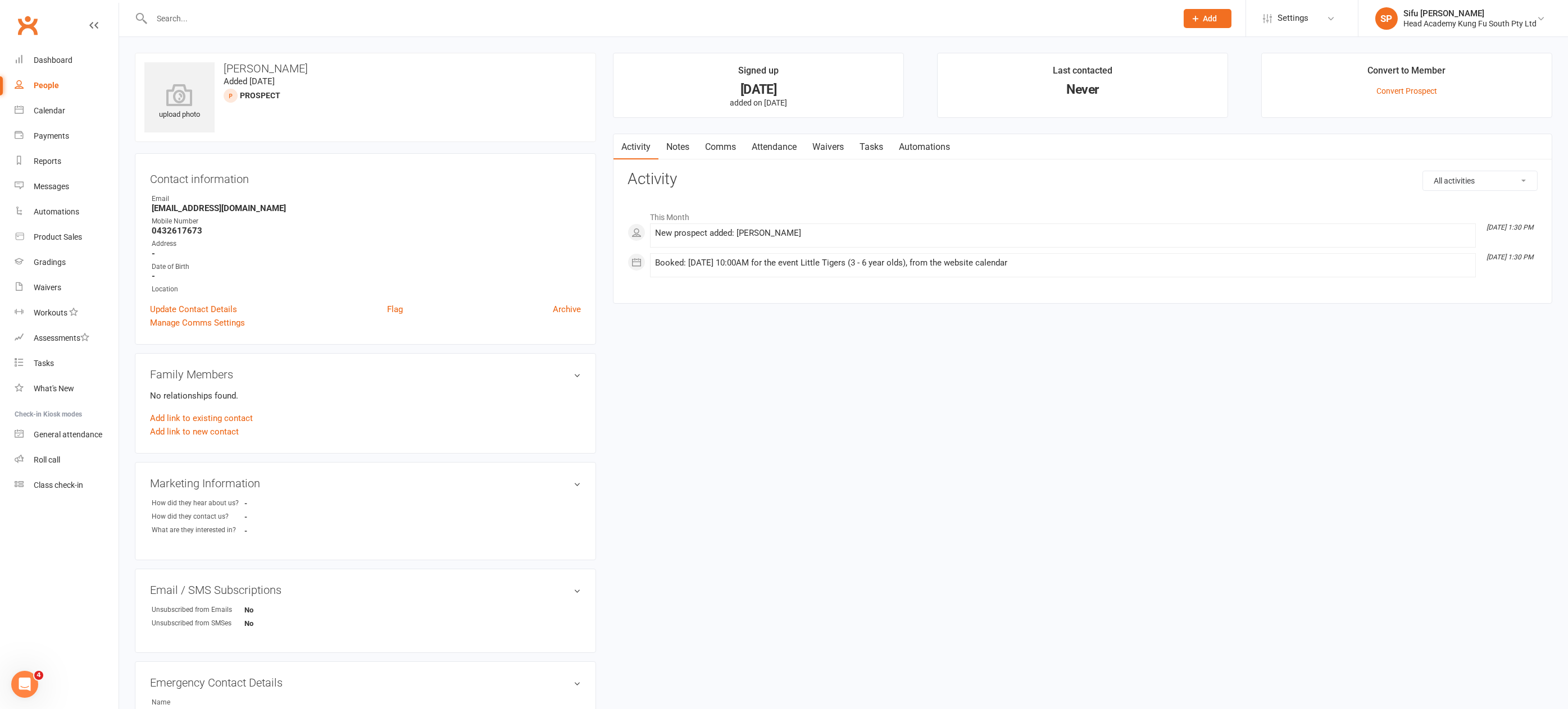
click at [677, 149] on link "Notes" at bounding box center [678, 147] width 38 height 26
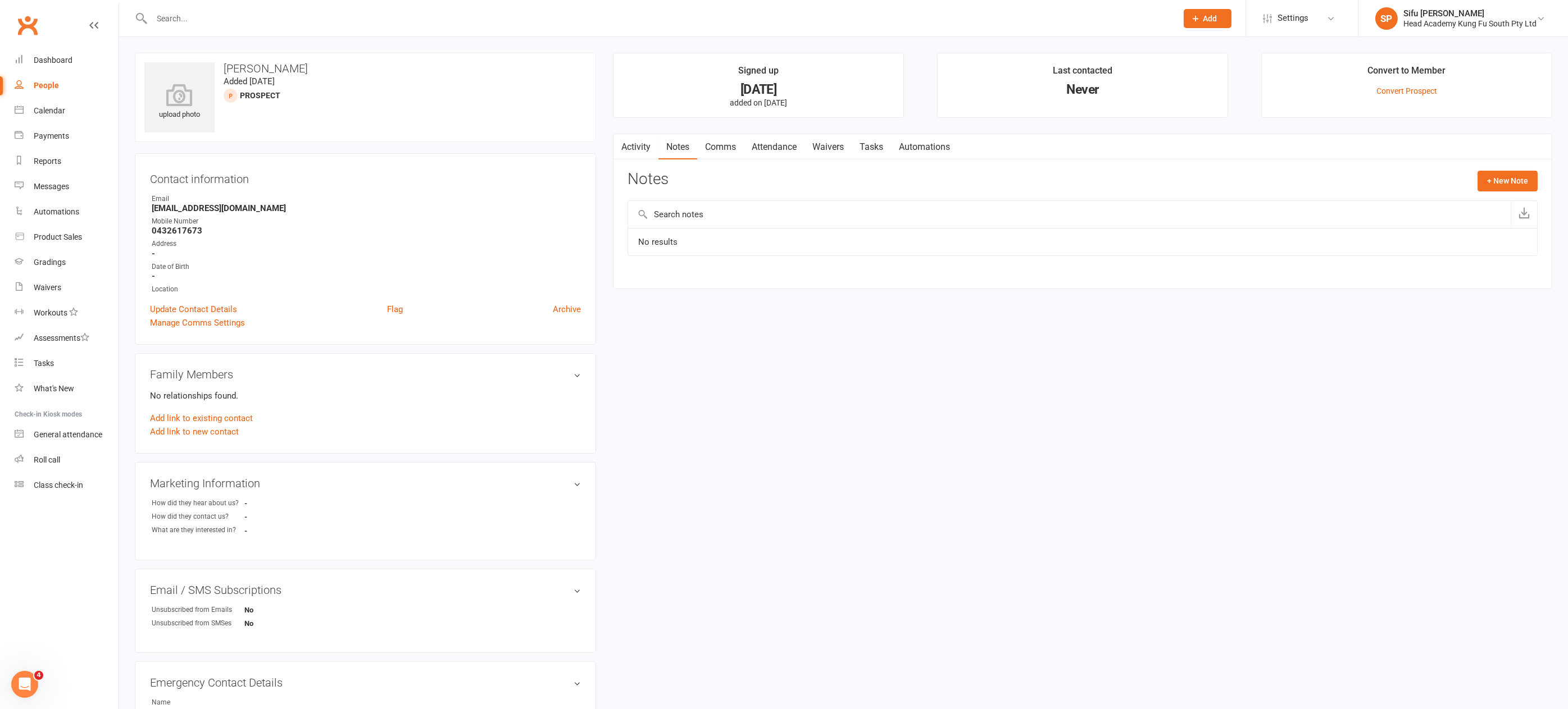
click at [641, 144] on link "Activity" at bounding box center [635, 147] width 45 height 26
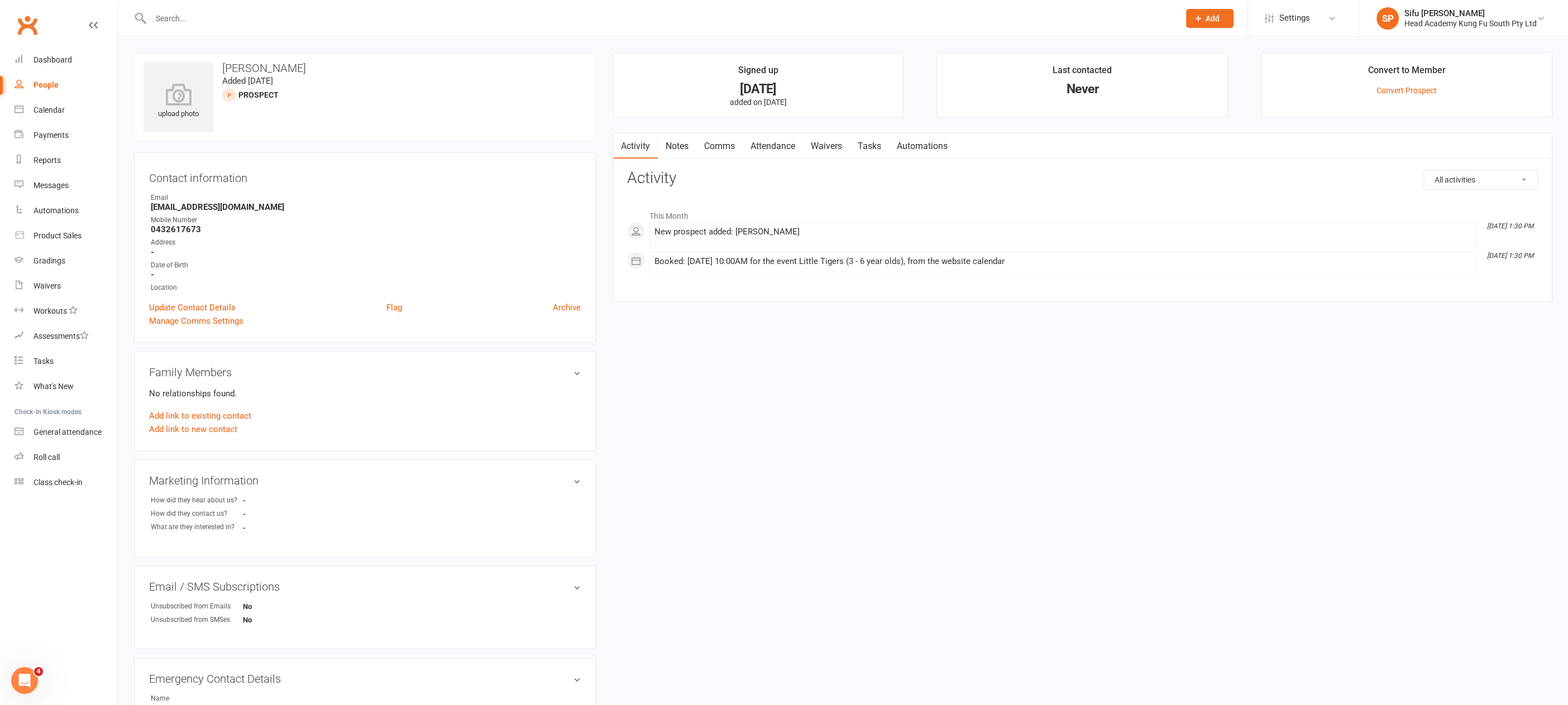
select select "25"
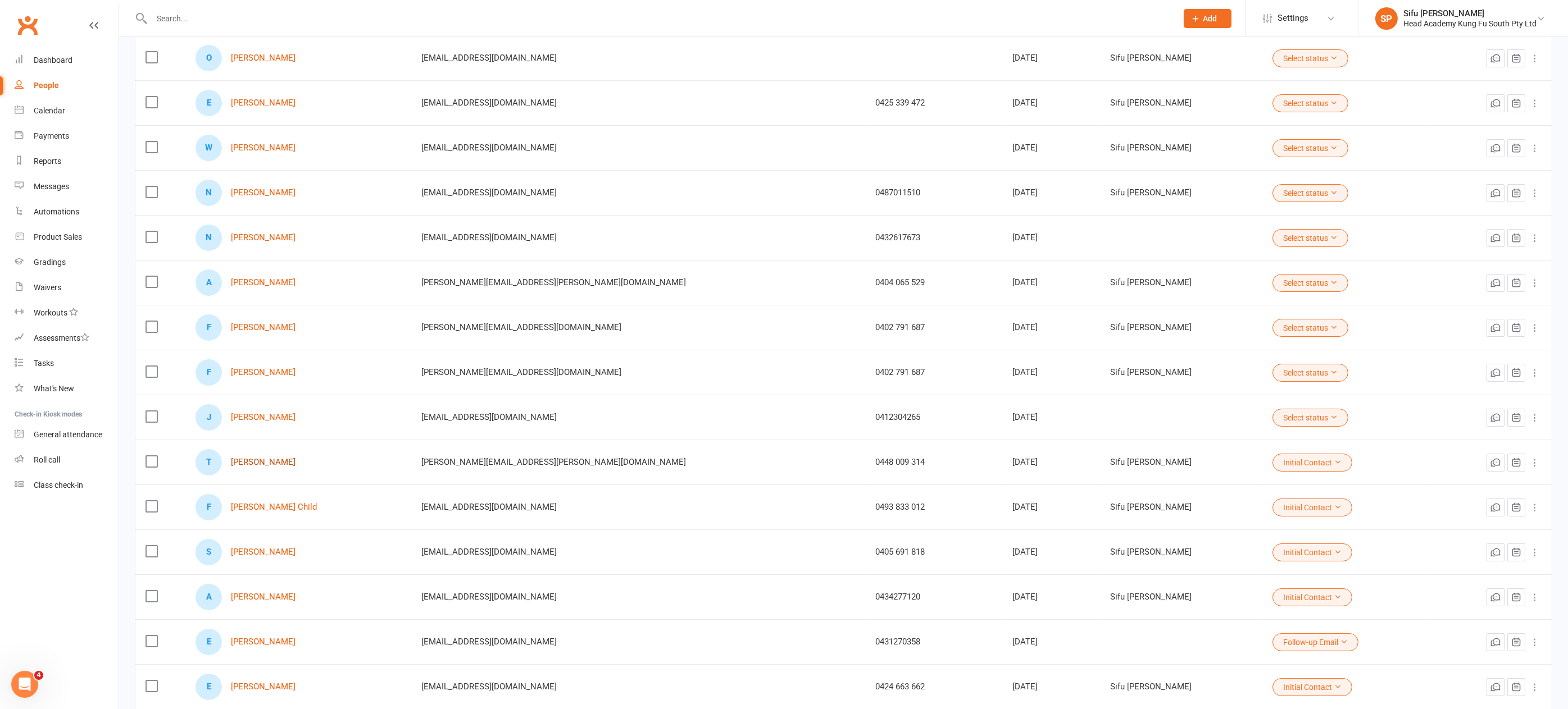
scroll to position [301, 0]
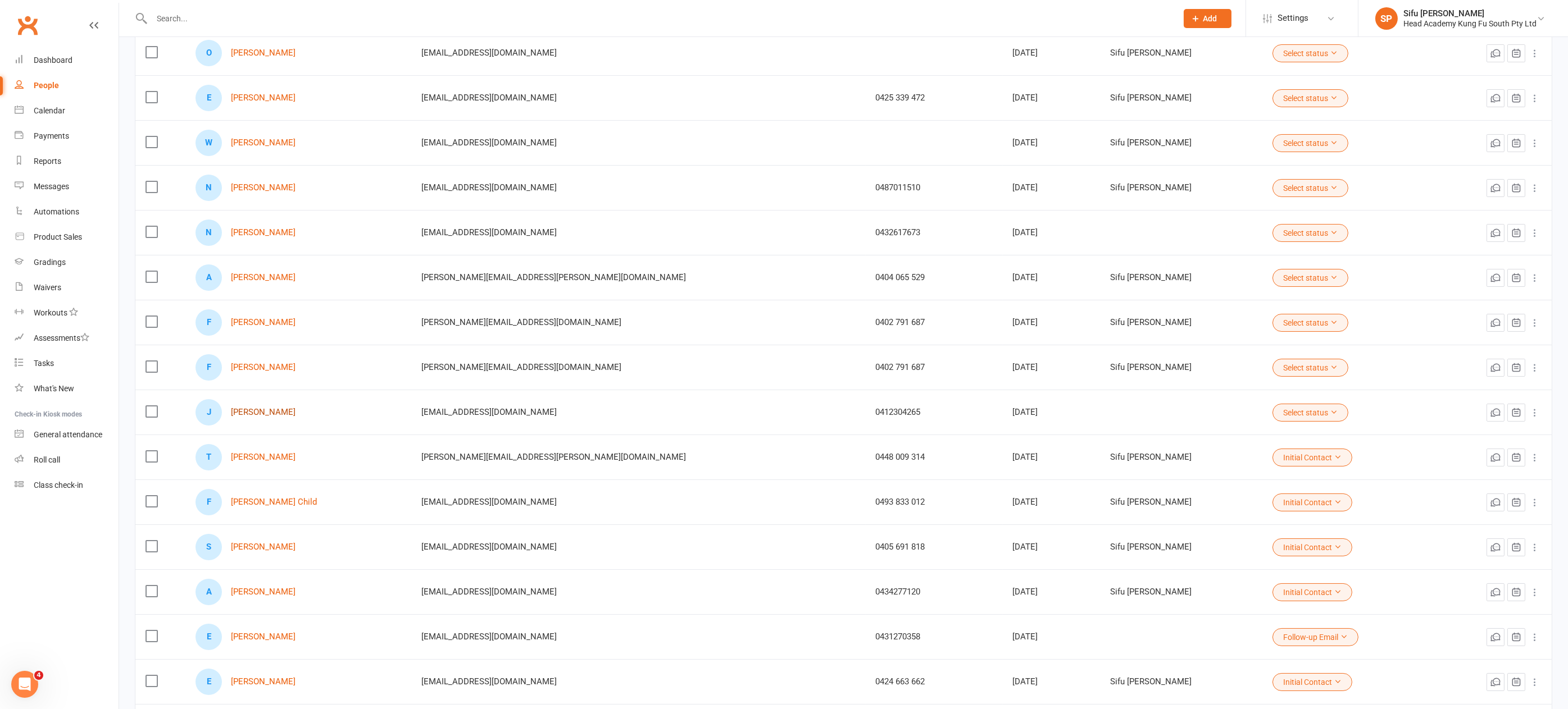
click at [248, 407] on link "[PERSON_NAME]" at bounding box center [262, 412] width 64 height 10
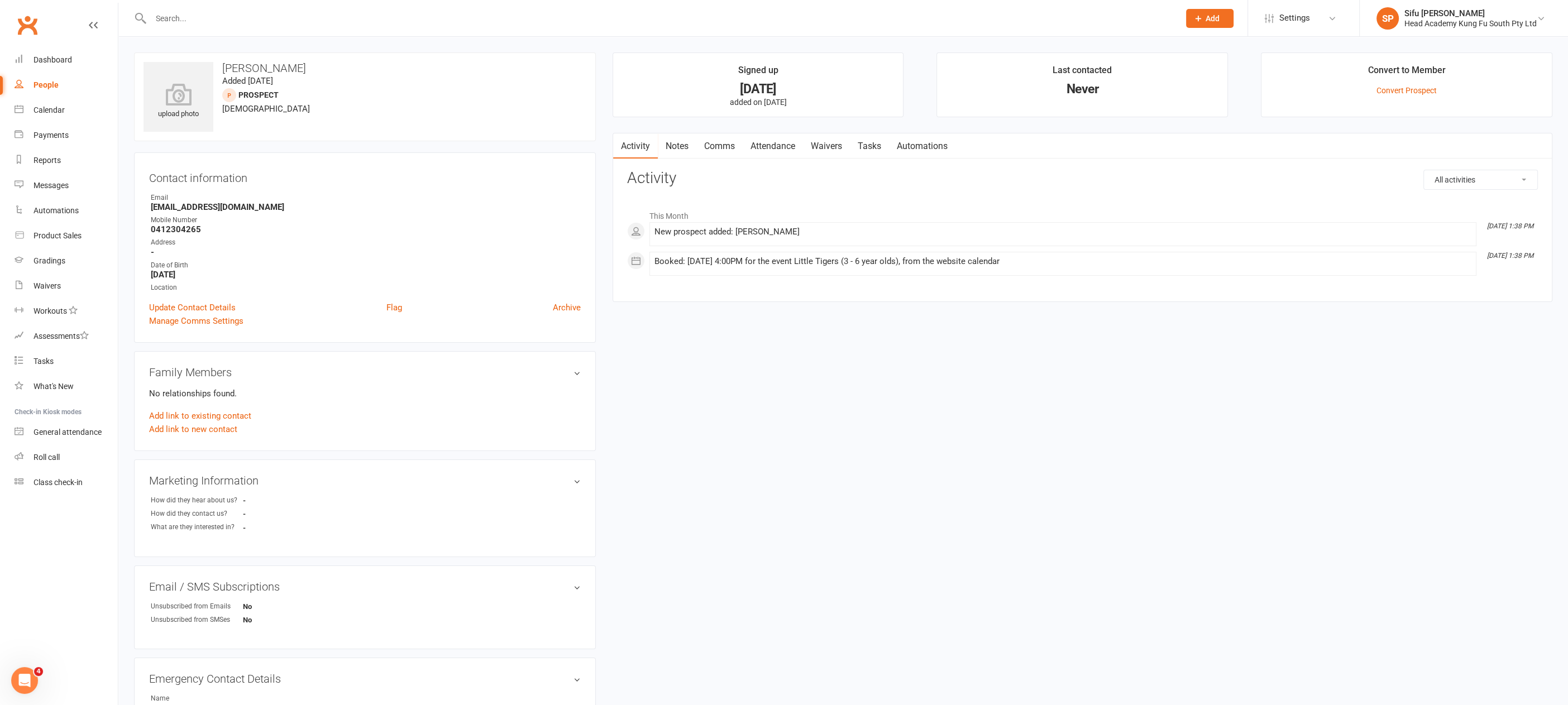
select select "25"
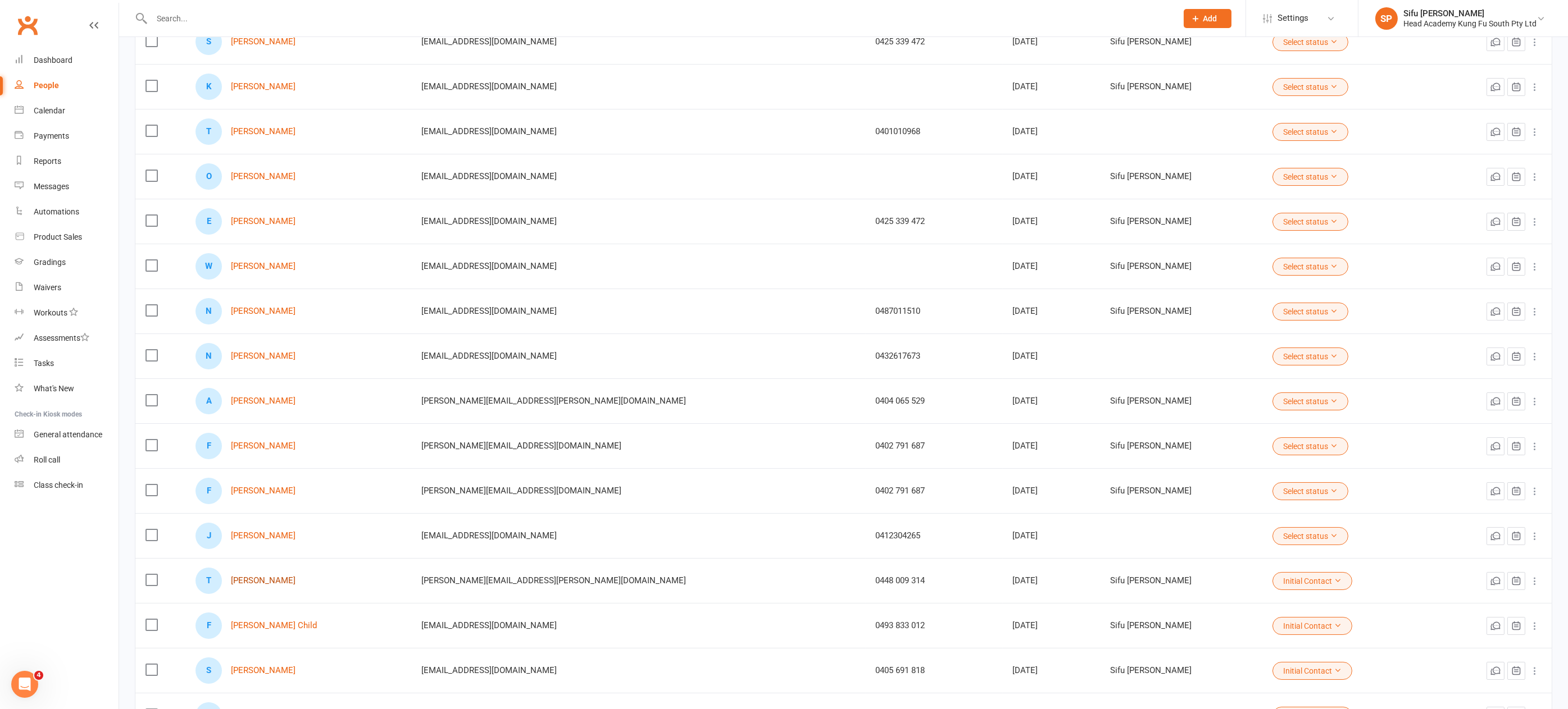
scroll to position [181, 0]
click at [289, 574] on link "Thea Pearson-Long" at bounding box center [262, 578] width 64 height 10
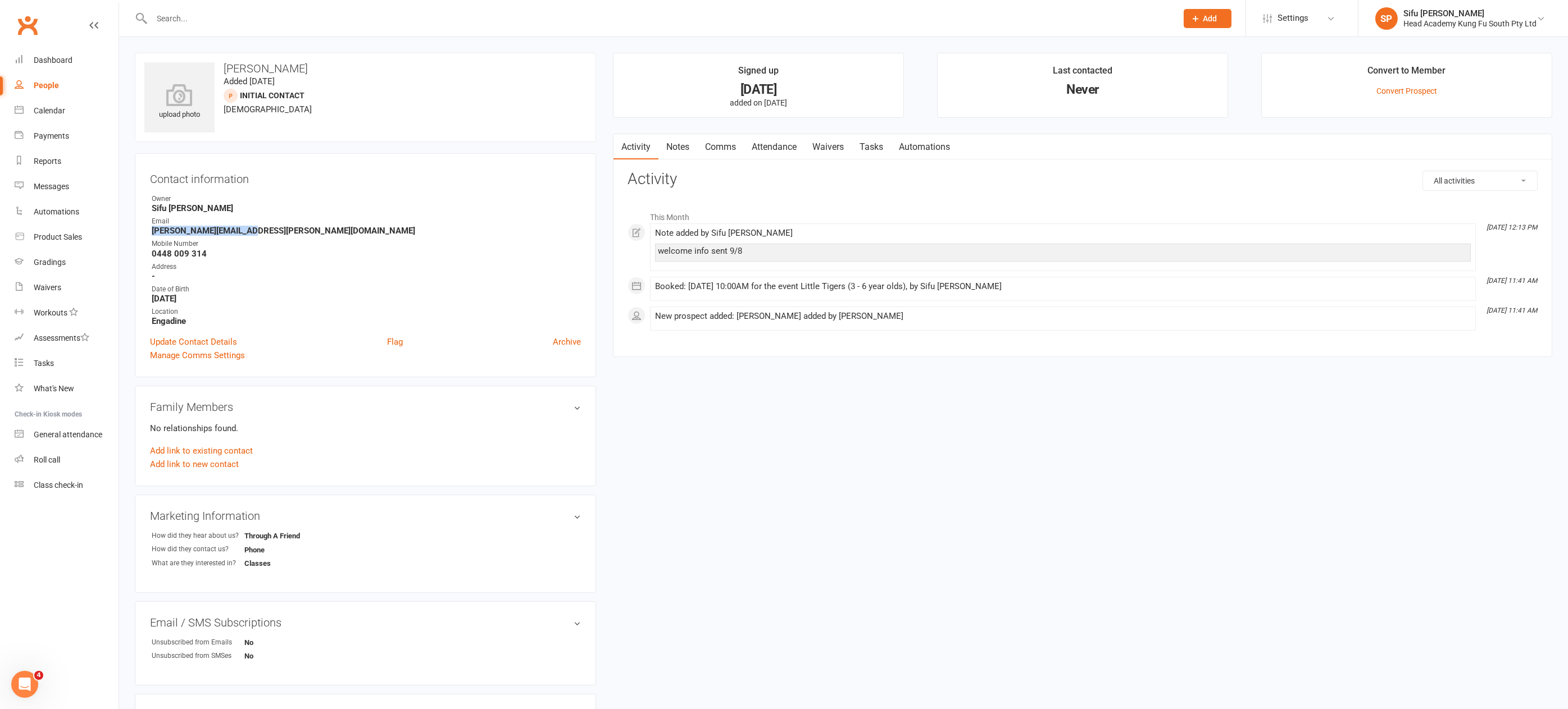
drag, startPoint x: 153, startPoint y: 231, endPoint x: 254, endPoint y: 232, distance: 101.0
click at [254, 232] on strong "Chris.h.long@gmail.com" at bounding box center [366, 231] width 429 height 11
copy strong "Chris.h.long@gmail.com"
click at [681, 145] on link "Notes" at bounding box center [678, 147] width 38 height 26
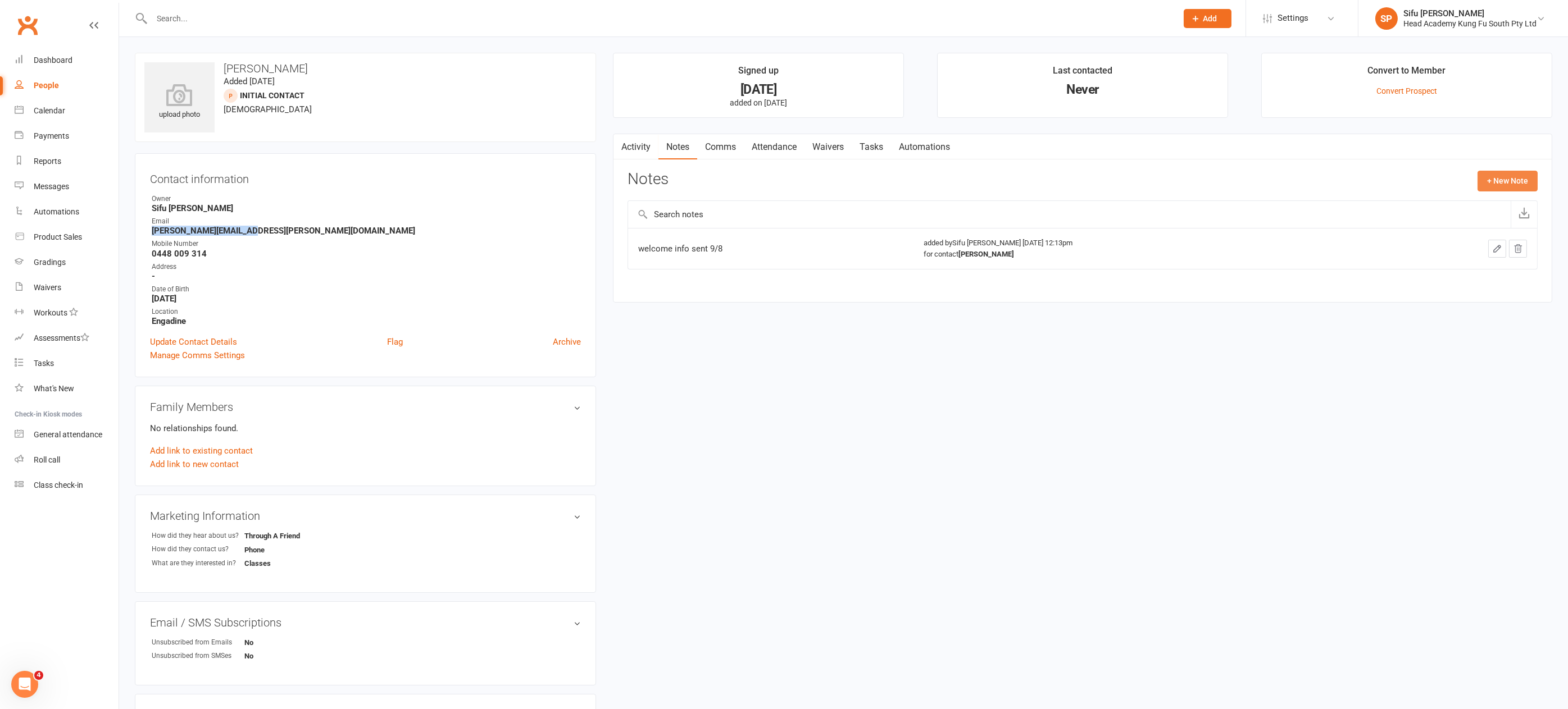
click at [1504, 178] on button "+ New Note" at bounding box center [1507, 181] width 61 height 20
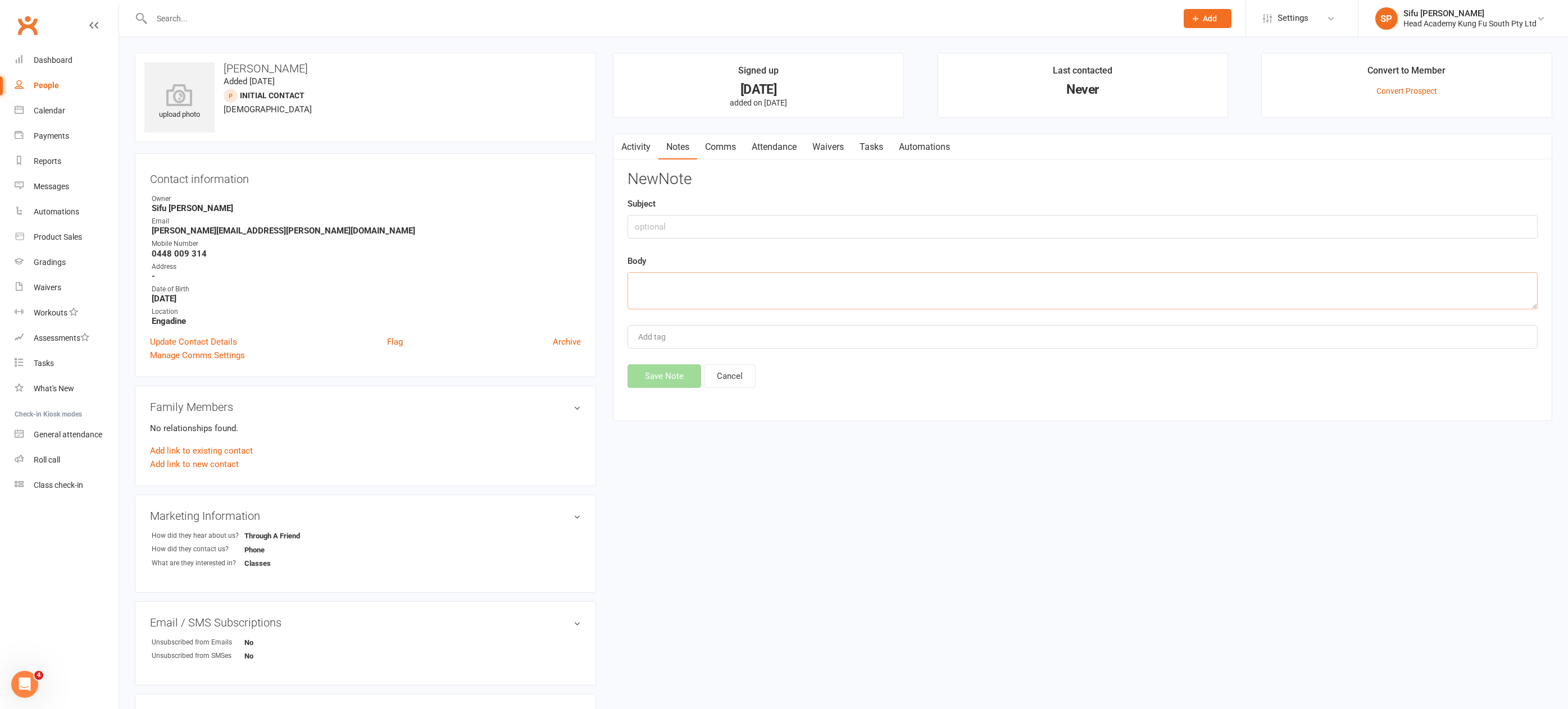
click at [655, 287] on textarea at bounding box center [1083, 290] width 910 height 37
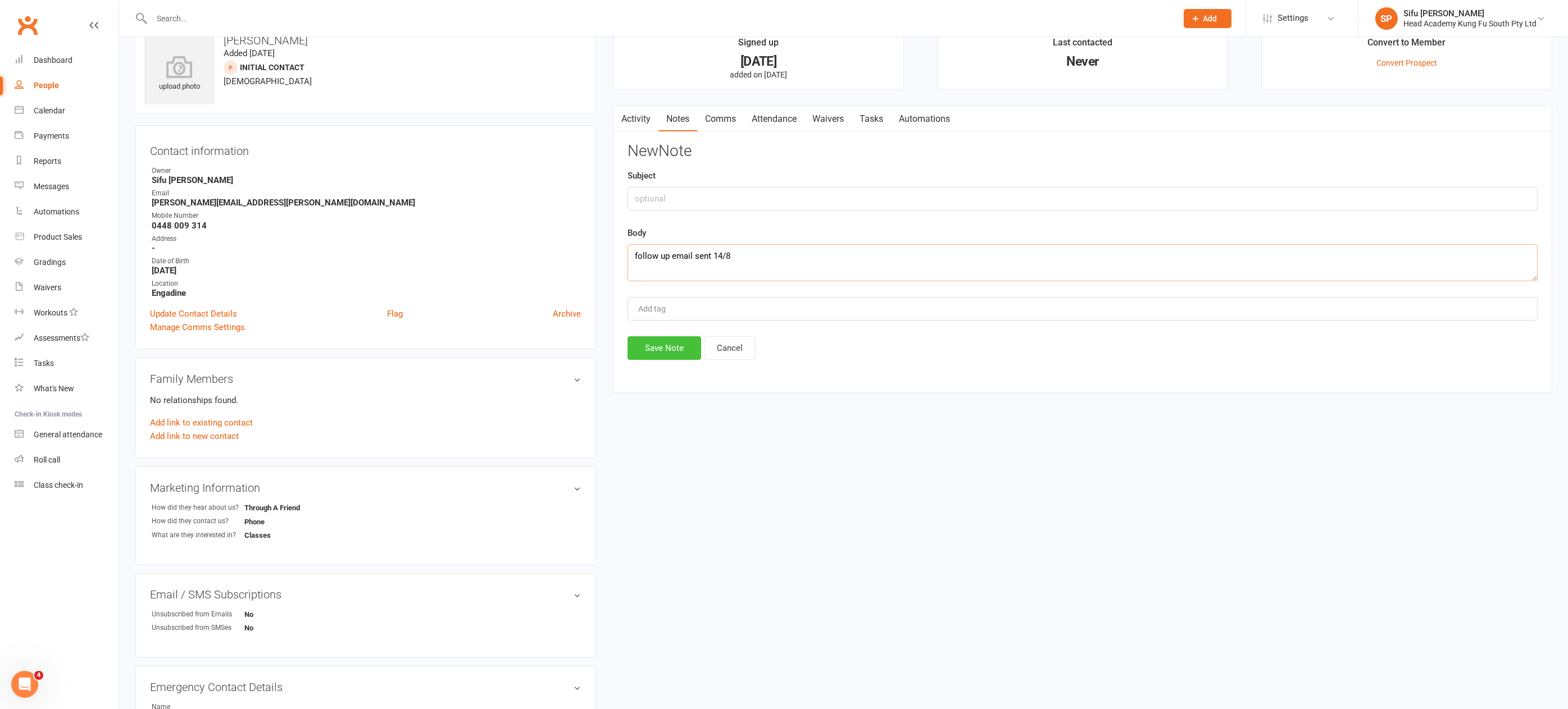
type textarea "follow up email sent 14/8"
click at [661, 339] on button "Save Note" at bounding box center [664, 348] width 74 height 24
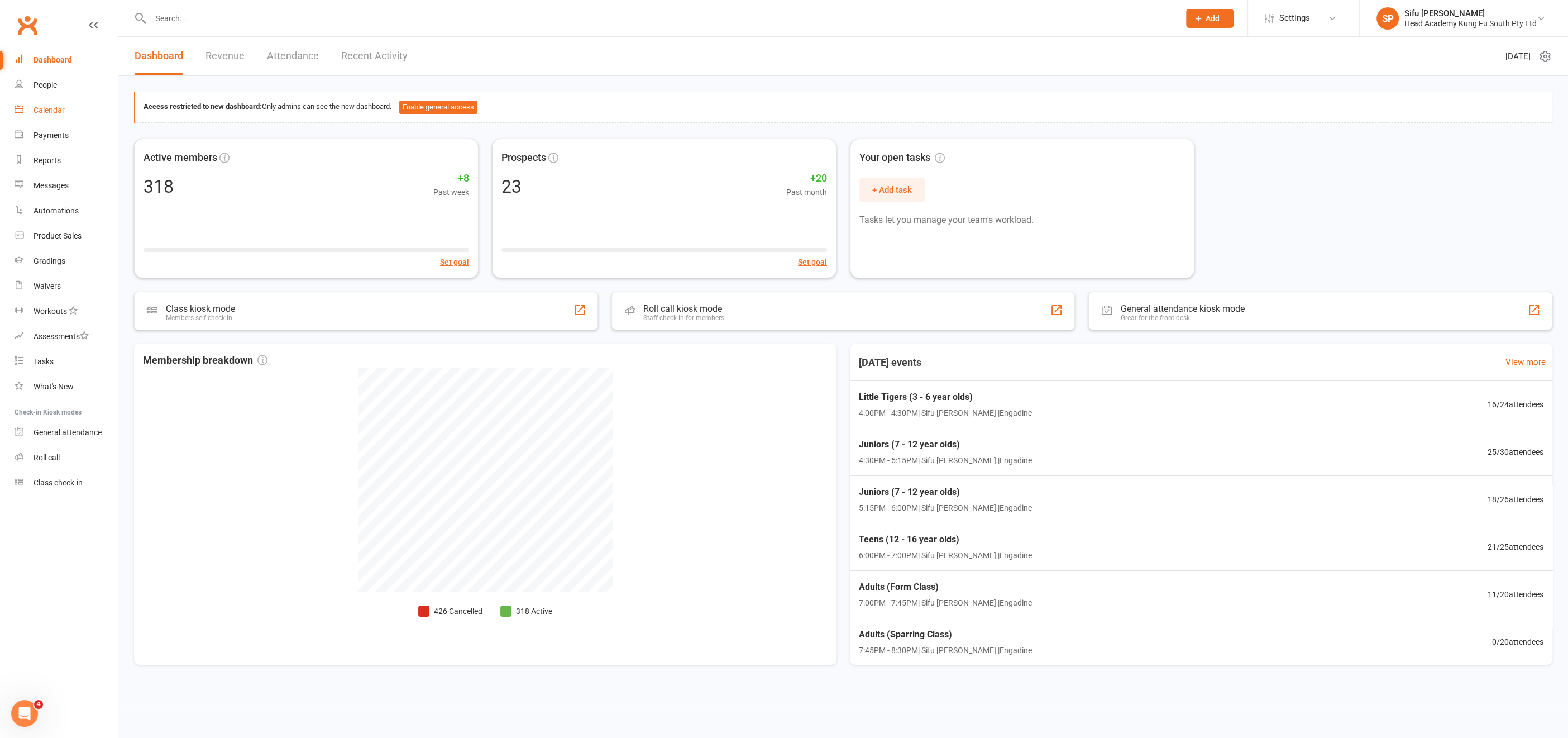
click at [54, 108] on div "Calendar" at bounding box center [49, 109] width 32 height 9
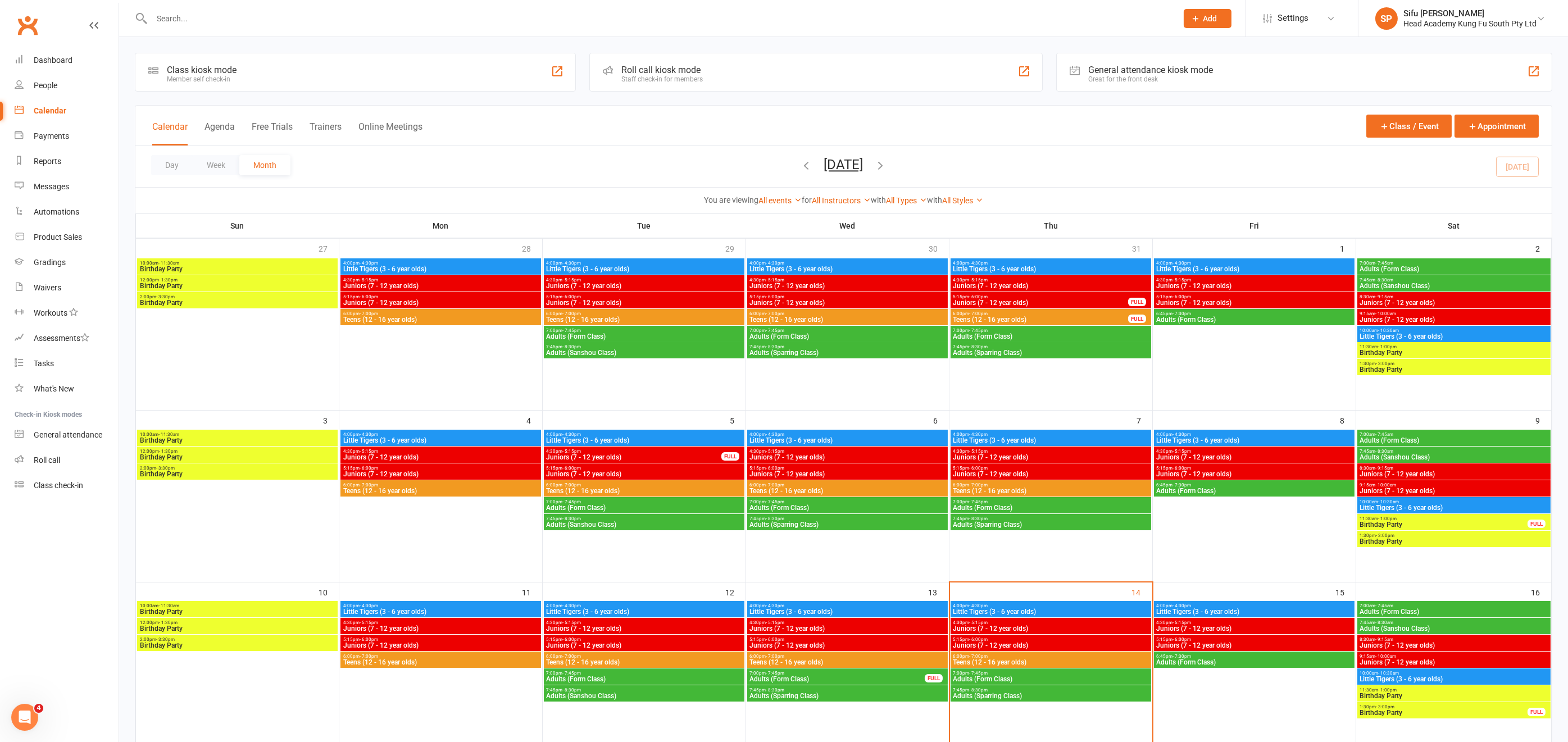
click at [1002, 608] on span "Little Tigers (3 - 6 year olds)" at bounding box center [1051, 611] width 196 height 7
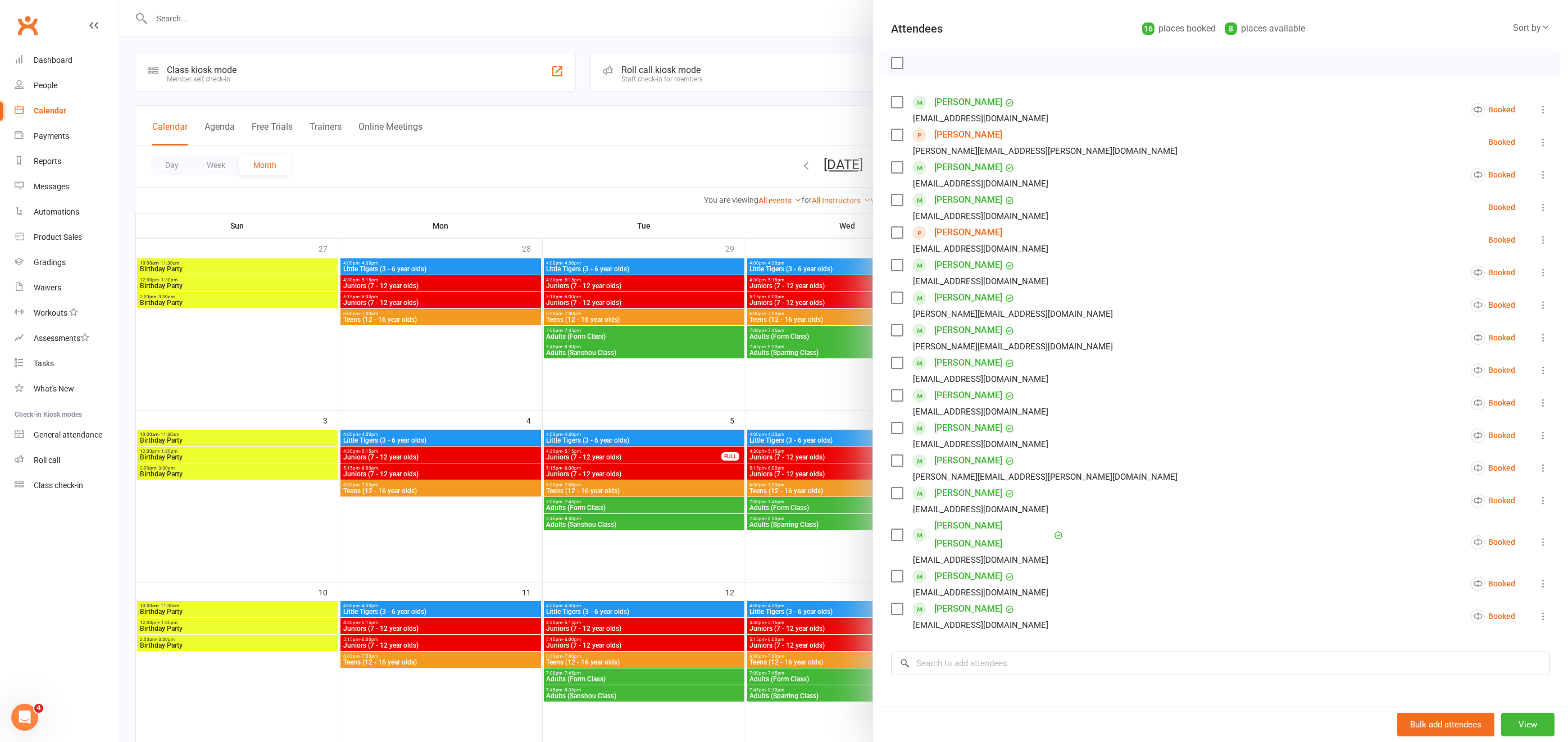
scroll to position [120, 0]
